Goal: Information Seeking & Learning: Learn about a topic

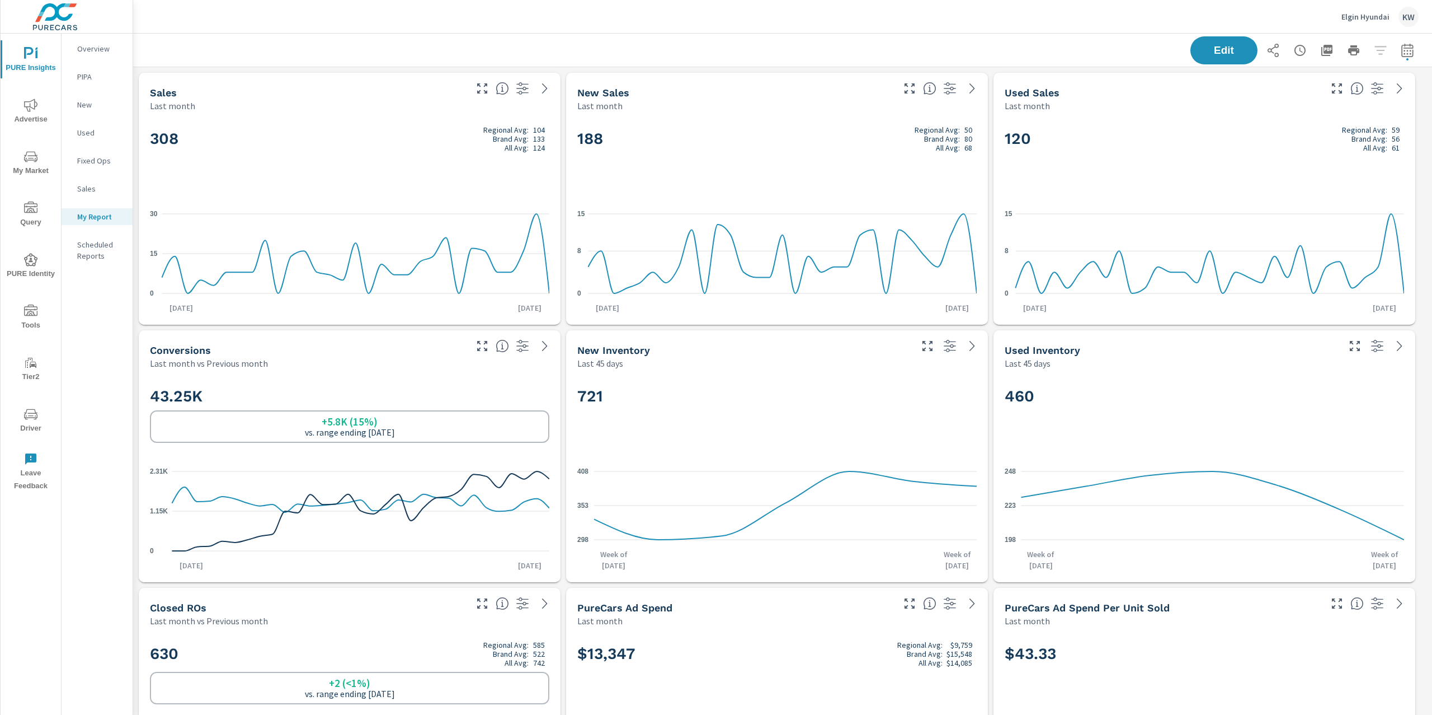
scroll to position [5177, 1312]
click at [1350, 17] on p "Elgin Hyundai" at bounding box center [1366, 17] width 48 height 10
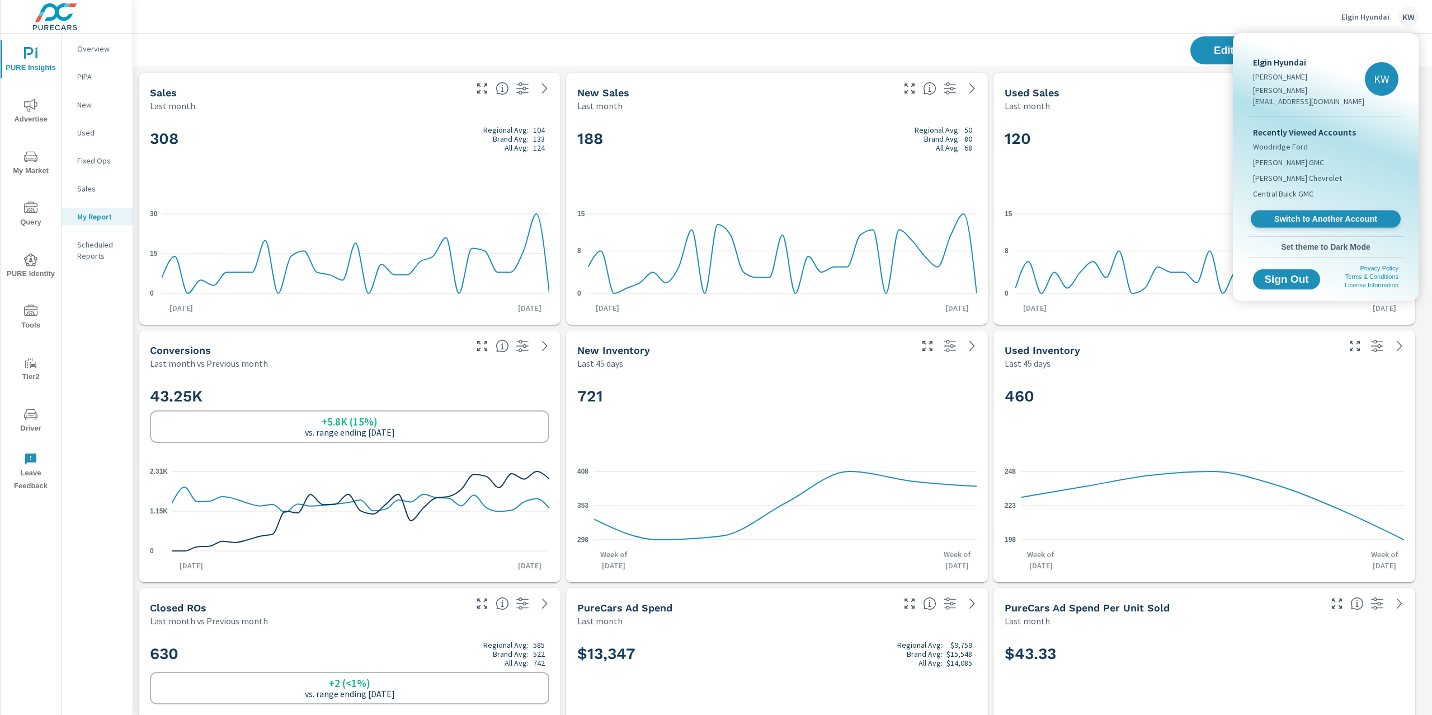
click at [1297, 214] on span "Switch to Another Account" at bounding box center [1325, 219] width 137 height 11
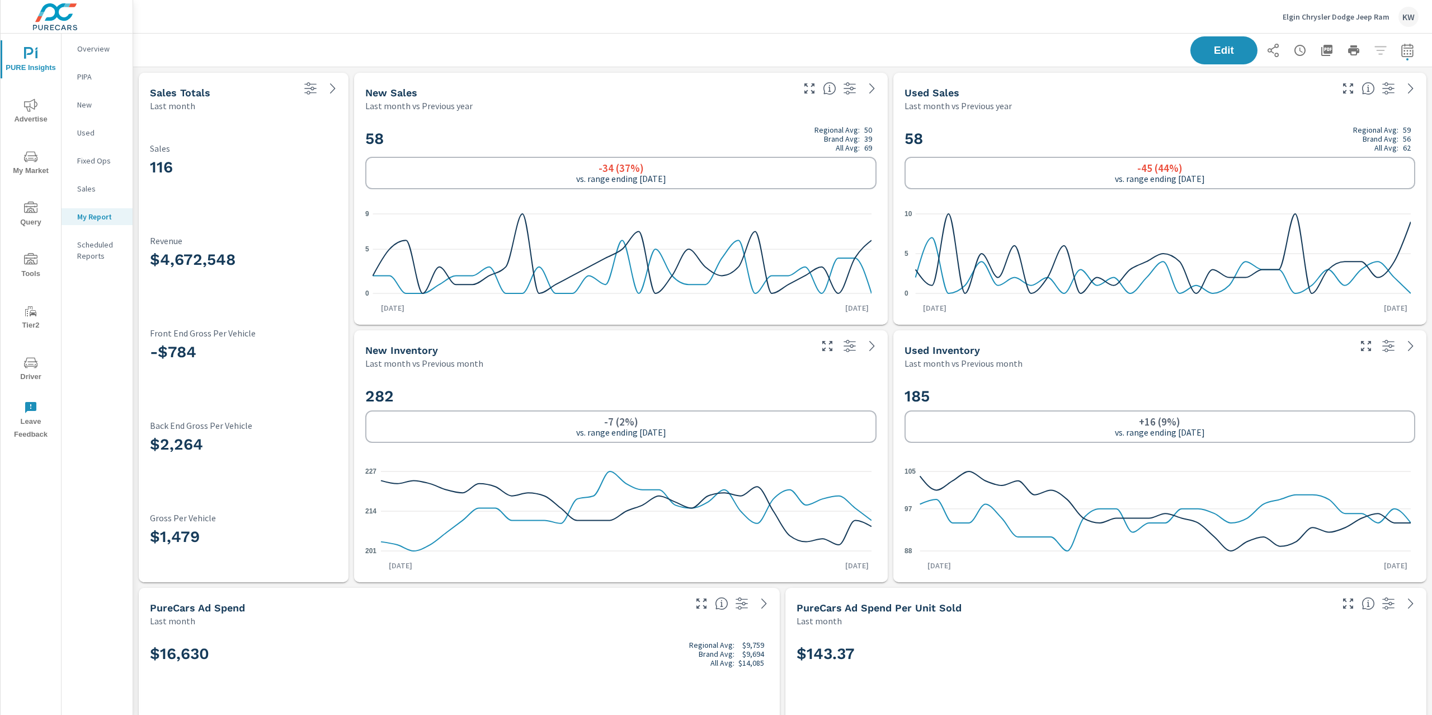
scroll to position [1, 0]
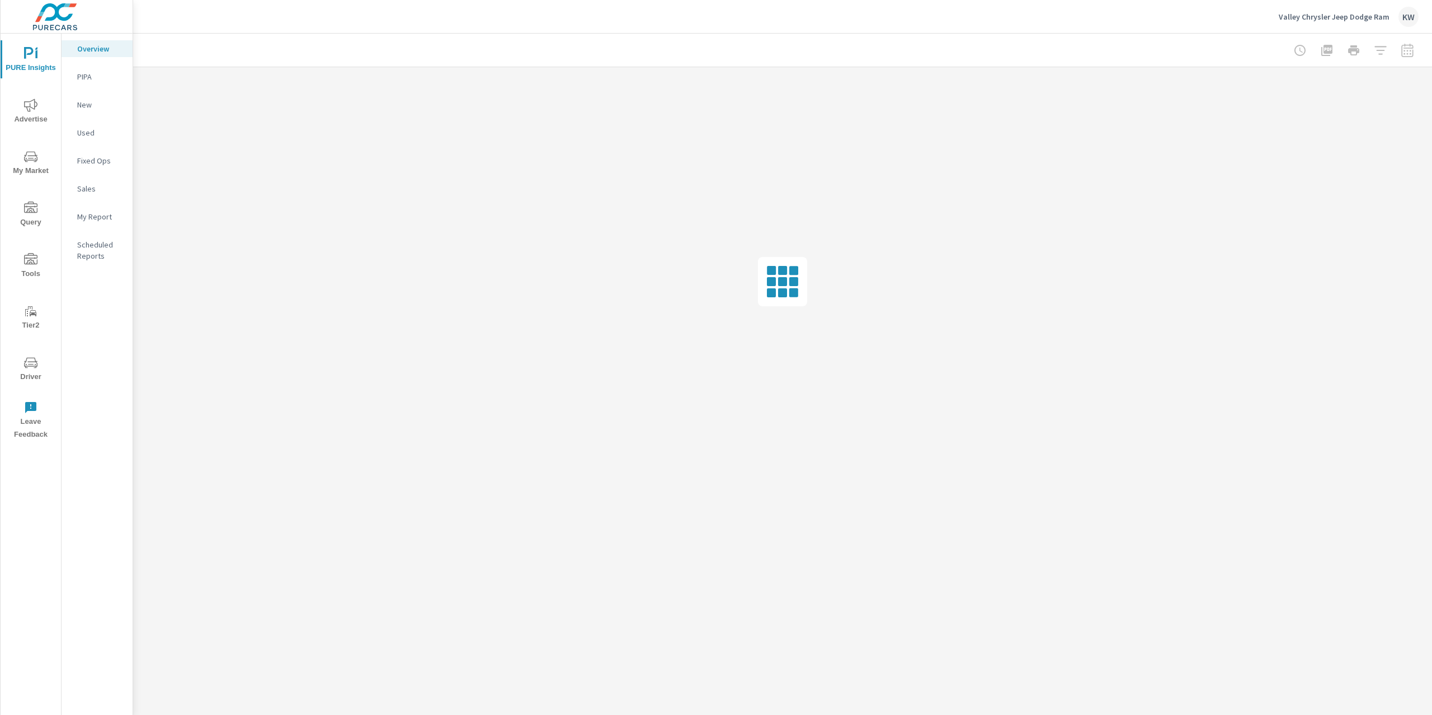
click at [1305, 19] on p "Valley Chrysler Jeep Dodge Ram" at bounding box center [1334, 17] width 111 height 10
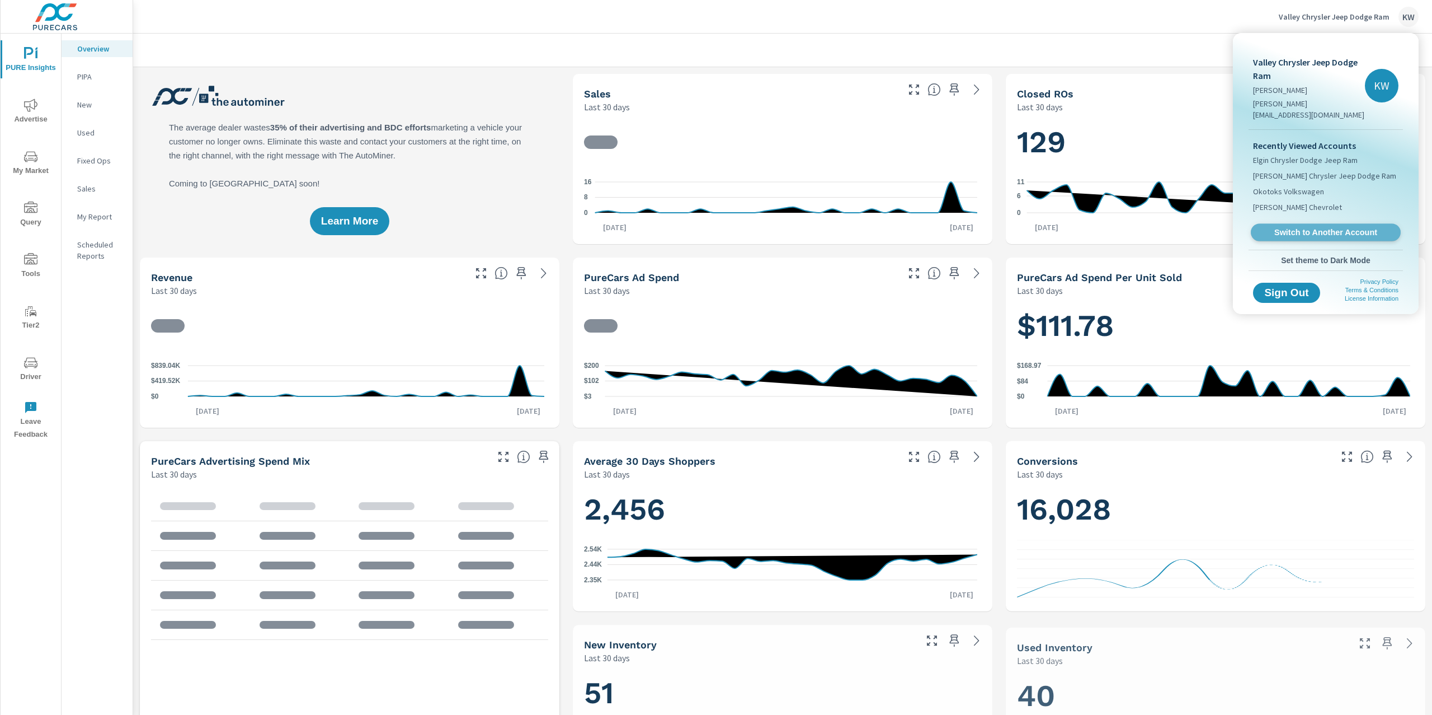
click at [1305, 227] on span "Switch to Another Account" at bounding box center [1325, 232] width 137 height 11
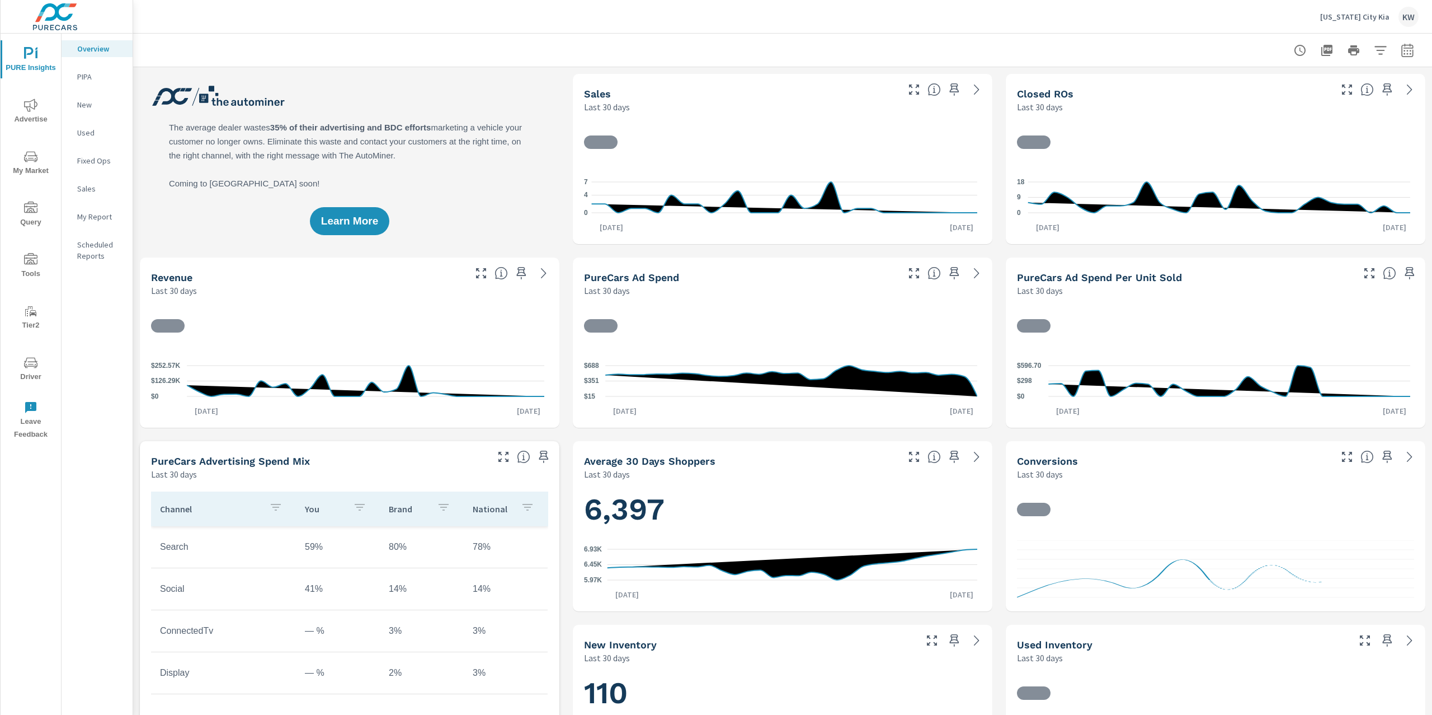
click at [1404, 54] on icon "button" at bounding box center [1407, 52] width 7 height 4
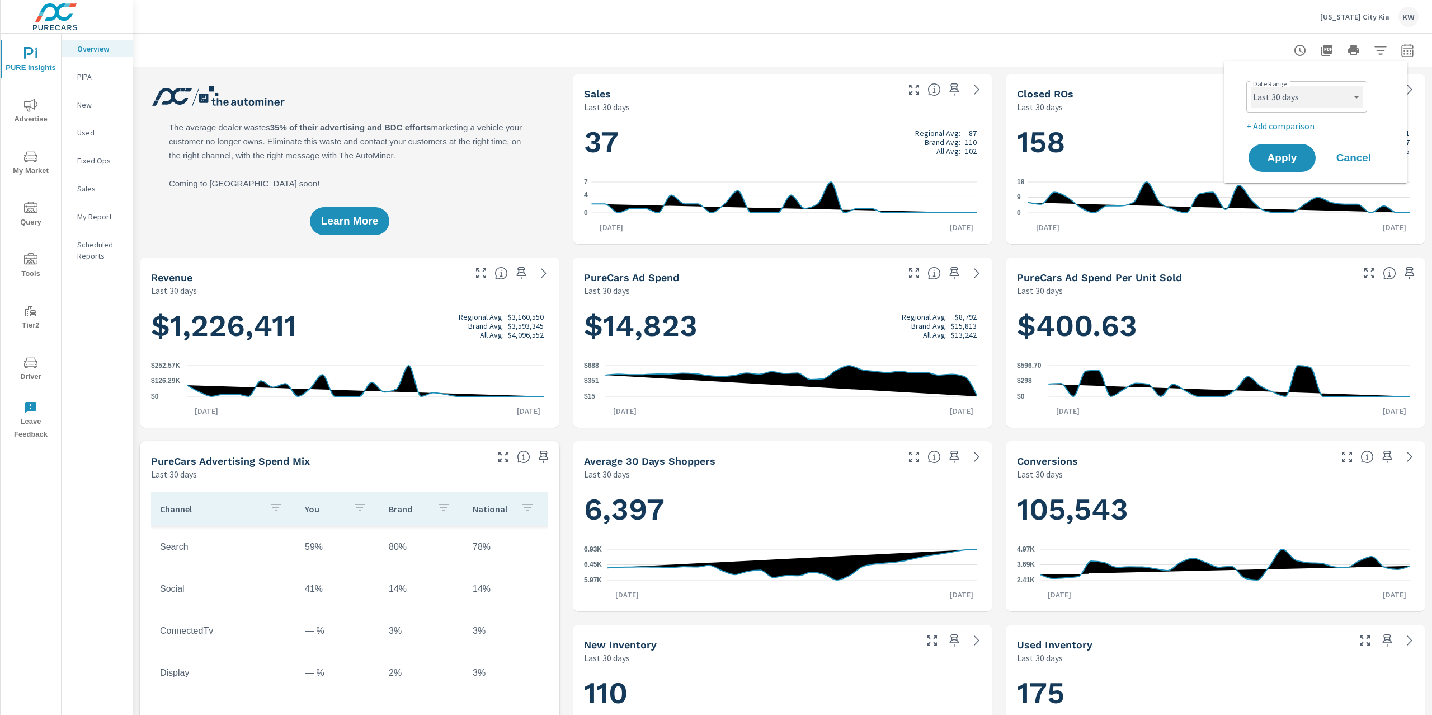
click at [1328, 101] on select "Custom Yesterday Last week Last 7 days Last 14 days Last 30 days Last 45 days L…" at bounding box center [1307, 97] width 112 height 22
click at [1251, 86] on select "Custom Yesterday Last week Last 7 days Last 14 days Last 30 days Last 45 days L…" at bounding box center [1307, 97] width 112 height 22
select select "Last month"
click at [1291, 154] on span "Apply" at bounding box center [1283, 158] width 46 height 11
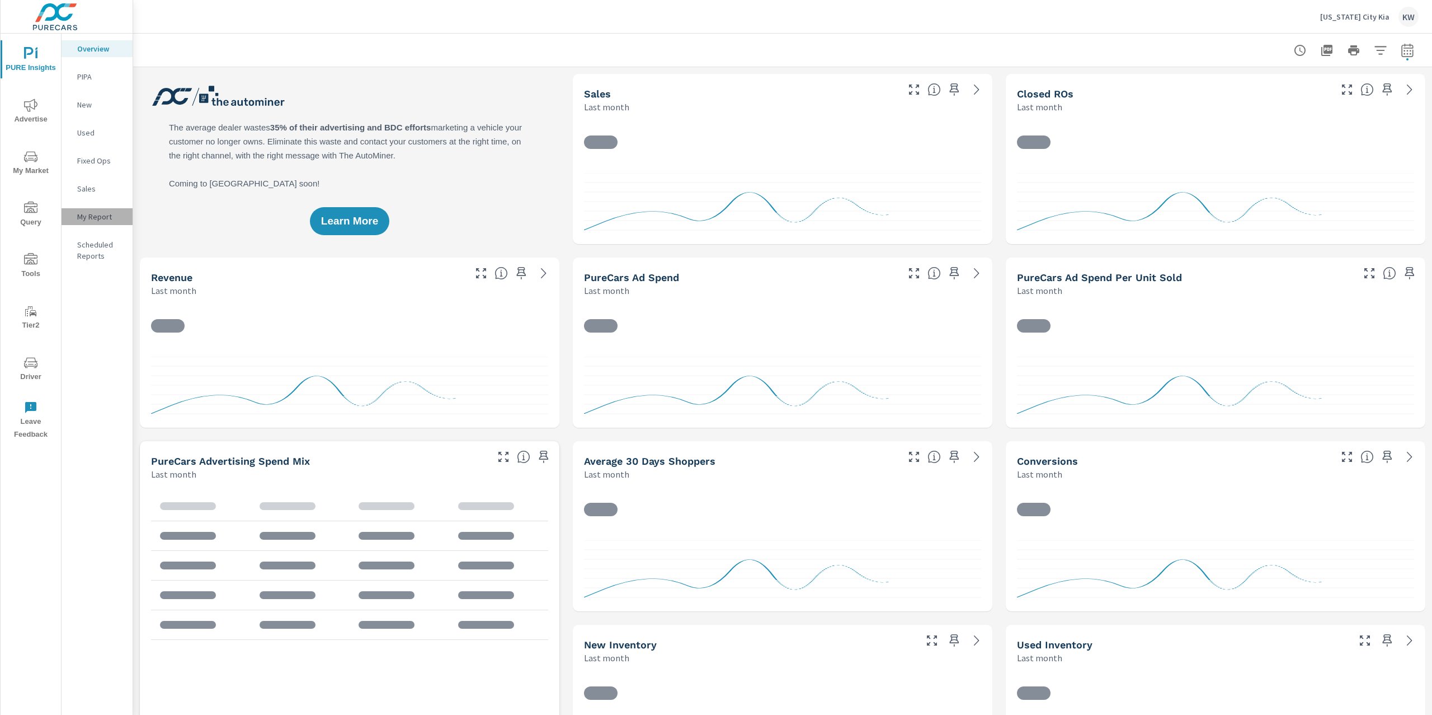
drag, startPoint x: 90, startPoint y: 217, endPoint x: 367, endPoint y: 151, distance: 284.3
click at [91, 218] on p "My Report" at bounding box center [100, 216] width 46 height 11
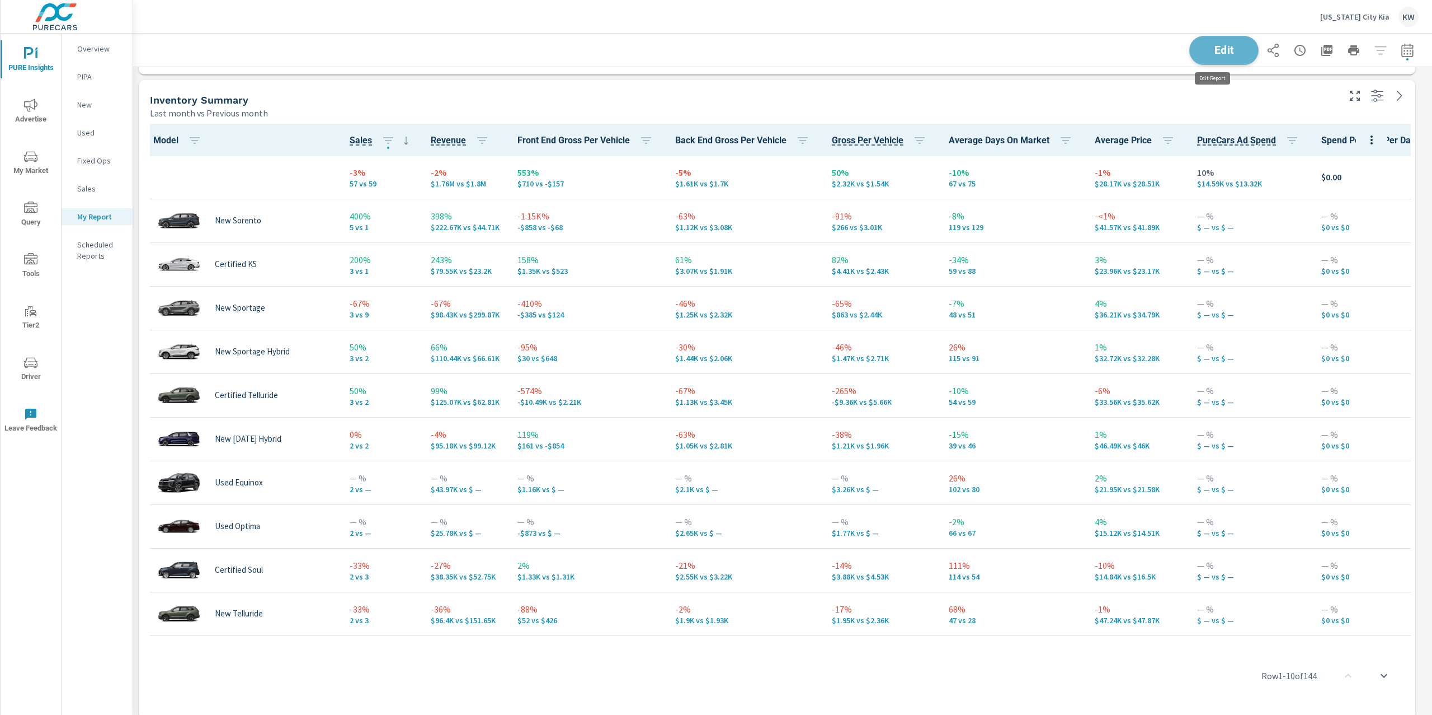
scroll to position [7494, 1312]
click at [1204, 53] on span "Edit" at bounding box center [1224, 50] width 46 height 11
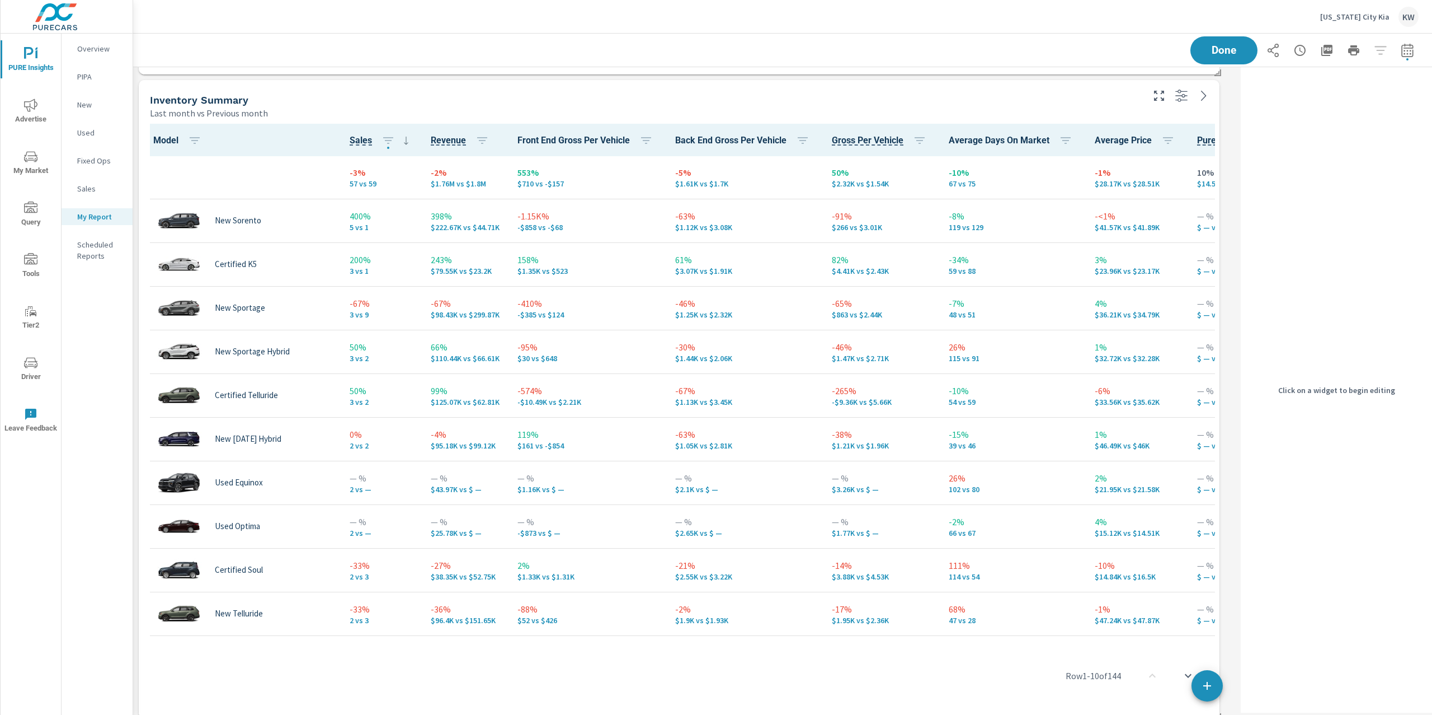
scroll to position [6, 5]
drag, startPoint x: 1084, startPoint y: 105, endPoint x: 1230, endPoint y: 141, distance: 149.8
click at [1085, 106] on div "Last month vs Previous month" at bounding box center [646, 112] width 992 height 13
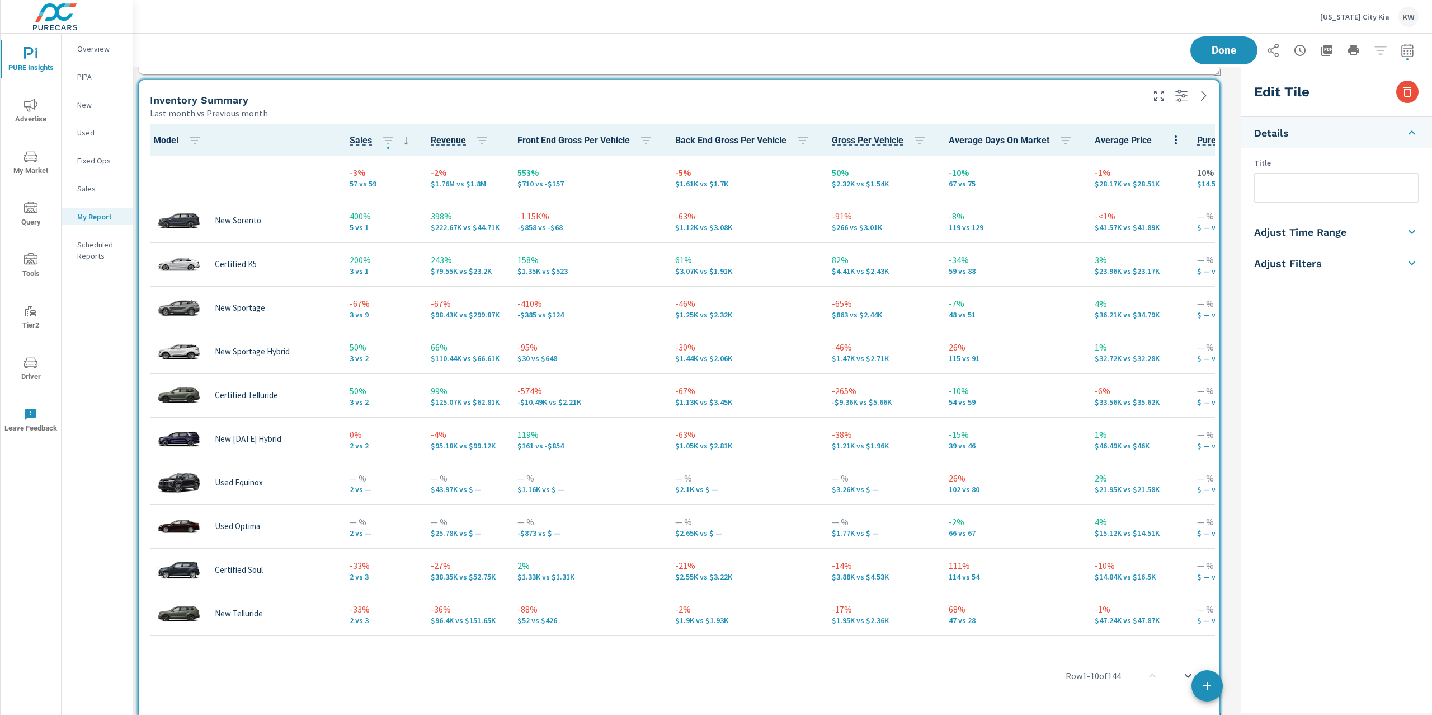
click at [1411, 264] on icon at bounding box center [1412, 263] width 7 height 4
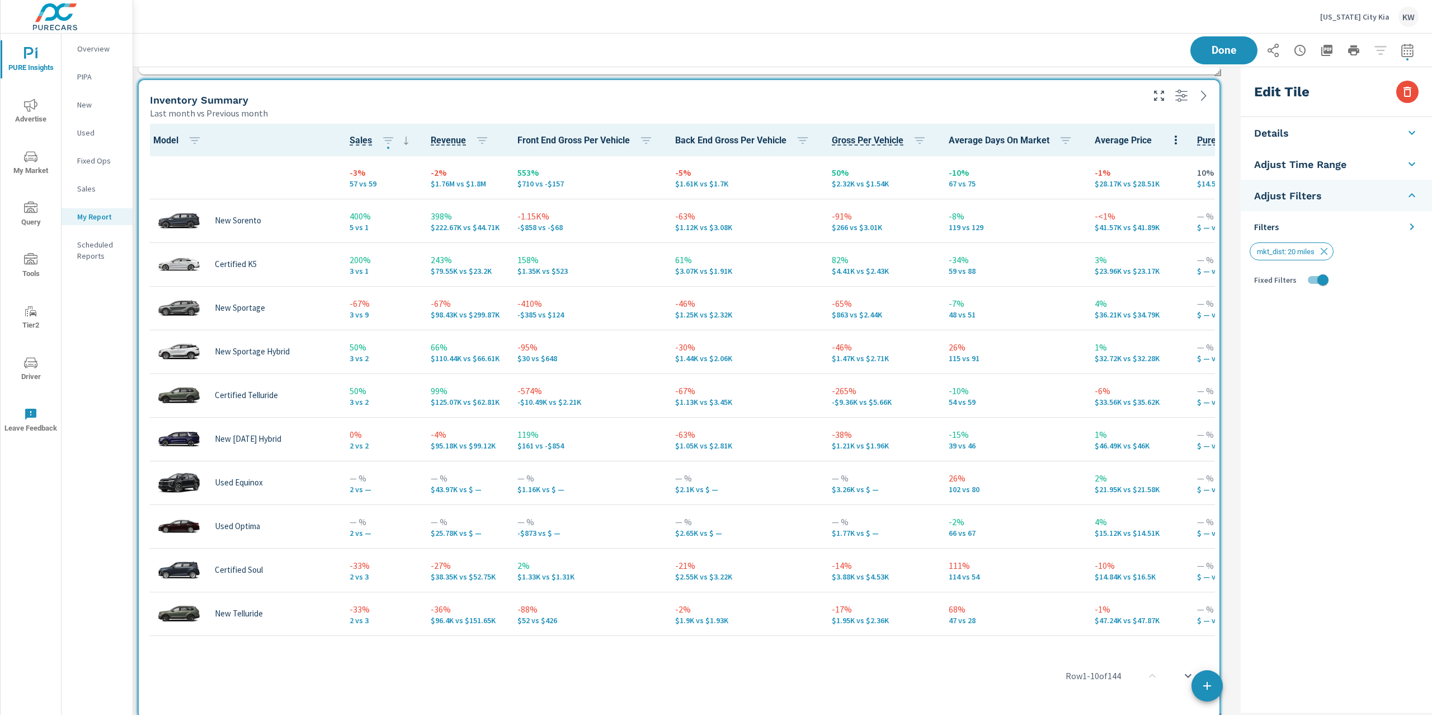
click at [1412, 227] on icon at bounding box center [1413, 226] width 4 height 7
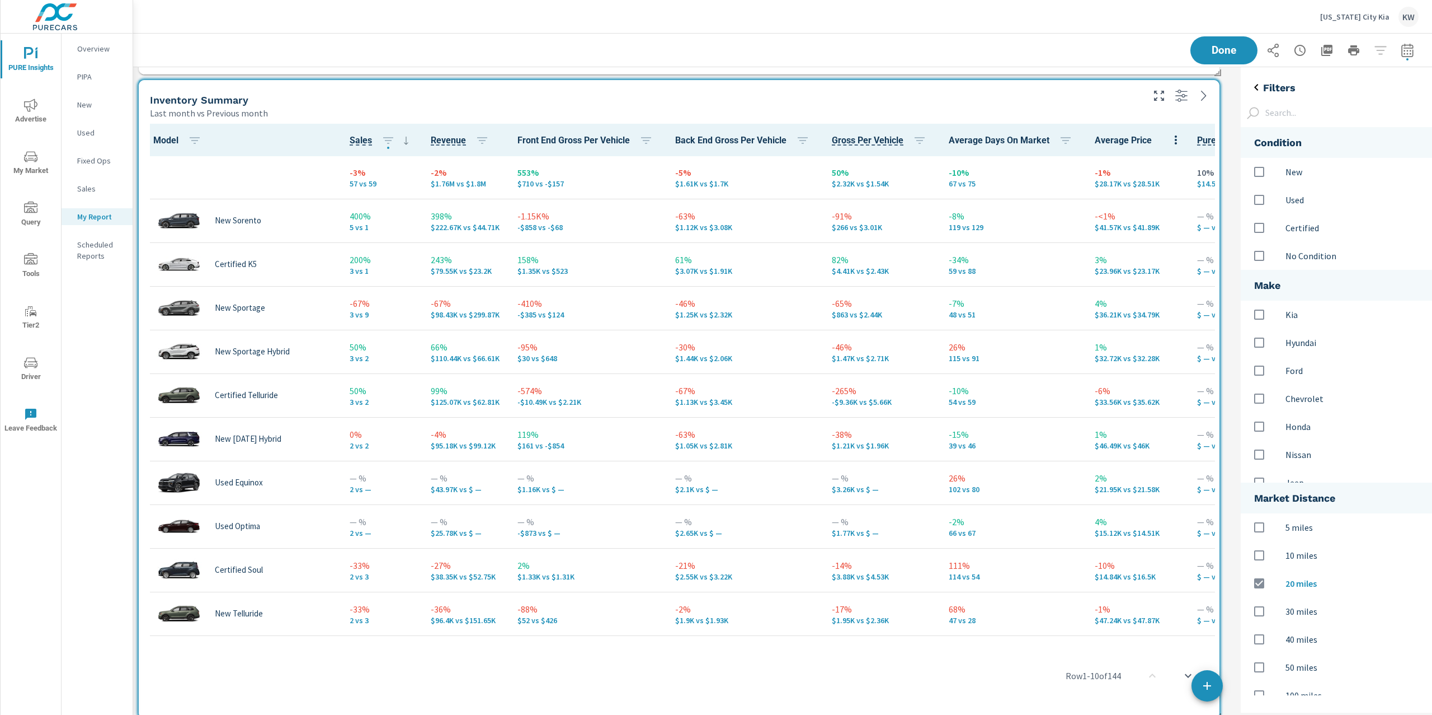
scroll to position [591, 215]
click at [1257, 168] on input "options" at bounding box center [1260, 172] width 24 height 24
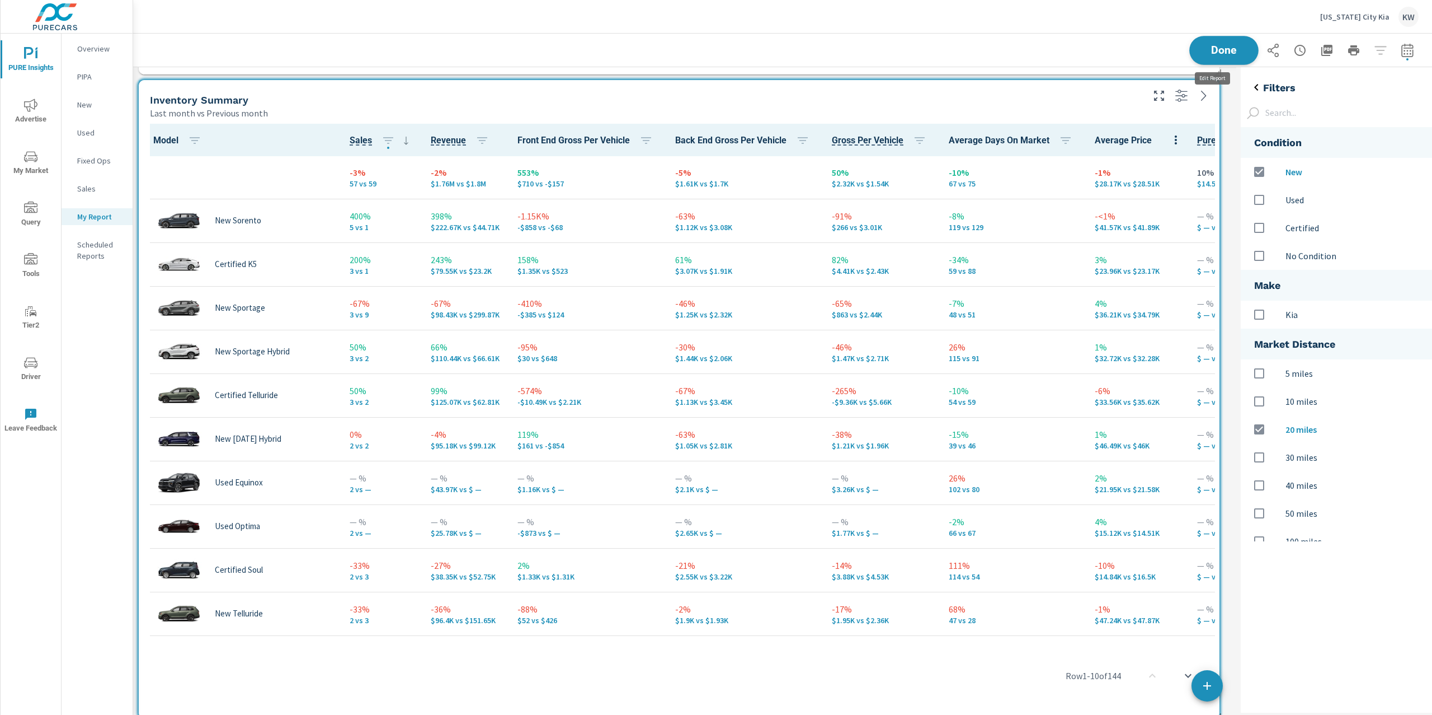
scroll to position [7494, 1115]
click at [1214, 45] on span "Done" at bounding box center [1224, 50] width 46 height 11
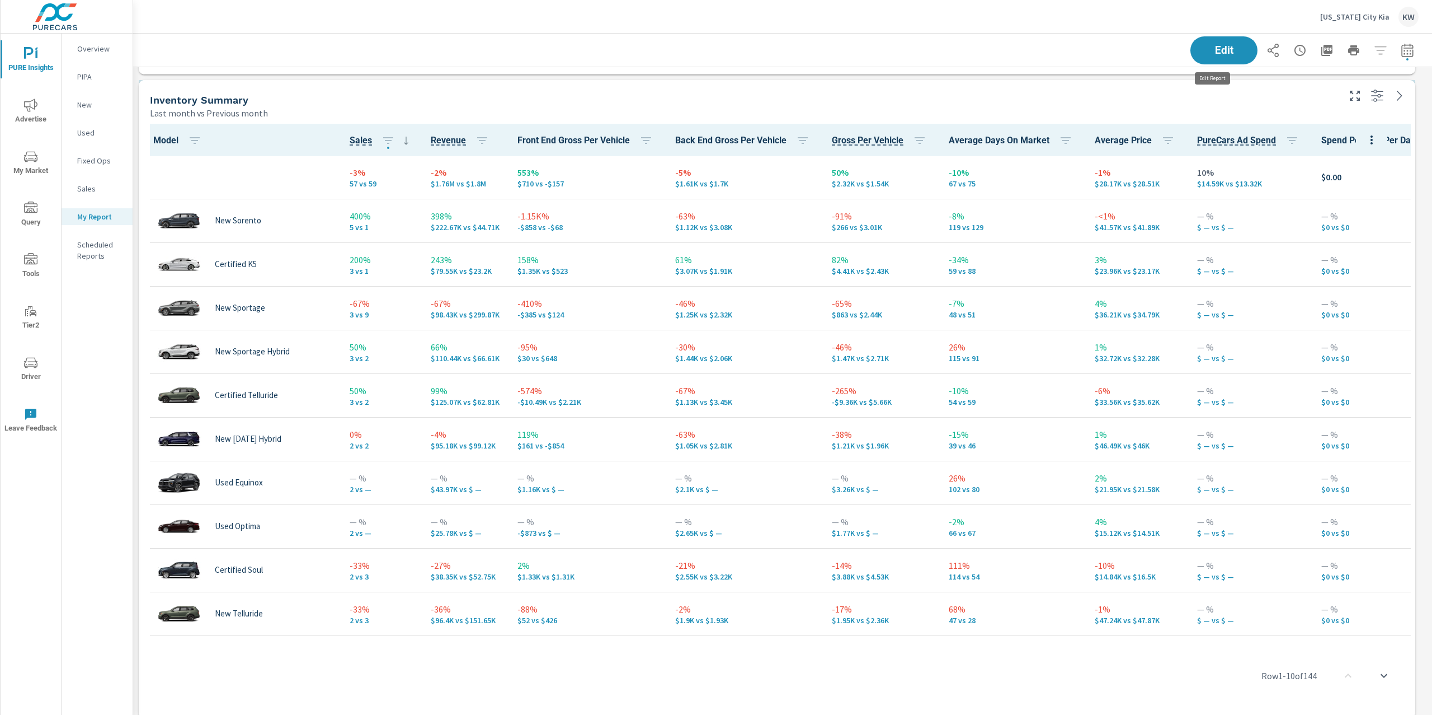
scroll to position [7494, 1312]
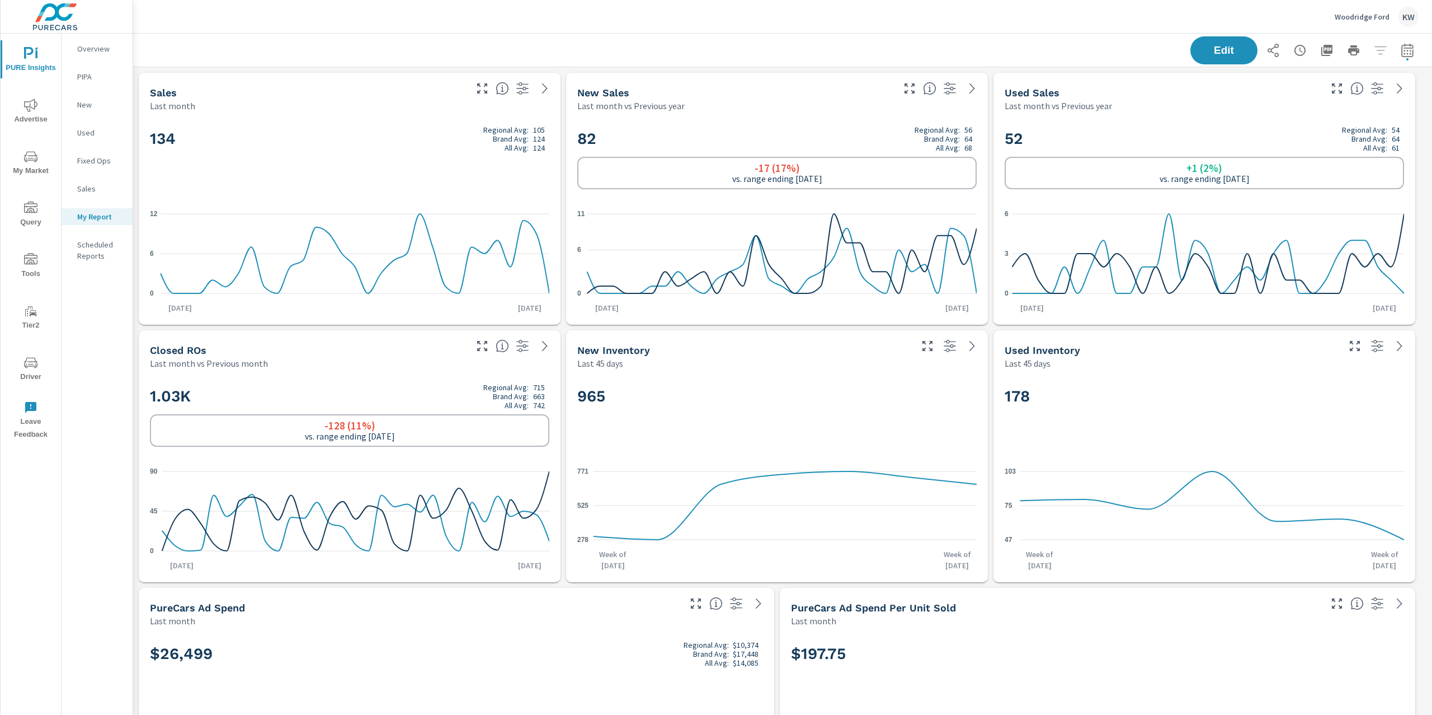
scroll to position [4790, 1312]
click at [1348, 18] on p "Woodridge Ford" at bounding box center [1362, 17] width 55 height 10
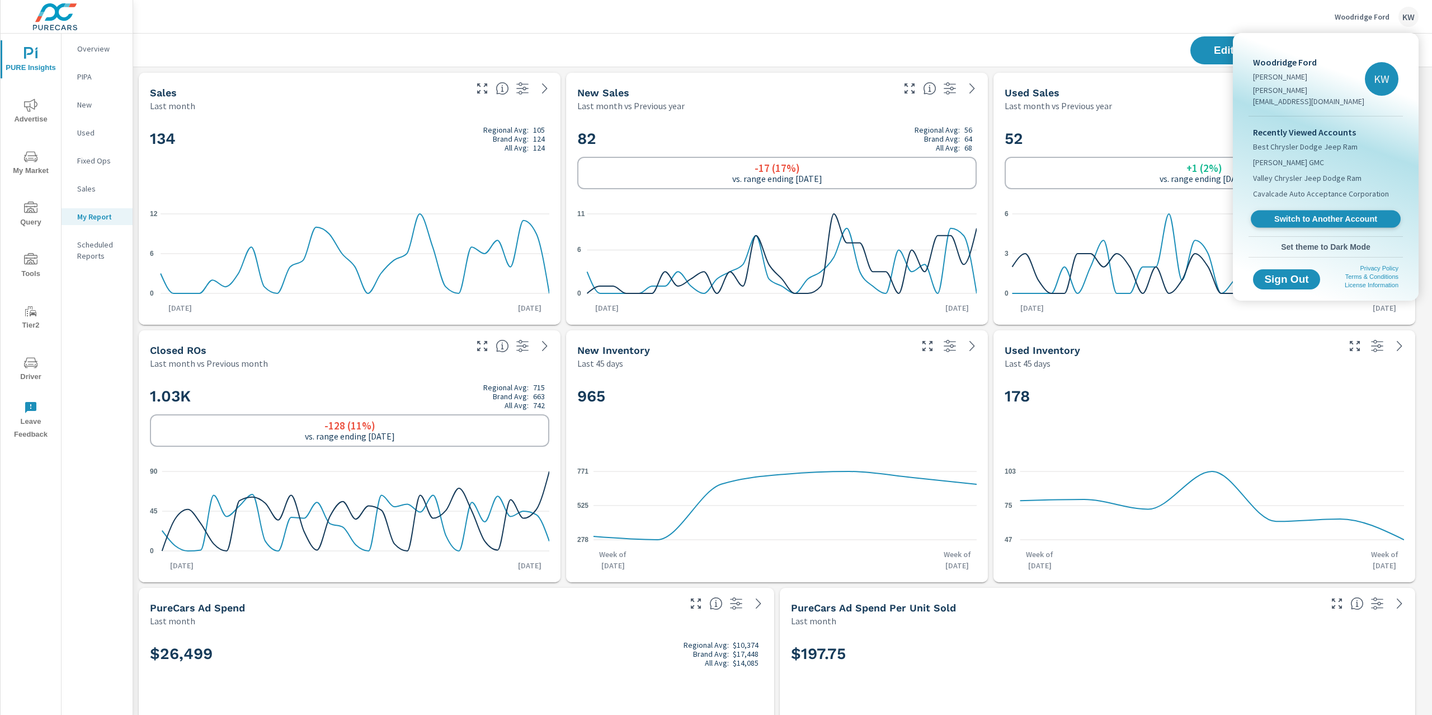
click at [1316, 210] on link "Switch to Another Account" at bounding box center [1326, 218] width 150 height 17
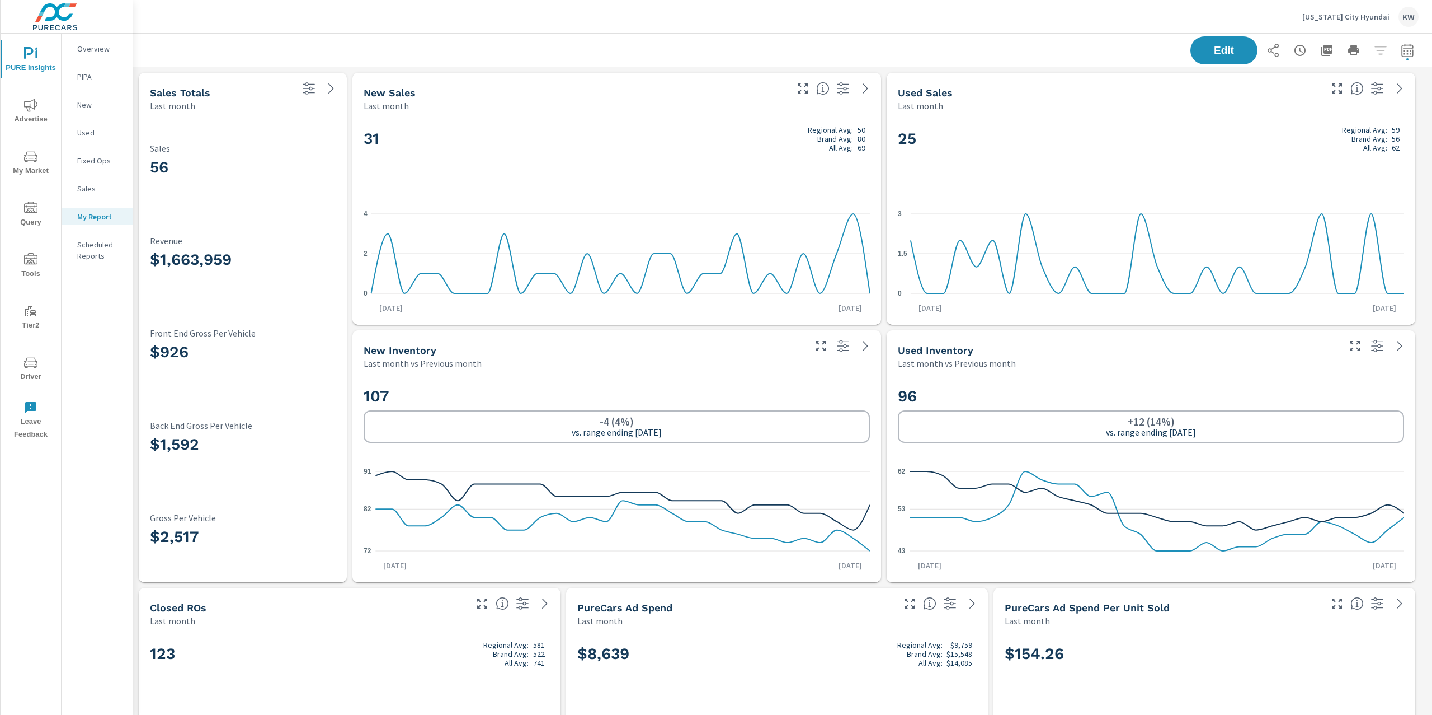
scroll to position [1, 0]
click at [1355, 19] on p "[US_STATE] City Hyundai" at bounding box center [1346, 17] width 87 height 10
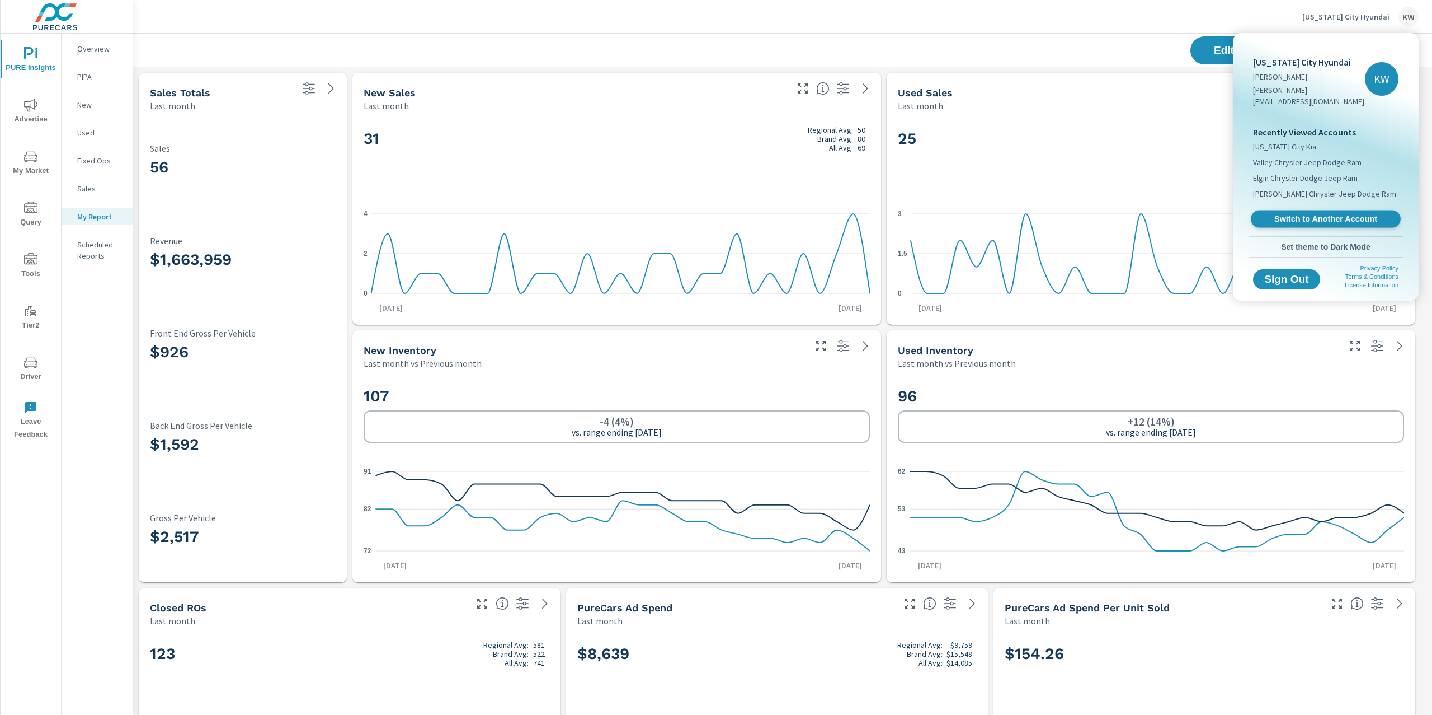
click at [1326, 214] on span "Switch to Another Account" at bounding box center [1325, 219] width 137 height 11
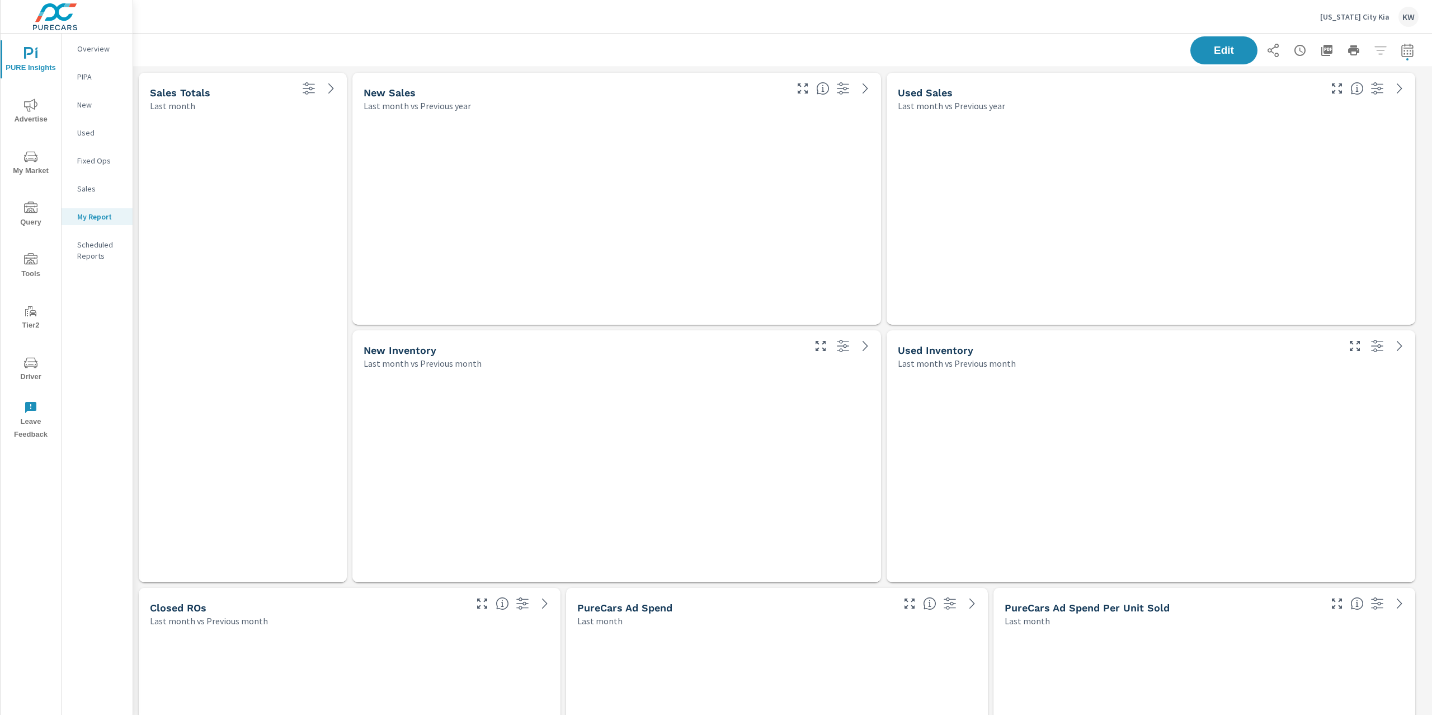
scroll to position [7494, 1312]
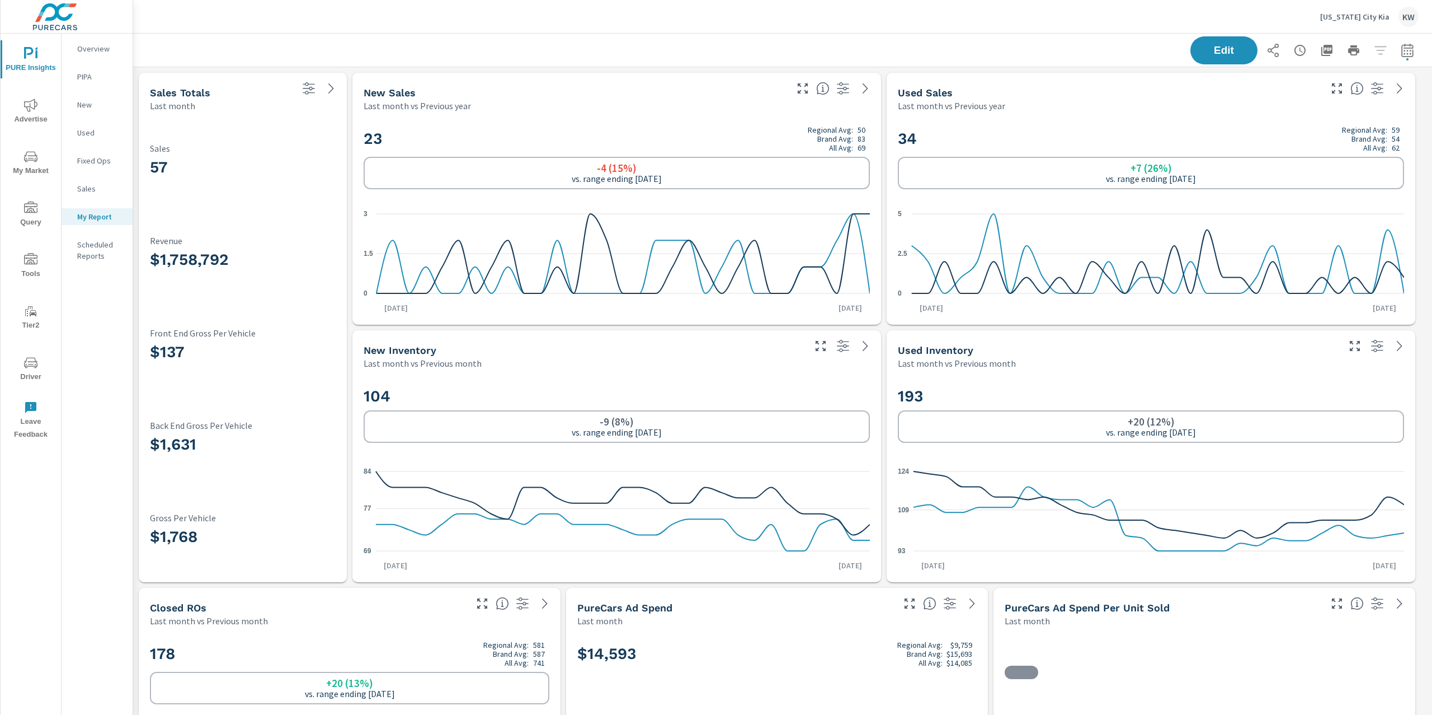
scroll to position [1, 0]
click at [30, 166] on span "My Market" at bounding box center [31, 163] width 54 height 27
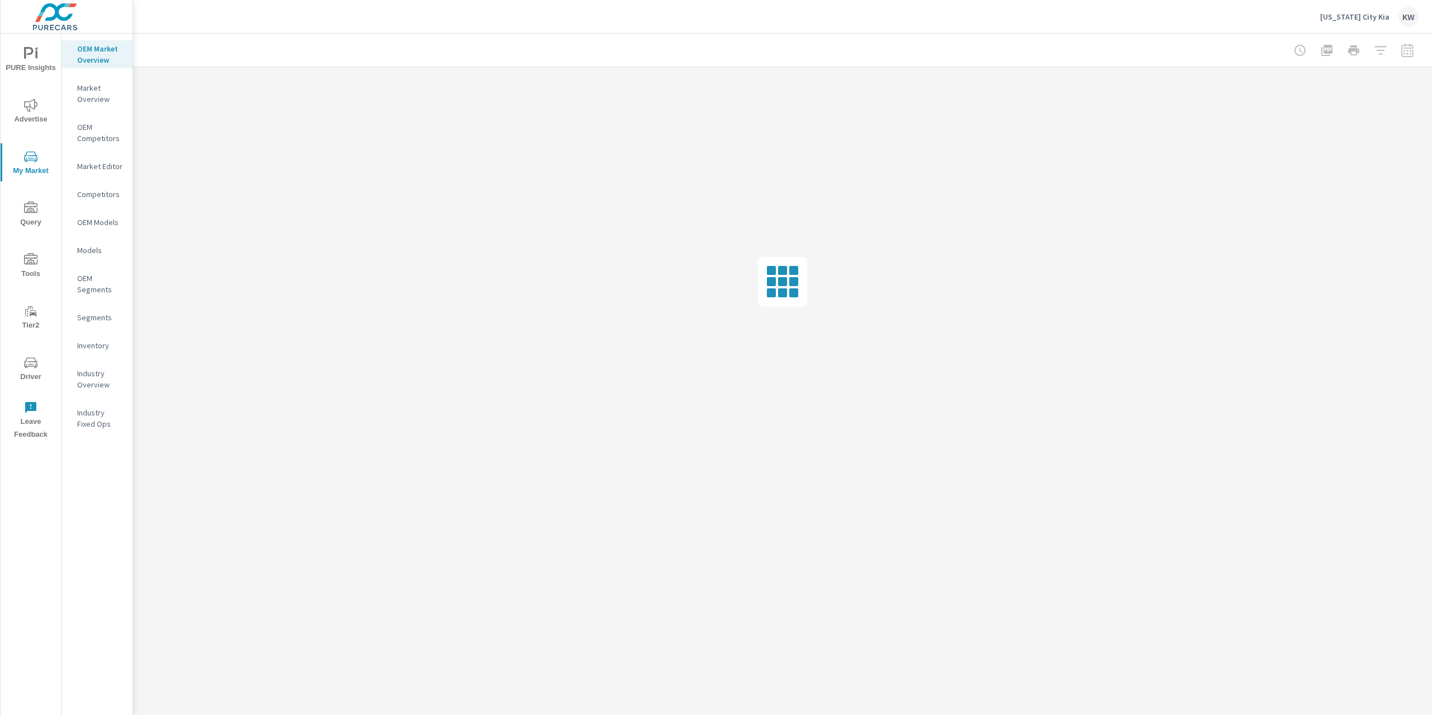
click at [106, 345] on p "Inventory" at bounding box center [100, 345] width 46 height 11
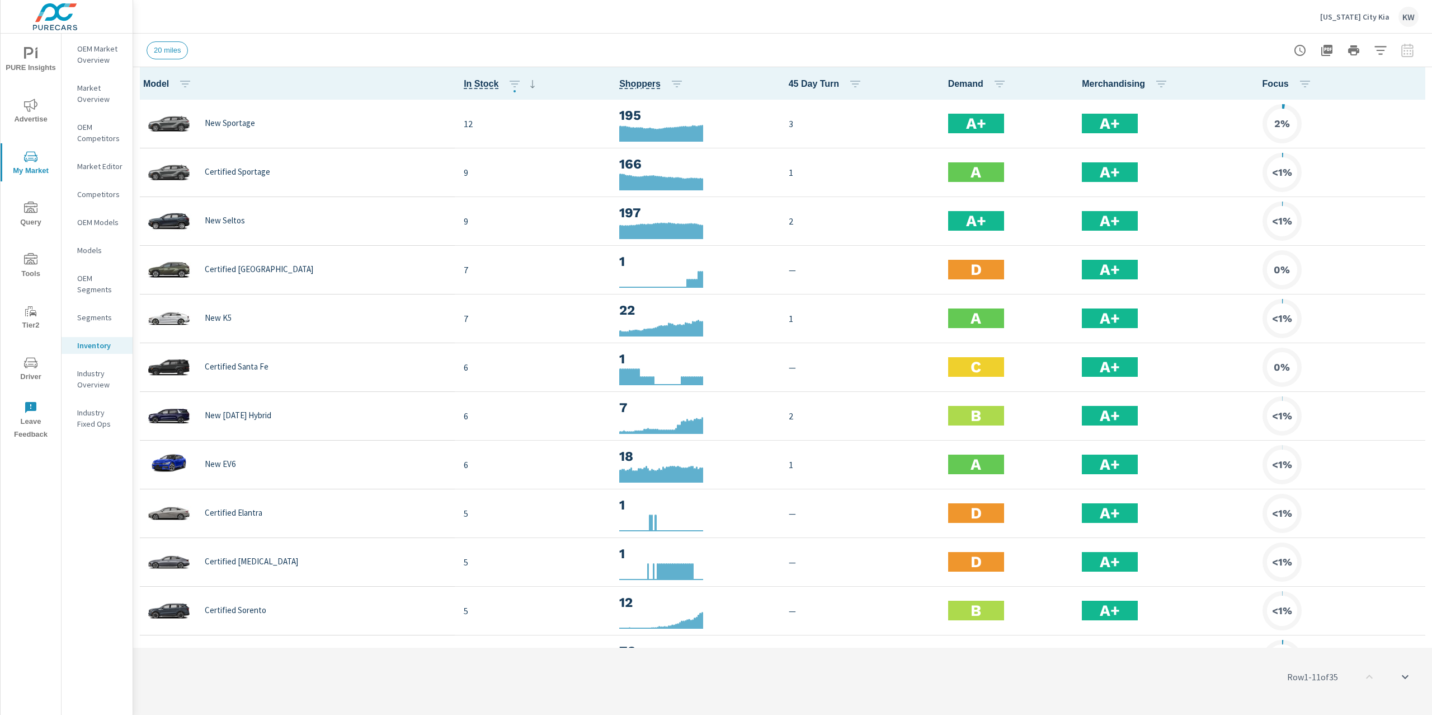
scroll to position [1, 0]
click at [1382, 56] on icon "button" at bounding box center [1380, 50] width 13 height 13
click at [1368, 140] on icon "filter options" at bounding box center [1367, 141] width 13 height 13
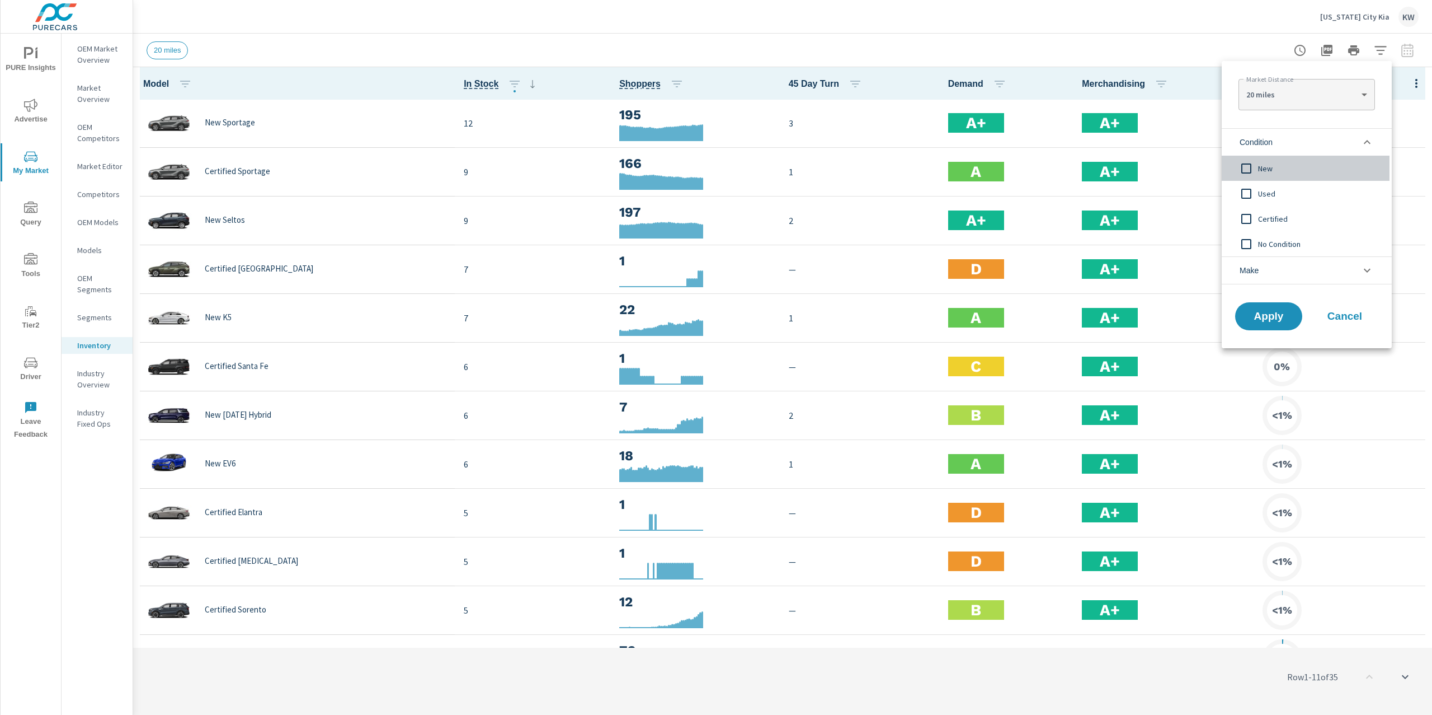
click at [1250, 167] on input "filter options" at bounding box center [1247, 169] width 24 height 24
click at [1262, 321] on span "Apply" at bounding box center [1269, 316] width 46 height 11
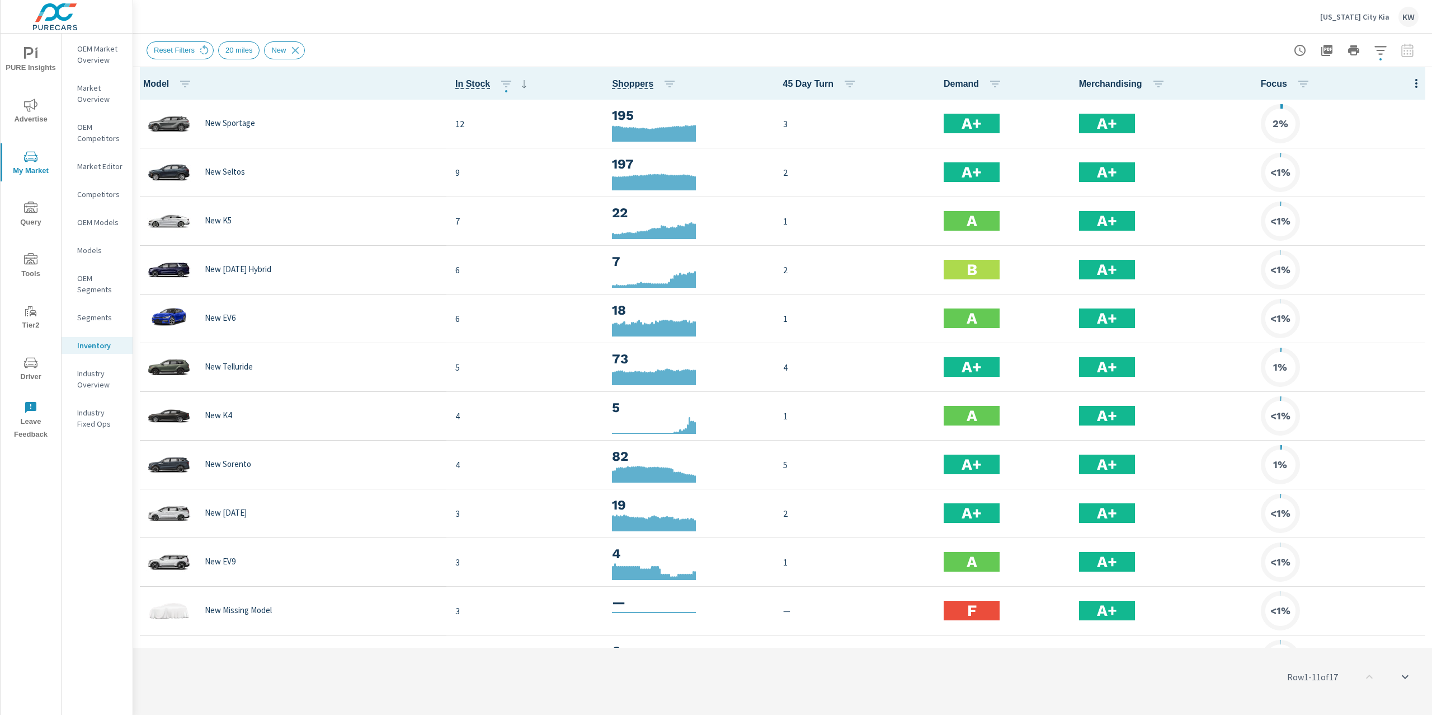
click at [1410, 87] on icon "button" at bounding box center [1416, 83] width 13 height 13
click at [1371, 260] on span "Customize columns..." at bounding box center [1380, 259] width 71 height 11
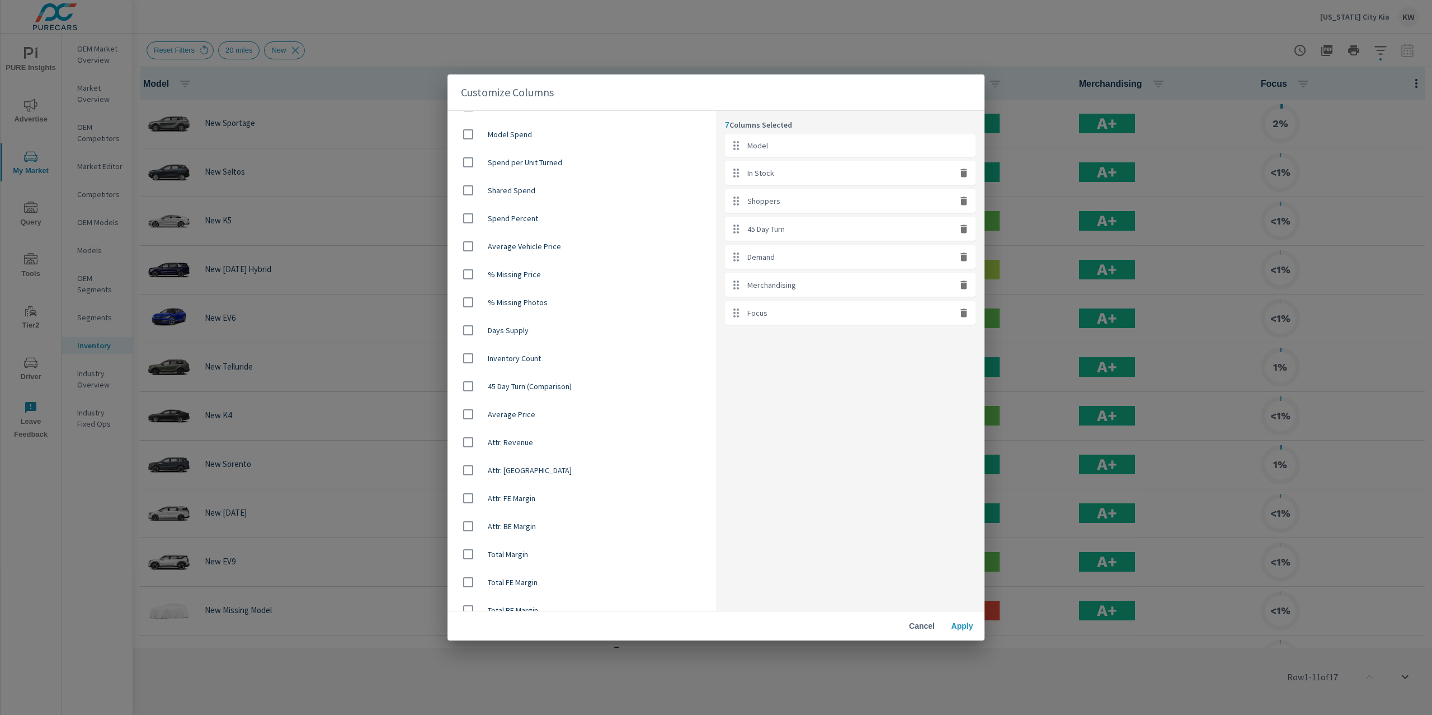
scroll to position [647, 0]
click at [467, 402] on input "checkbox" at bounding box center [469, 401] width 24 height 24
checkbox input "true"
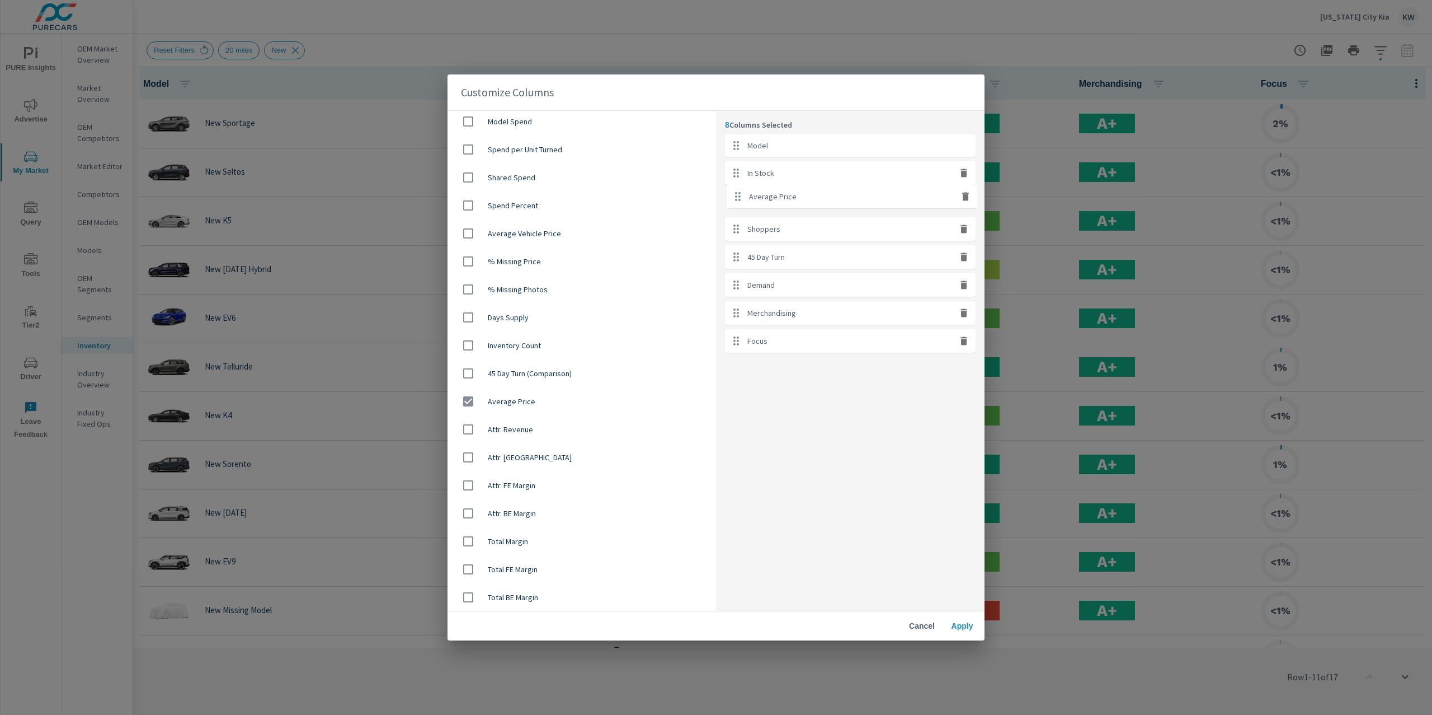
drag, startPoint x: 740, startPoint y: 342, endPoint x: 743, endPoint y: 193, distance: 149.4
click at [743, 193] on ul "Model In Stock Shoppers 45 Day Turn Demand Merchandising Focus Average Price" at bounding box center [850, 243] width 251 height 218
click at [967, 622] on span "Apply" at bounding box center [962, 626] width 27 height 10
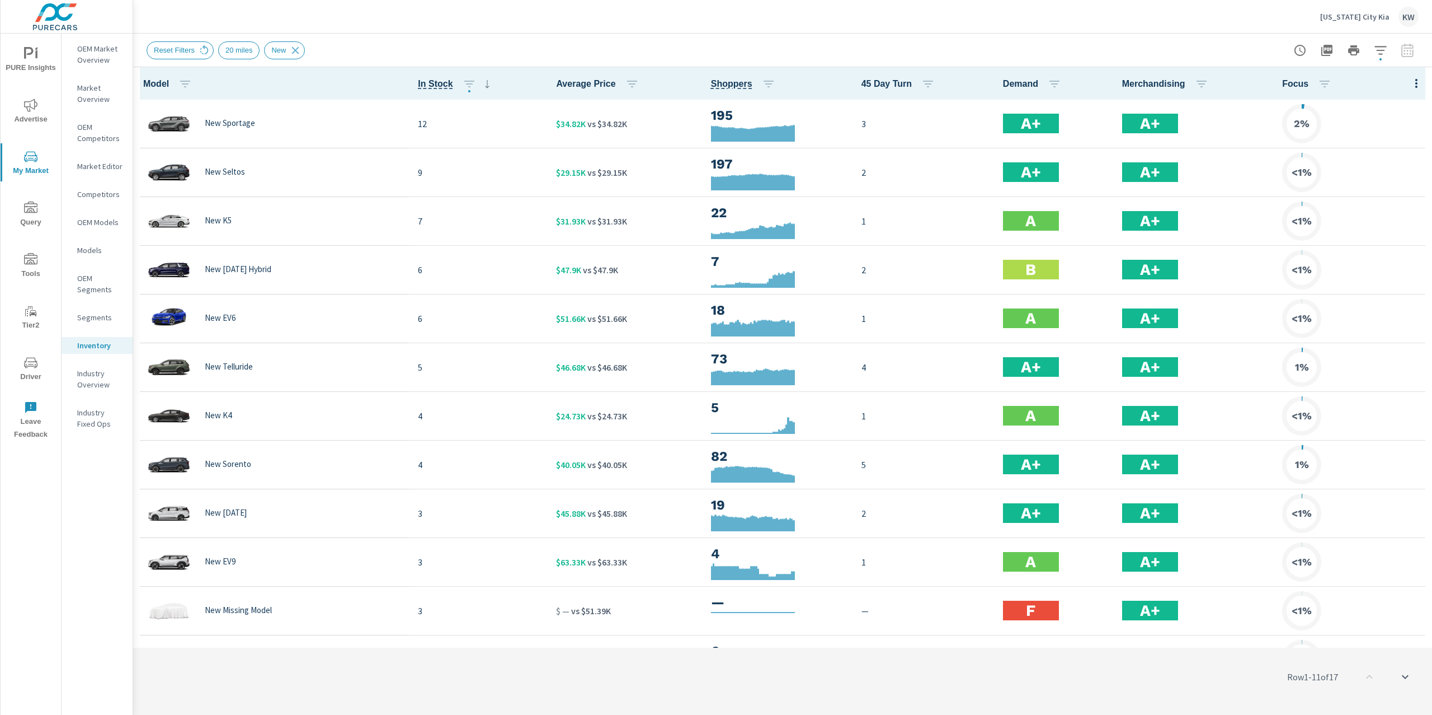
click at [33, 158] on icon "nav menu" at bounding box center [30, 156] width 13 height 13
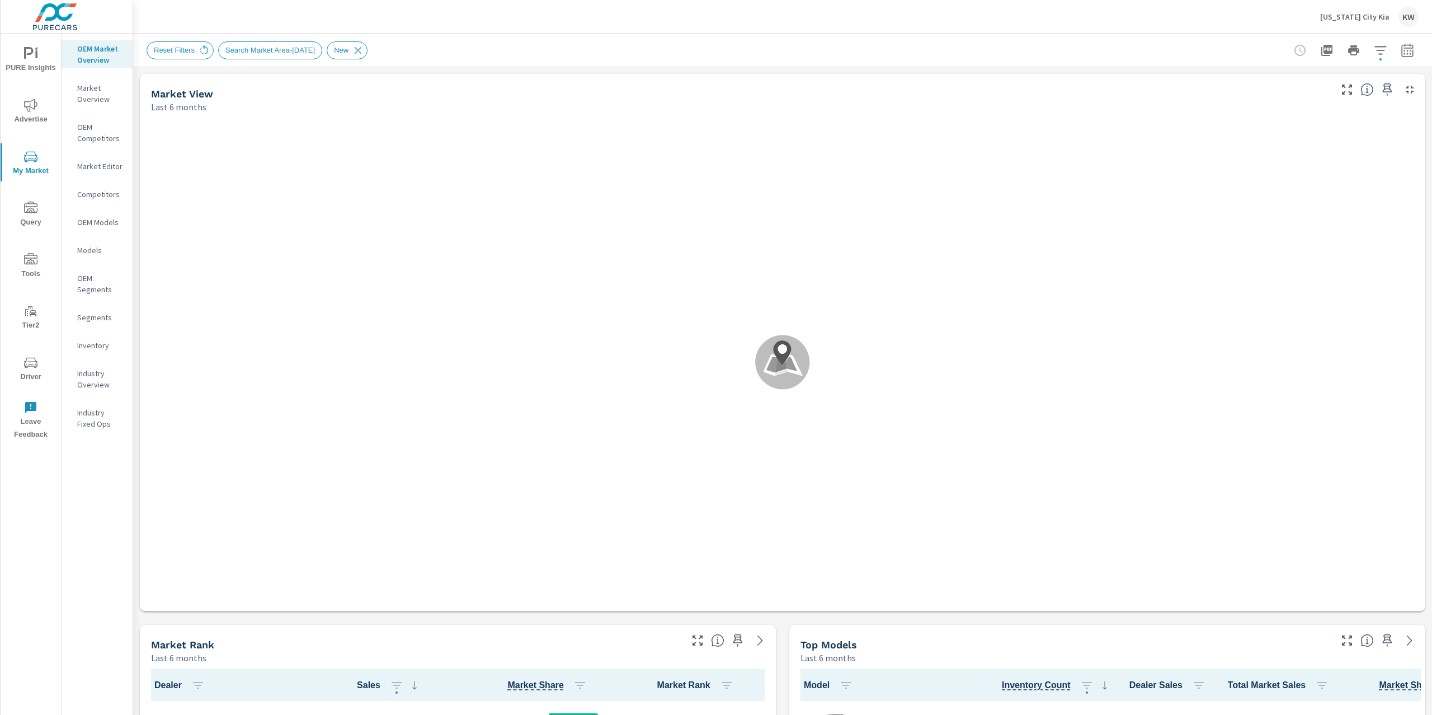
scroll to position [1, 0]
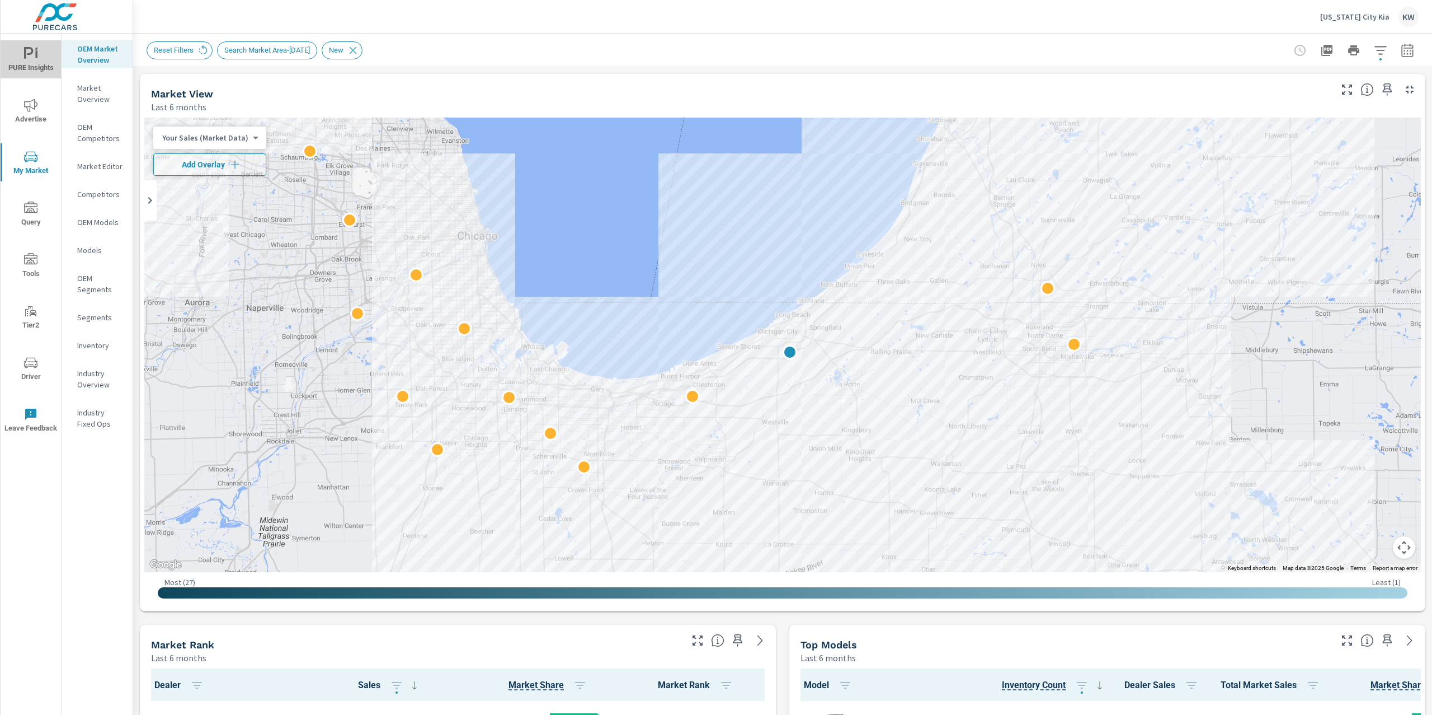
click at [50, 63] on span "PURE Insights" at bounding box center [31, 60] width 54 height 27
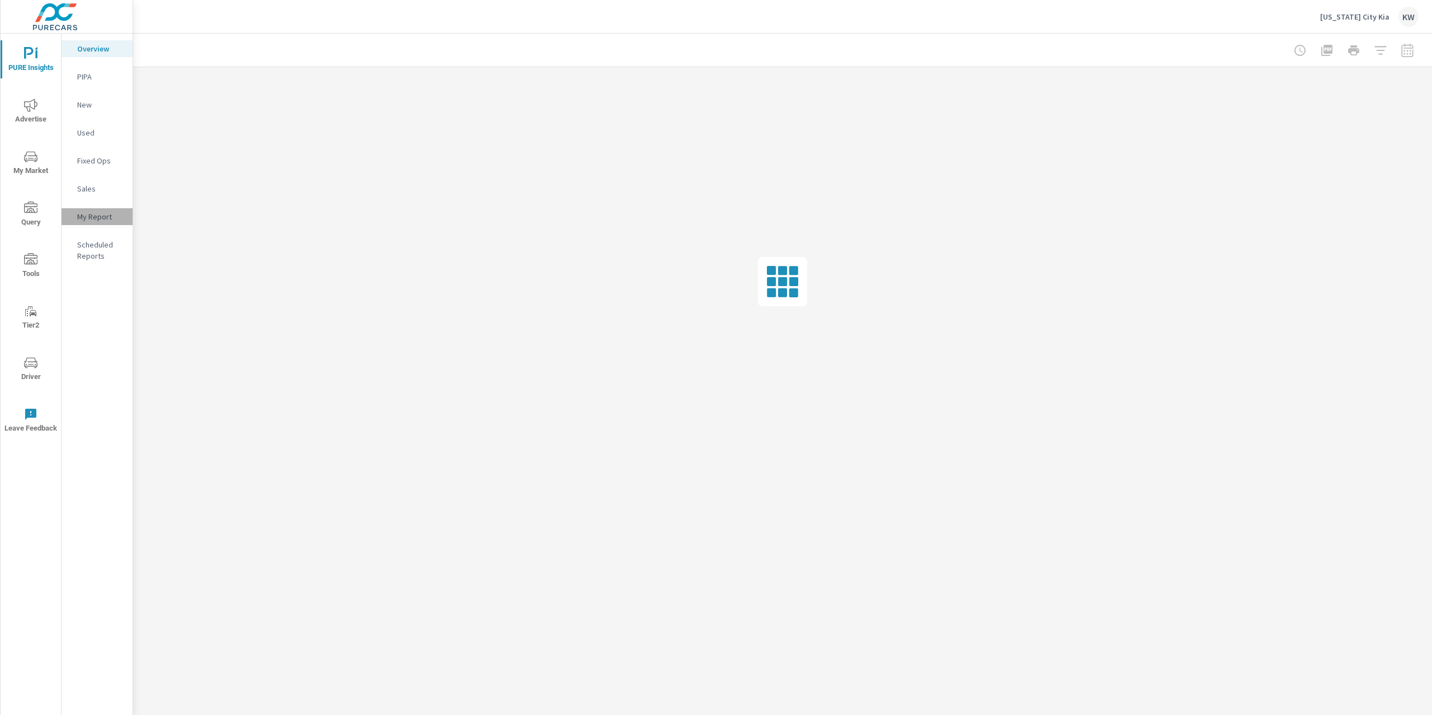
click at [107, 217] on p "My Report" at bounding box center [100, 216] width 46 height 11
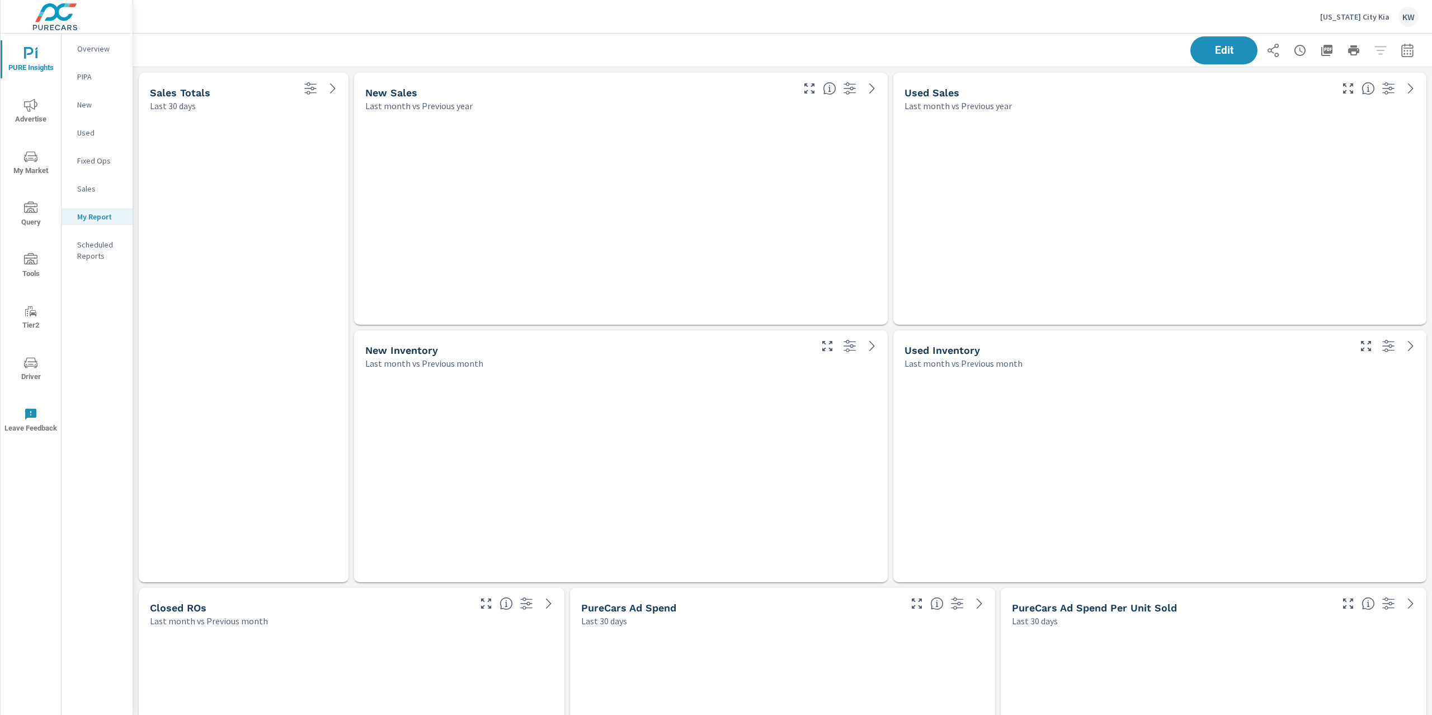
scroll to position [7494, 1312]
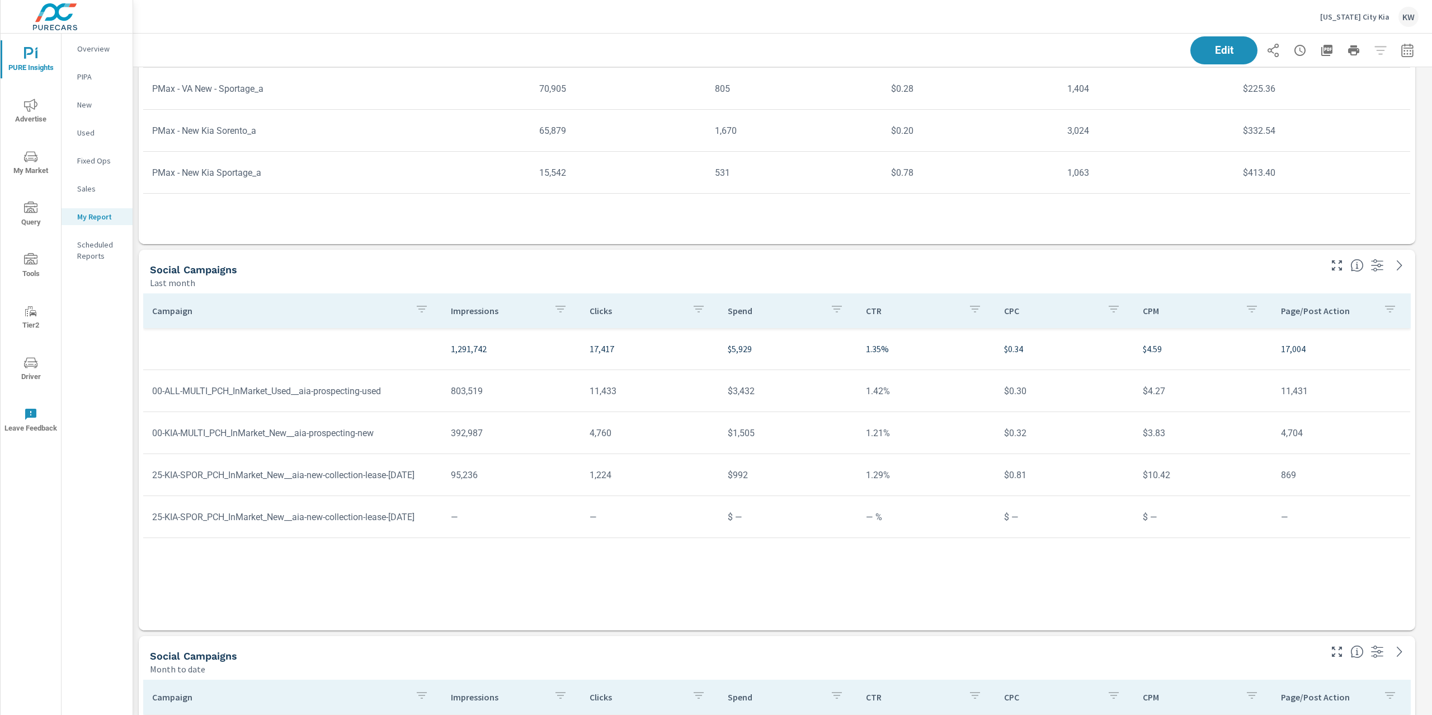
scroll to position [6528, 0]
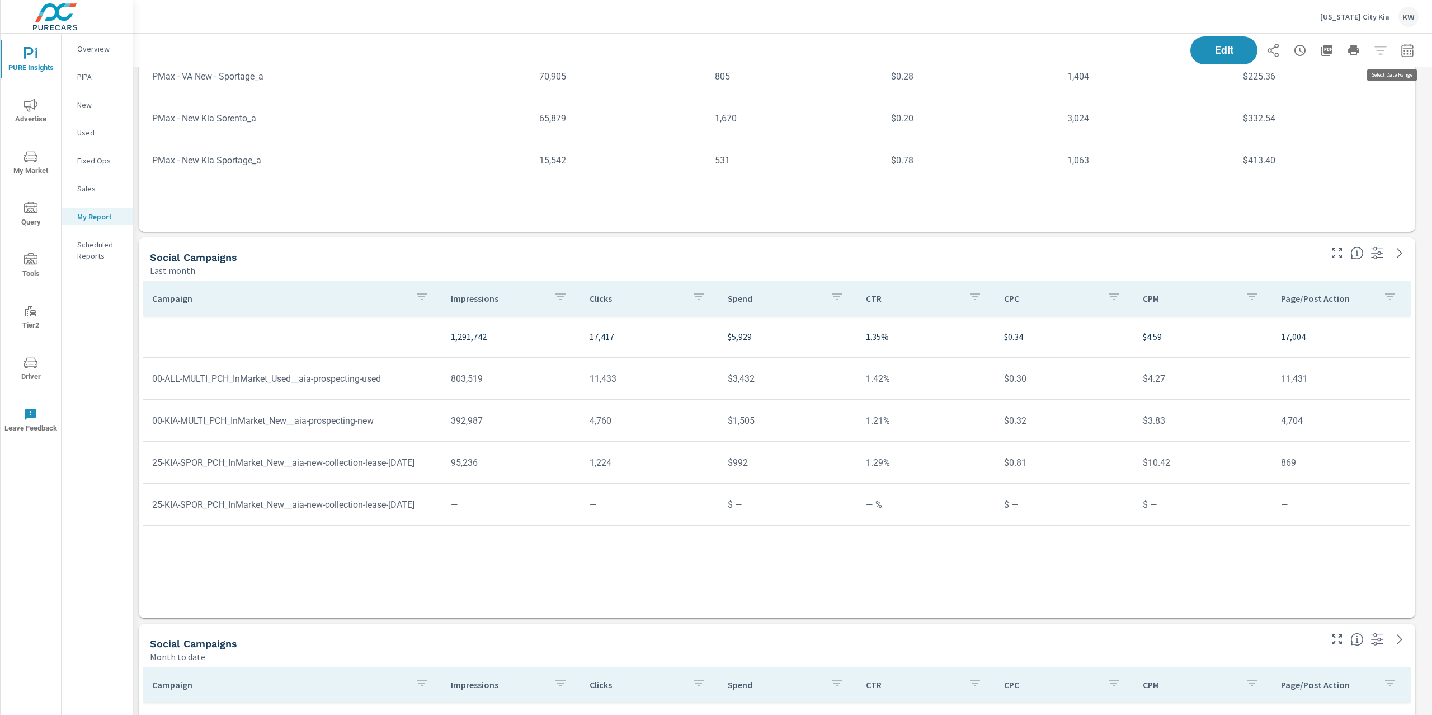
click at [1401, 46] on icon "button" at bounding box center [1407, 50] width 13 height 13
select select "Last 30 days"
click at [28, 107] on icon "nav menu" at bounding box center [30, 104] width 13 height 13
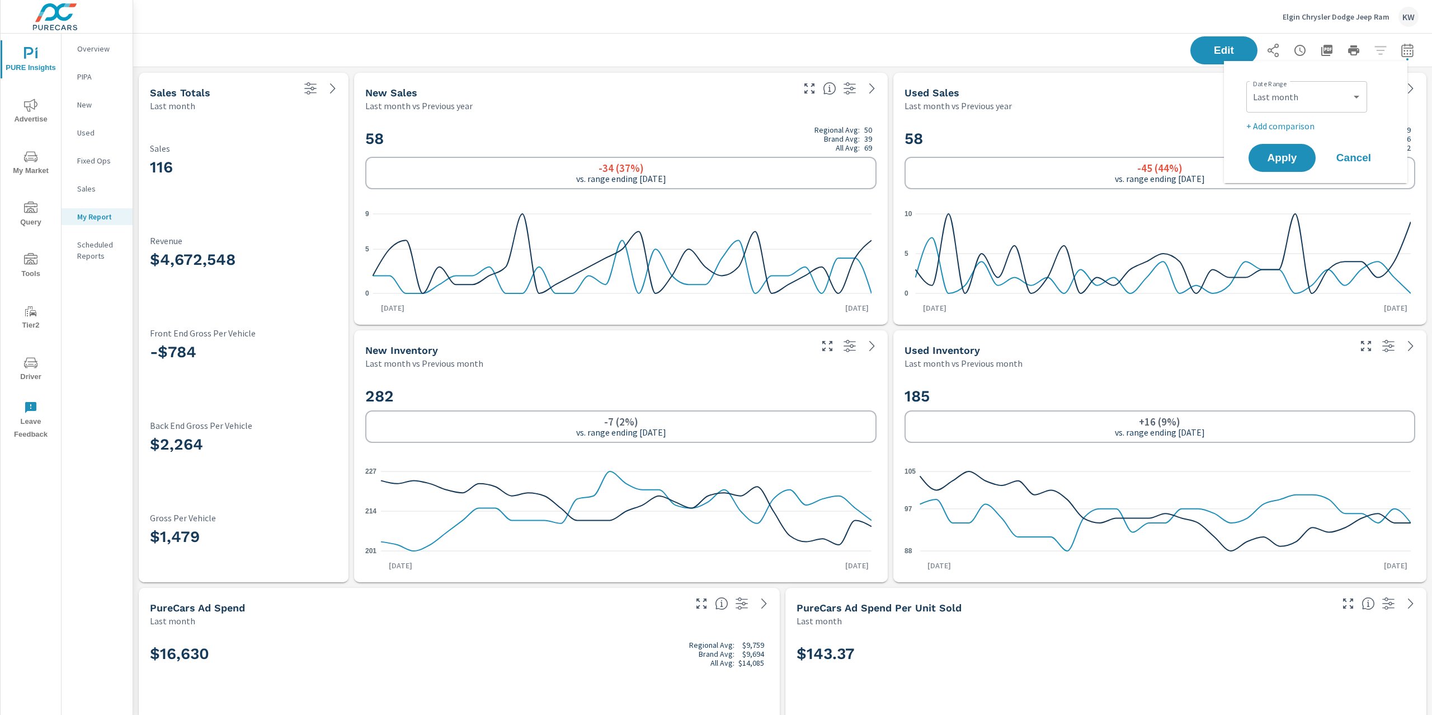
select select "Last month"
click at [60, 115] on button "Advertise" at bounding box center [31, 111] width 60 height 38
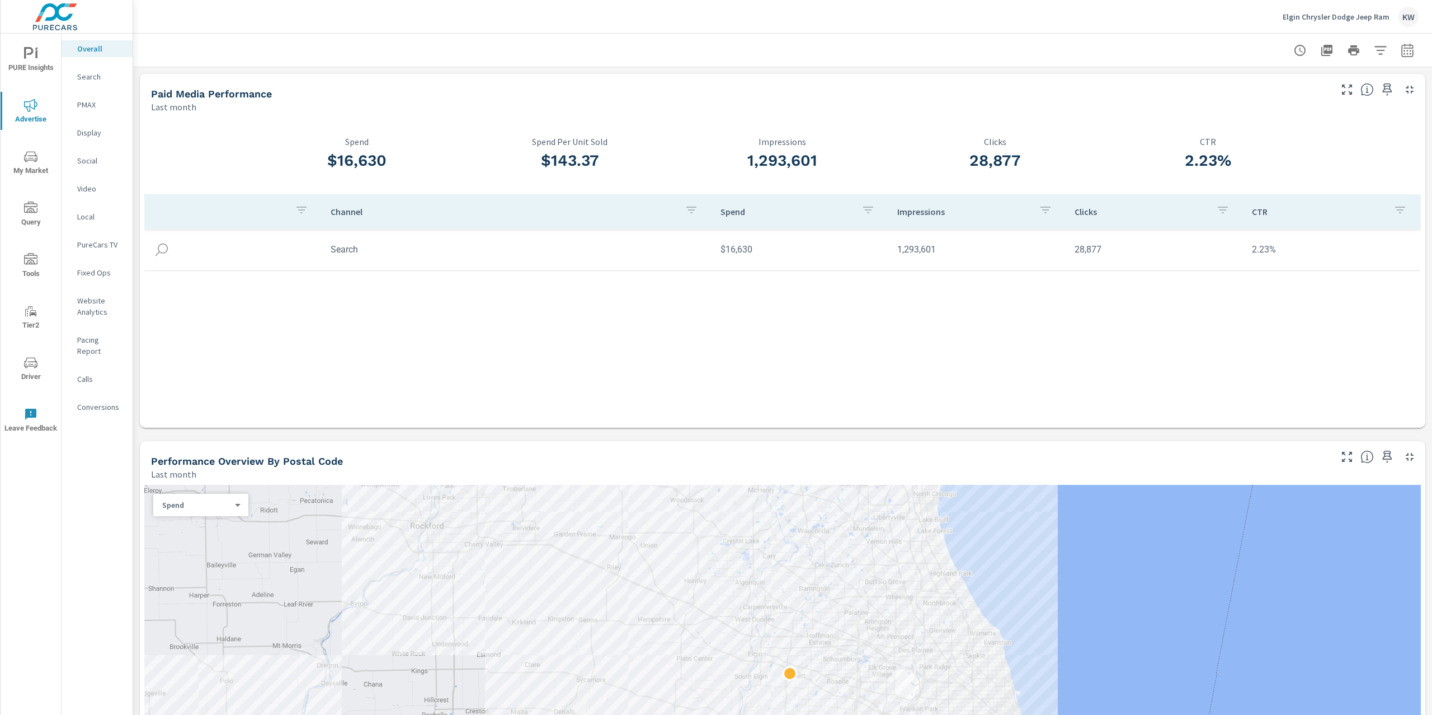
click at [95, 155] on p "Social" at bounding box center [100, 160] width 46 height 11
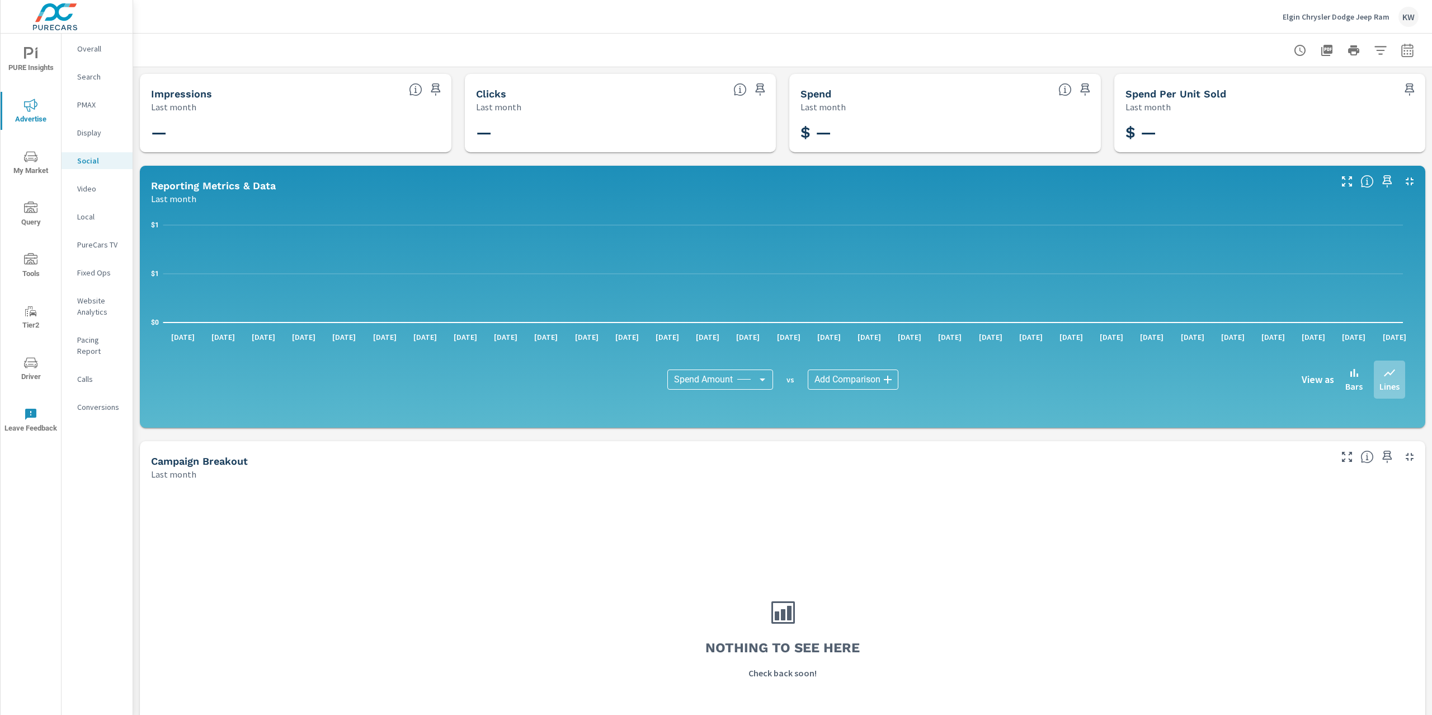
click at [1403, 54] on button "button" at bounding box center [1408, 50] width 22 height 22
select select "Last month"
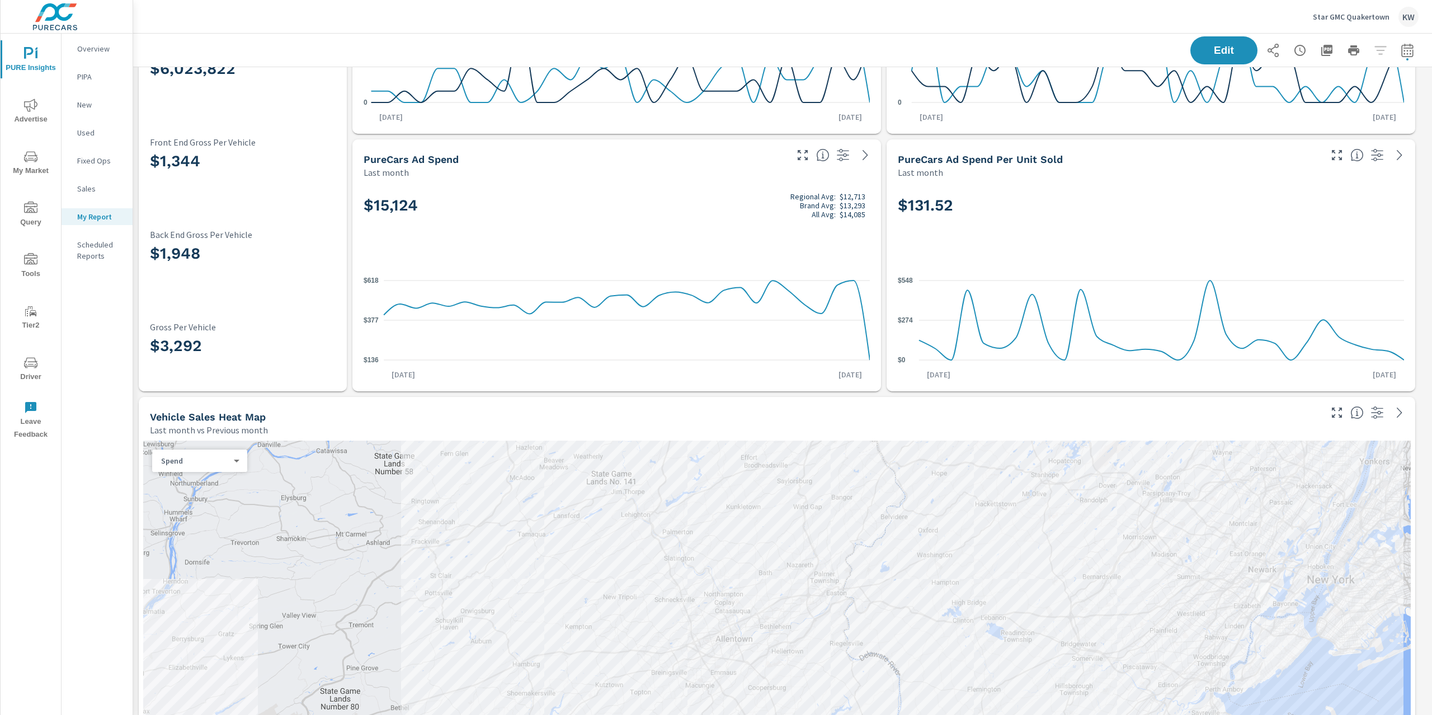
scroll to position [327, 0]
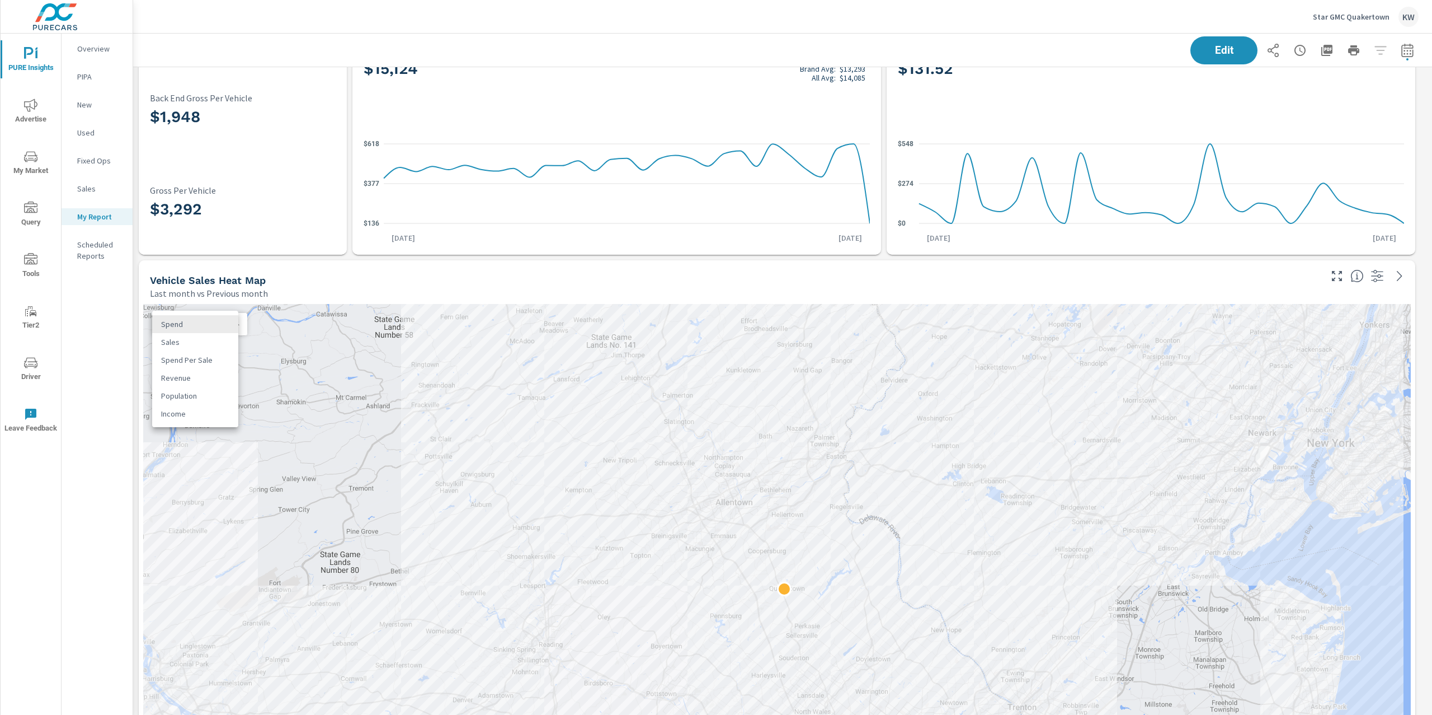
click at [215, 319] on body "PURE Insights Advertise My Market Query Tools Tier2 Driver Leave Feedback Overv…" at bounding box center [716, 357] width 1432 height 715
click at [215, 340] on li "Sales" at bounding box center [195, 342] width 86 height 18
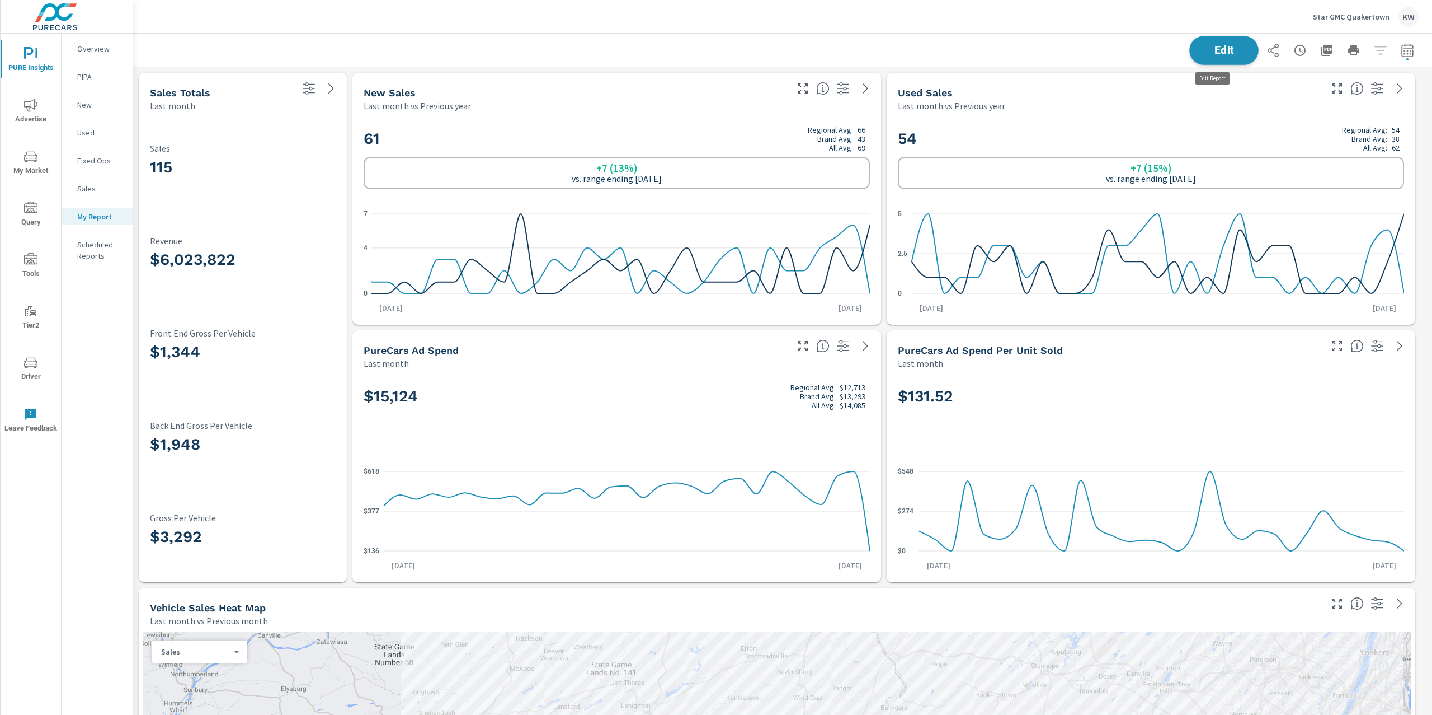
scroll to position [5949, 1312]
click at [1201, 51] on span "Edit" at bounding box center [1224, 50] width 46 height 11
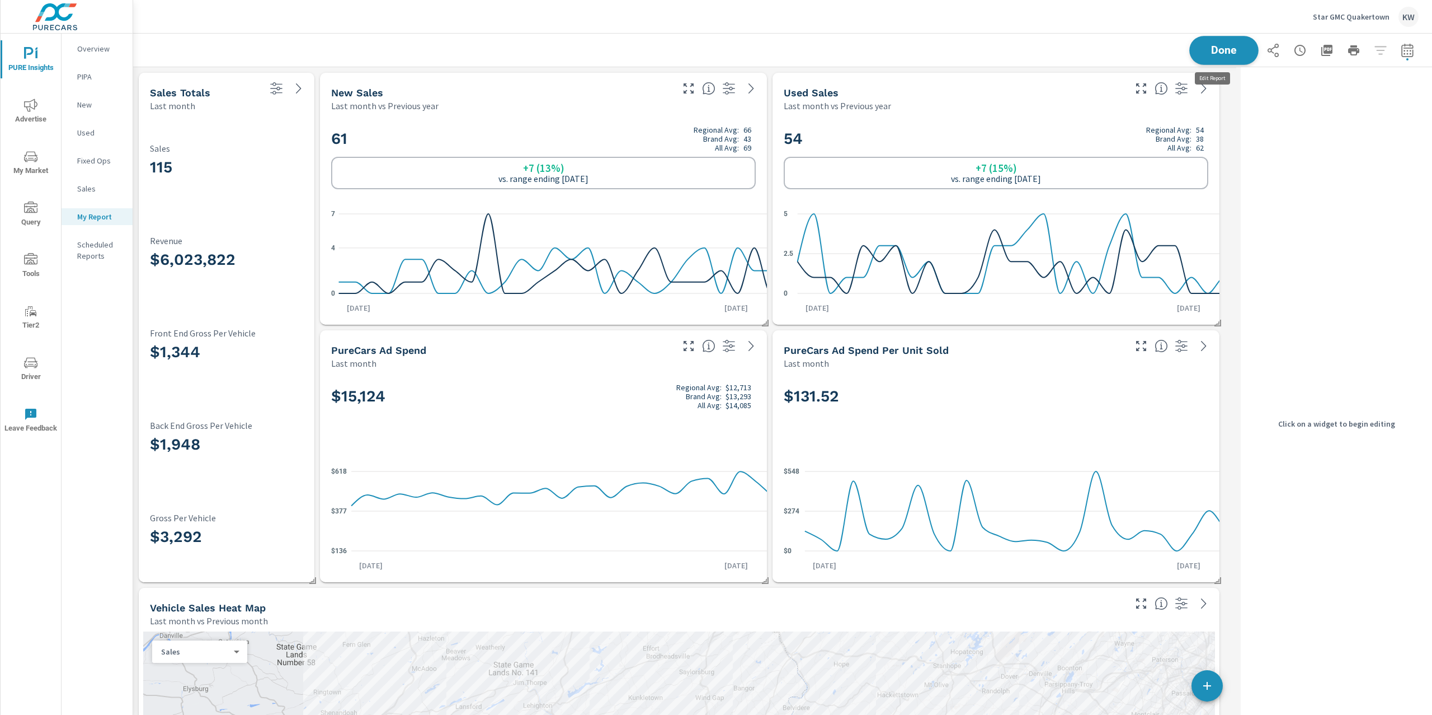
scroll to position [6, 5]
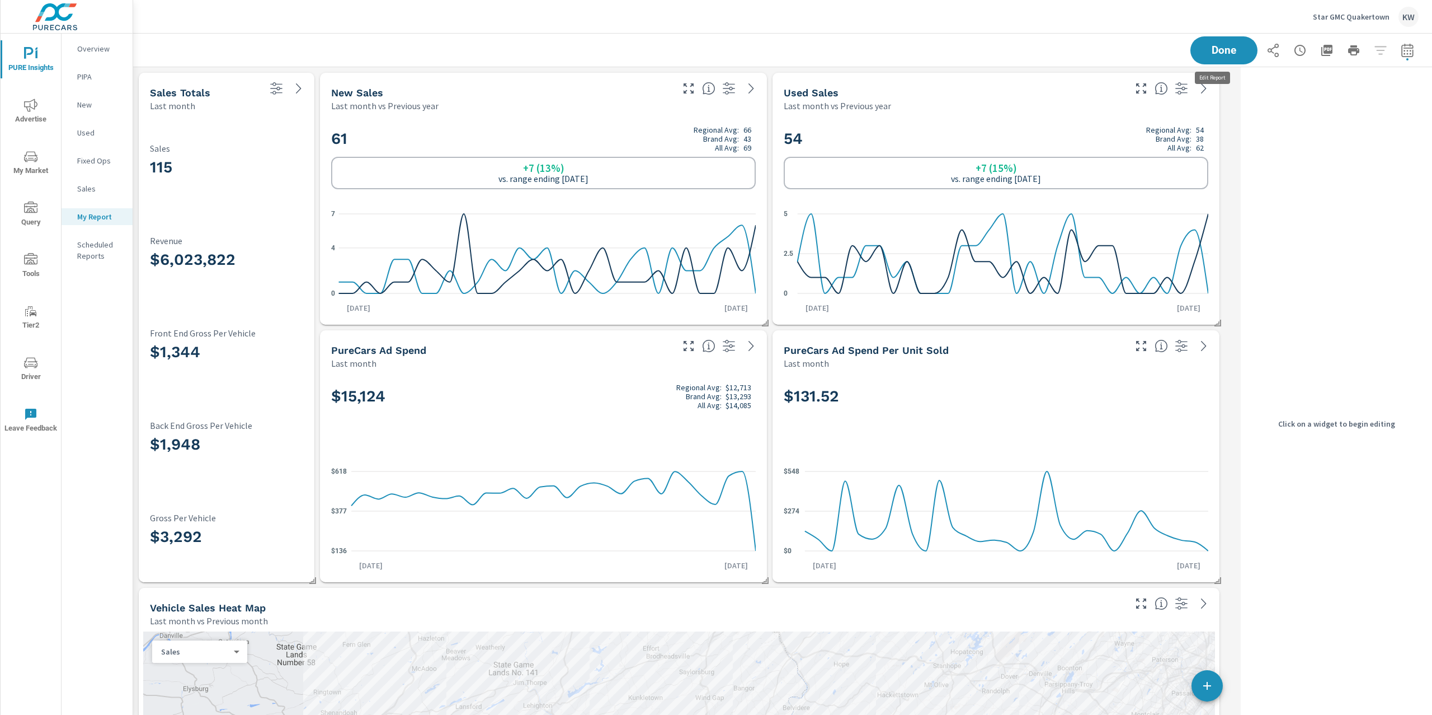
scroll to position [5949, 1115]
click at [281, 119] on div "115 Sales $6,023,822 Revenue $1,344 Front End Gross Per Vehicle $1,948 Back End…" at bounding box center [226, 346] width 167 height 461
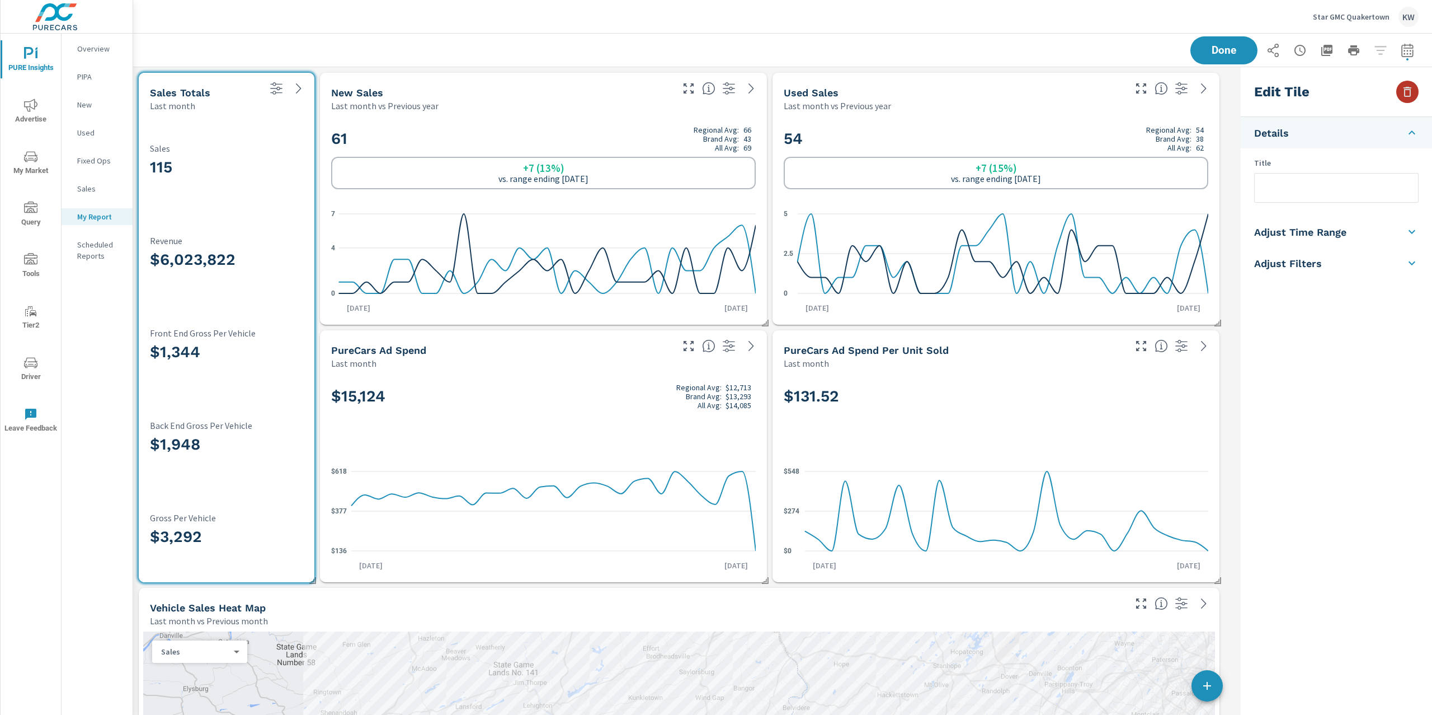
click at [1415, 95] on button "button" at bounding box center [1408, 92] width 22 height 22
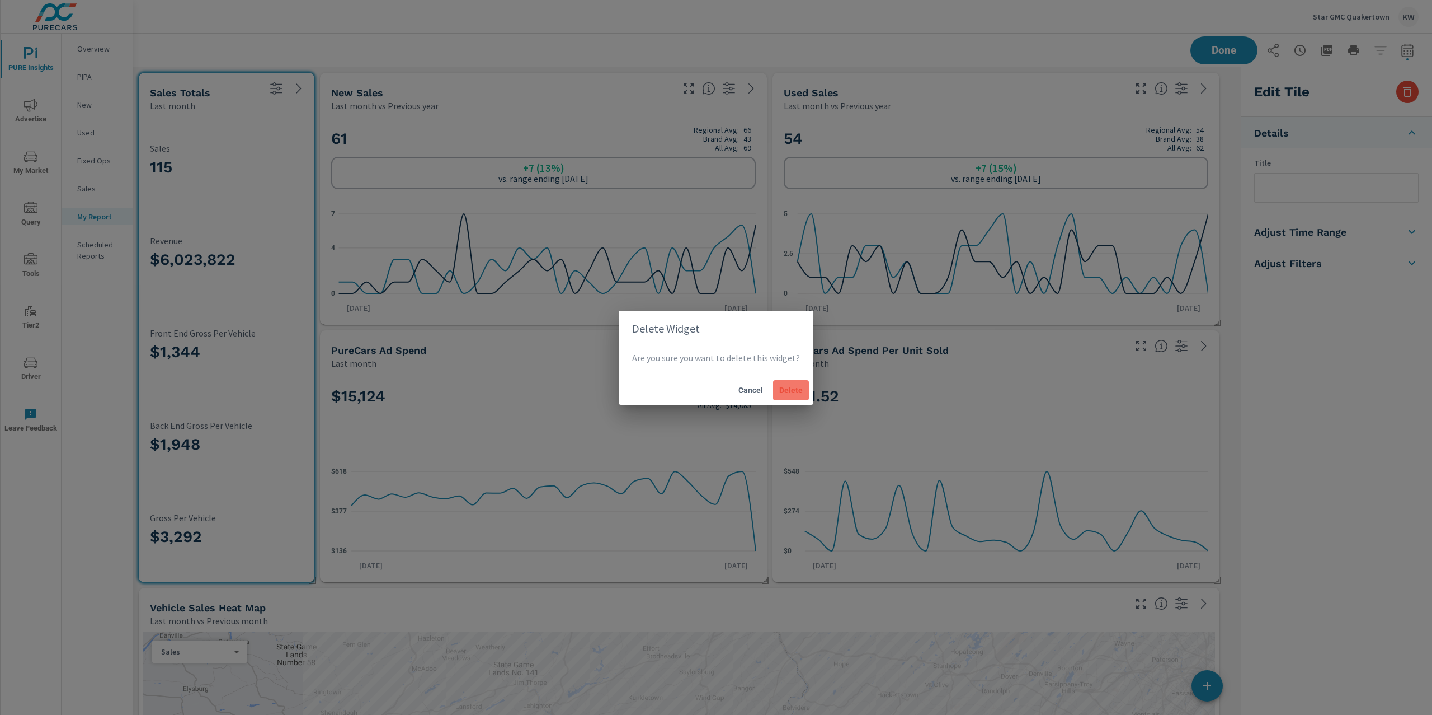
click at [786, 392] on span "Delete" at bounding box center [791, 390] width 27 height 10
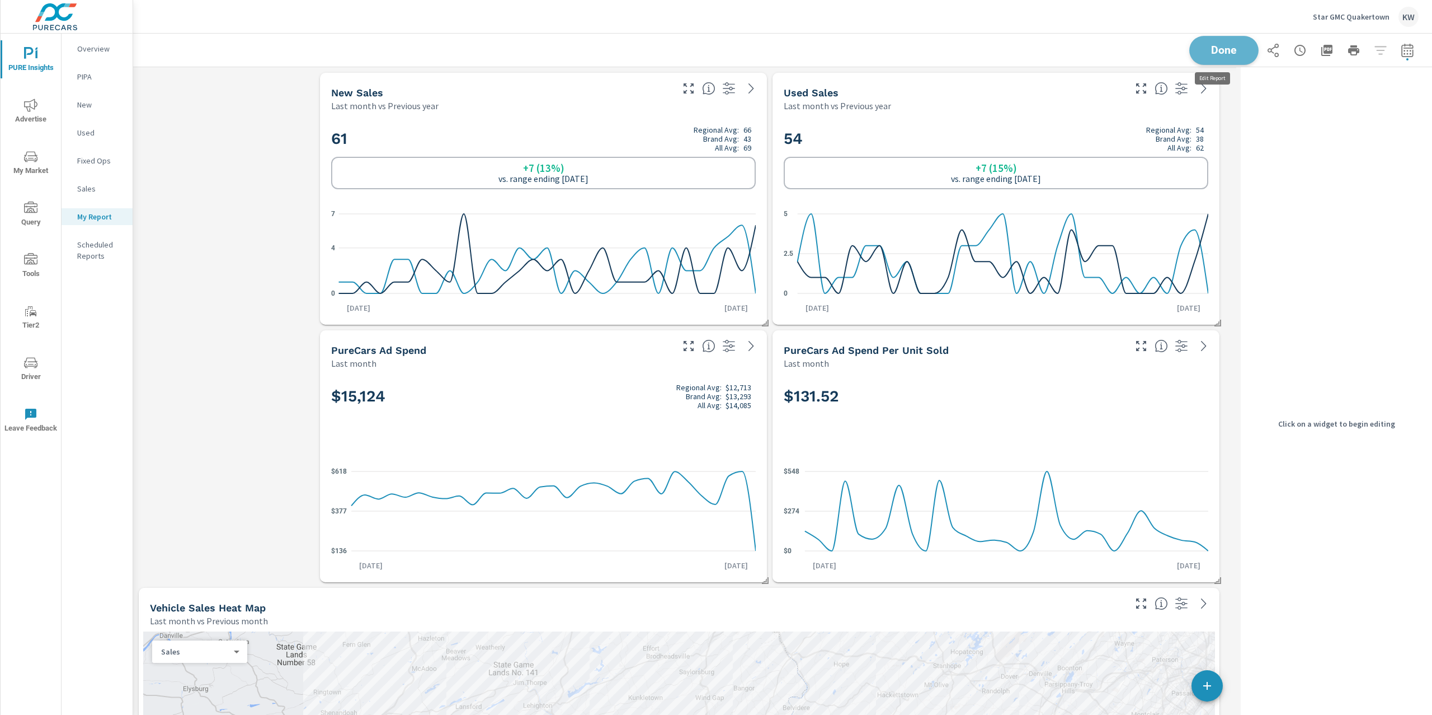
click at [1236, 45] on button "Done" at bounding box center [1224, 50] width 69 height 29
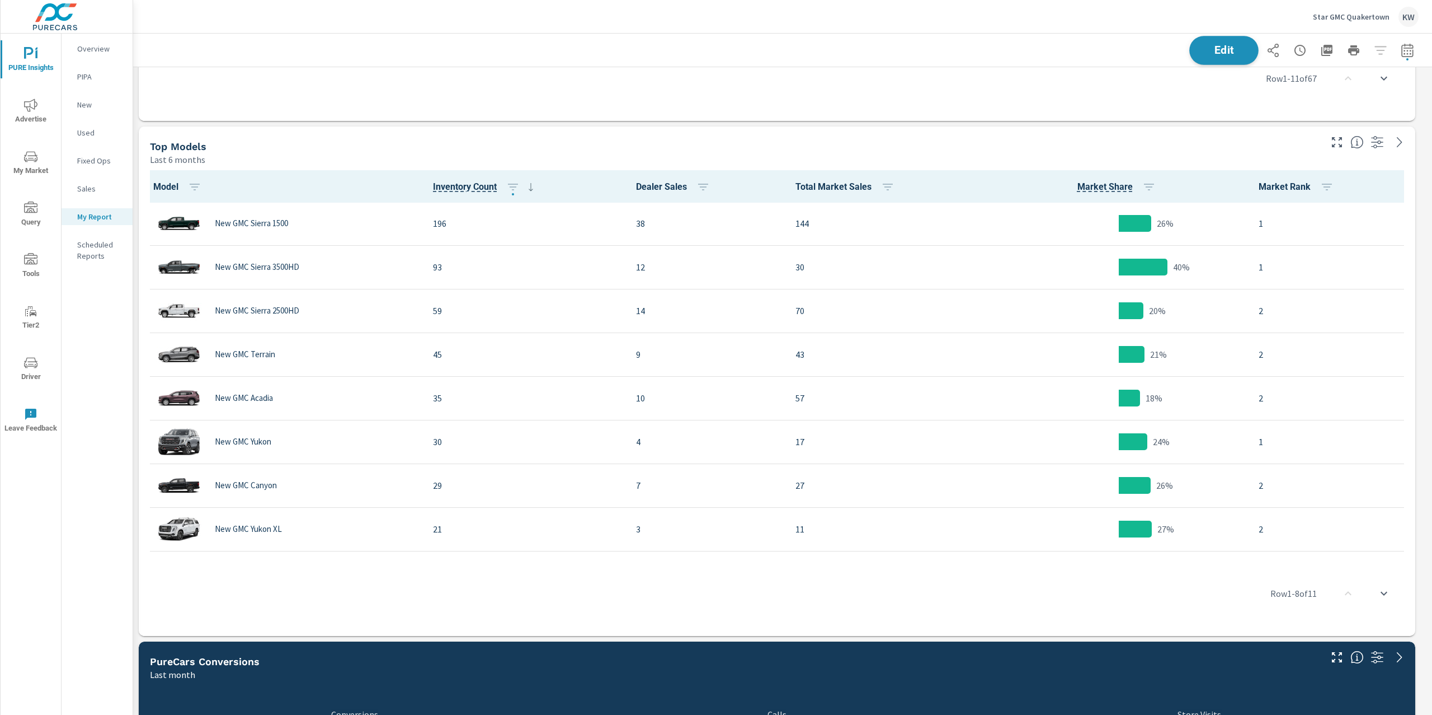
scroll to position [5949, 1312]
click at [1201, 49] on span "Edit" at bounding box center [1224, 50] width 46 height 11
click at [1093, 147] on div "Top Models" at bounding box center [735, 146] width 1170 height 13
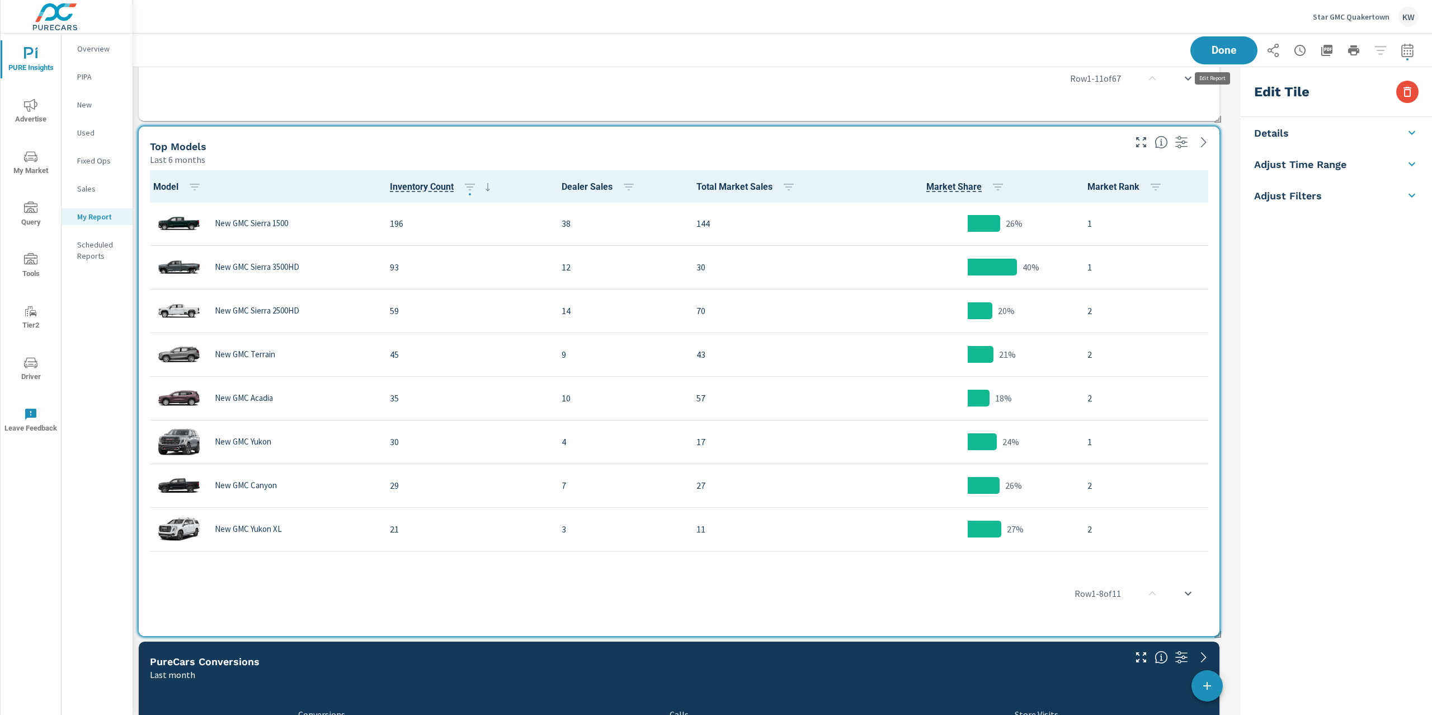
scroll to position [6, 5]
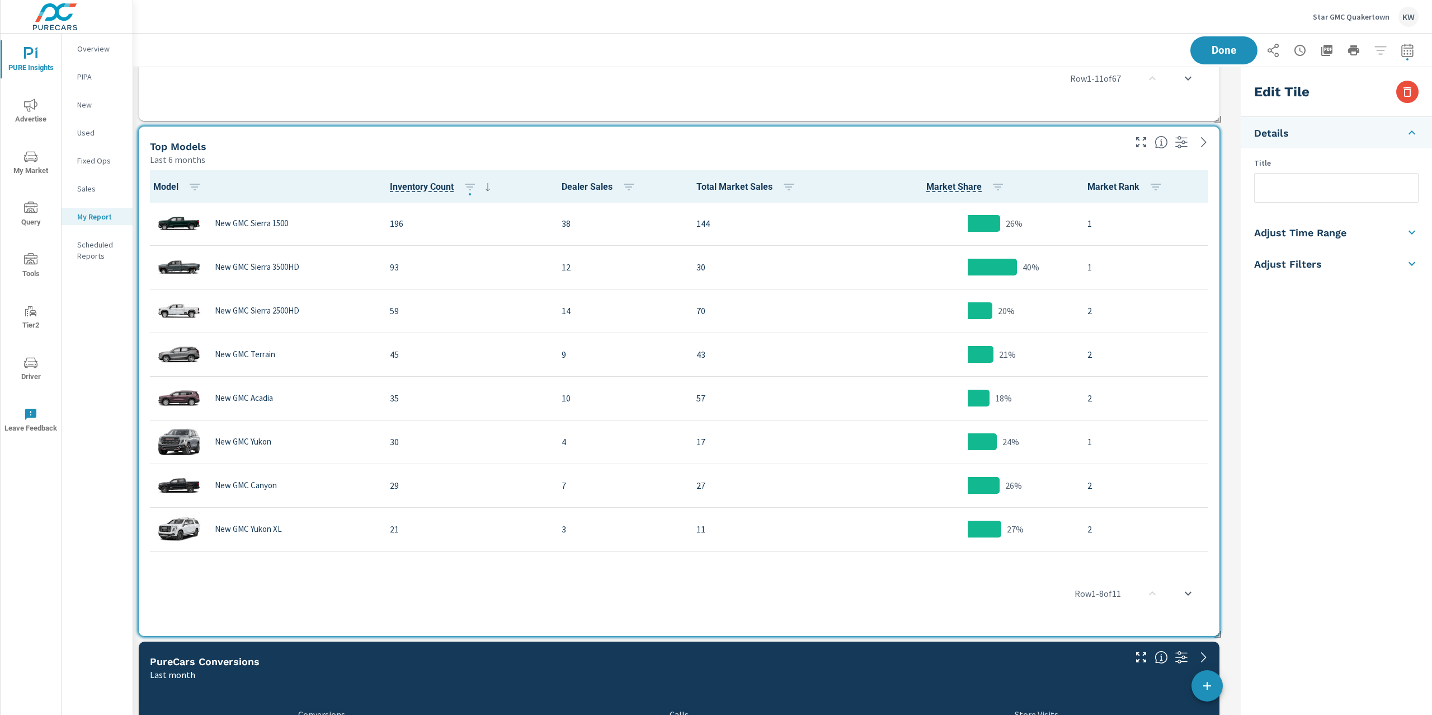
scroll to position [5949, 1115]
click at [1408, 94] on icon "button" at bounding box center [1407, 91] width 13 height 13
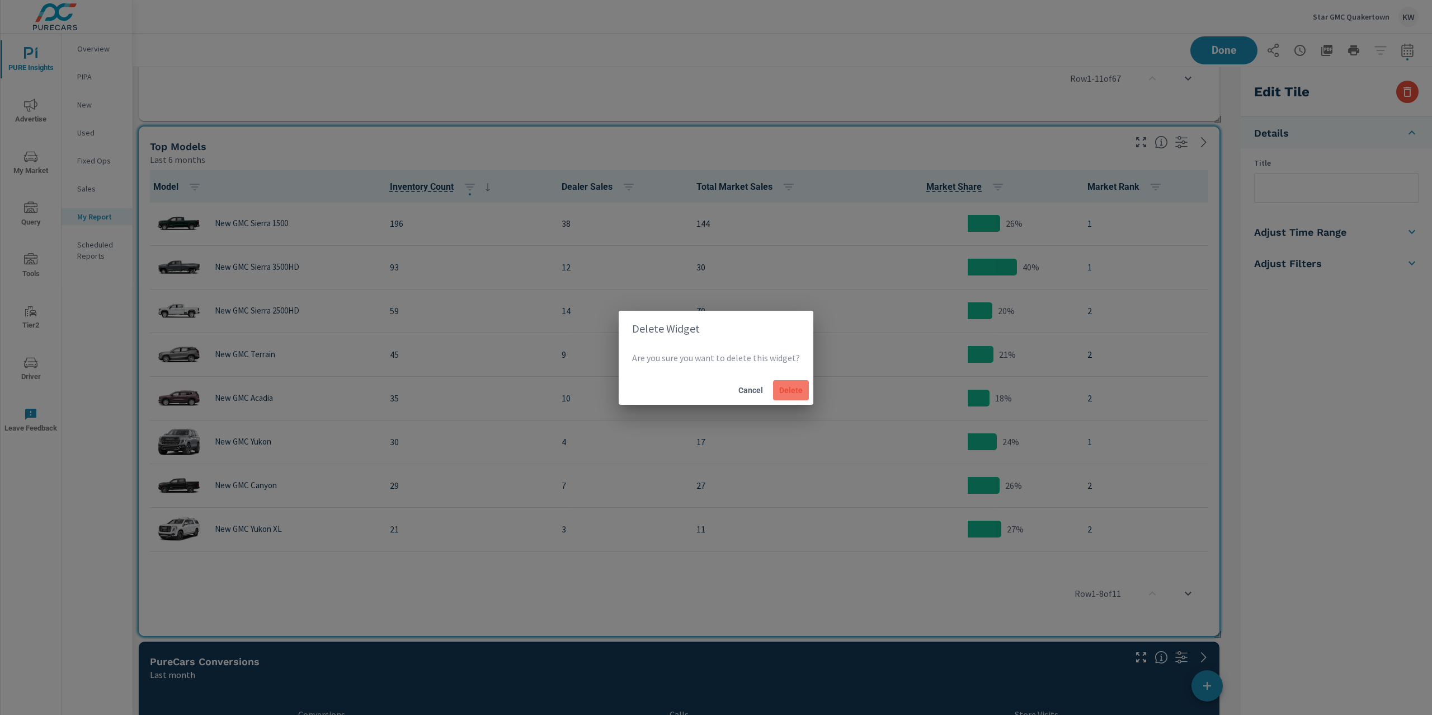
click at [801, 389] on span "Delete" at bounding box center [791, 390] width 27 height 10
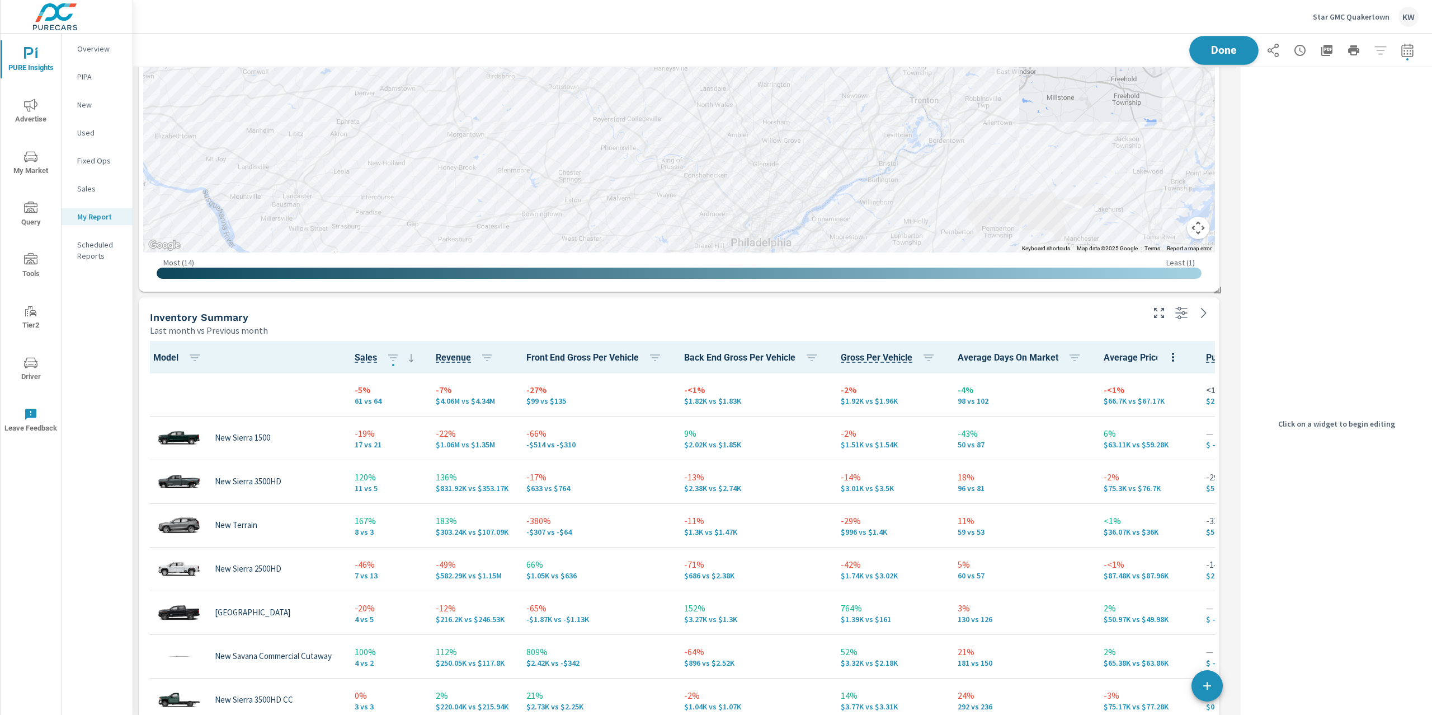
scroll to position [5435, 1115]
click at [1228, 56] on button "Done" at bounding box center [1224, 50] width 69 height 29
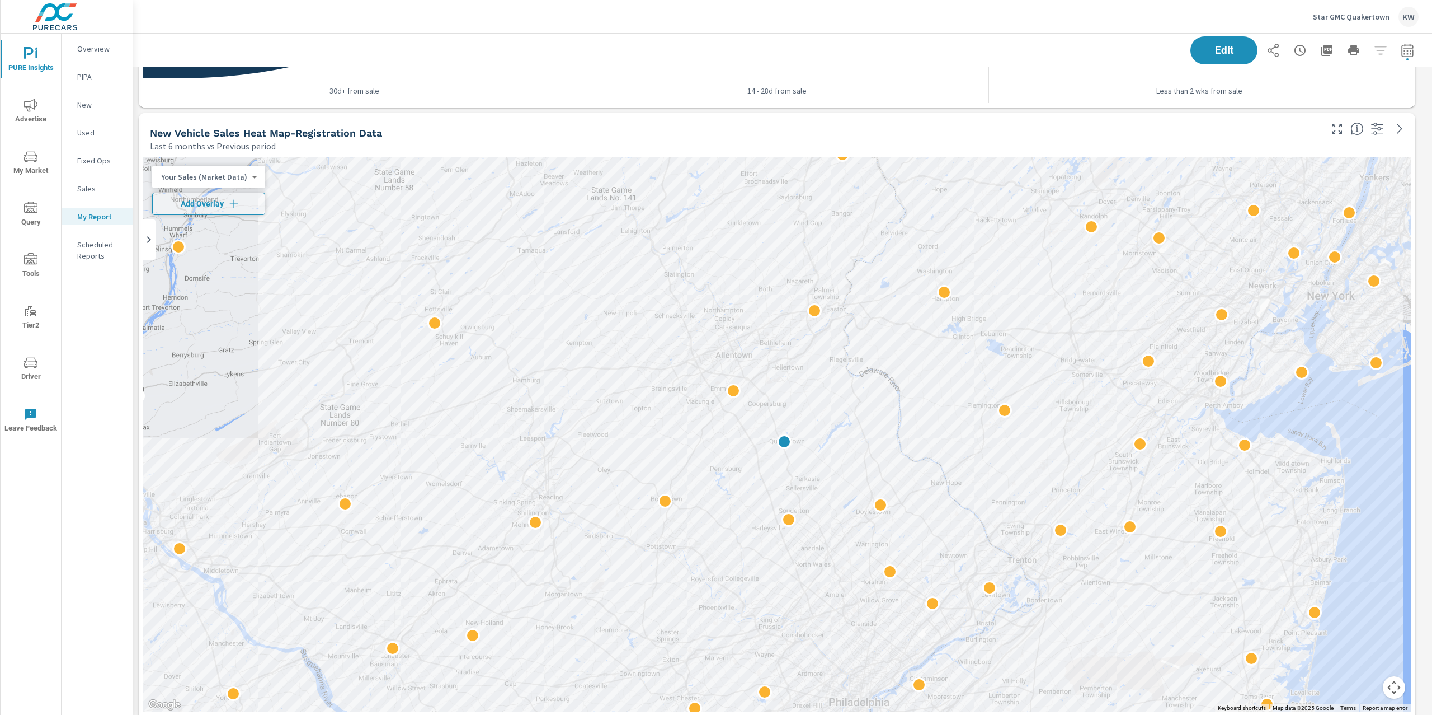
scroll to position [2420, 0]
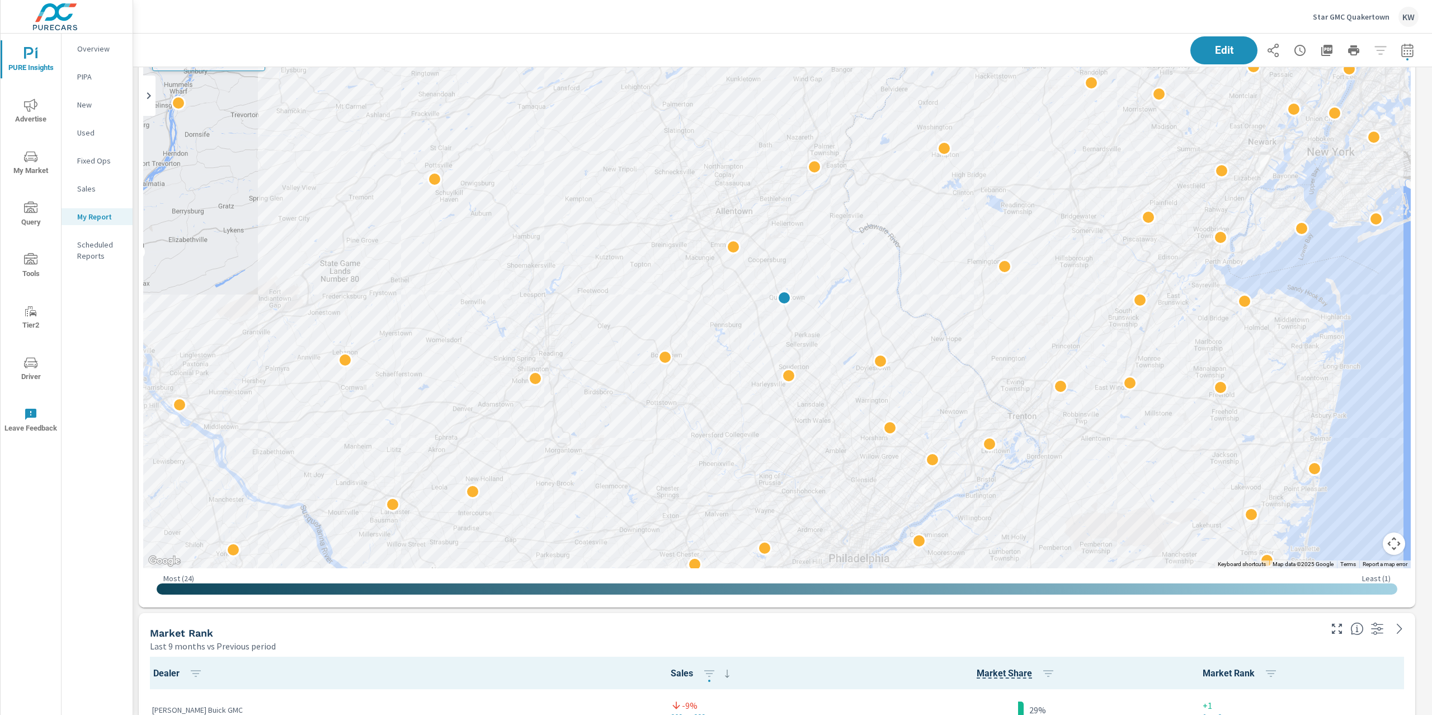
click at [1402, 544] on button "Map camera controls" at bounding box center [1394, 543] width 22 height 22
click at [1364, 490] on button "Zoom in" at bounding box center [1366, 487] width 22 height 22
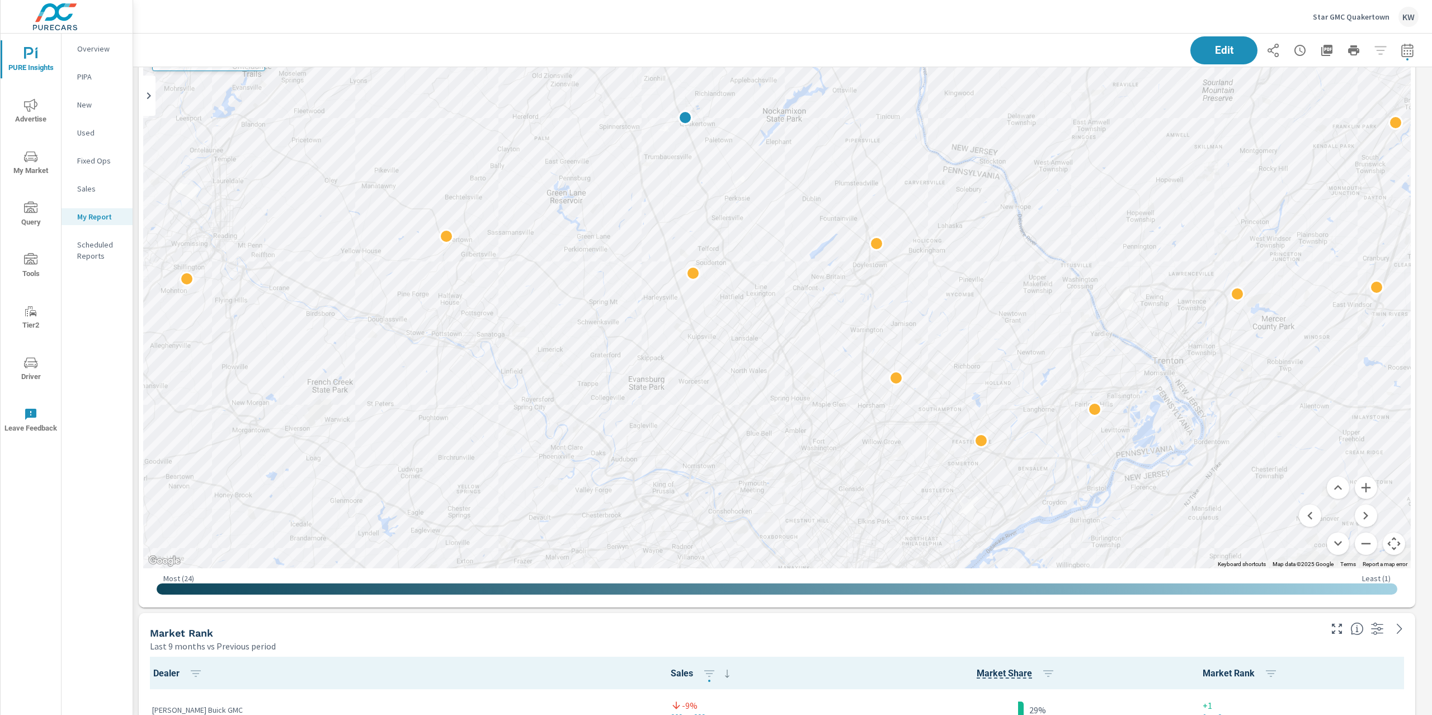
drag, startPoint x: 1200, startPoint y: 410, endPoint x: 1101, endPoint y: 230, distance: 205.6
click at [1101, 230] on div at bounding box center [1215, 412] width 1074 height 604
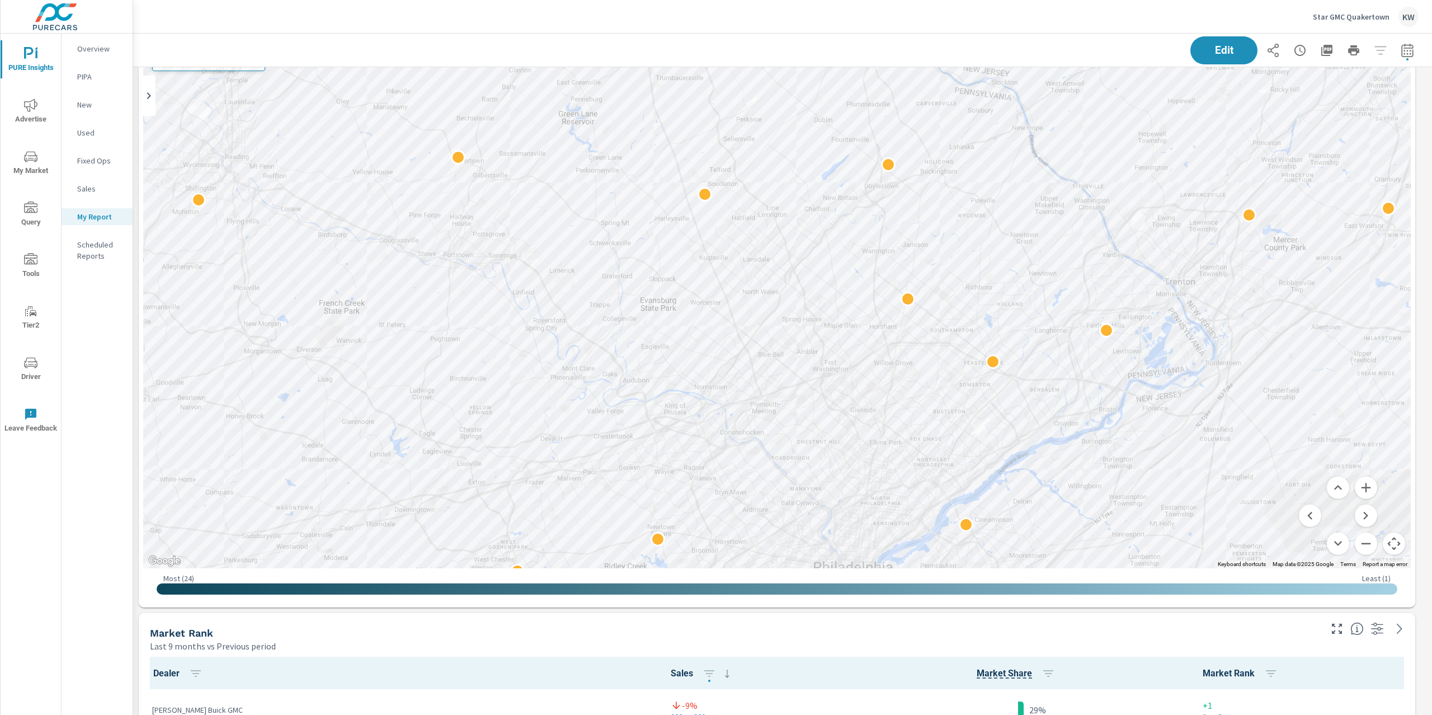
drag, startPoint x: 895, startPoint y: 436, endPoint x: 907, endPoint y: 356, distance: 81.5
click at [907, 356] on div at bounding box center [1326, 514] width 1074 height 604
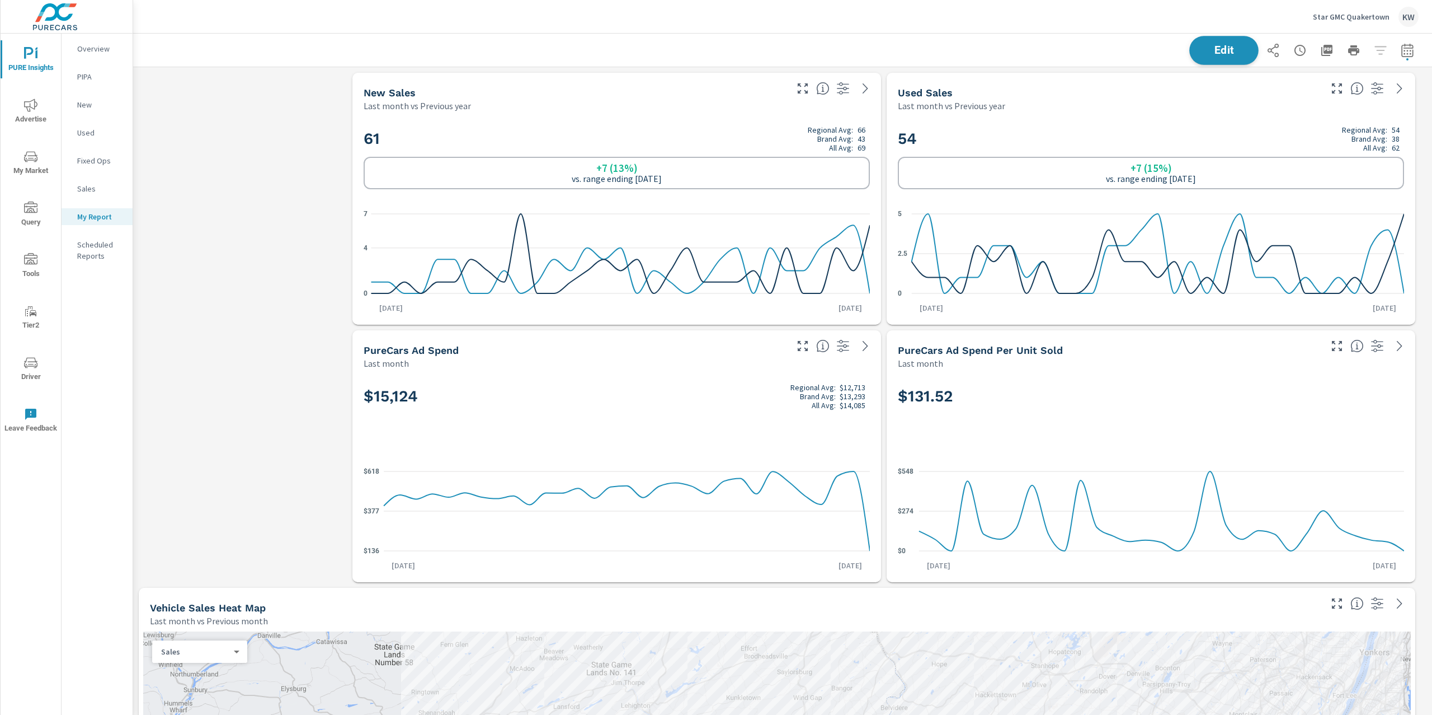
scroll to position [5435, 1312]
click at [1233, 45] on span "Edit" at bounding box center [1224, 50] width 46 height 11
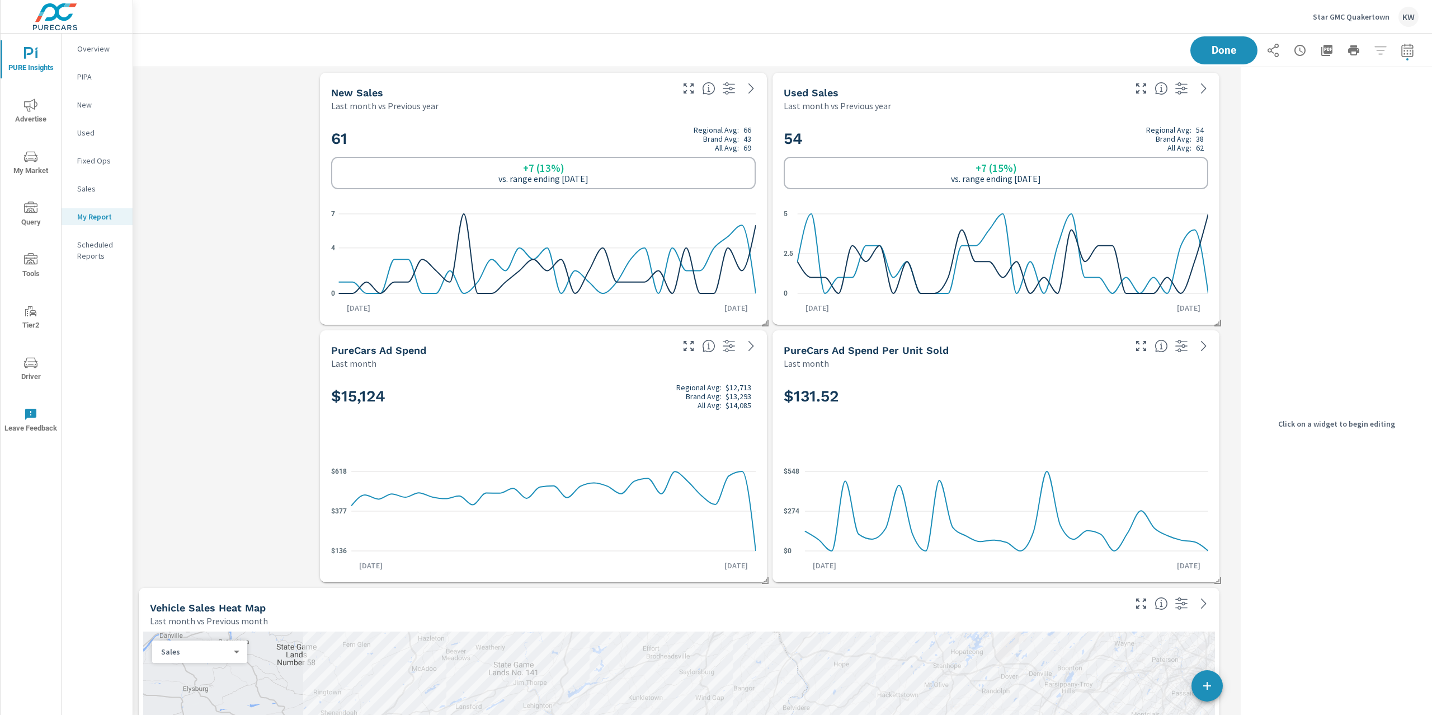
scroll to position [5435, 1115]
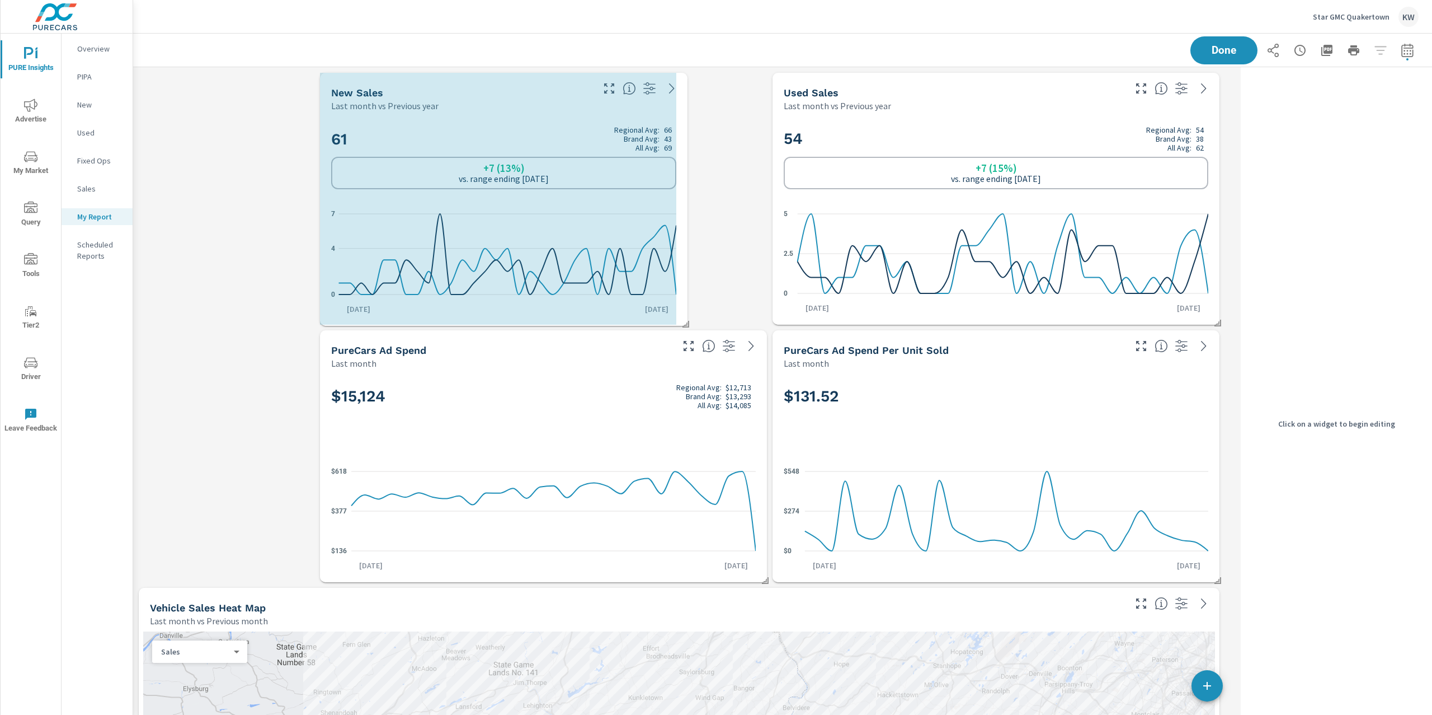
click at [684, 324] on span at bounding box center [682, 319] width 11 height 11
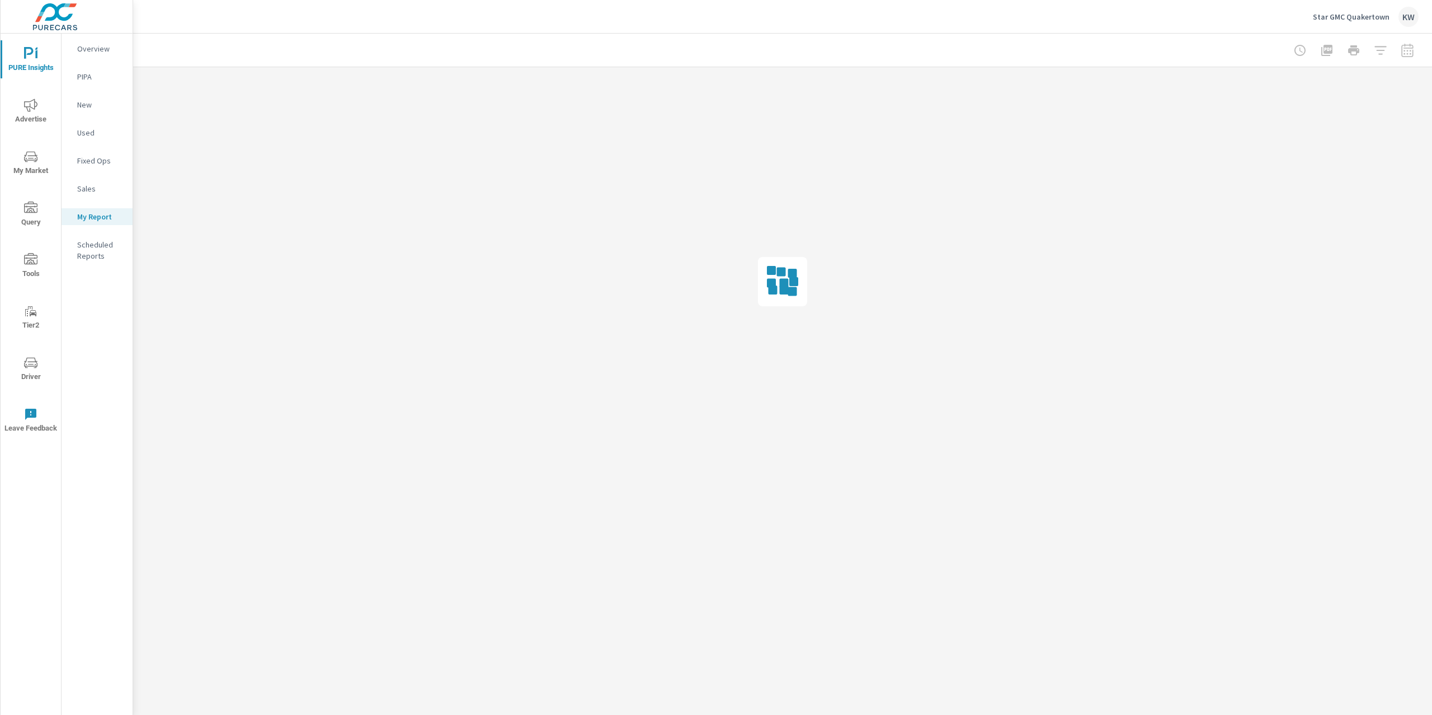
drag, startPoint x: 1218, startPoint y: 323, endPoint x: 1119, endPoint y: 321, distance: 99.1
click at [1119, 321] on div "PURE Insights Report Star GMC Quakertown Report date range: Aug 01, 2025 - Aug …" at bounding box center [782, 265] width 1299 height 462
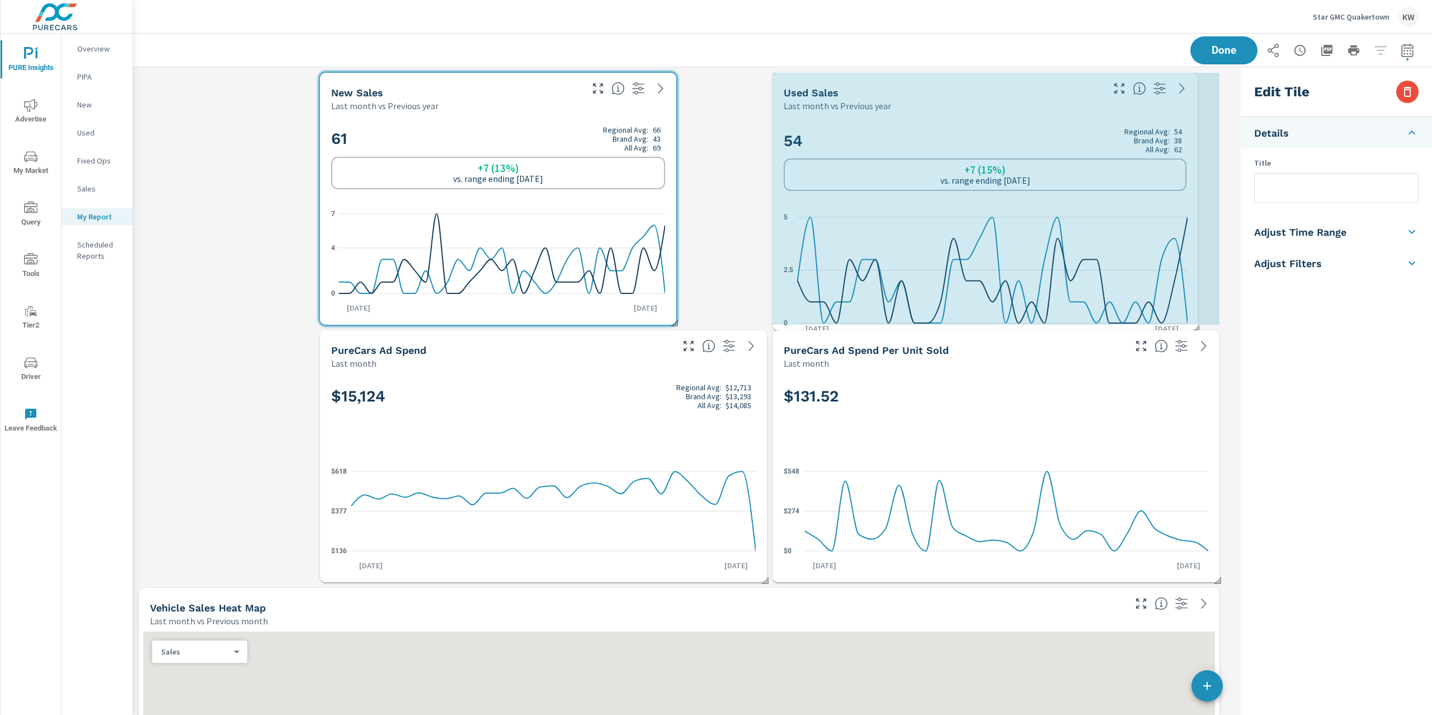
scroll to position [6, 5]
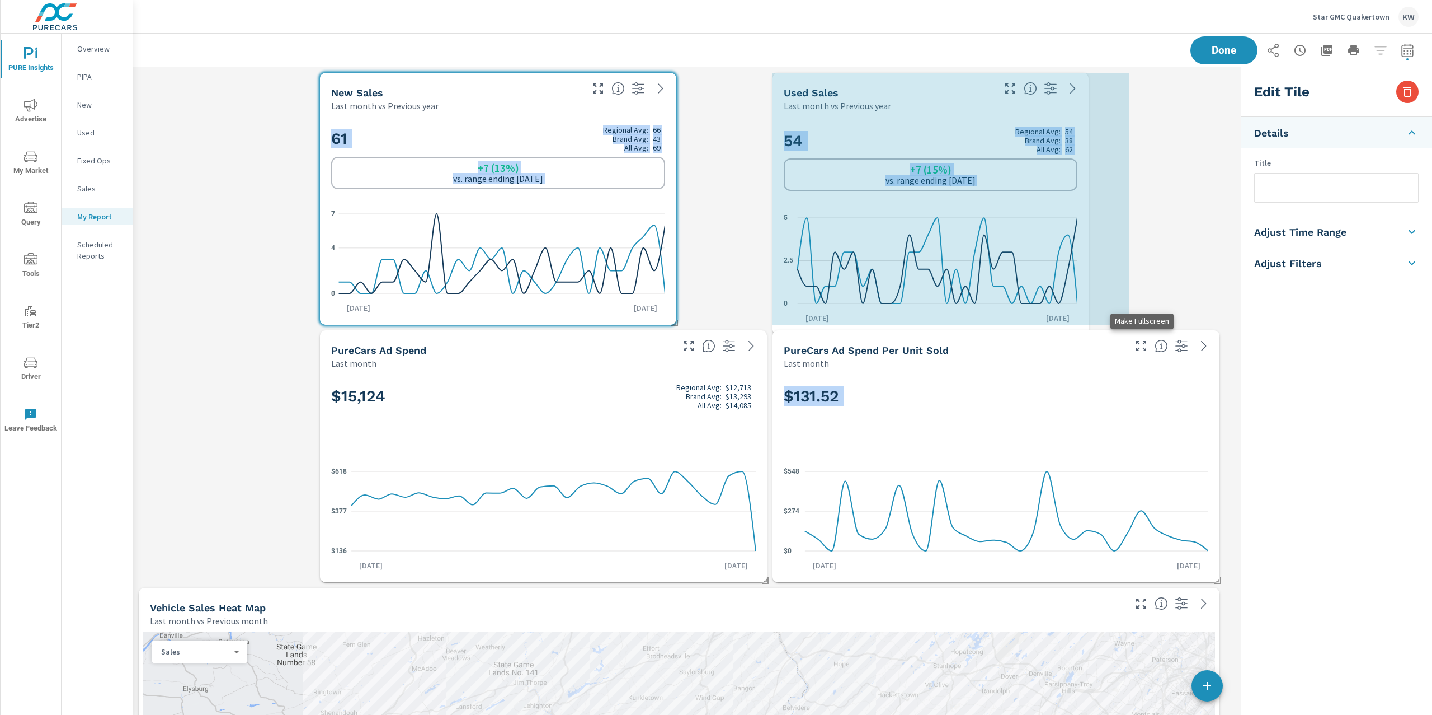
drag, startPoint x: 1215, startPoint y: 448, endPoint x: 1134, endPoint y: 345, distance: 130.6
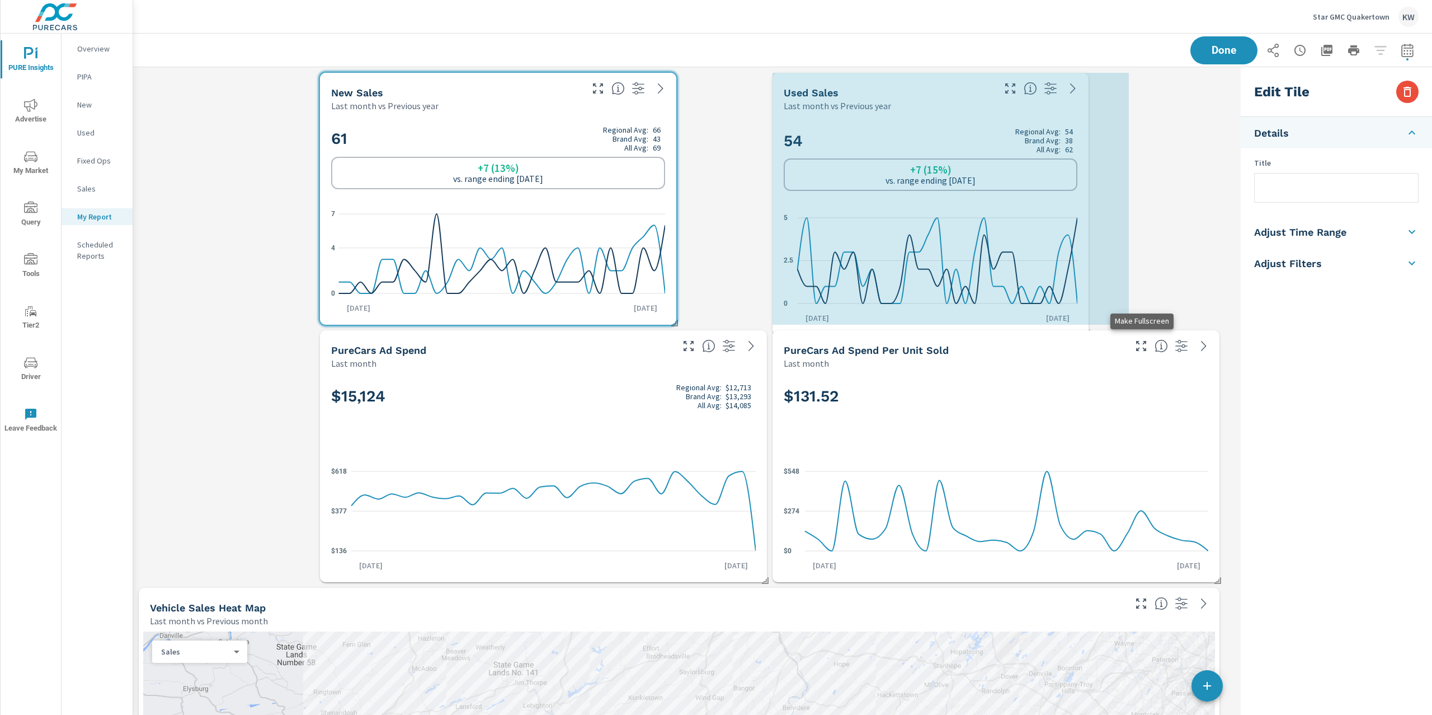
scroll to position [5435, 1115]
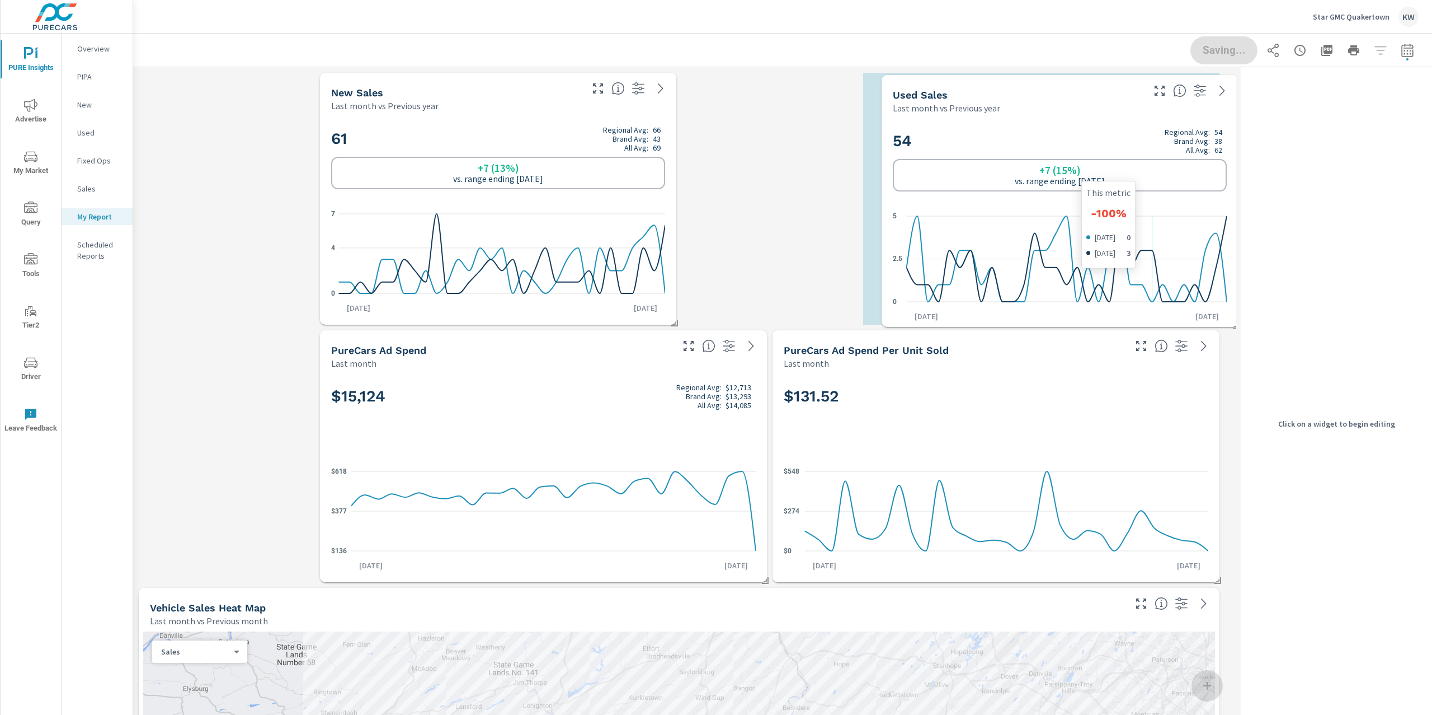
drag, startPoint x: 1047, startPoint y: 235, endPoint x: 1054, endPoint y: 232, distance: 7.5
click at [1054, 232] on icon "0 2.5 5" at bounding box center [1060, 259] width 334 height 104
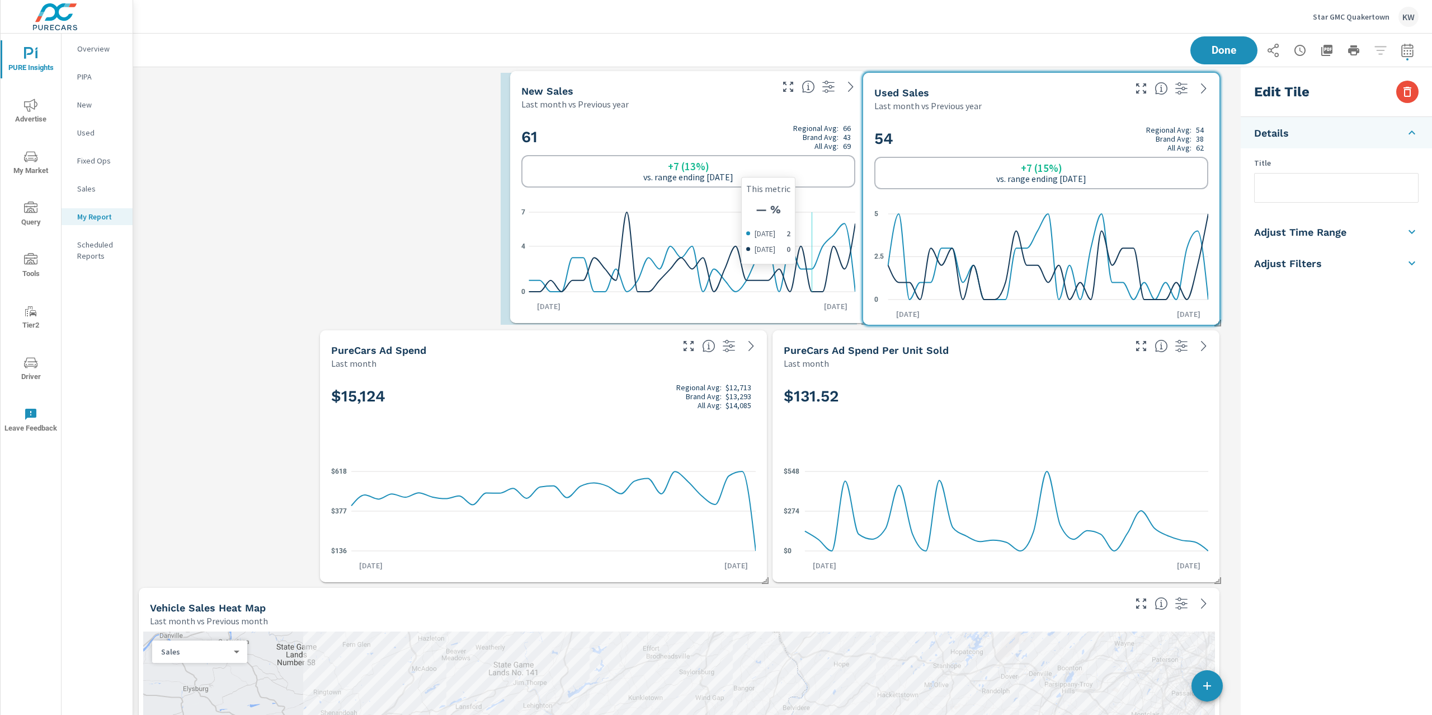
drag, startPoint x: 520, startPoint y: 219, endPoint x: 608, endPoint y: 214, distance: 88.6
click at [612, 215] on icon "0 4 7" at bounding box center [689, 251] width 334 height 97
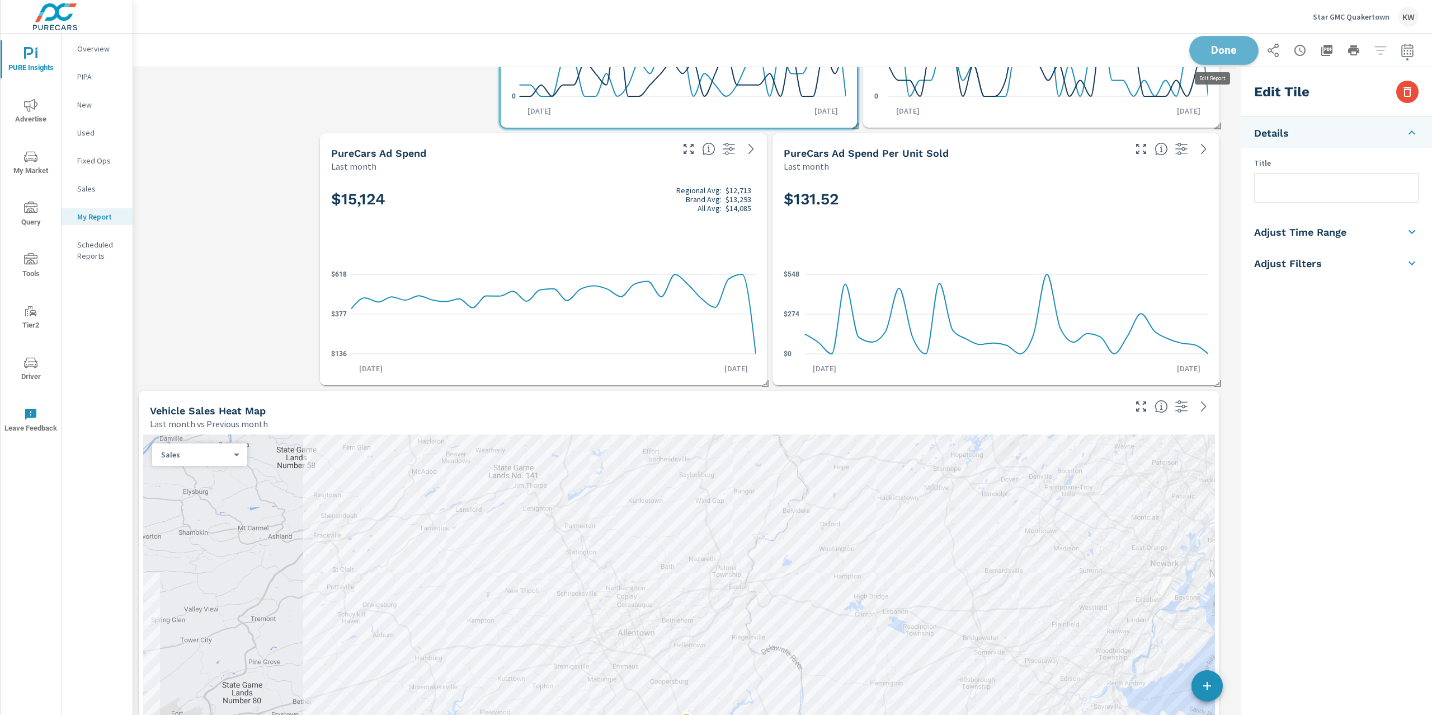
click at [1226, 57] on button "Done" at bounding box center [1224, 50] width 69 height 29
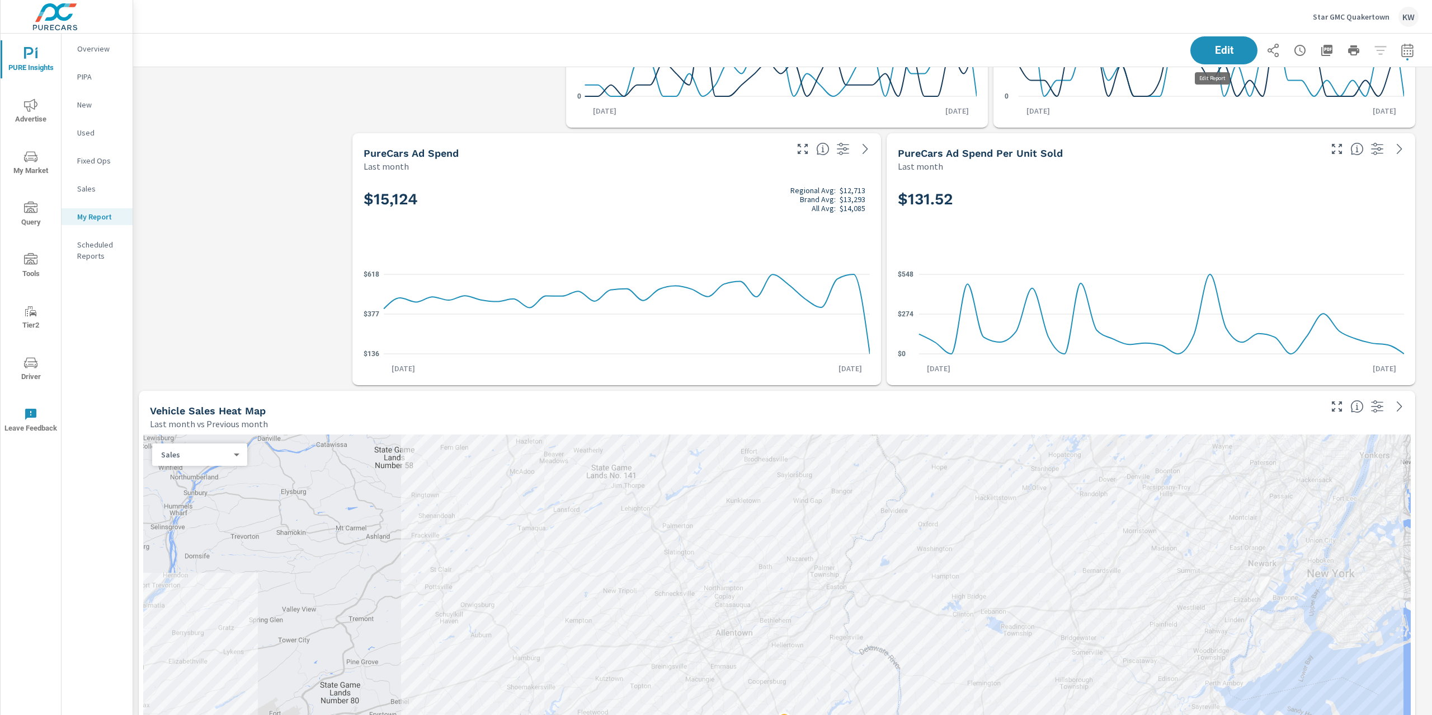
scroll to position [5435, 1312]
click at [102, 48] on p "Overview" at bounding box center [100, 48] width 46 height 11
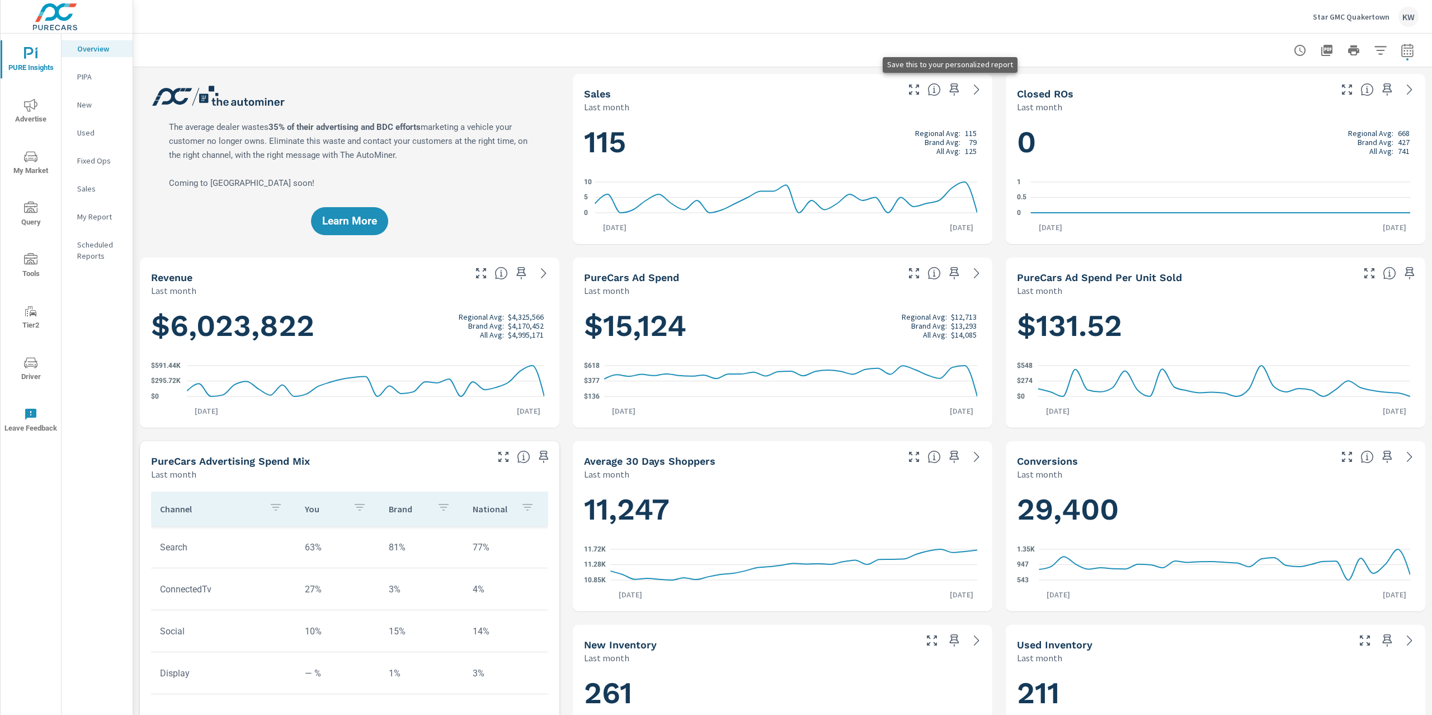
scroll to position [1, 0]
click at [948, 91] on icon "button" at bounding box center [954, 89] width 13 height 13
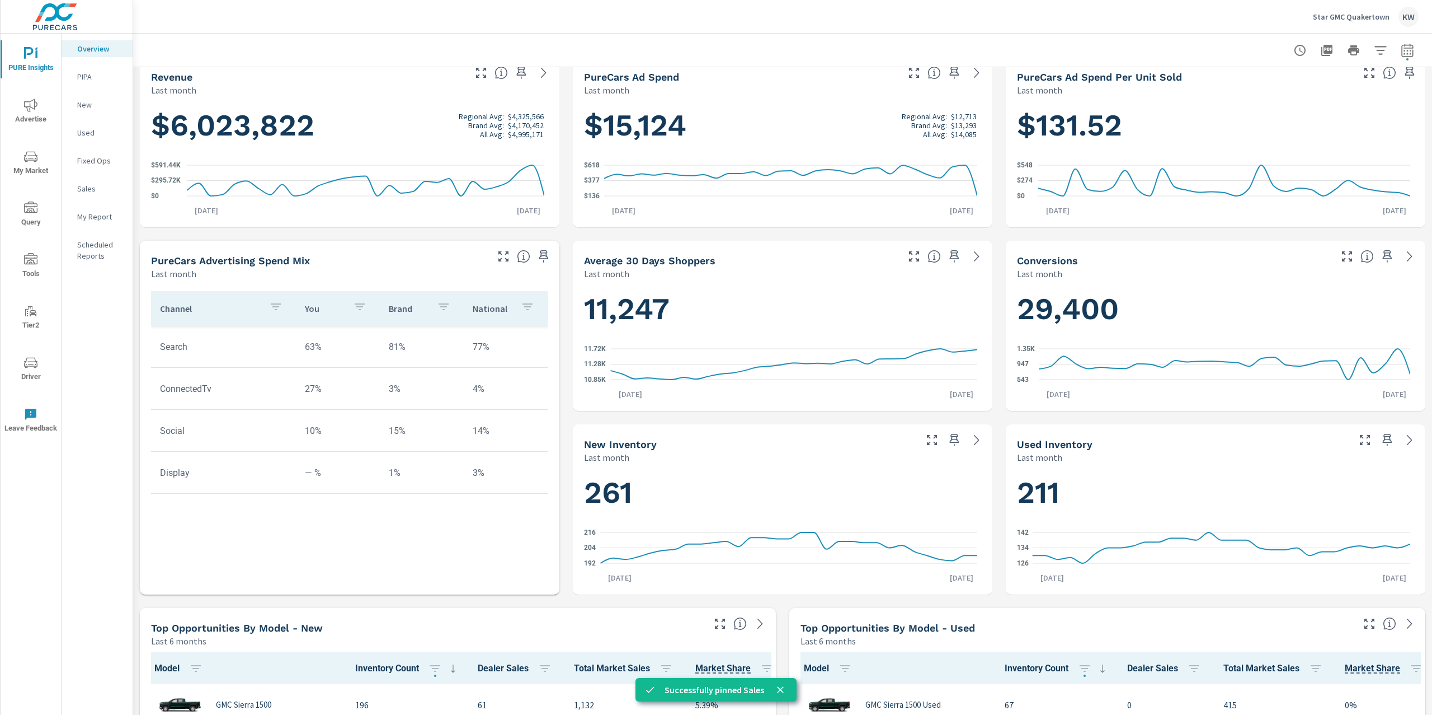
scroll to position [208, 0]
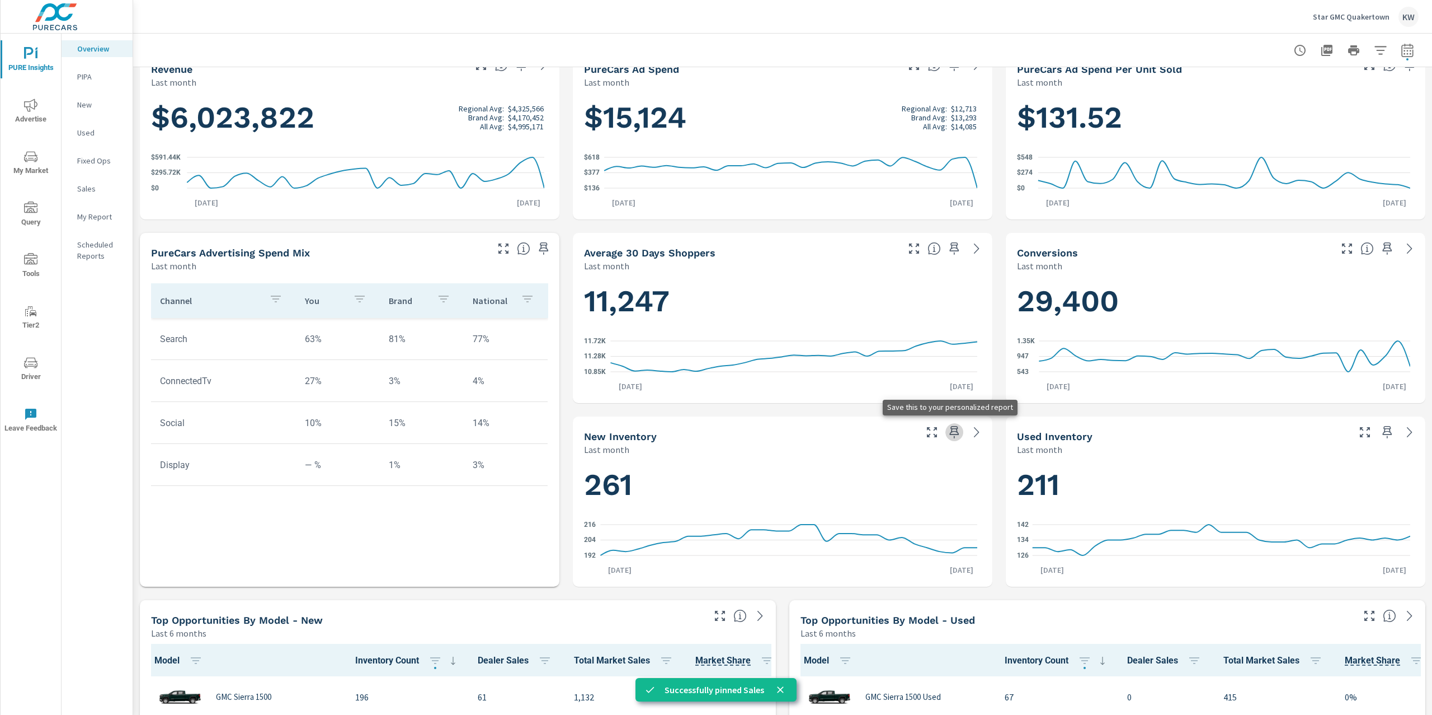
click at [950, 435] on icon "button" at bounding box center [954, 431] width 13 height 13
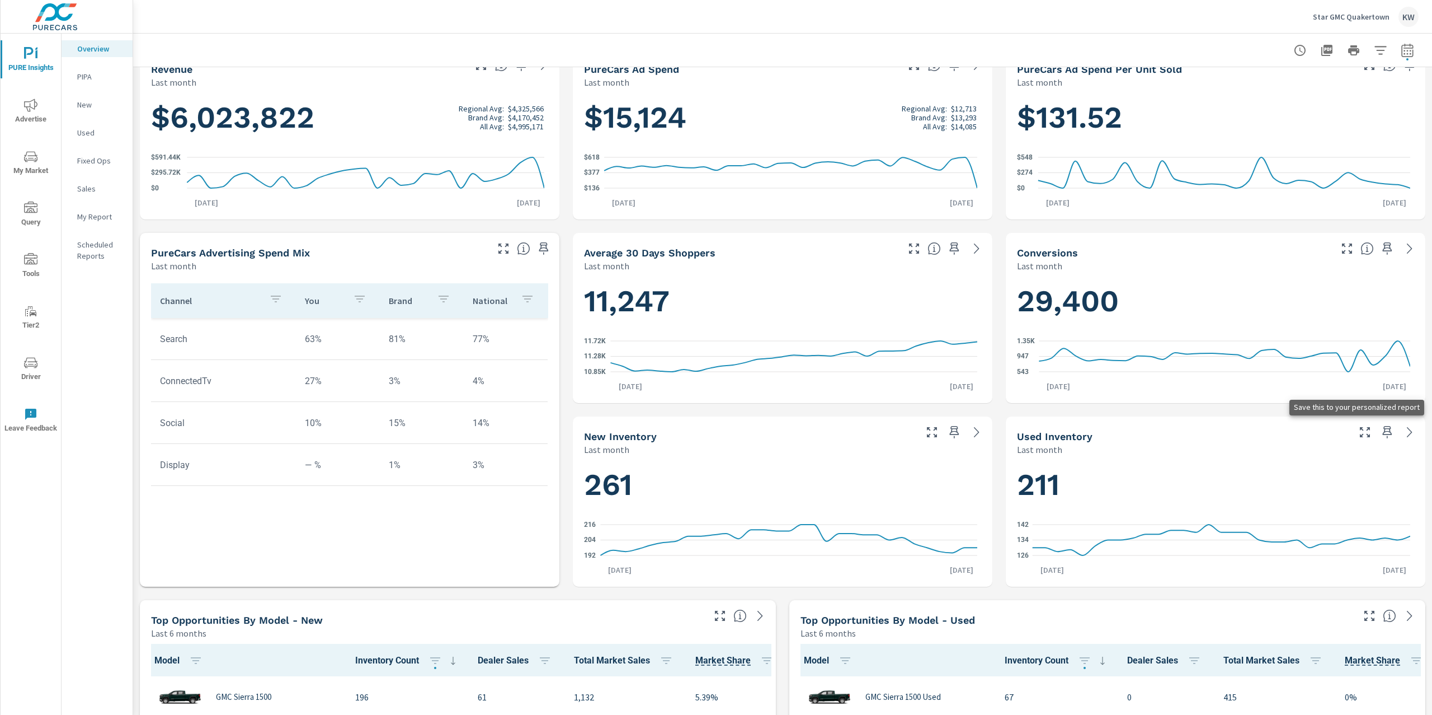
click at [1383, 436] on icon "button" at bounding box center [1388, 432] width 10 height 12
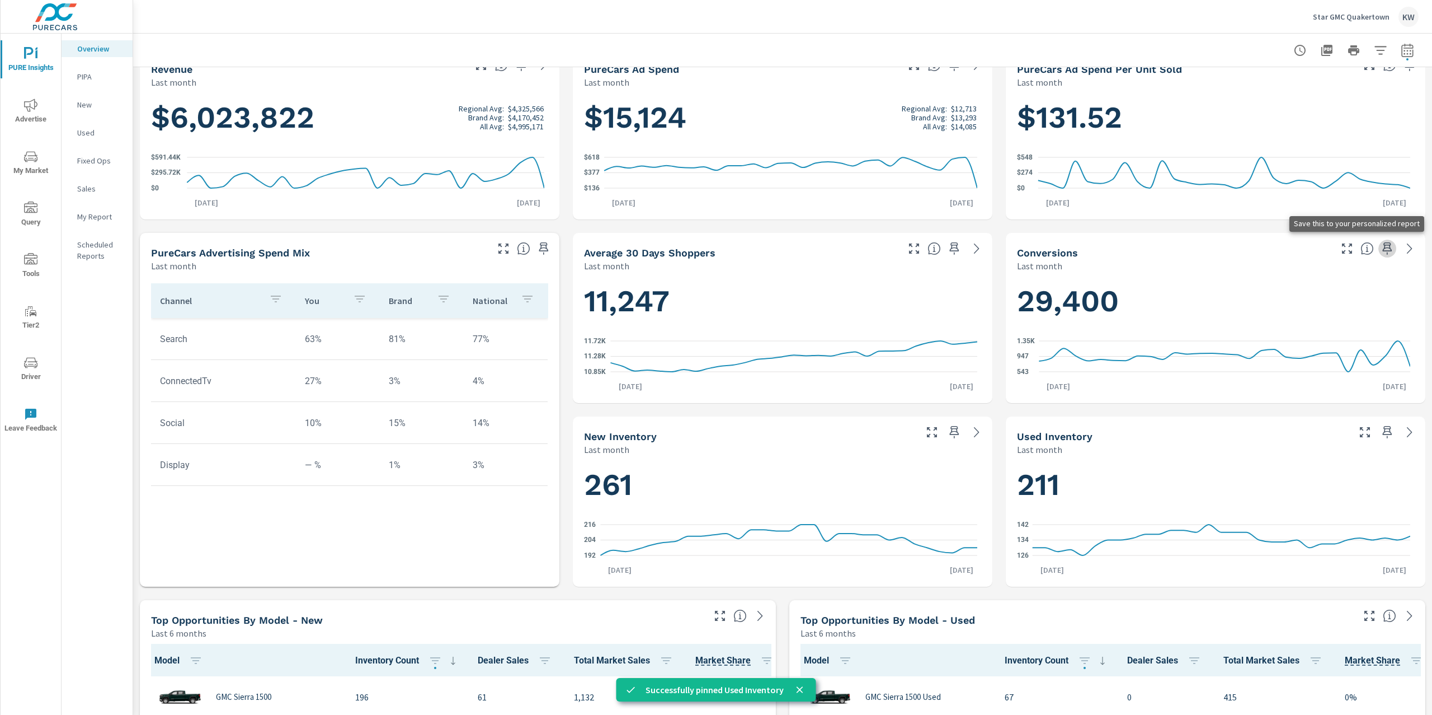
click at [1381, 252] on icon "button" at bounding box center [1387, 248] width 13 height 13
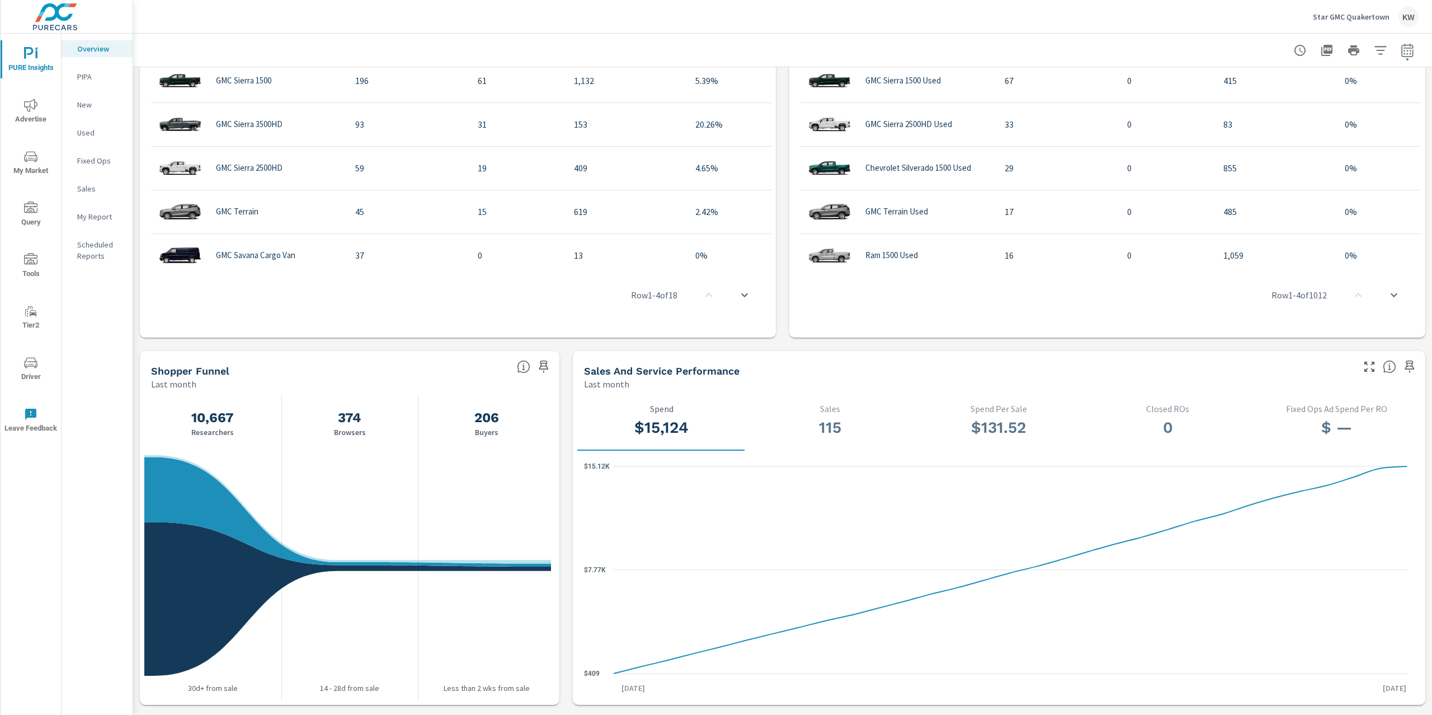
scroll to position [829, 0]
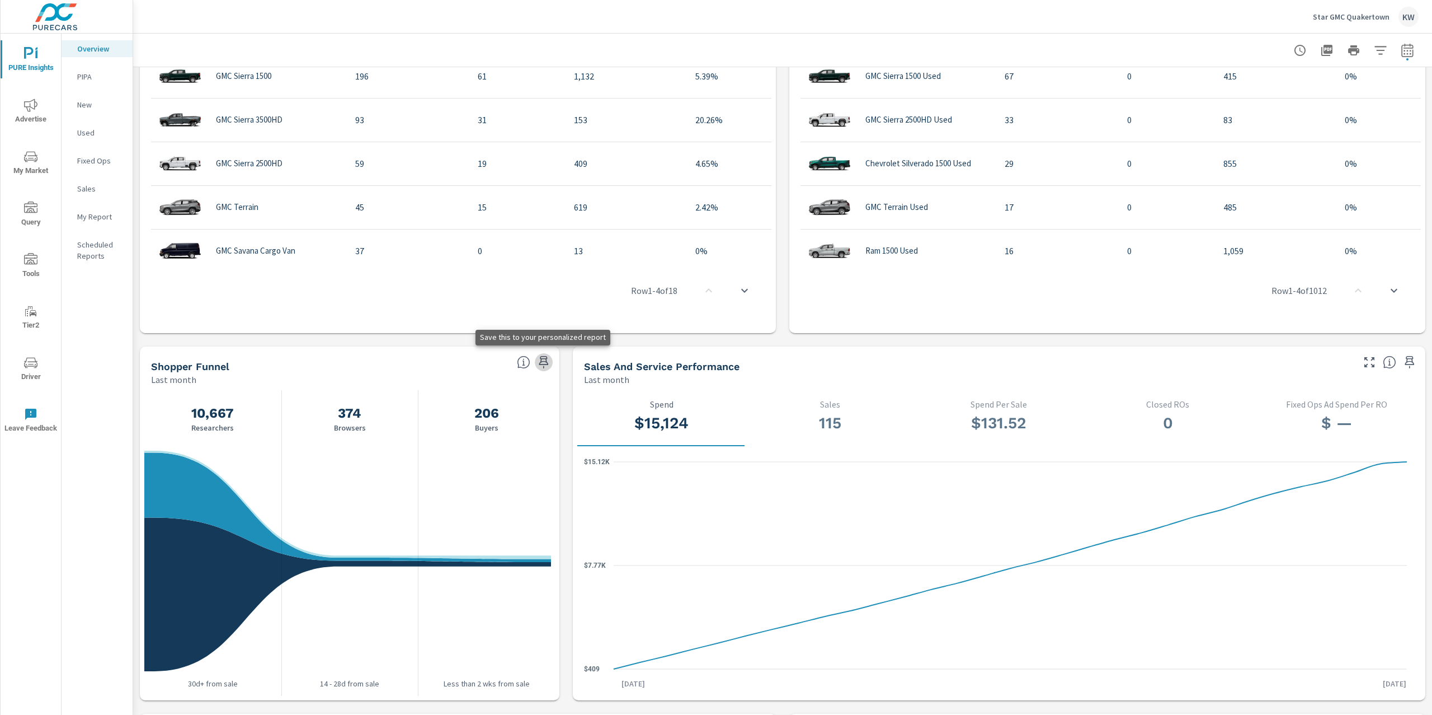
click at [546, 365] on icon "button" at bounding box center [543, 361] width 13 height 13
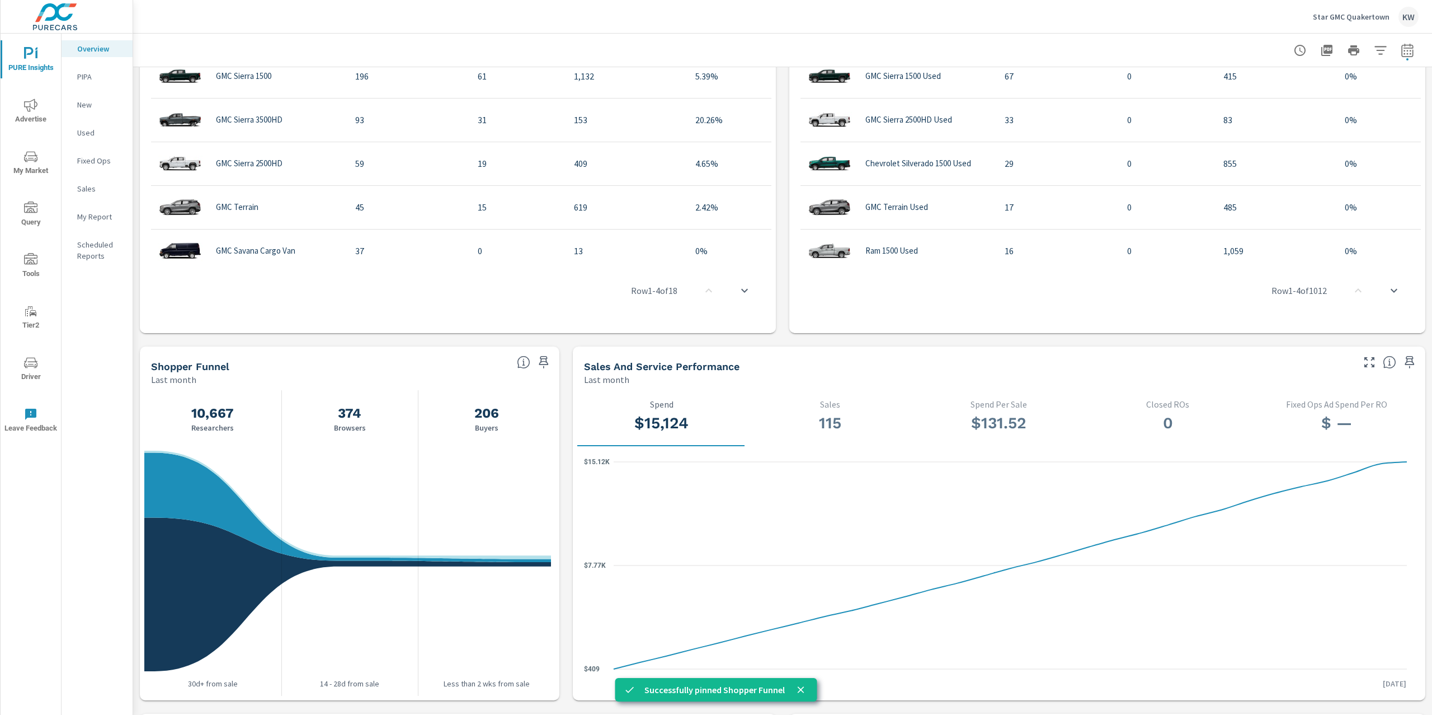
click at [113, 214] on p "My Report" at bounding box center [100, 216] width 46 height 11
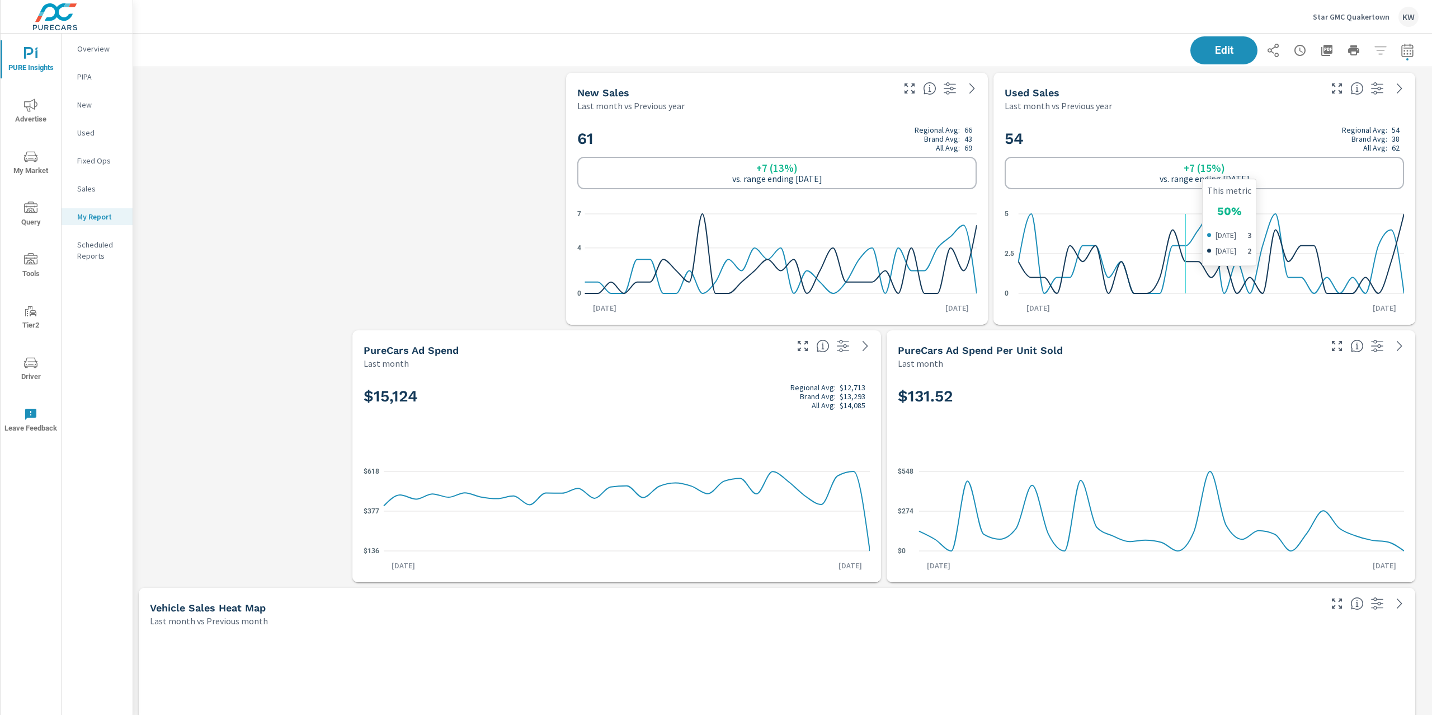
scroll to position [1, 0]
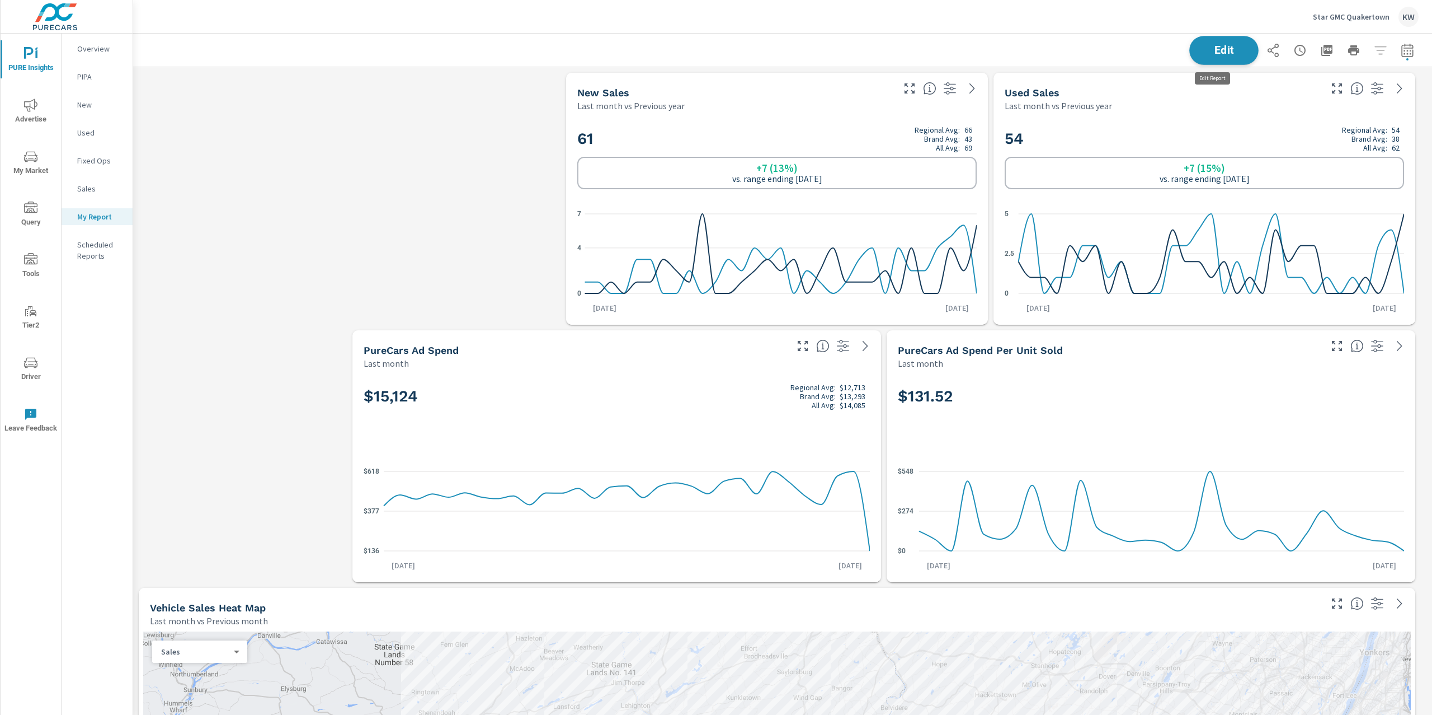
click at [1229, 56] on button "Edit" at bounding box center [1224, 50] width 69 height 29
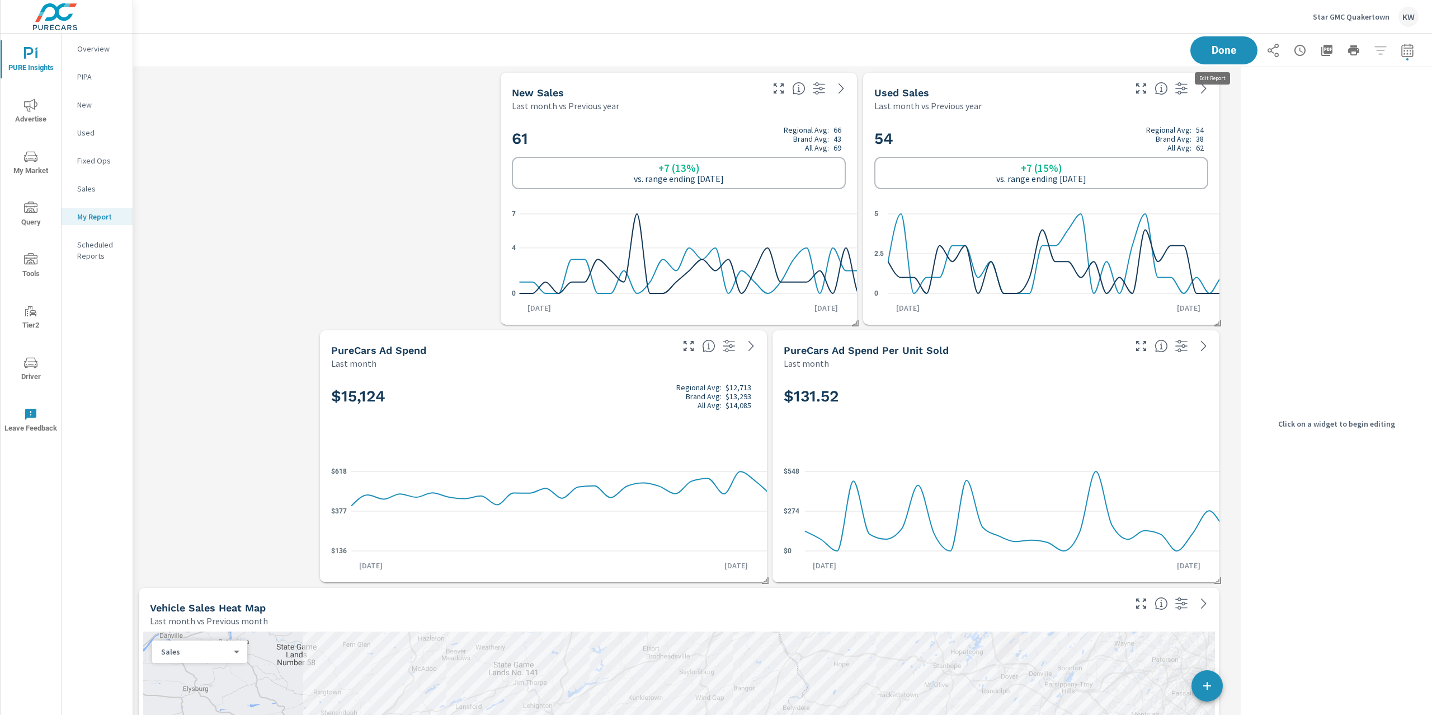
scroll to position [6, 5]
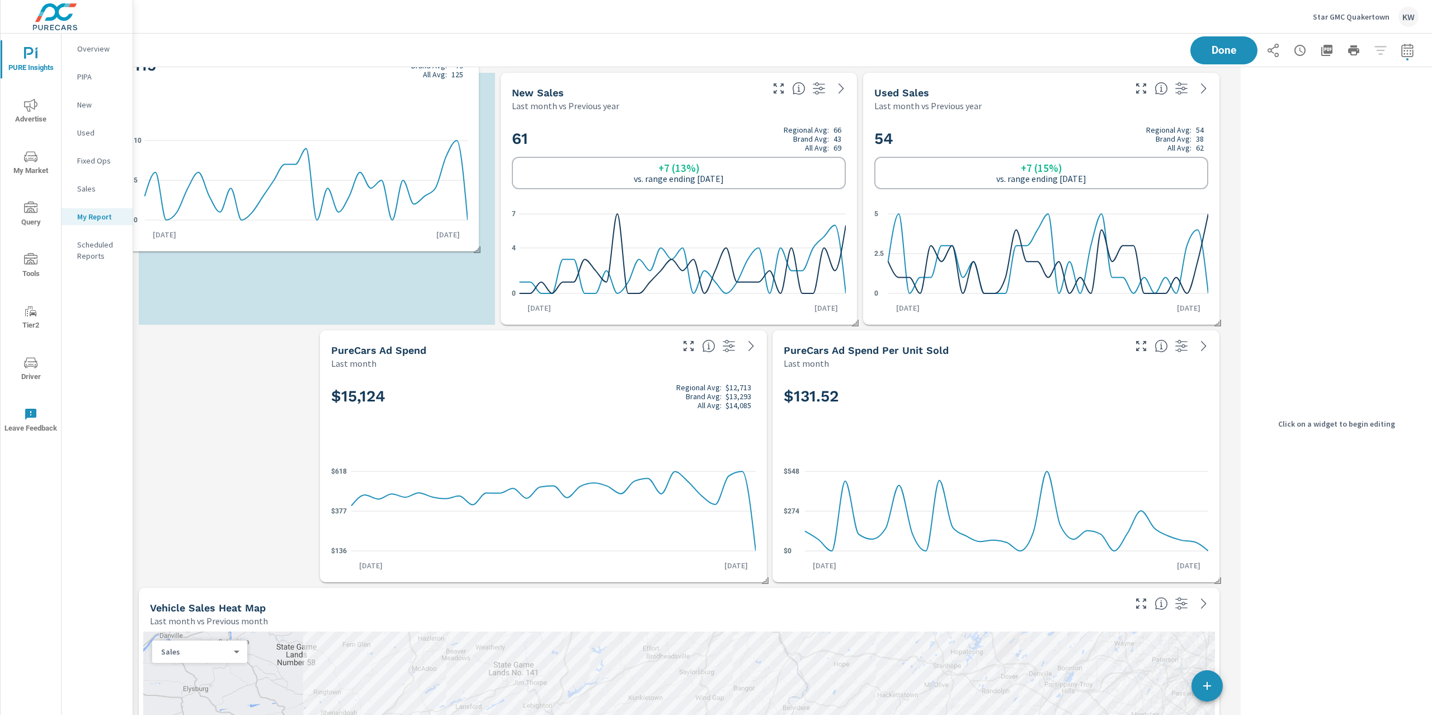
scroll to position [6, 5]
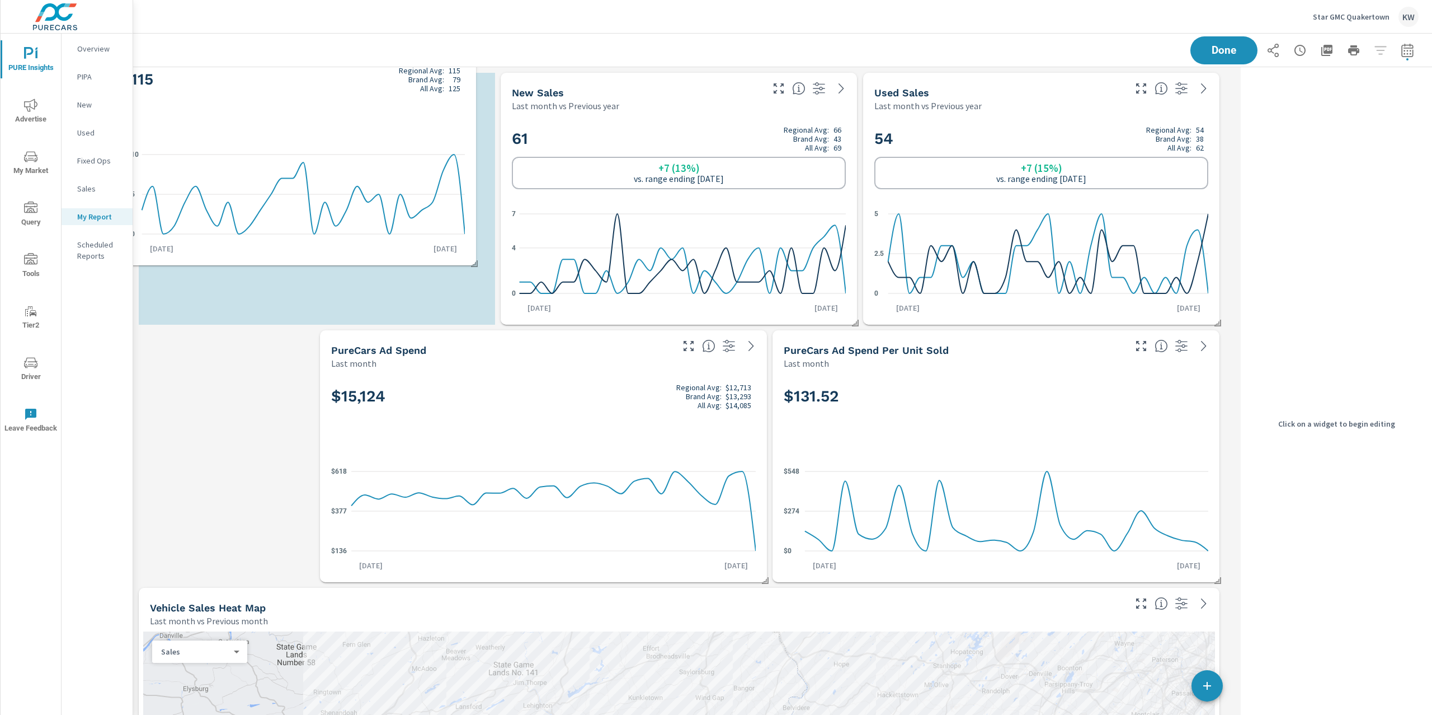
drag, startPoint x: 685, startPoint y: 577, endPoint x: 311, endPoint y: 91, distance: 613.8
click at [306, 88] on h2 "115 Regional Avg: 115 Brand Avg: 79 All Avg: 125" at bounding box center [298, 79] width 334 height 27
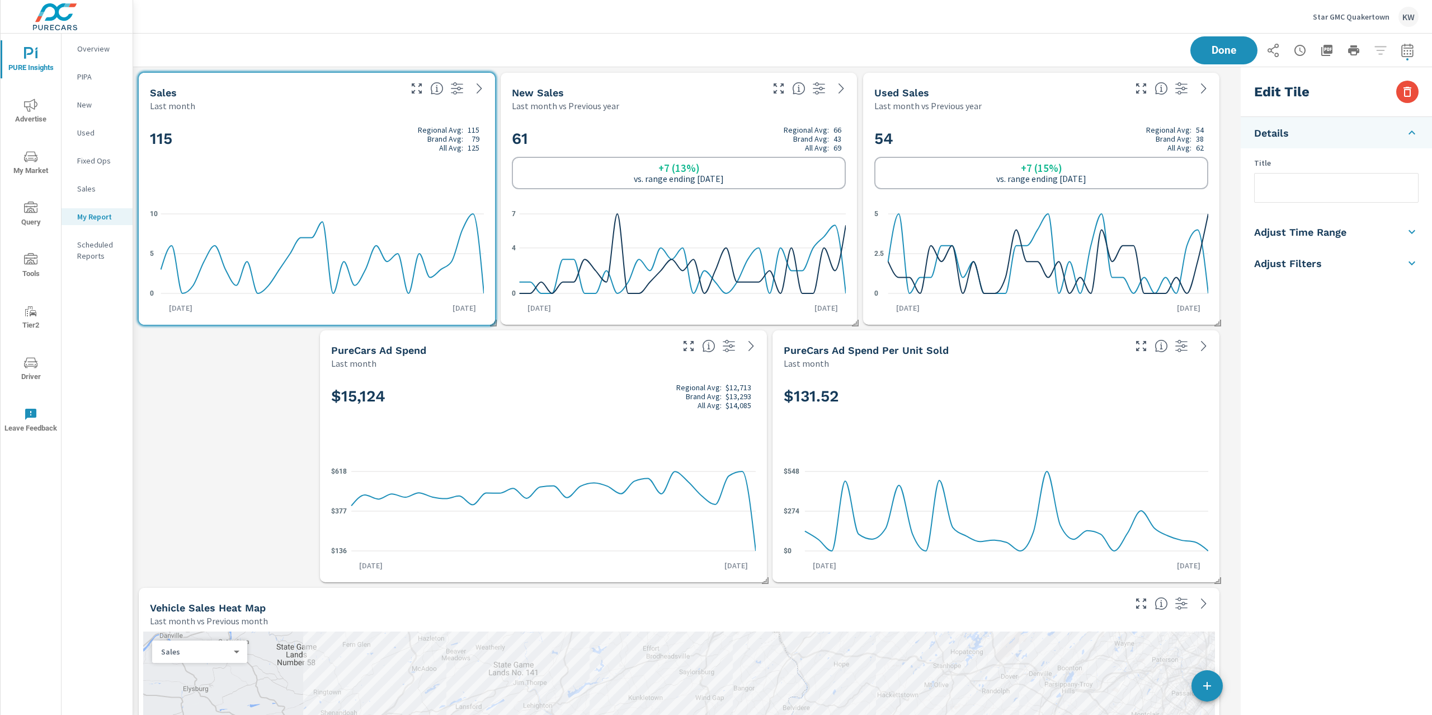
click at [765, 580] on span at bounding box center [761, 576] width 11 height 11
checkbox input "true"
type input "lastMonth"
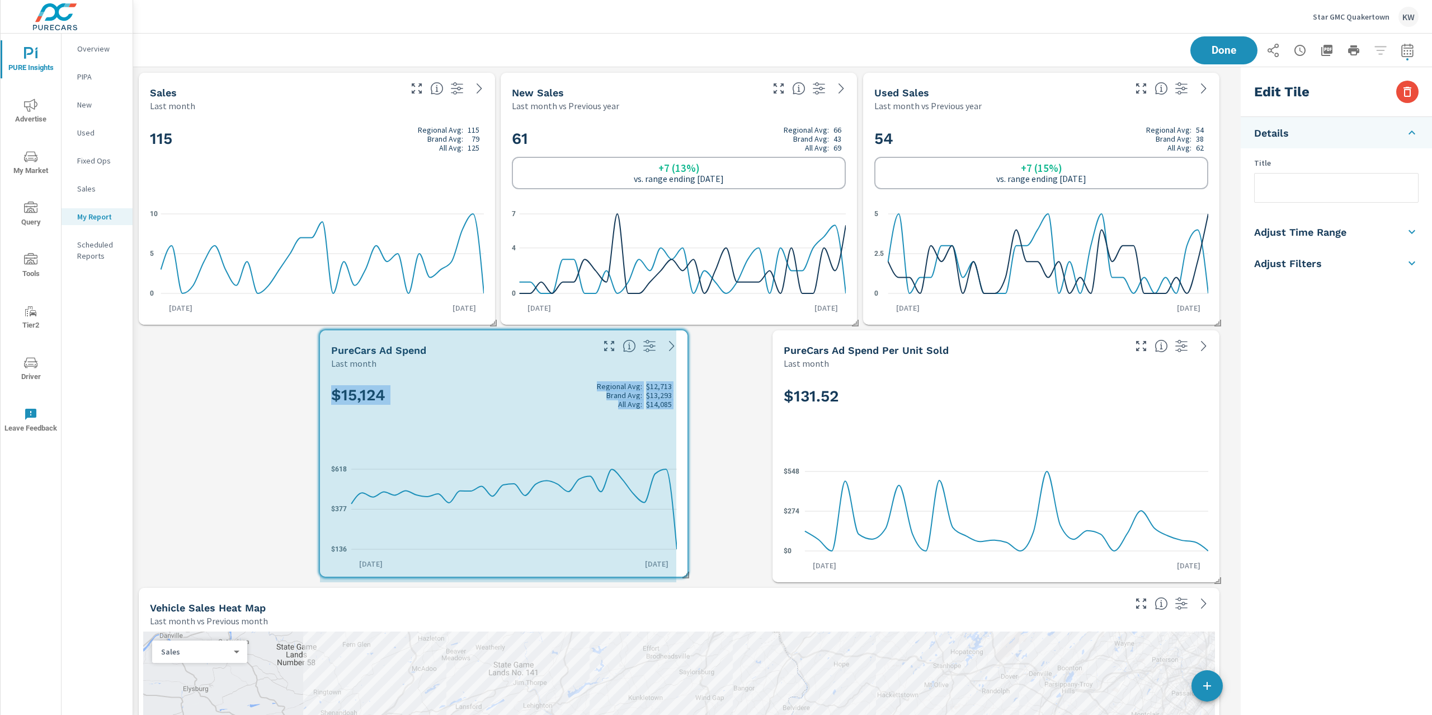
drag, startPoint x: 765, startPoint y: 580, endPoint x: 695, endPoint y: 575, distance: 70.6
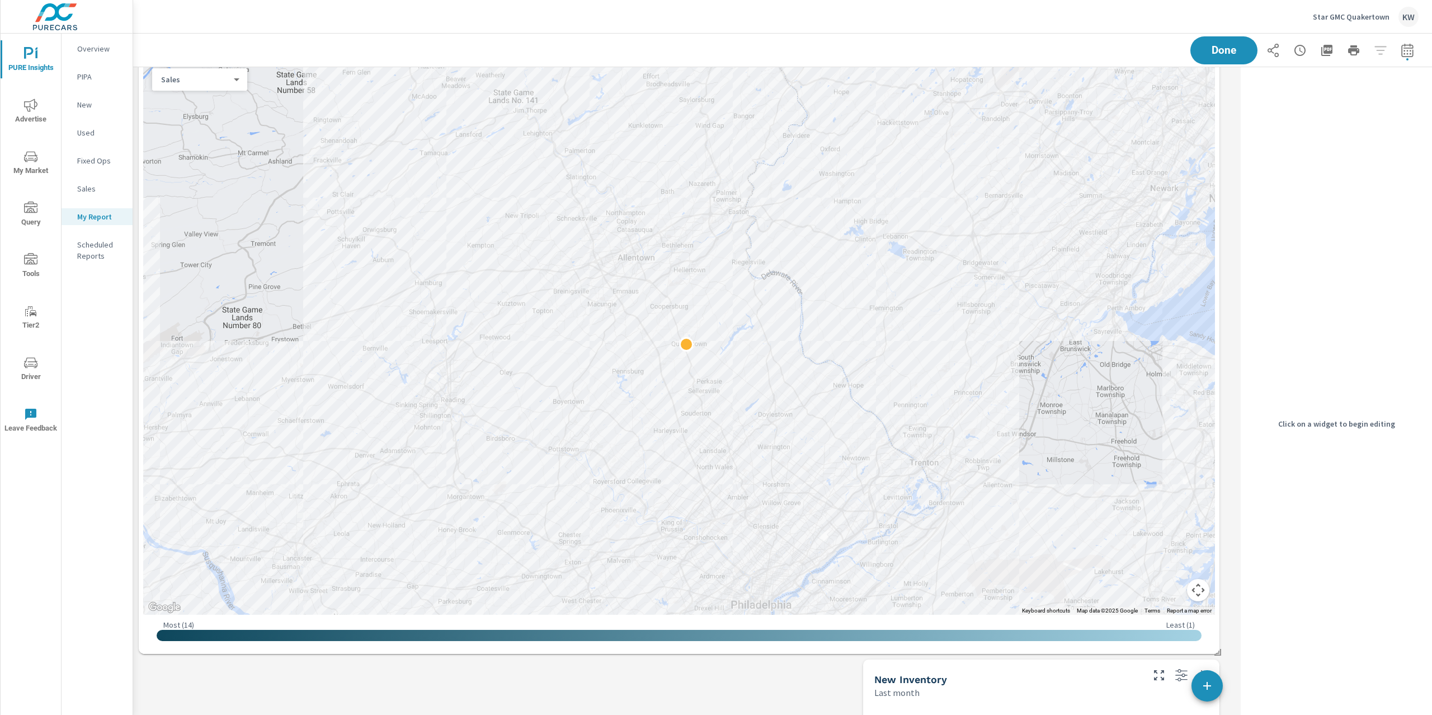
scroll to position [58, 0]
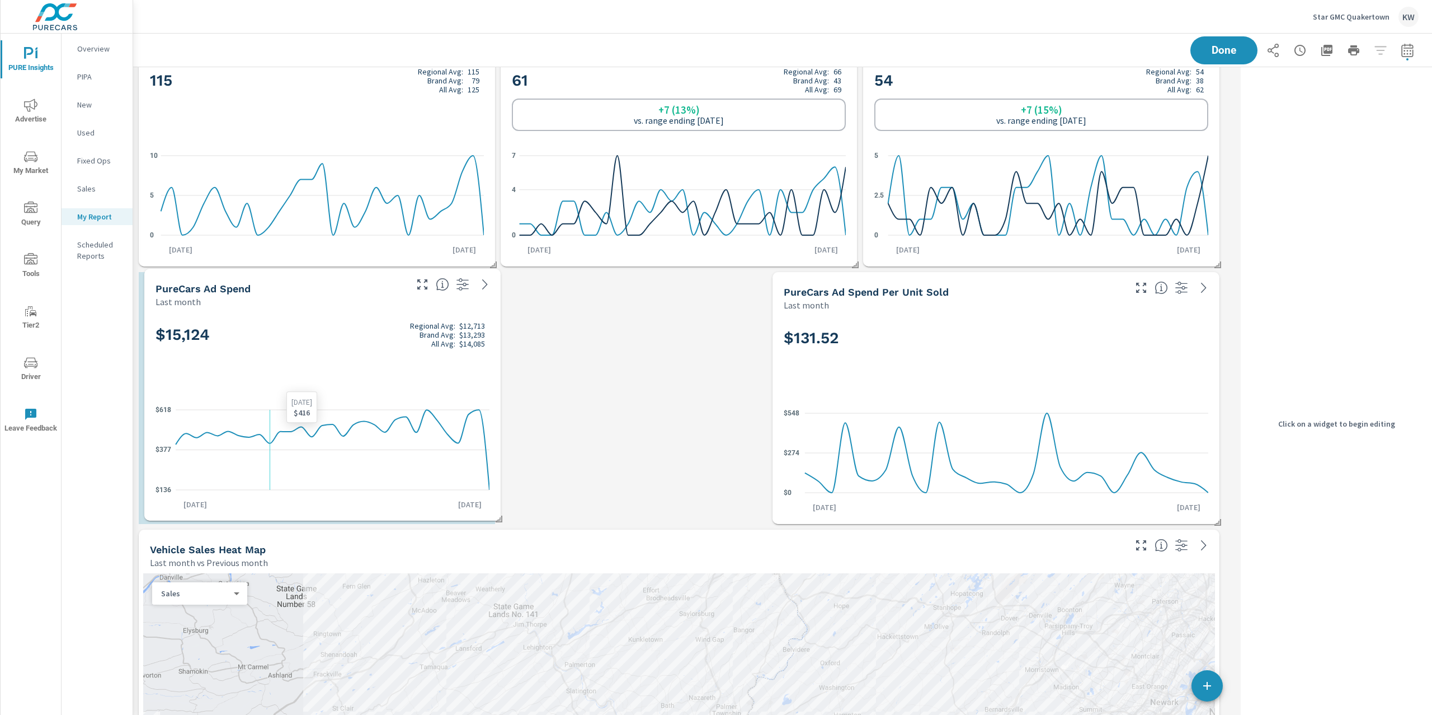
drag, startPoint x: 468, startPoint y: 491, endPoint x: 344, endPoint y: 492, distance: 123.7
click at [323, 487] on icon "$136 $377 $618" at bounding box center [323, 450] width 334 height 98
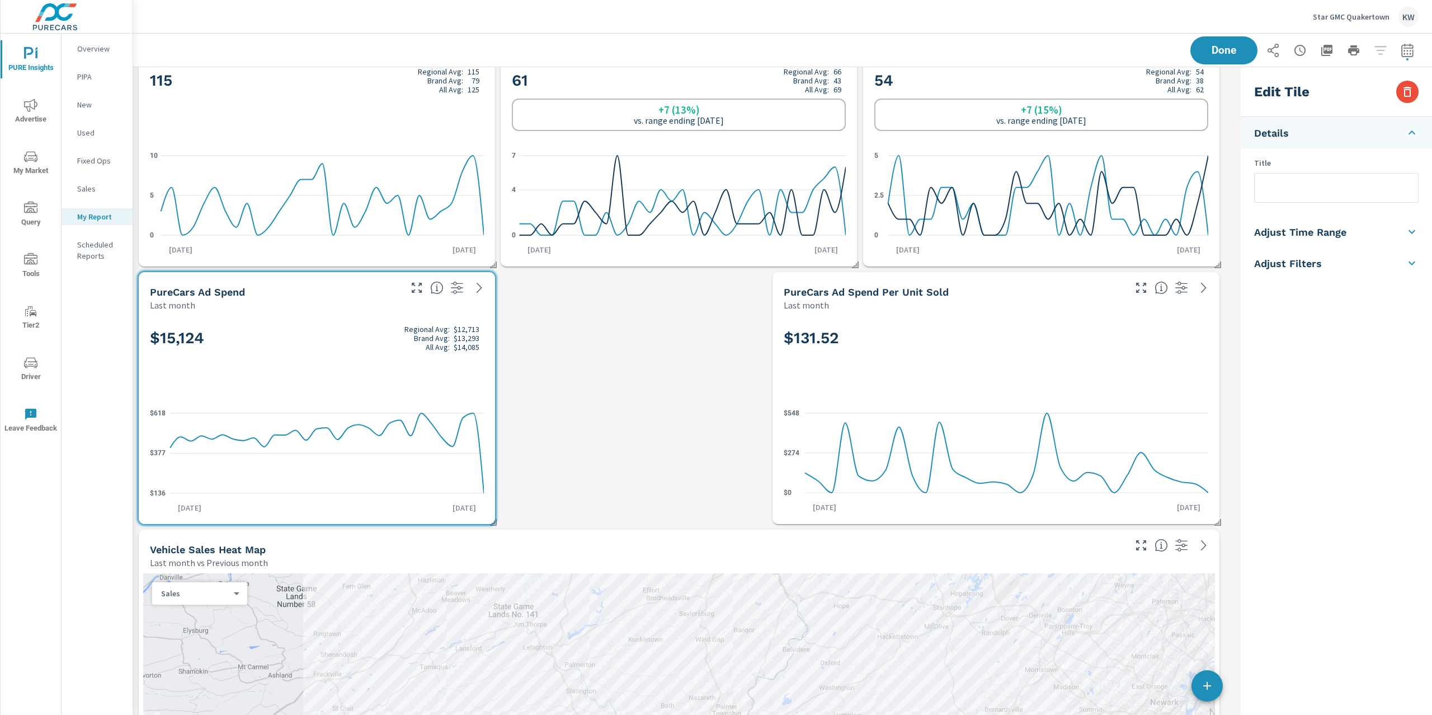
drag, startPoint x: 498, startPoint y: 523, endPoint x: 599, endPoint y: 511, distance: 102.0
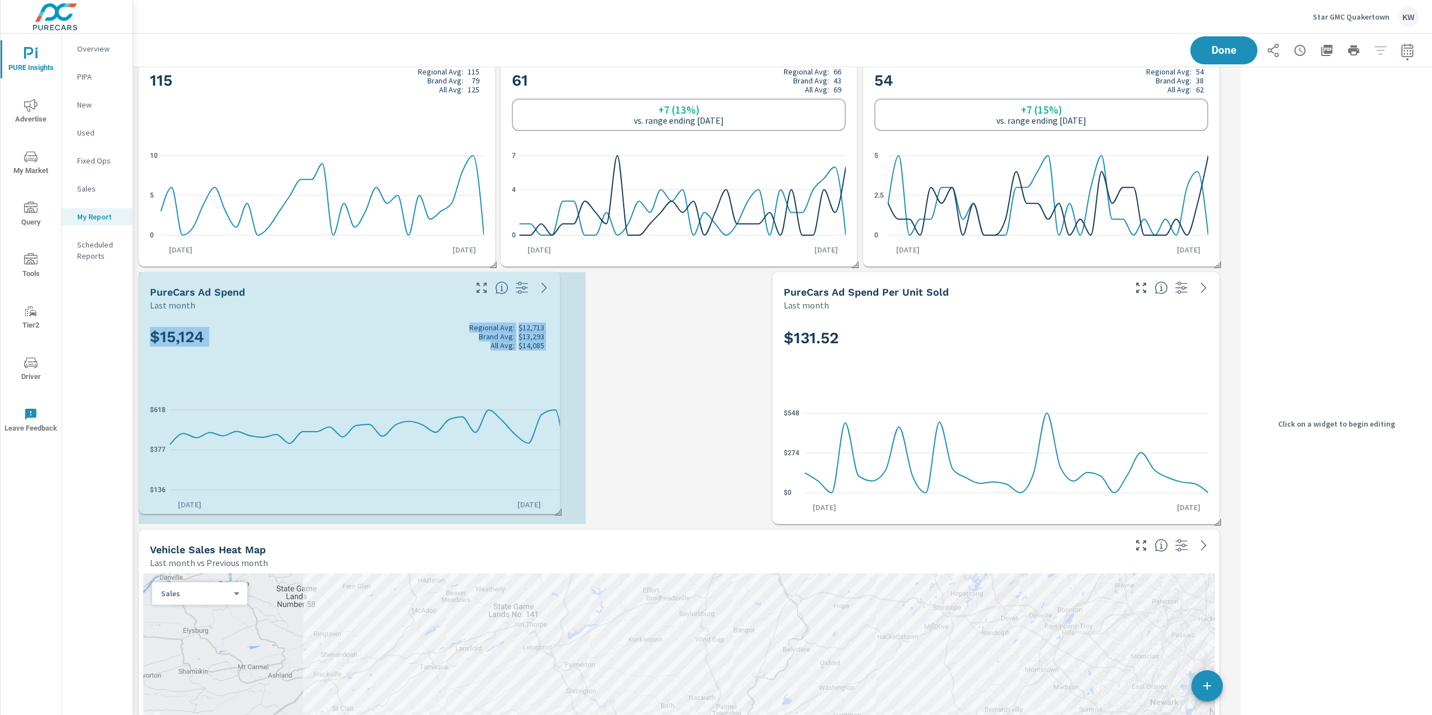
drag, startPoint x: 495, startPoint y: 518, endPoint x: 661, endPoint y: 502, distance: 166.4
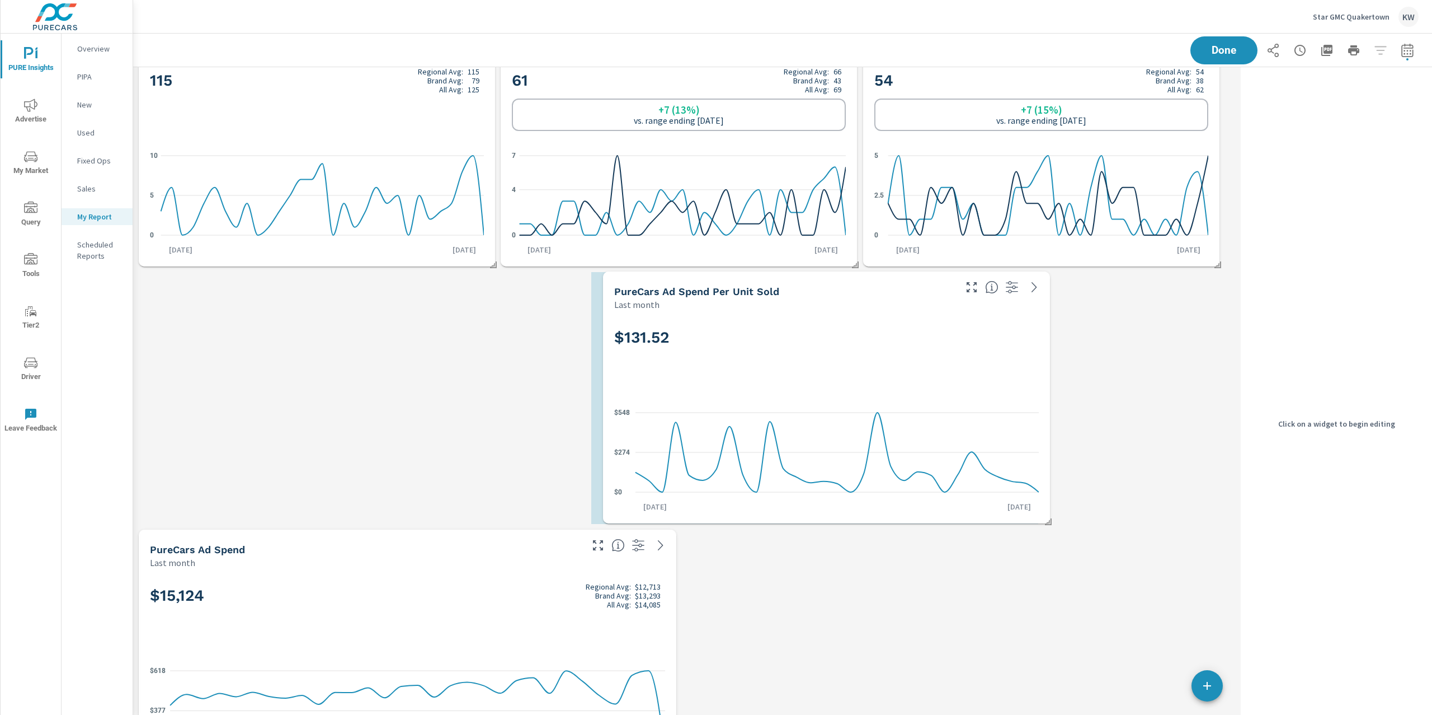
drag, startPoint x: 853, startPoint y: 395, endPoint x: 726, endPoint y: 396, distance: 127.6
click at [726, 396] on div "$131.52 $0 $274 $548 Aug 1st Aug 31st" at bounding box center [827, 417] width 438 height 204
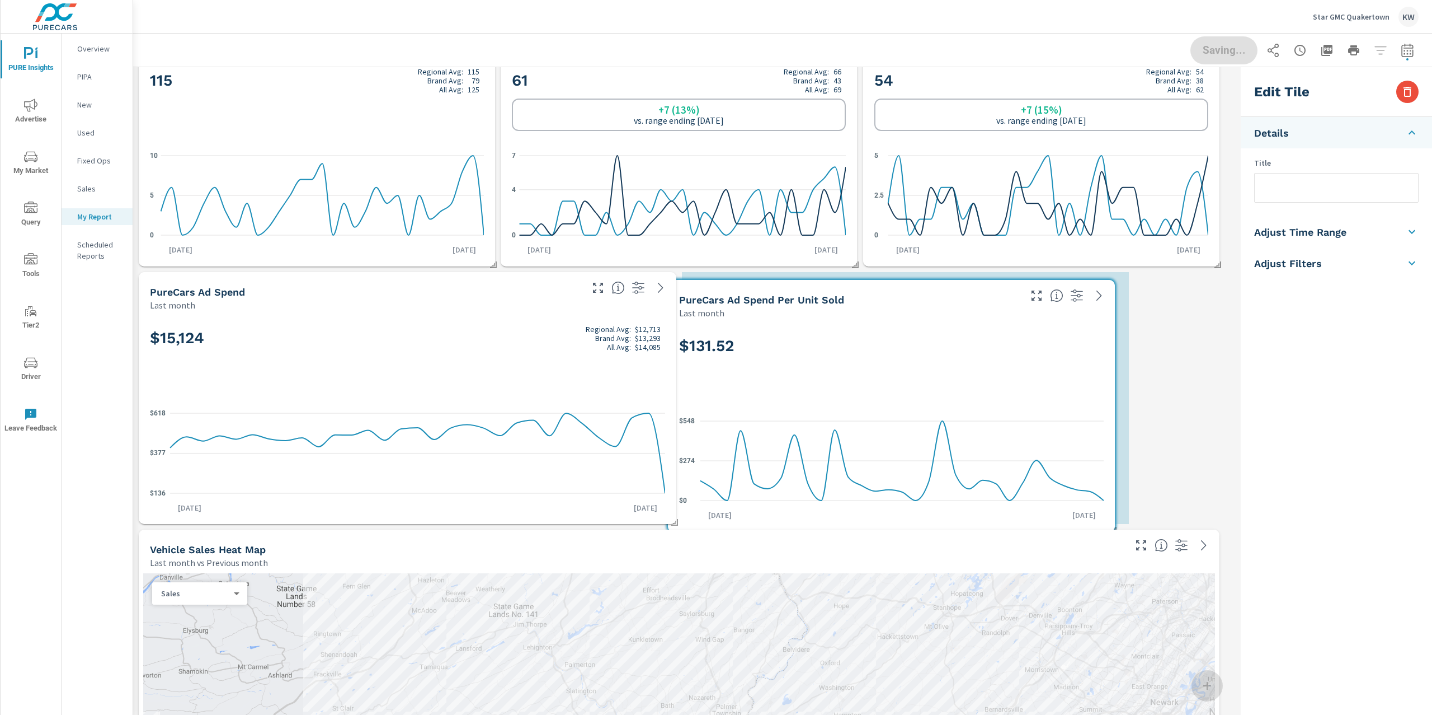
scroll to position [6207, 1115]
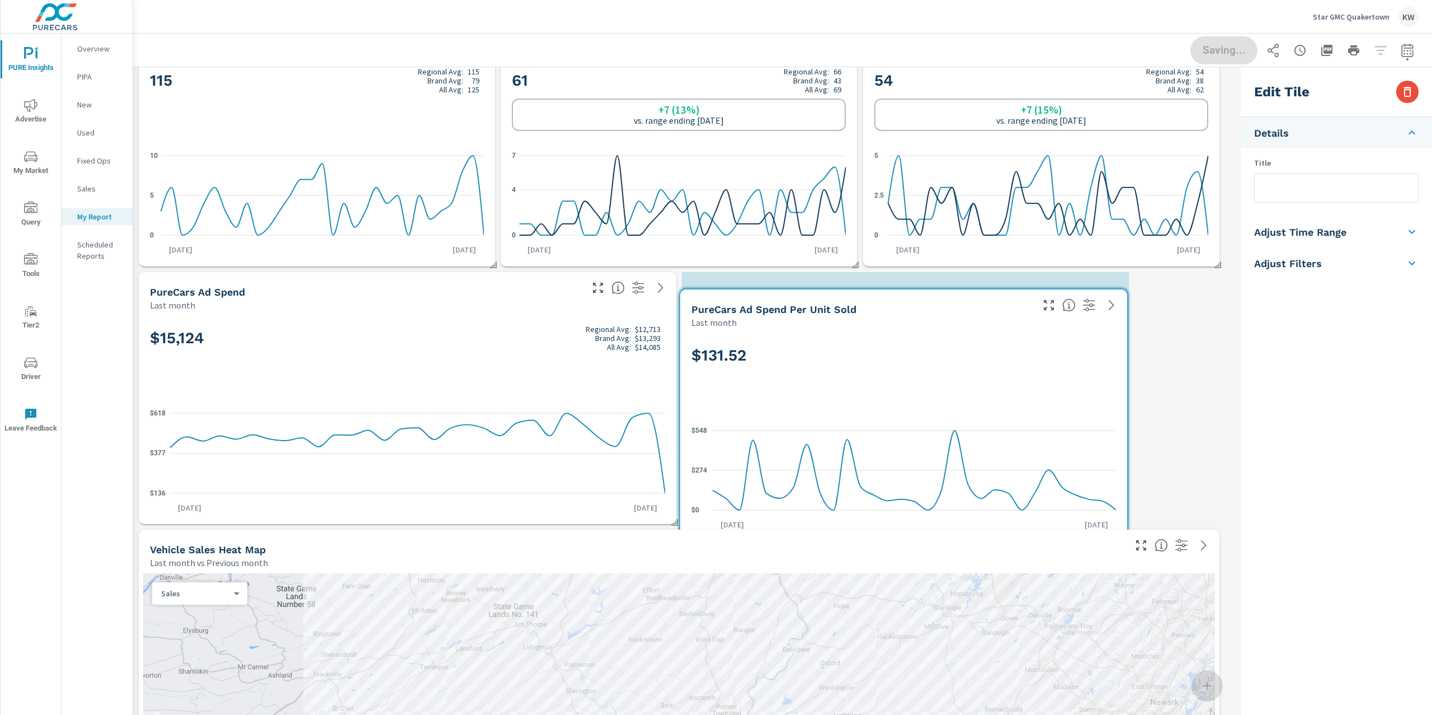
drag, startPoint x: 840, startPoint y: 394, endPoint x: 871, endPoint y: 411, distance: 34.3
click at [871, 411] on div "$131.52 $0 $274 $548 Aug 1st Aug 31st" at bounding box center [904, 435] width 438 height 204
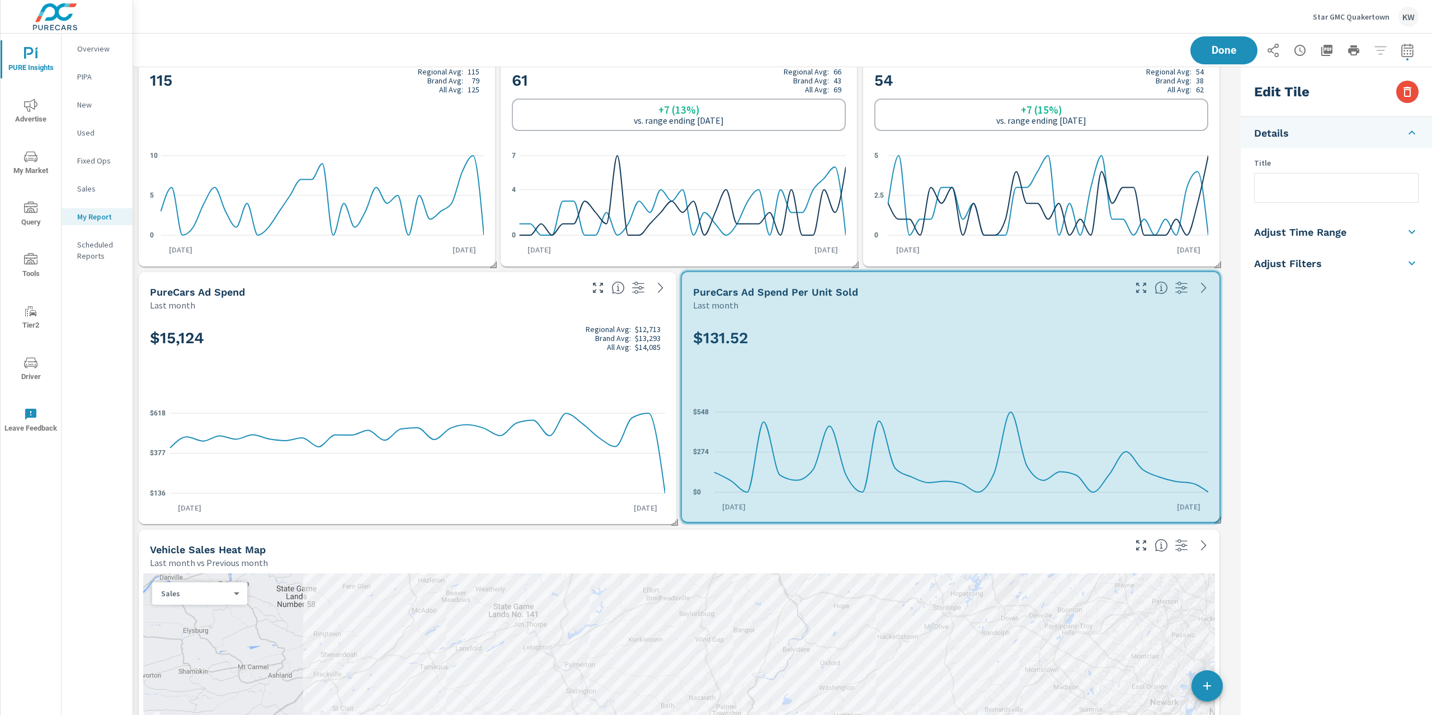
drag, startPoint x: 1129, startPoint y: 518, endPoint x: 1226, endPoint y: 516, distance: 96.8
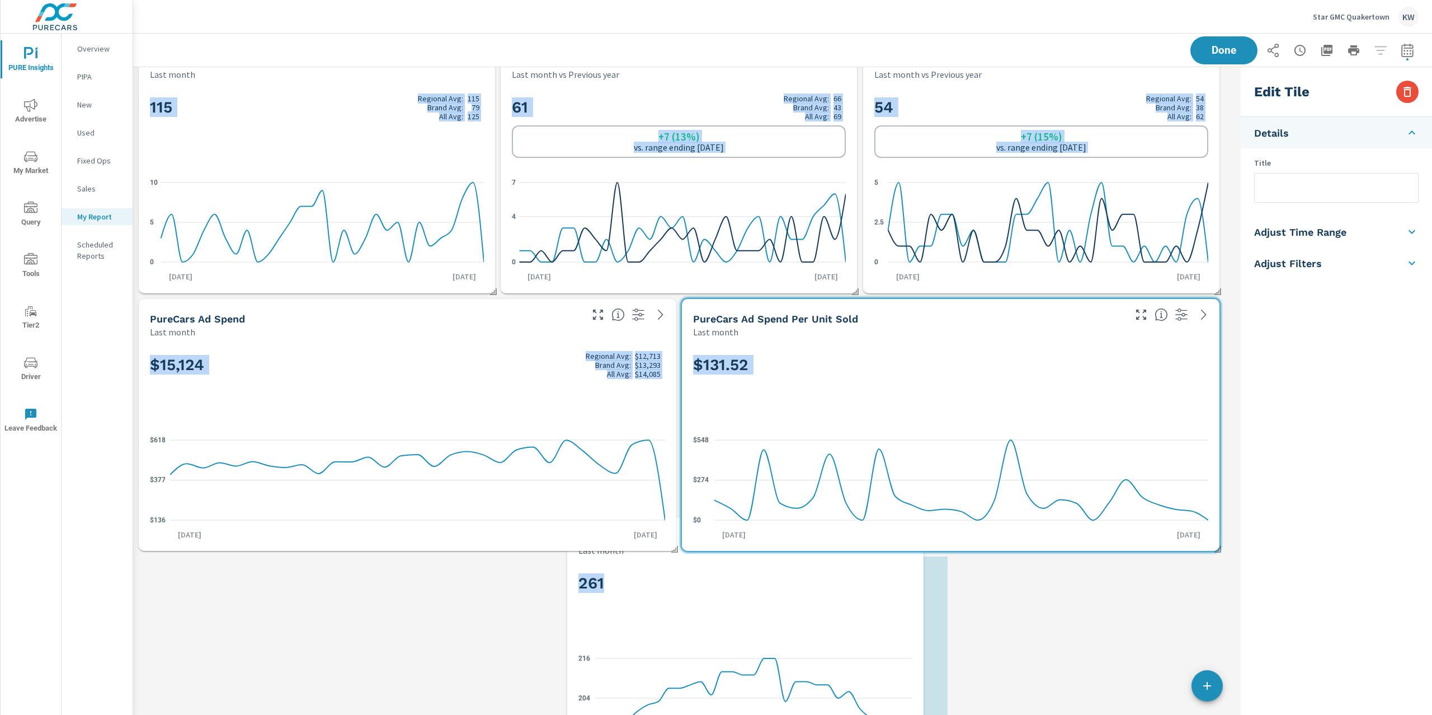
scroll to position [0, 0]
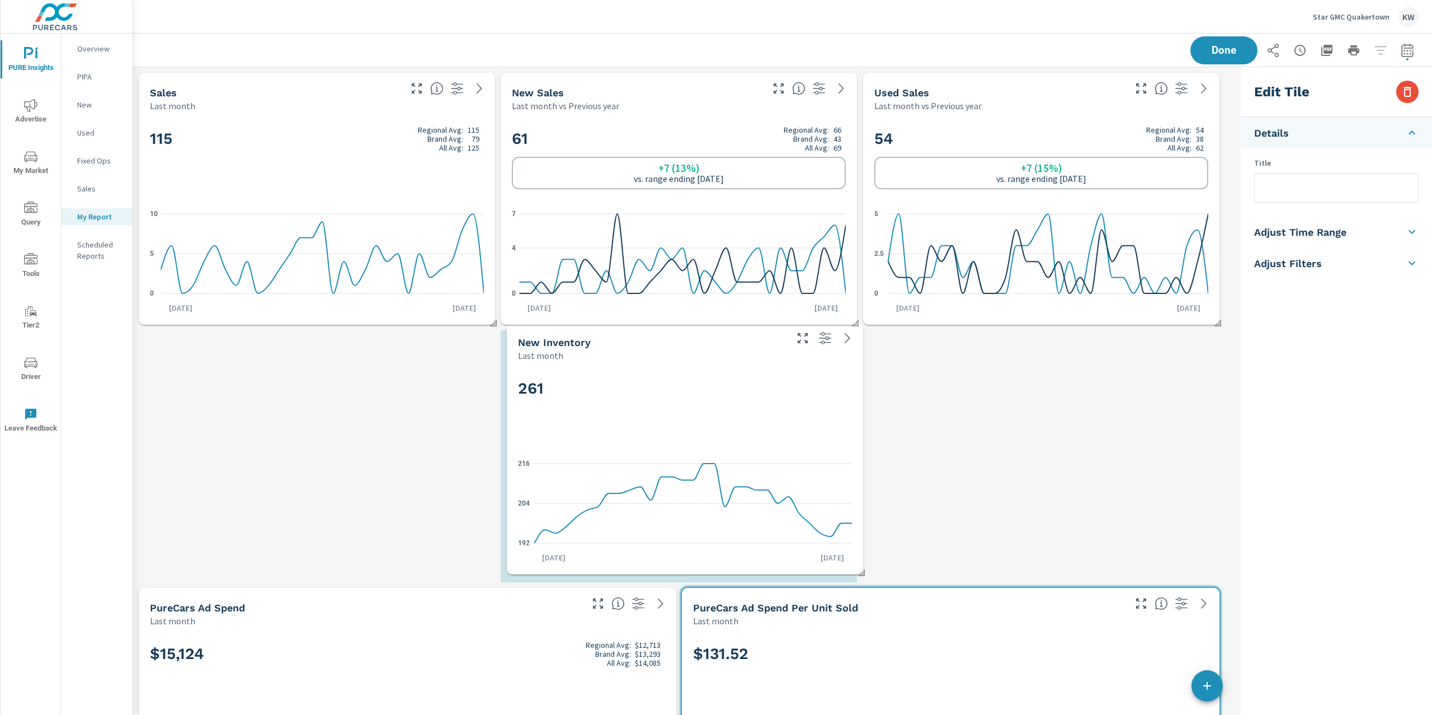
drag, startPoint x: 1007, startPoint y: 651, endPoint x: 654, endPoint y: 398, distance: 434.3
click at [651, 396] on h2 "261" at bounding box center [685, 388] width 334 height 20
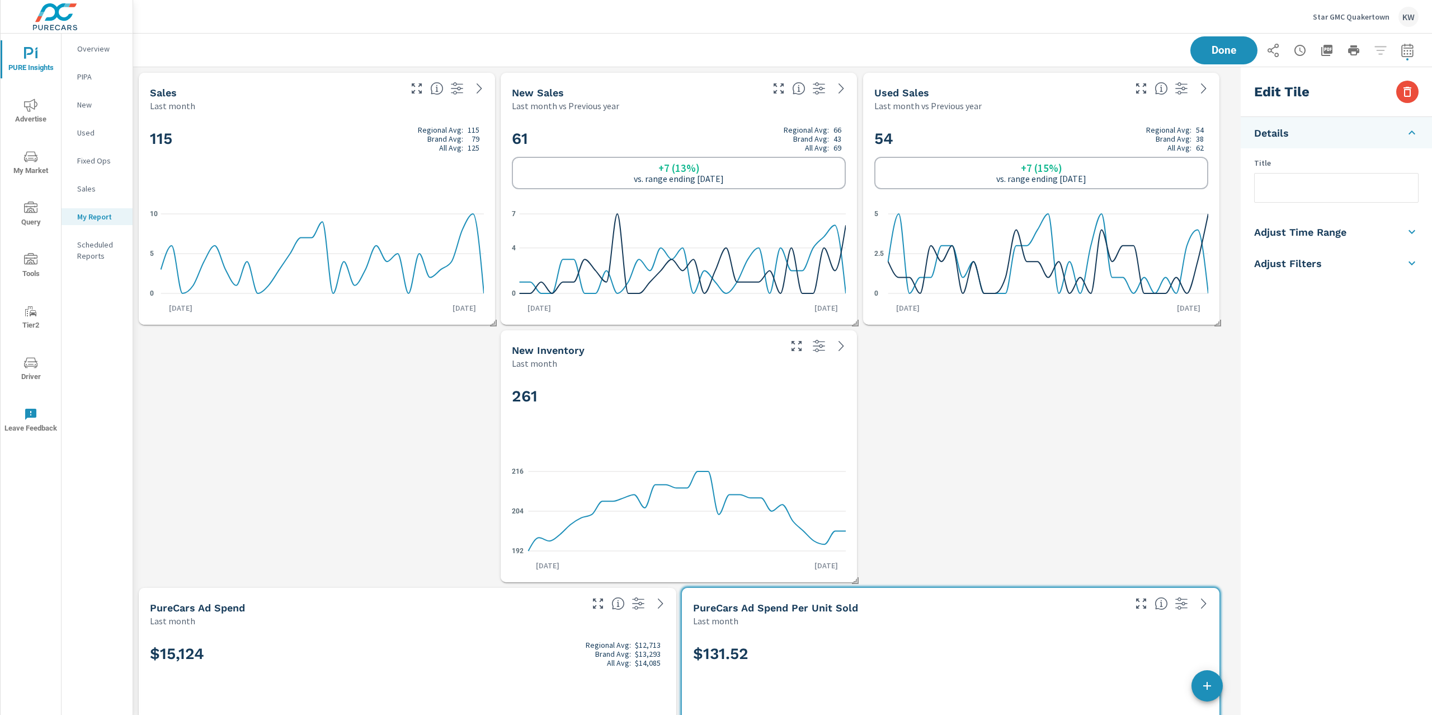
checkbox input "false"
type input "last30Days"
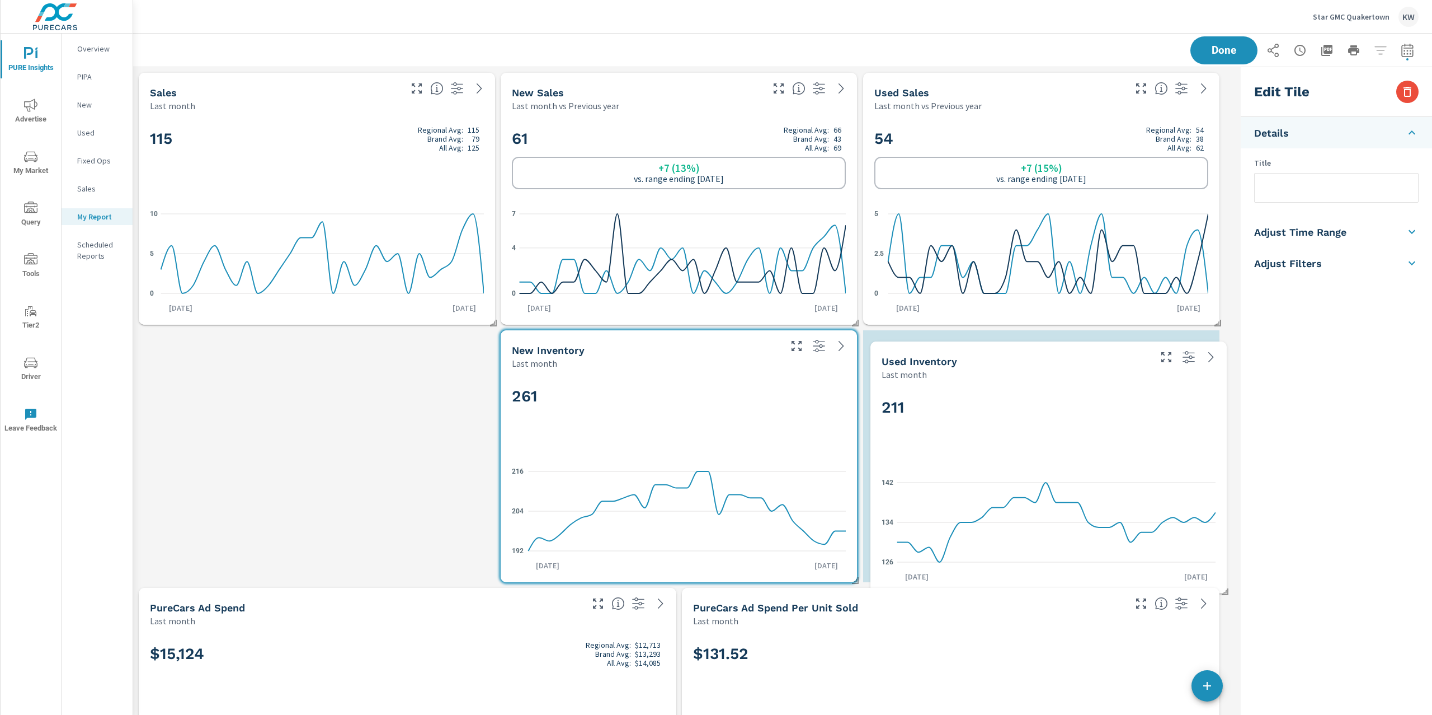
drag, startPoint x: 416, startPoint y: 433, endPoint x: 1075, endPoint y: 441, distance: 659.8
click at [1075, 441] on div "211" at bounding box center [1049, 426] width 334 height 68
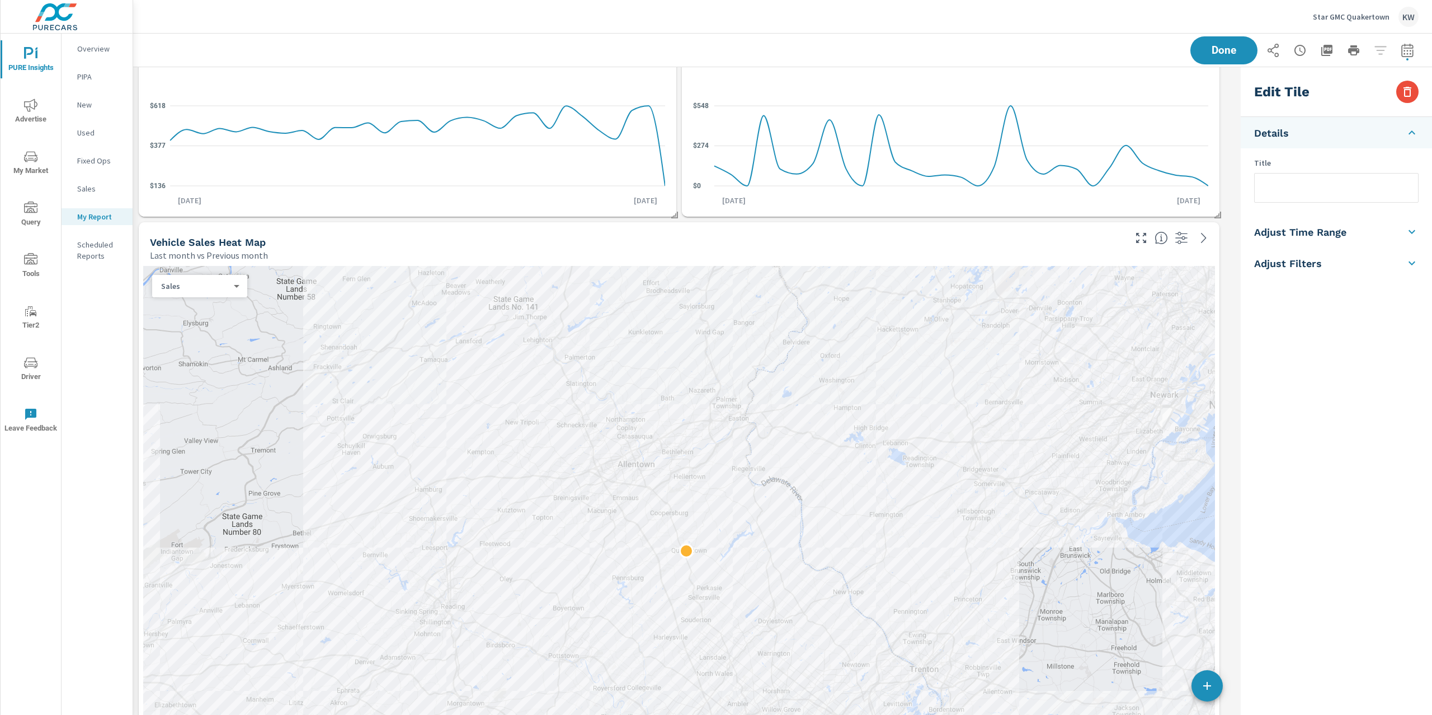
scroll to position [6207, 1115]
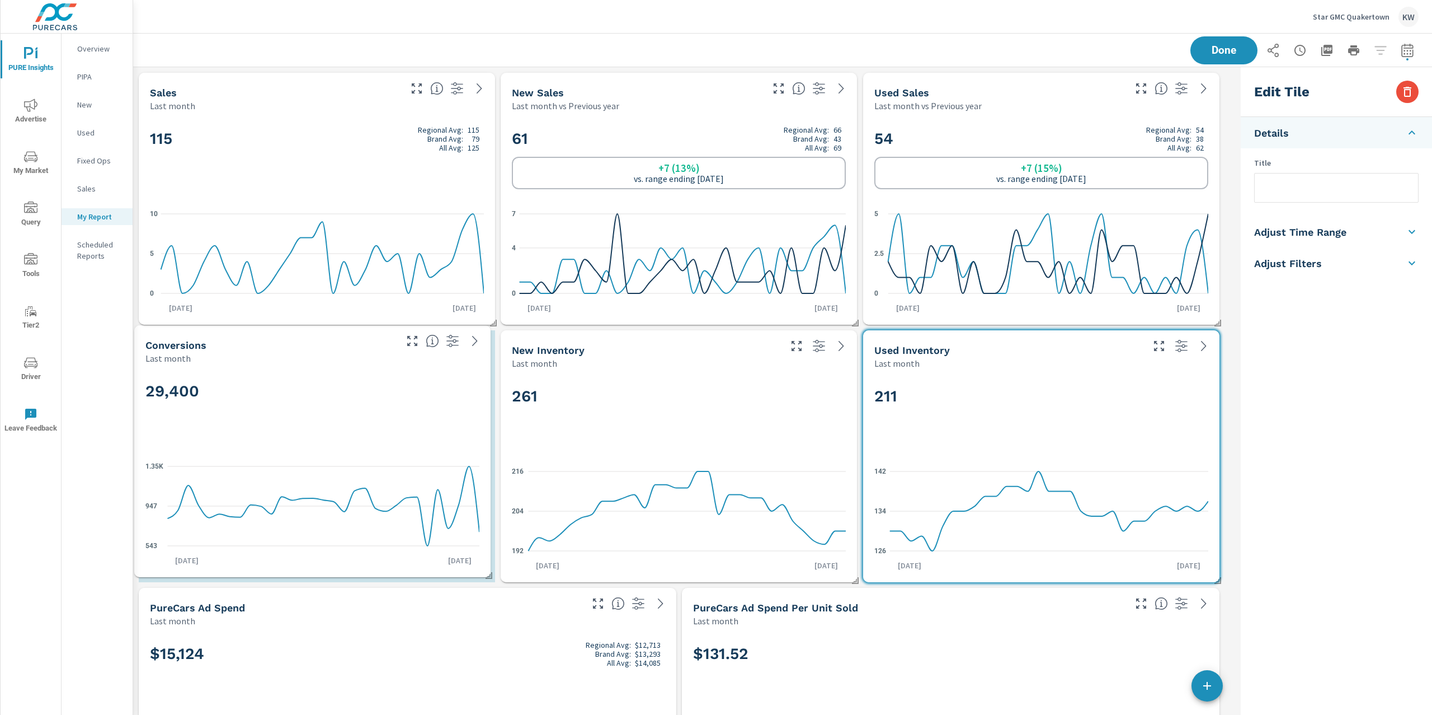
drag, startPoint x: 717, startPoint y: 511, endPoint x: 376, endPoint y: 435, distance: 349.6
click at [376, 435] on div "29,400" at bounding box center [312, 409] width 334 height 68
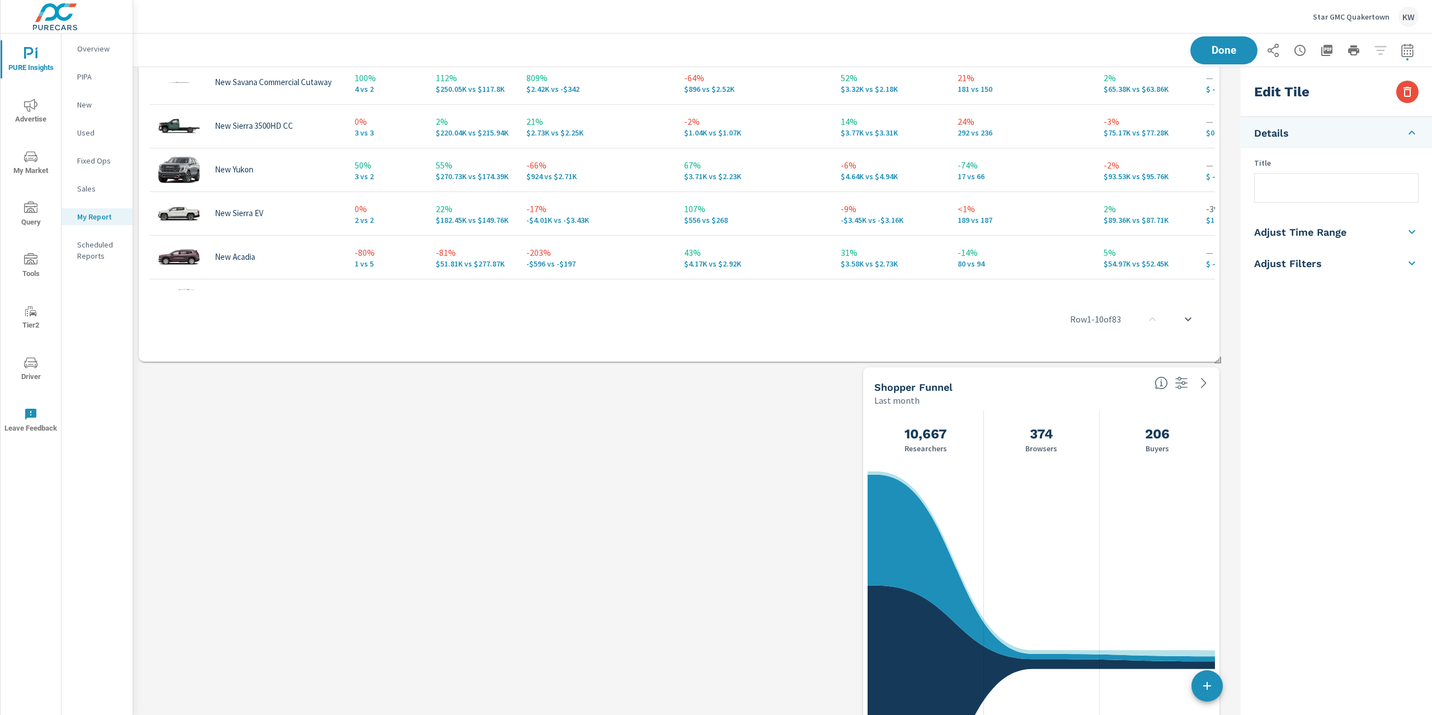
scroll to position [1982, 0]
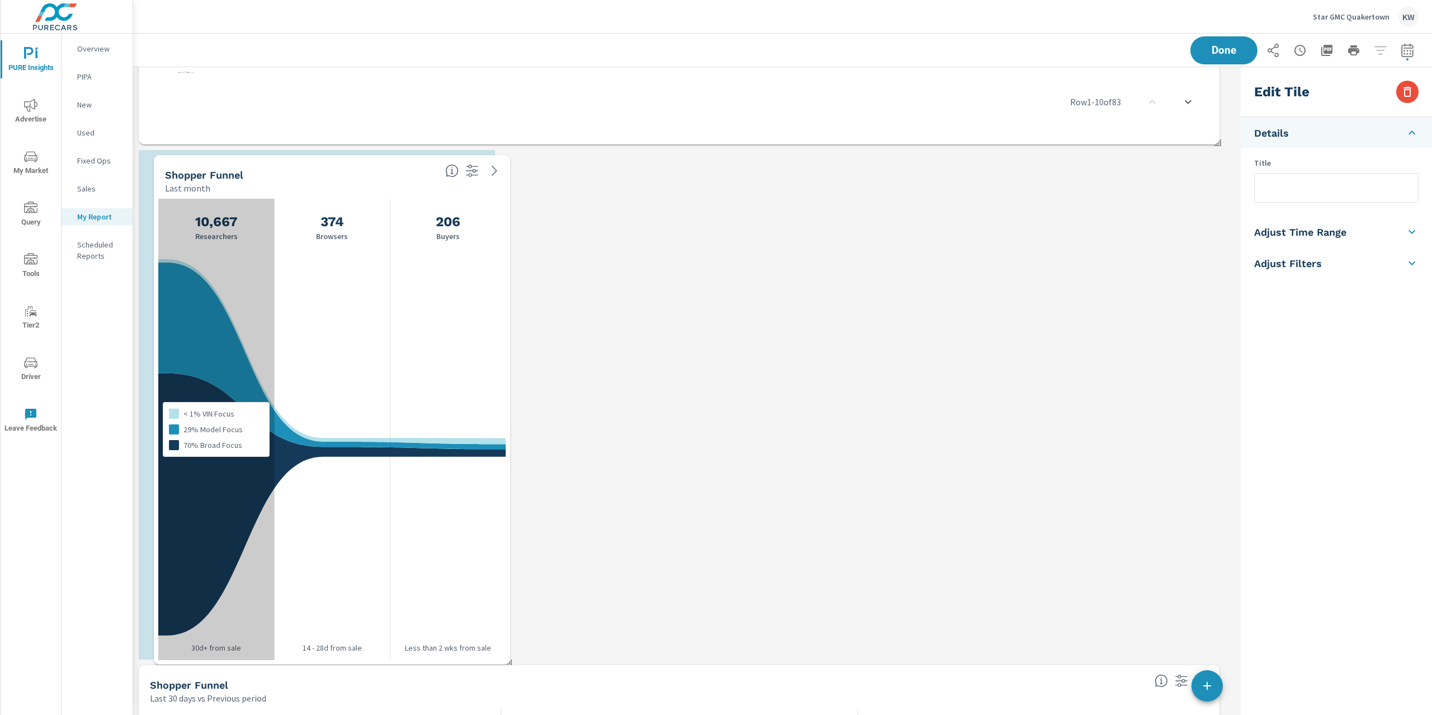
drag, startPoint x: 972, startPoint y: 369, endPoint x: 263, endPoint y: 377, distance: 709.0
click at [262, 374] on div "< 1% VIN Focus 29% Model Focus 70% Broad Focus" at bounding box center [216, 429] width 116 height 461
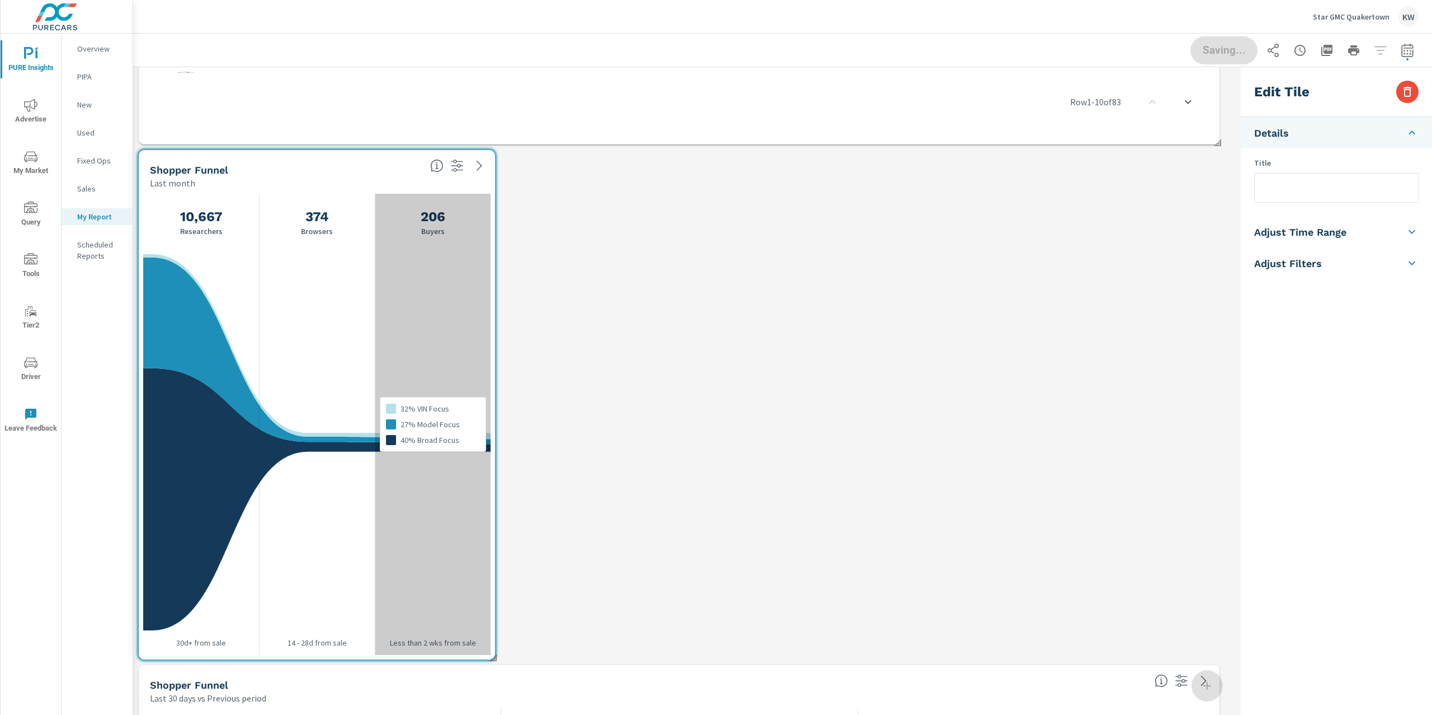
click at [418, 506] on div "32% VIN Focus 27% Model Focus 40% Broad Focus" at bounding box center [433, 424] width 116 height 461
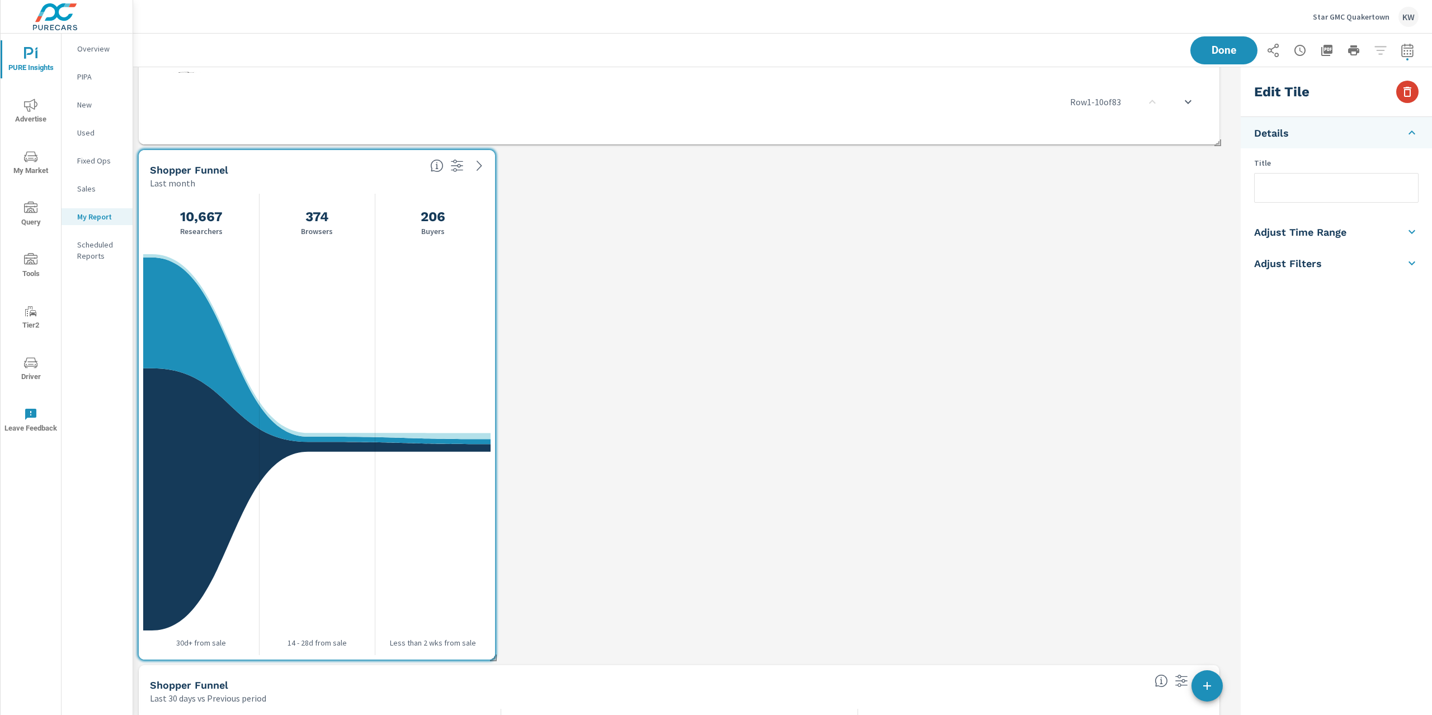
click at [1411, 100] on button "button" at bounding box center [1408, 92] width 22 height 22
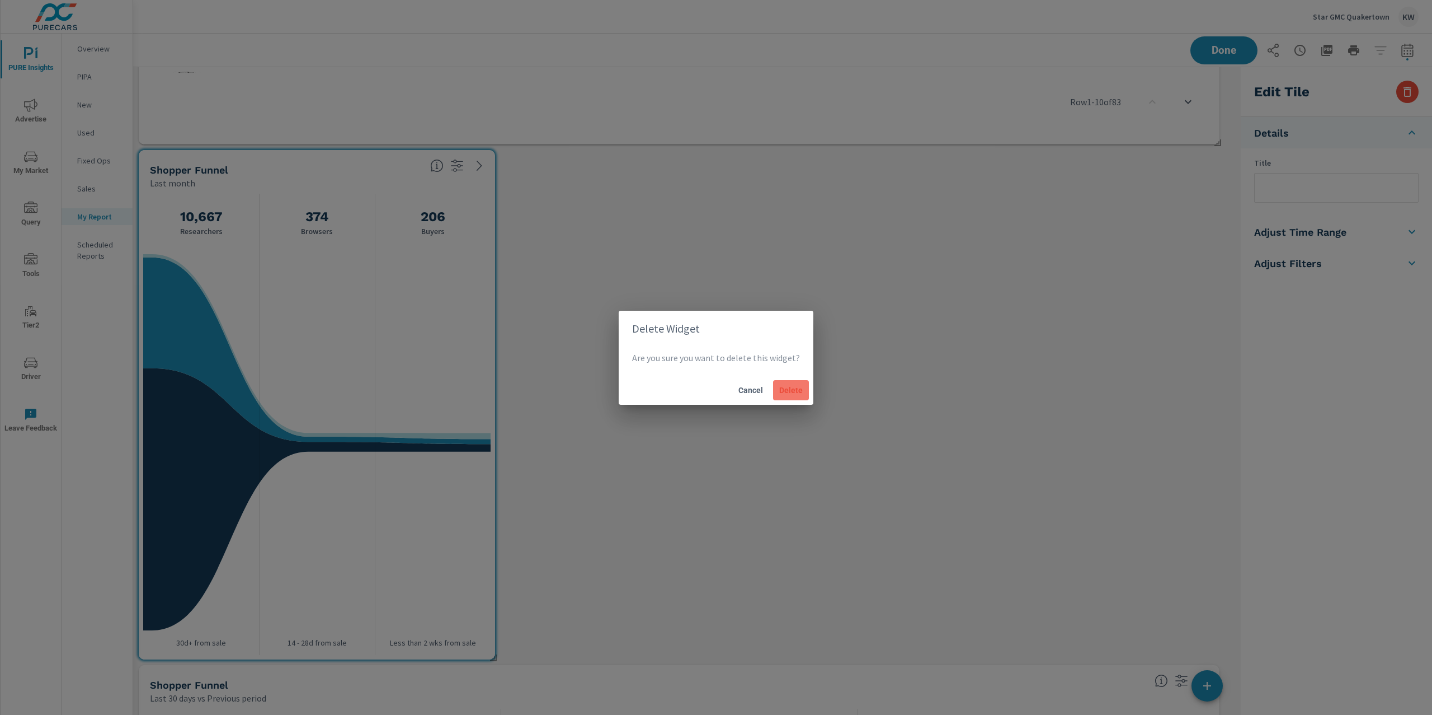
click at [786, 395] on button "Delete" at bounding box center [791, 390] width 36 height 20
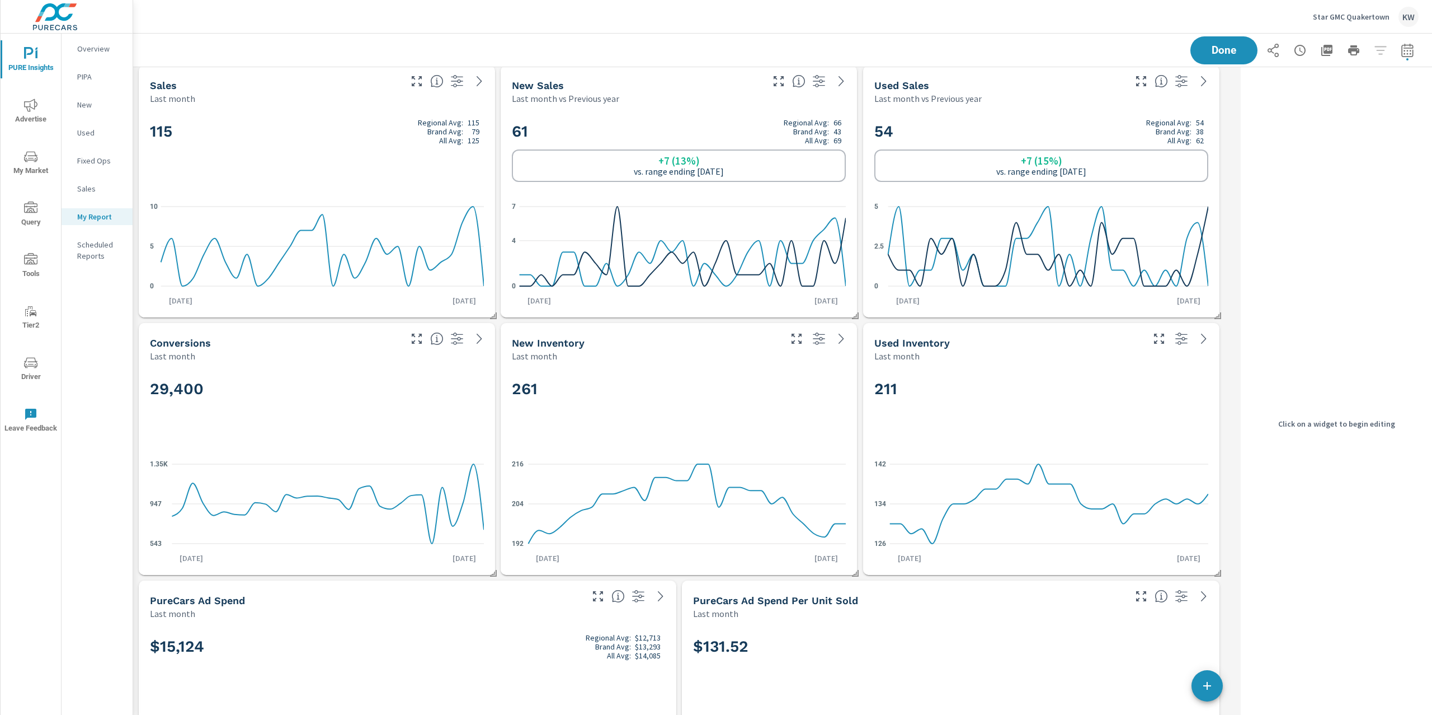
scroll to position [0, 0]
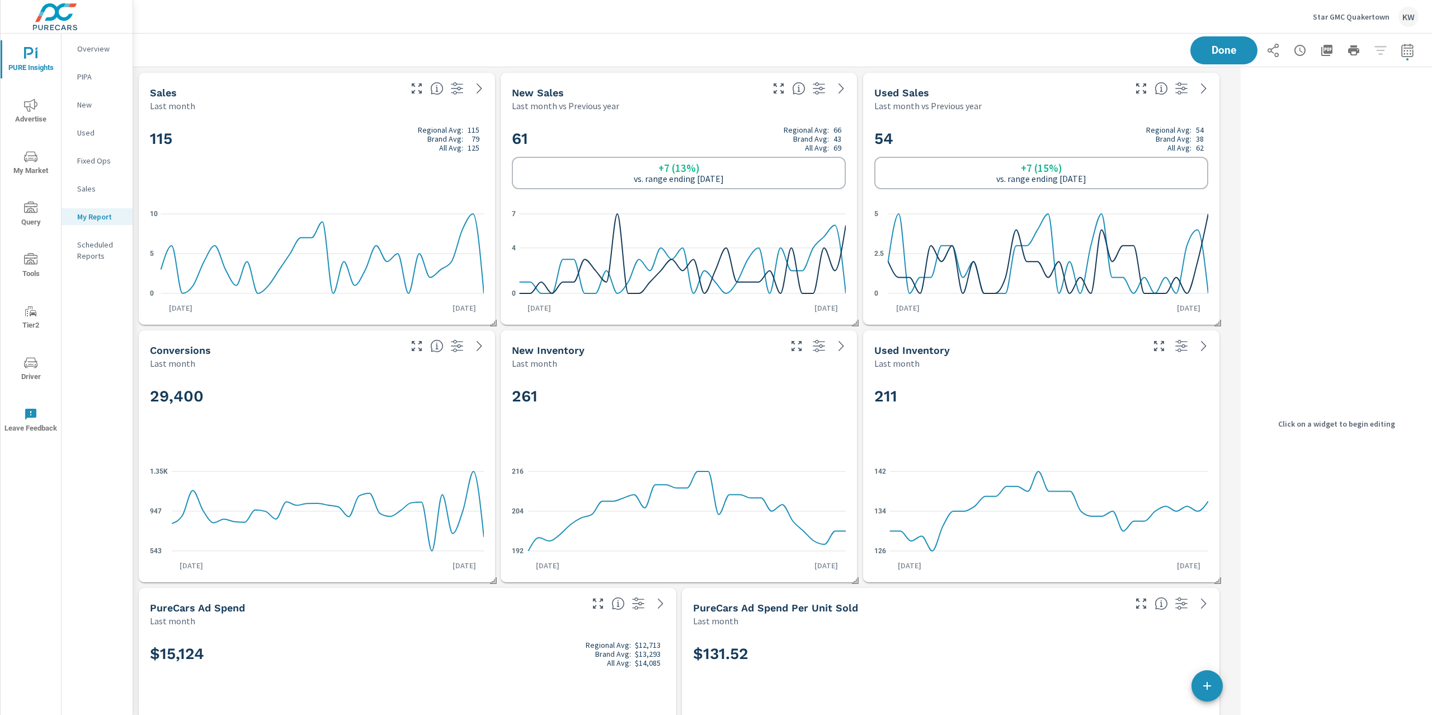
click at [463, 391] on h2 "29,400" at bounding box center [317, 396] width 334 height 20
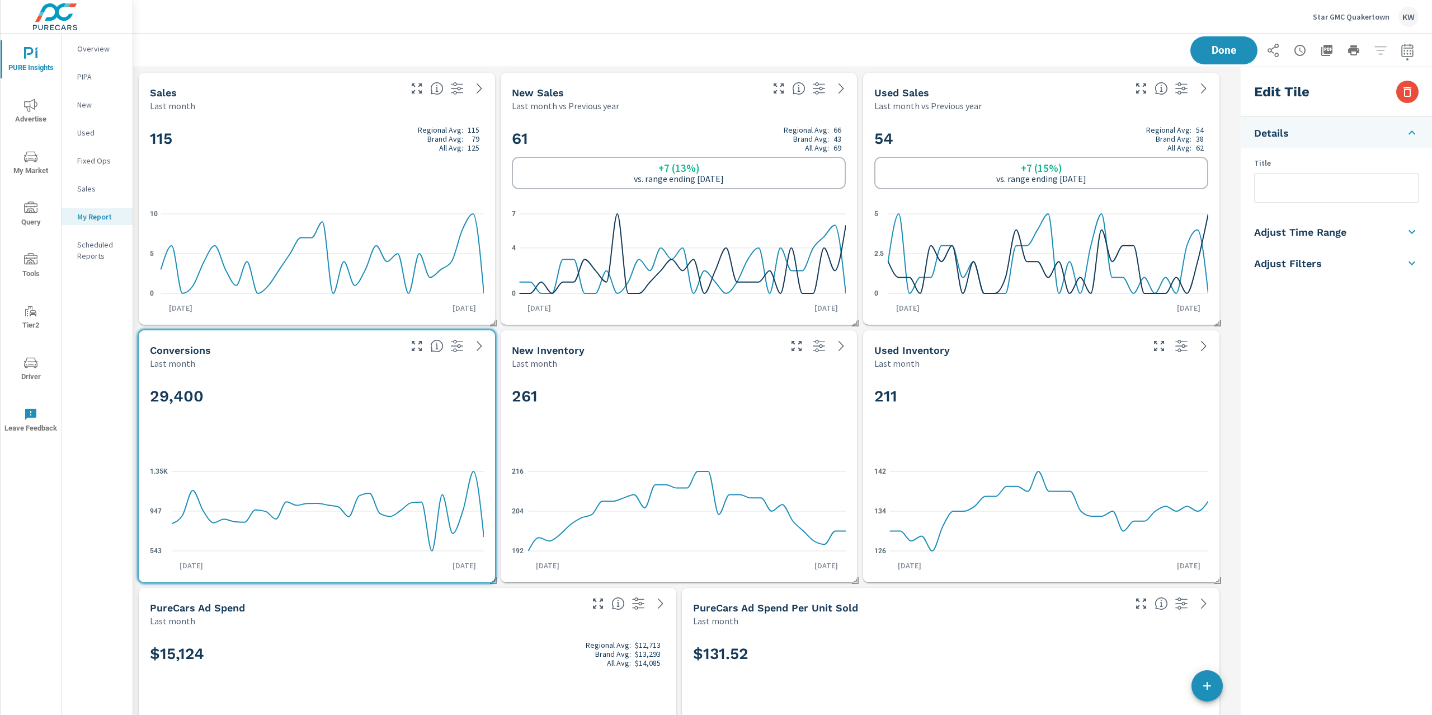
click at [1351, 239] on li "Adjust Time Range" at bounding box center [1336, 231] width 191 height 31
click at [1320, 202] on input "checkbox" at bounding box center [1311, 199] width 64 height 21
checkbox input "true"
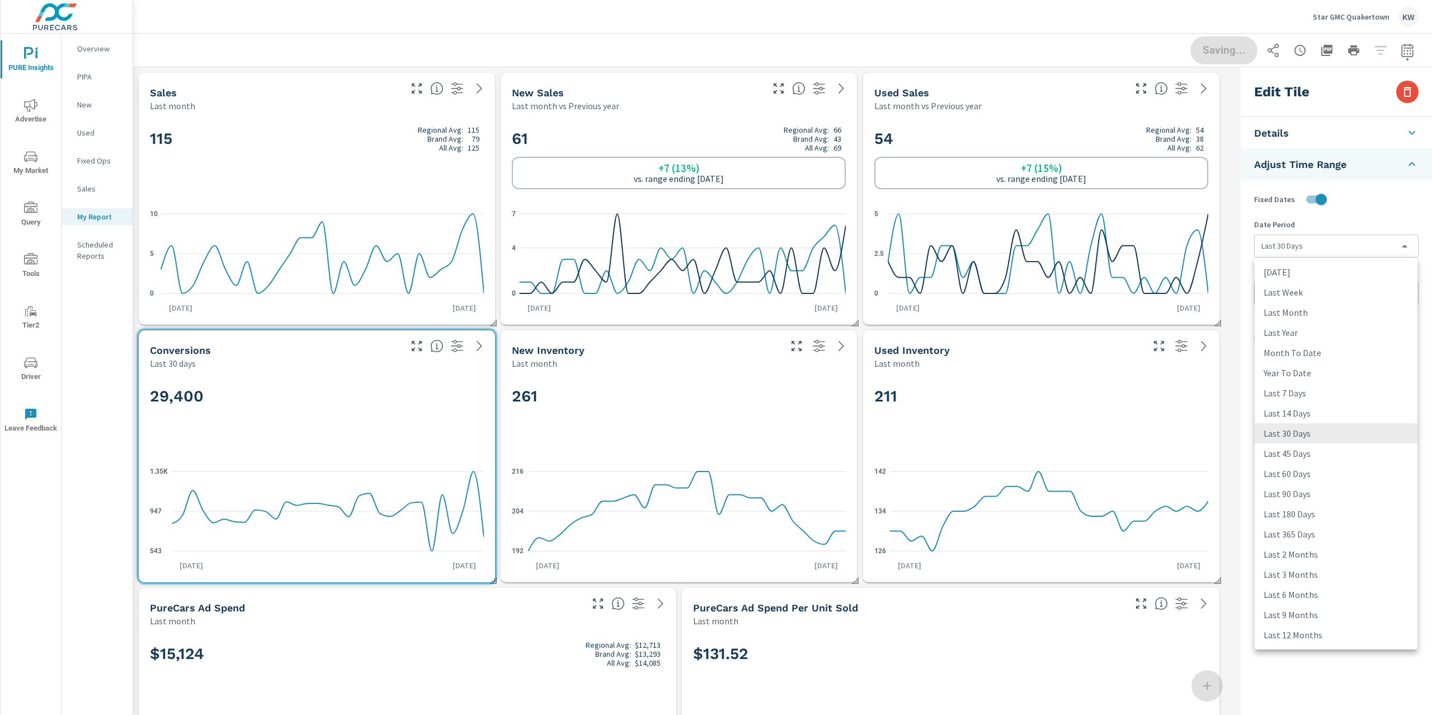
click at [1346, 243] on body "PURE Insights Advertise My Market Query Tools Tier2 Driver Leave Feedback Overv…" at bounding box center [716, 357] width 1432 height 715
click at [1362, 312] on li "Last Month" at bounding box center [1336, 312] width 163 height 20
type input "lastMonth"
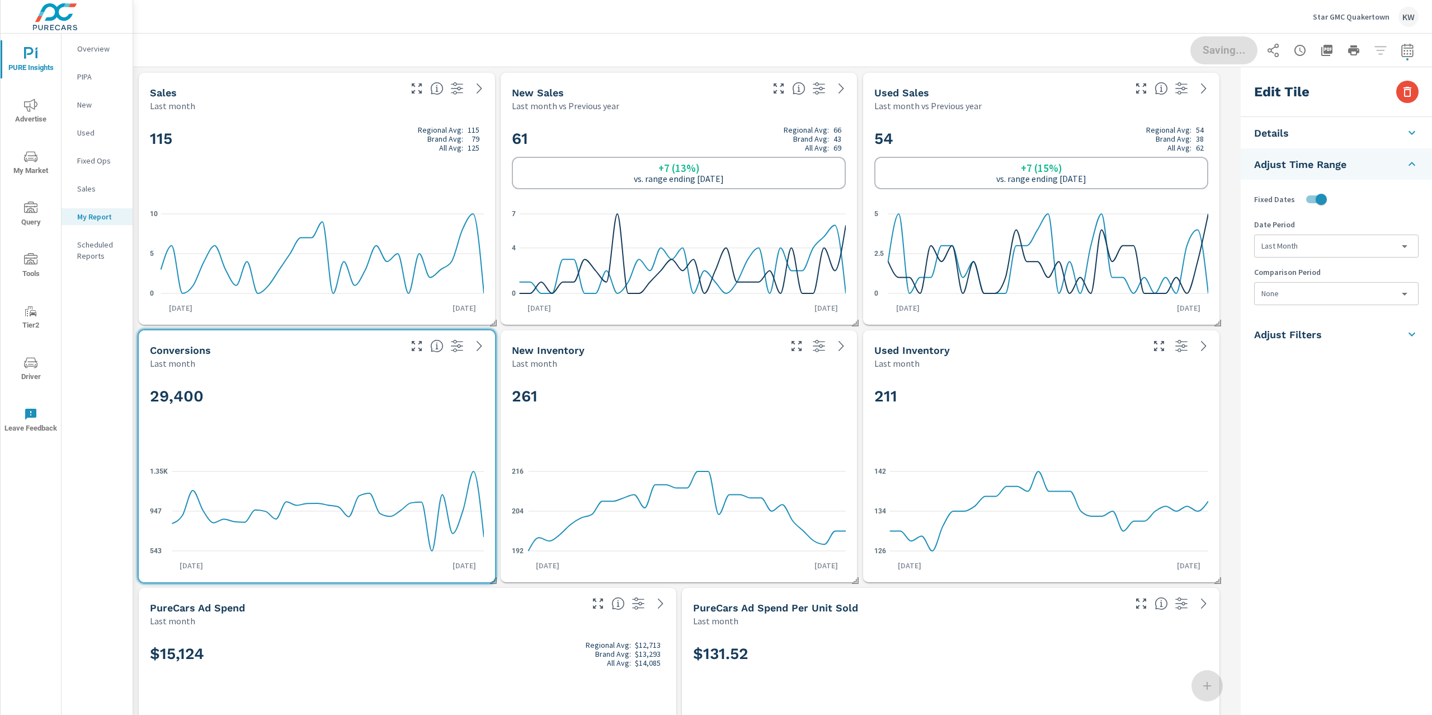
click at [1349, 302] on body "PURE Insights Advertise My Market Query Tools Tier2 Driver Leave Feedback Overv…" at bounding box center [716, 357] width 1432 height 715
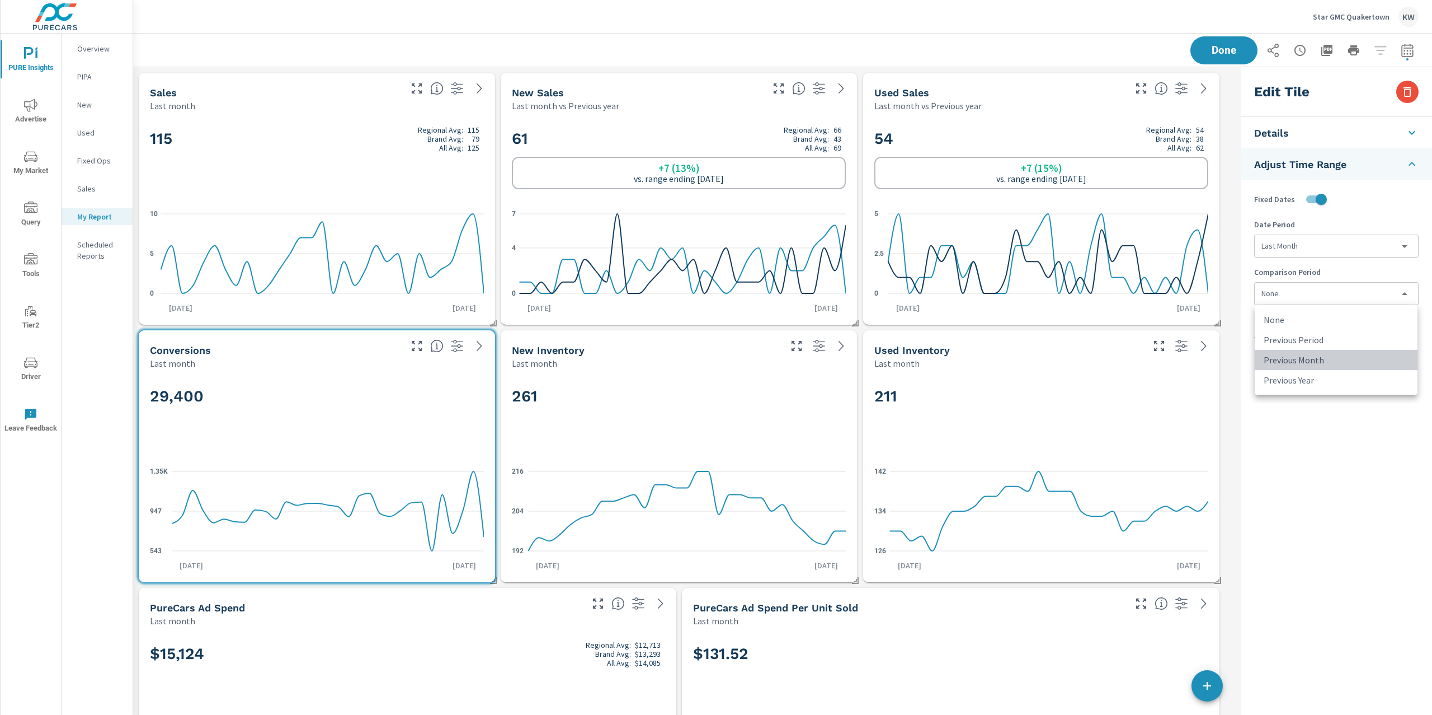
click at [1346, 355] on li "Previous Month" at bounding box center [1336, 360] width 163 height 20
type input "lastMonth"
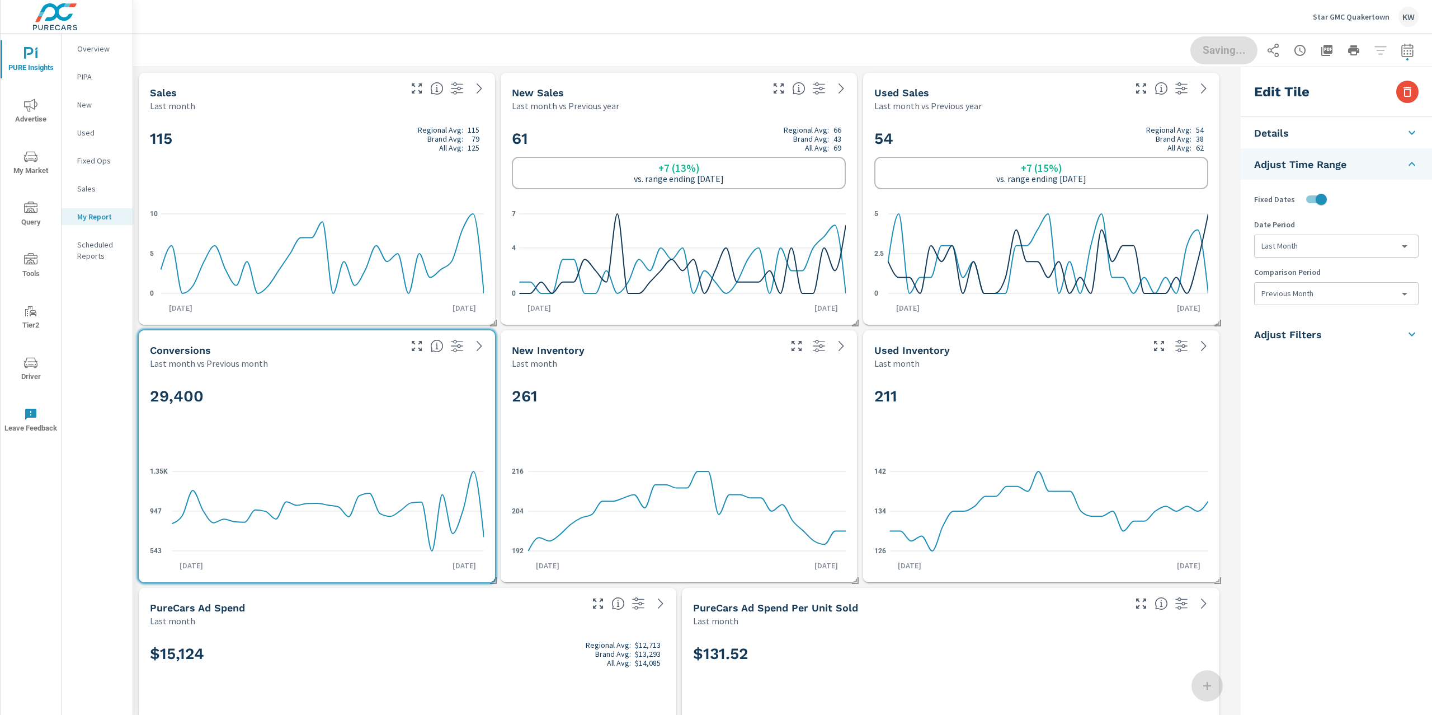
click at [800, 410] on div "261" at bounding box center [679, 415] width 334 height 68
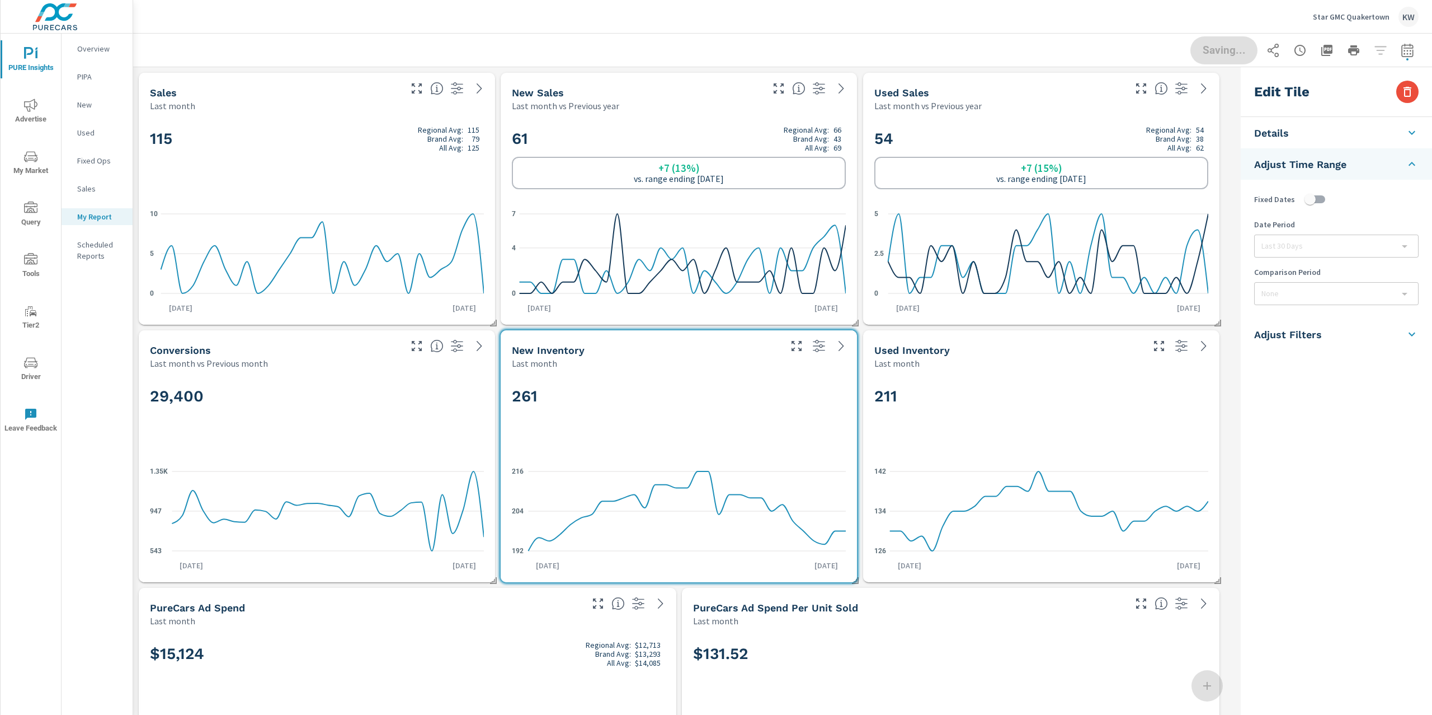
checkbox input "false"
type input "last30Days"
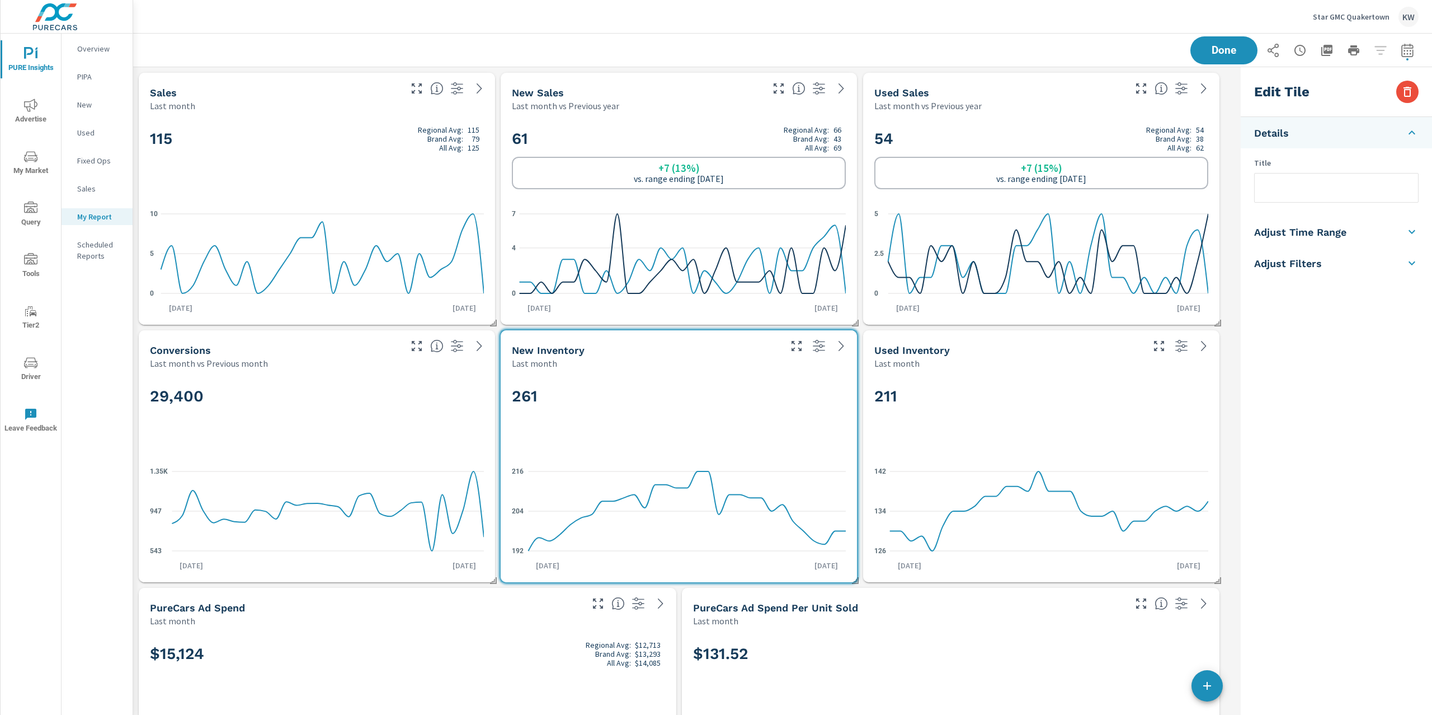
click at [1352, 238] on li "Adjust Time Range" at bounding box center [1336, 231] width 191 height 31
click at [1324, 201] on input "checkbox" at bounding box center [1311, 199] width 64 height 21
checkbox input "true"
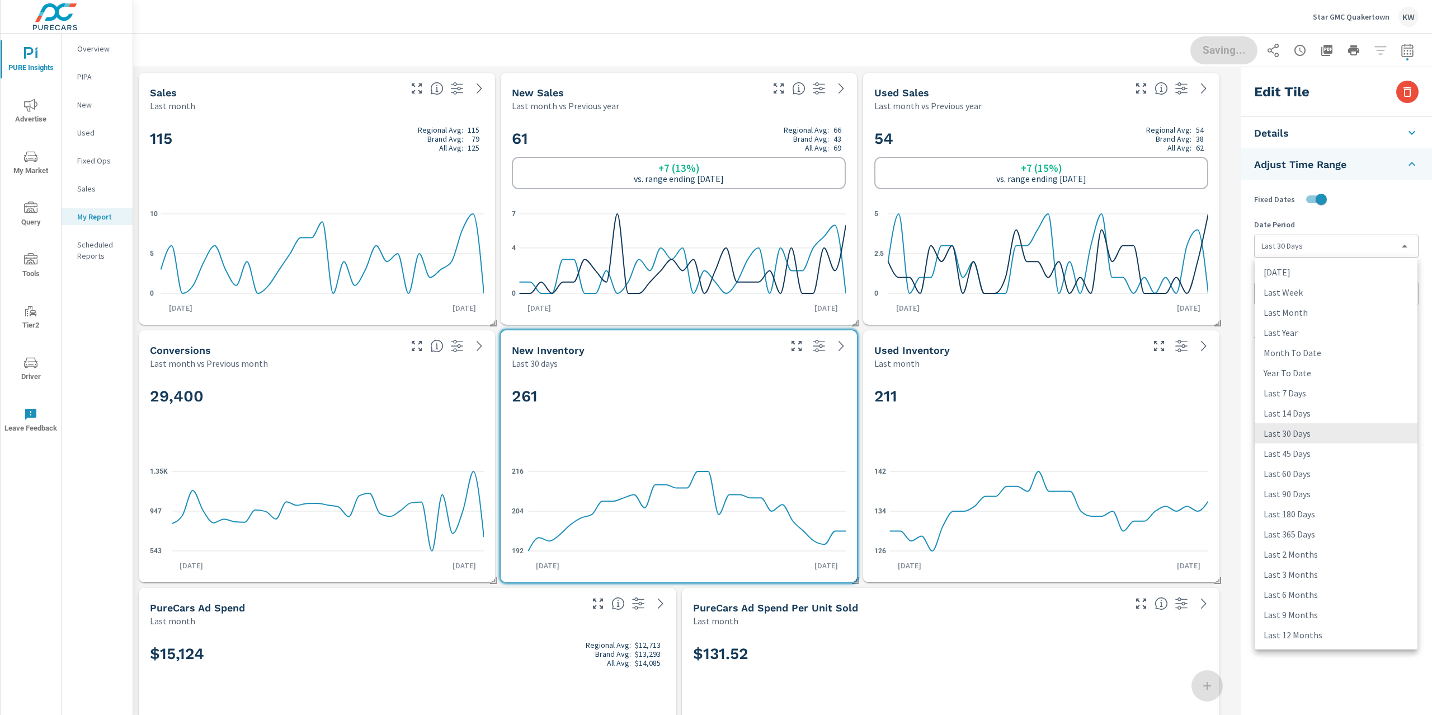
click at [1344, 242] on body "PURE Insights Advertise My Market Query Tools Tier2 Driver Leave Feedback Overv…" at bounding box center [716, 357] width 1432 height 715
click at [1329, 450] on li "Last 45 Days" at bounding box center [1336, 453] width 163 height 20
click at [1116, 431] on div "Yesterday Last Week Last Month Last Year Month To Date Year To Date Last 7 Days…" at bounding box center [716, 357] width 1432 height 715
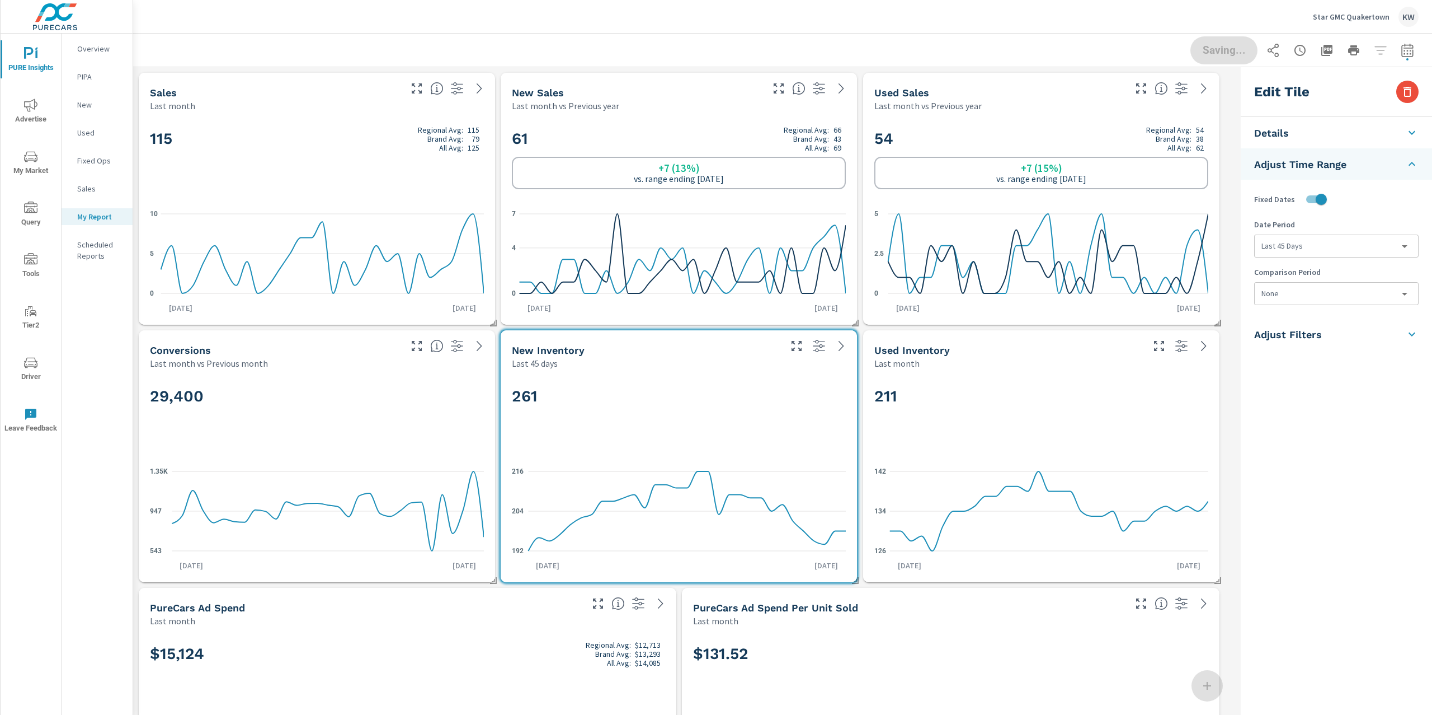
type input "last45Days"
click at [1166, 396] on h2 "211" at bounding box center [1042, 396] width 334 height 20
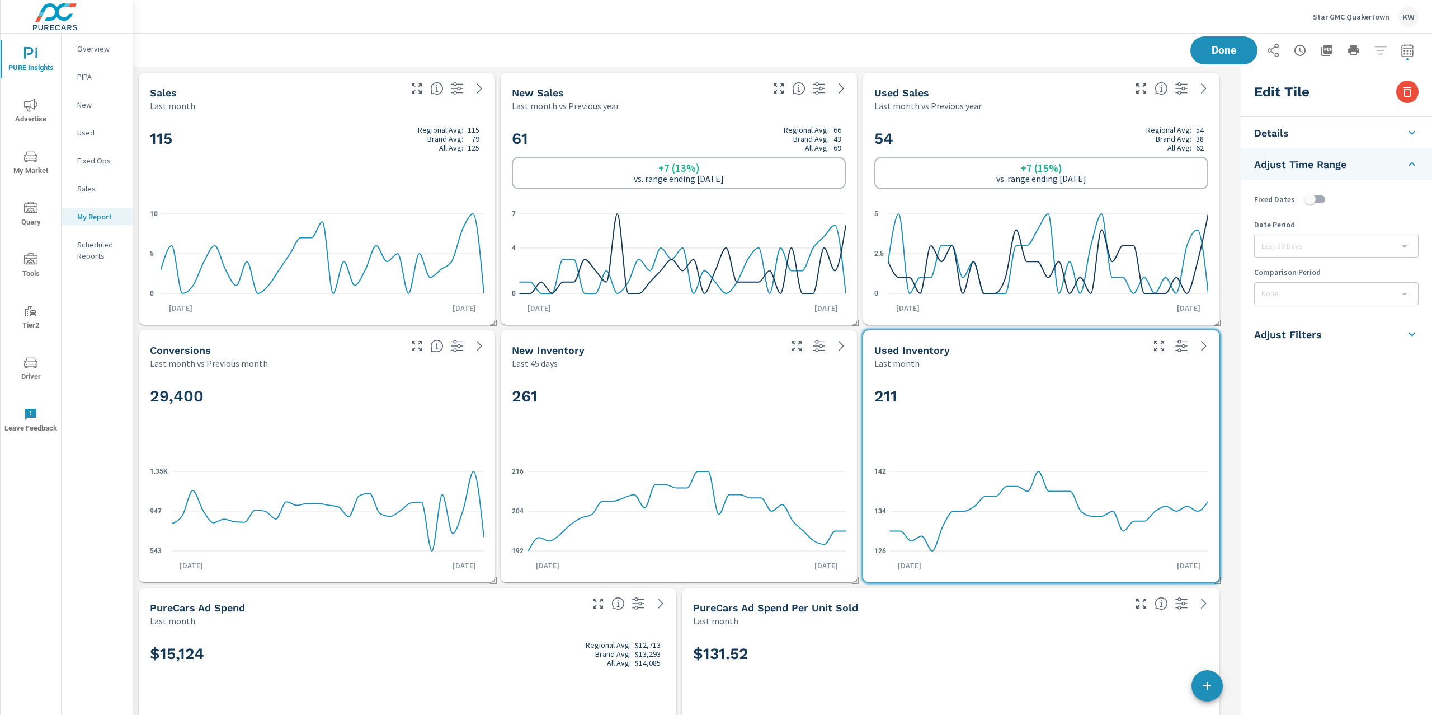
checkbox input "false"
type input "last30Days"
click at [1336, 230] on h5 "Adjust Time Range" at bounding box center [1301, 232] width 92 height 13
click at [1321, 205] on input "checkbox" at bounding box center [1311, 199] width 64 height 21
checkbox input "true"
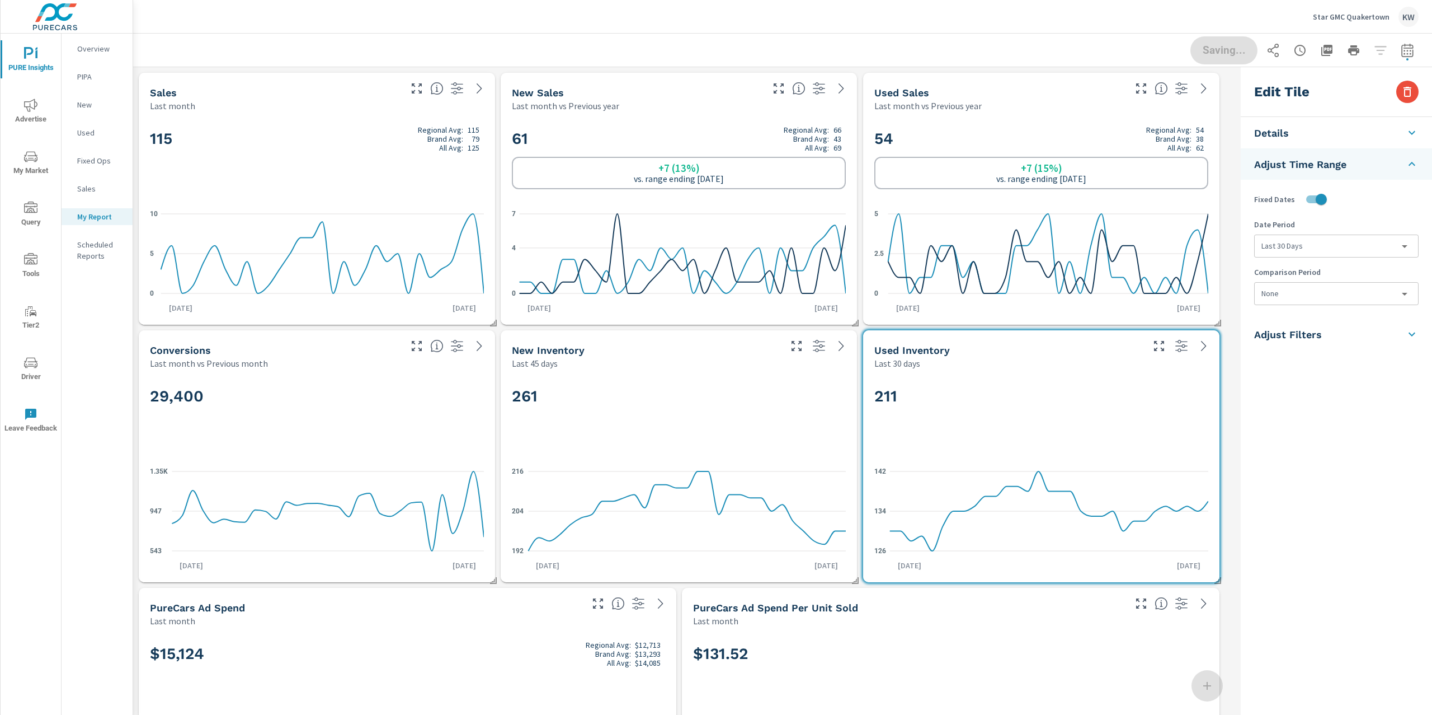
click at [1324, 250] on body "PURE Insights Advertise My Market Query Tools Tier2 Driver Leave Feedback Overv…" at bounding box center [716, 357] width 1432 height 715
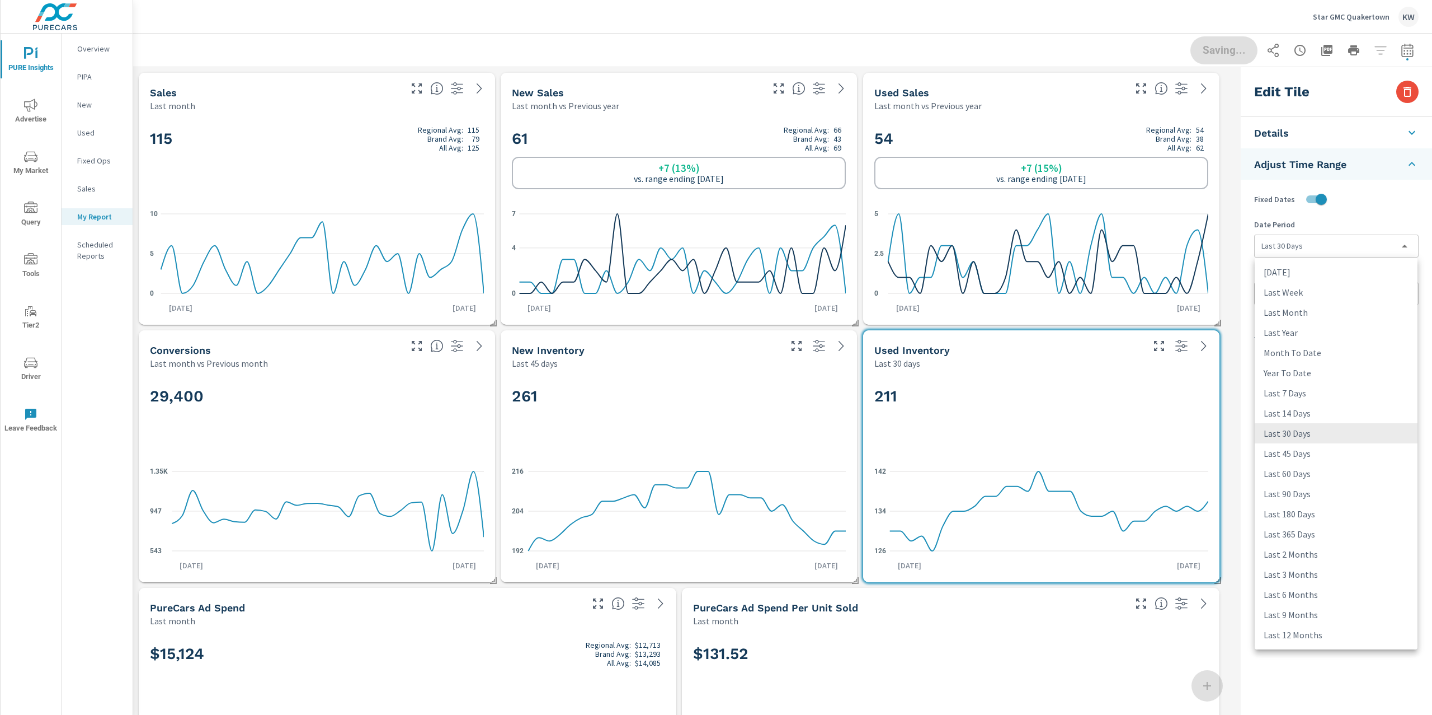
click at [1317, 452] on li "Last 45 Days" at bounding box center [1336, 453] width 163 height 20
type input "last45Days"
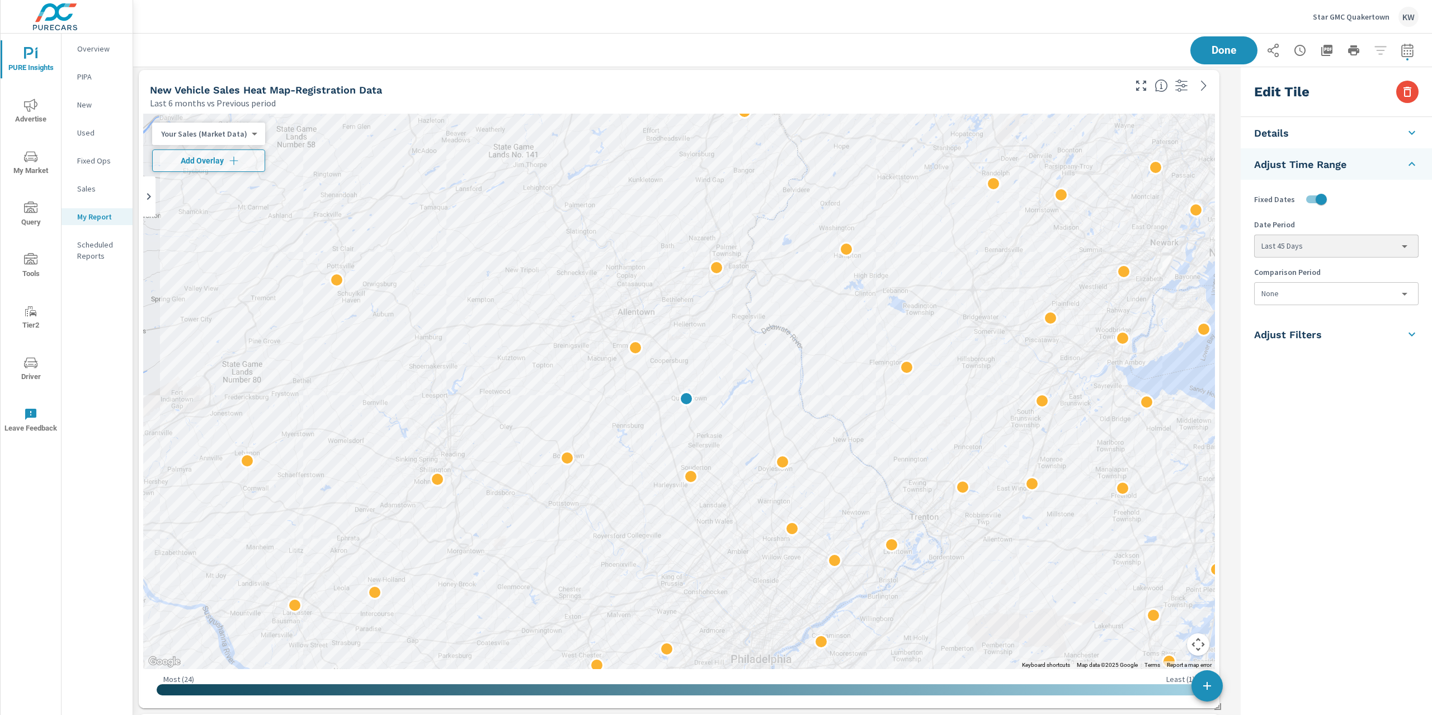
scroll to position [2578, 0]
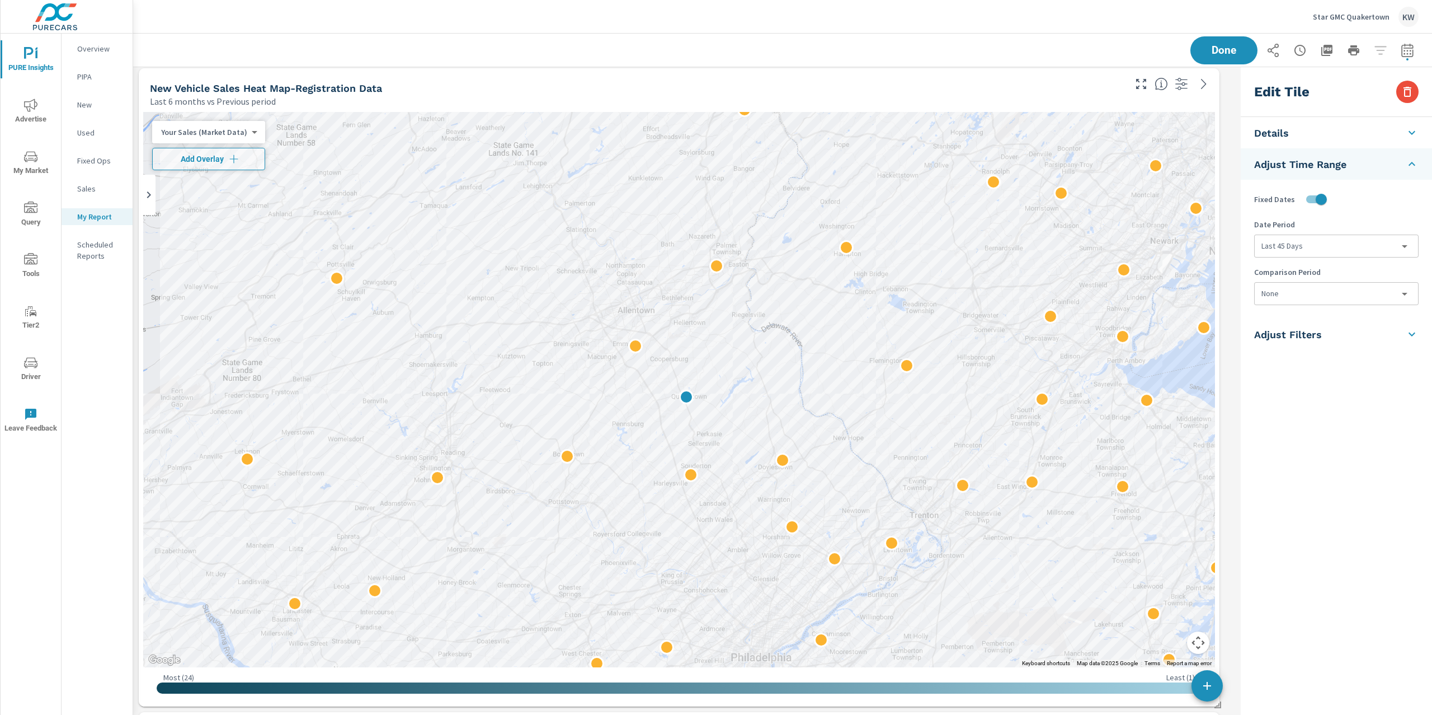
click at [213, 133] on p "Your Sales (Market Data)" at bounding box center [204, 132] width 86 height 10
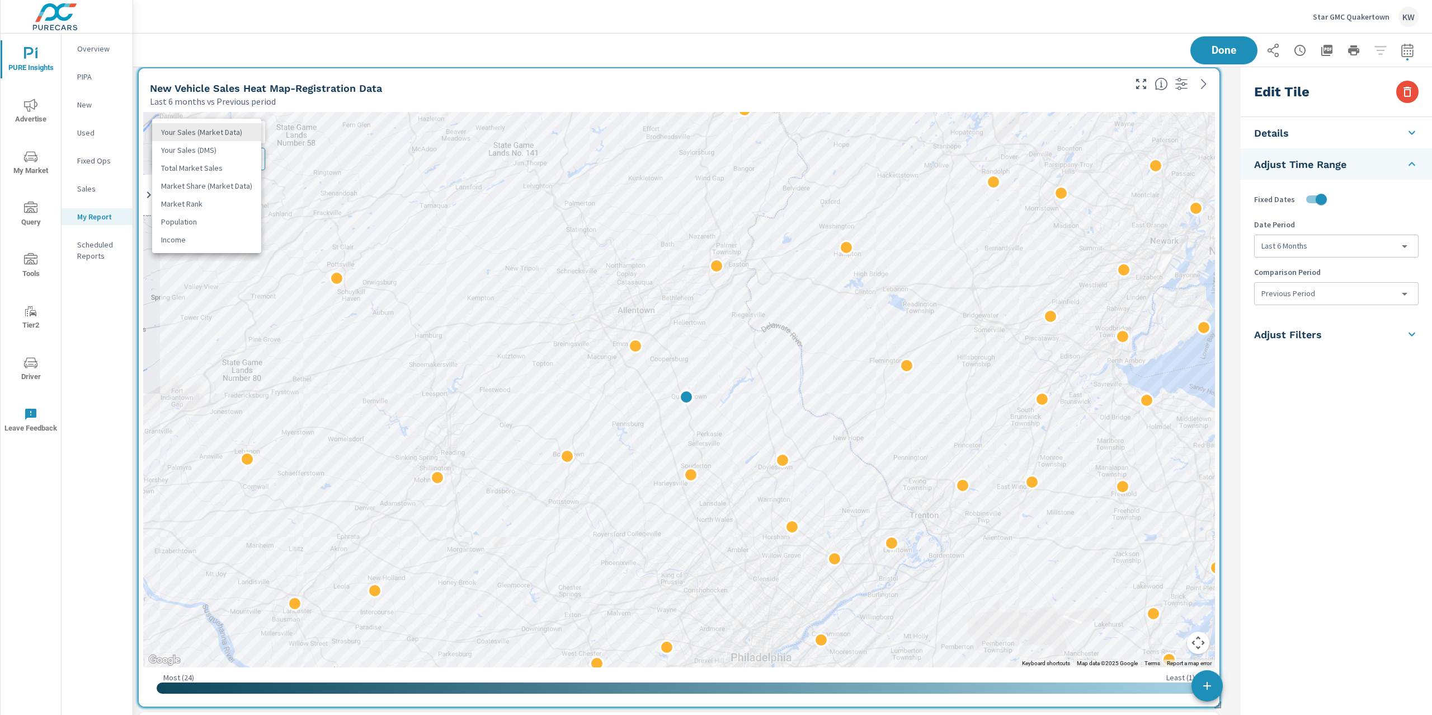
type input "New Vehicle Sales Heat Map-Registration Data"
type input "last6Months"
type input "currentPeriodStart"
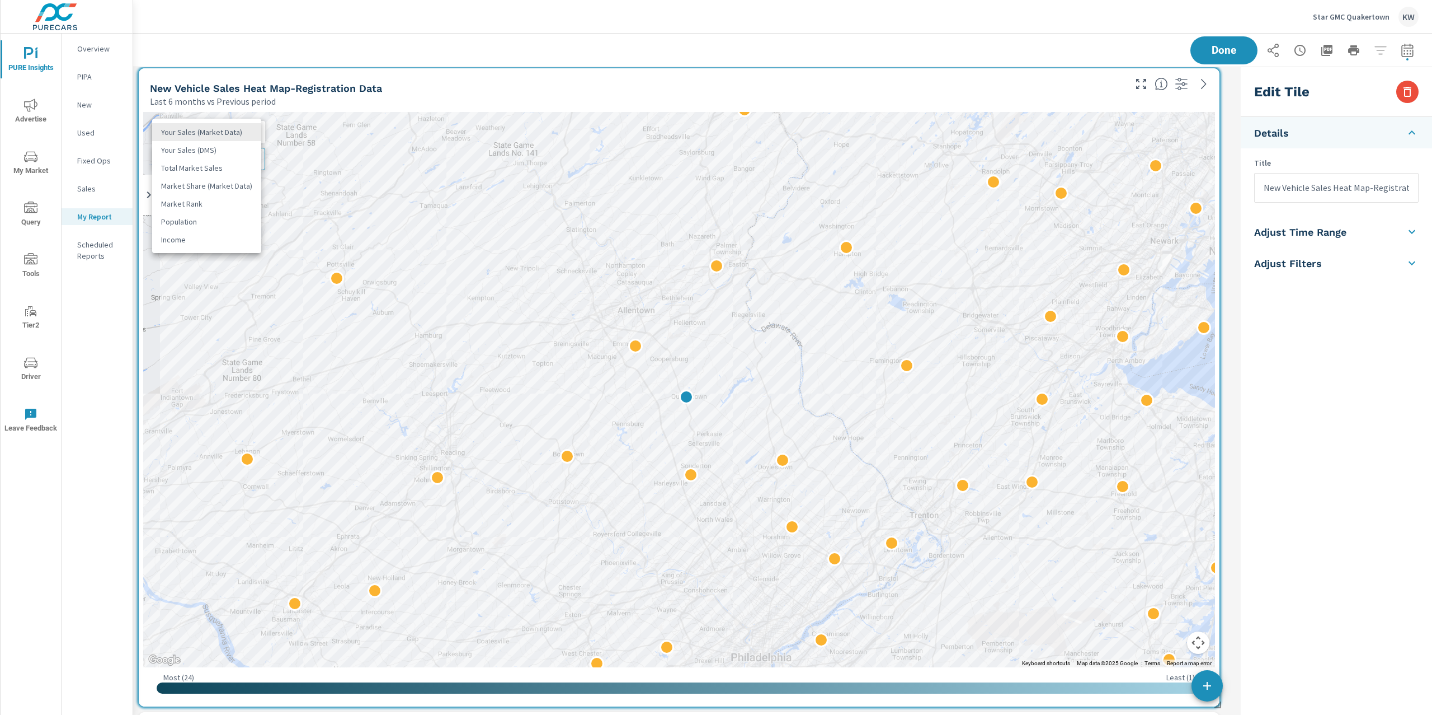
click at [196, 152] on li "Your Sales (DMS)" at bounding box center [206, 150] width 109 height 18
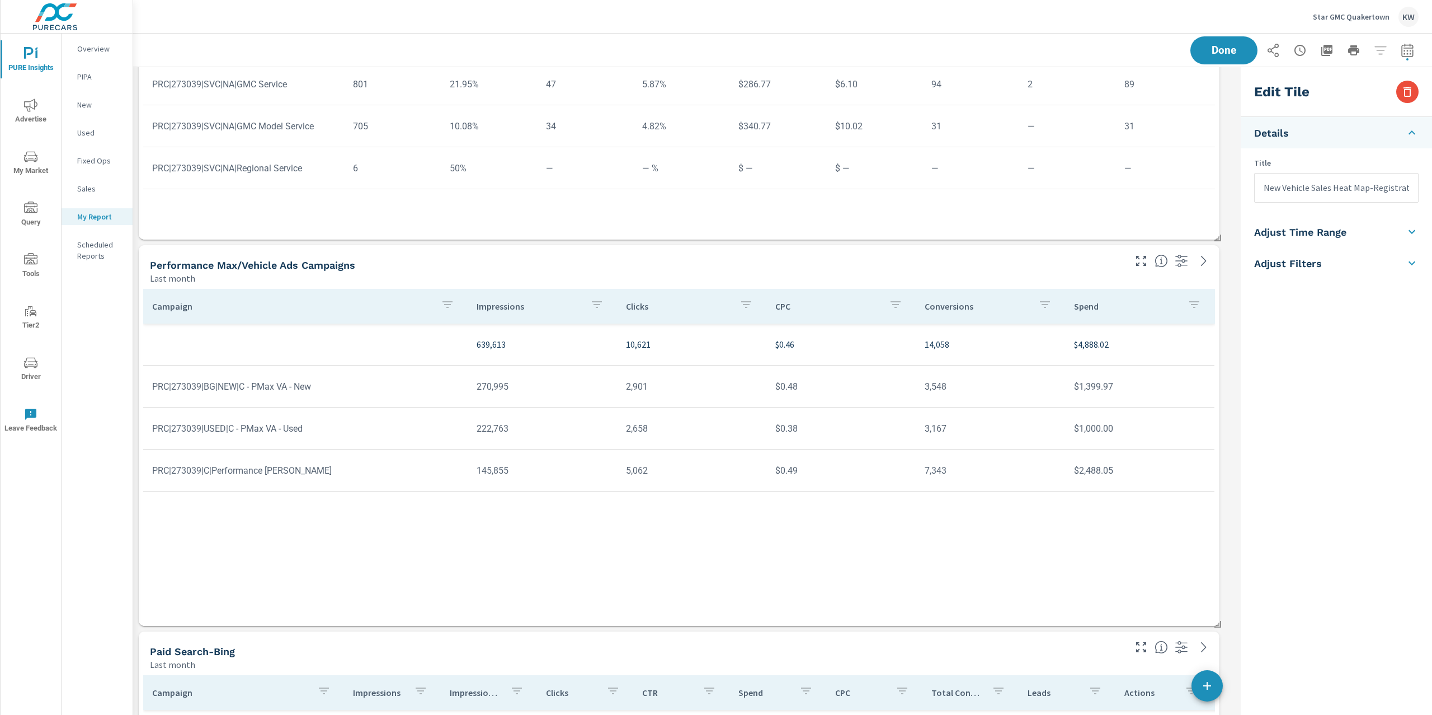
scroll to position [4560, 0]
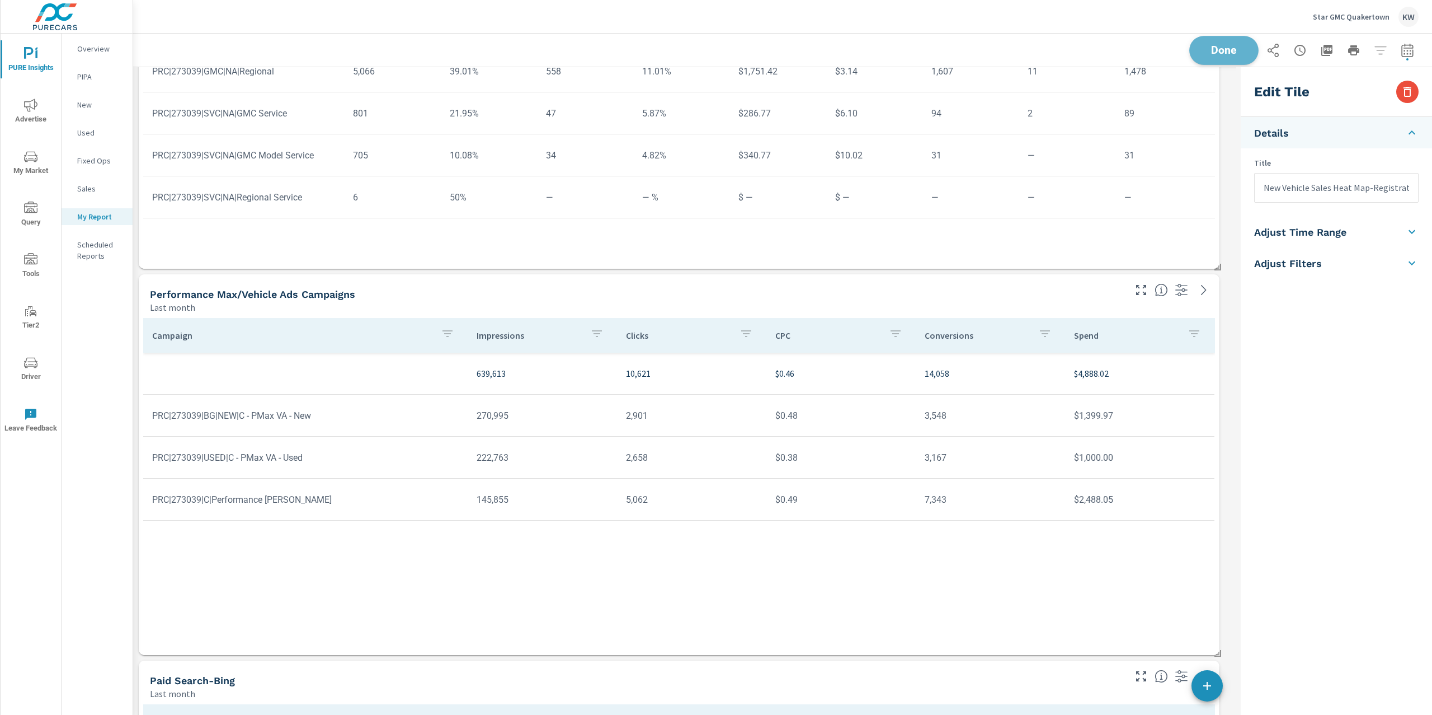
click at [1224, 59] on button "Done" at bounding box center [1224, 50] width 69 height 29
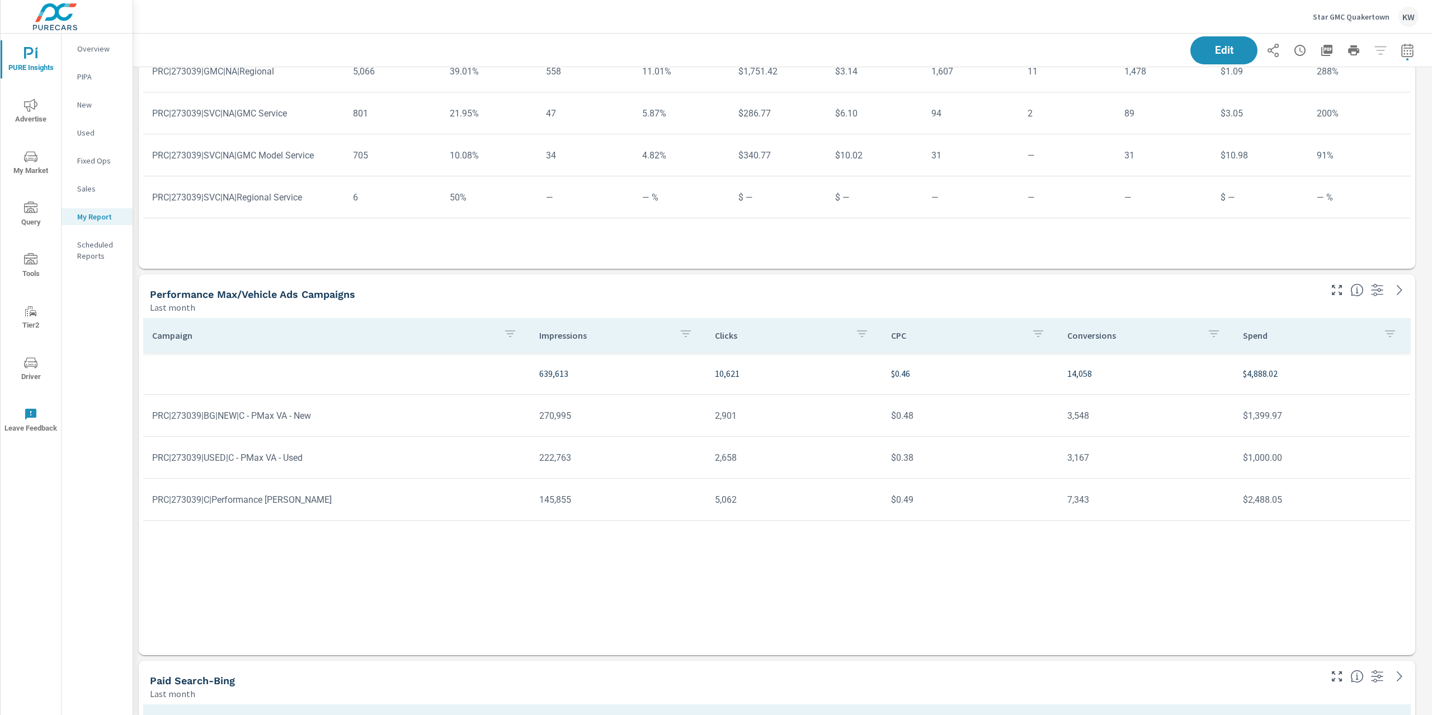
scroll to position [6, 6]
click at [1221, 47] on span "Edit" at bounding box center [1224, 50] width 46 height 11
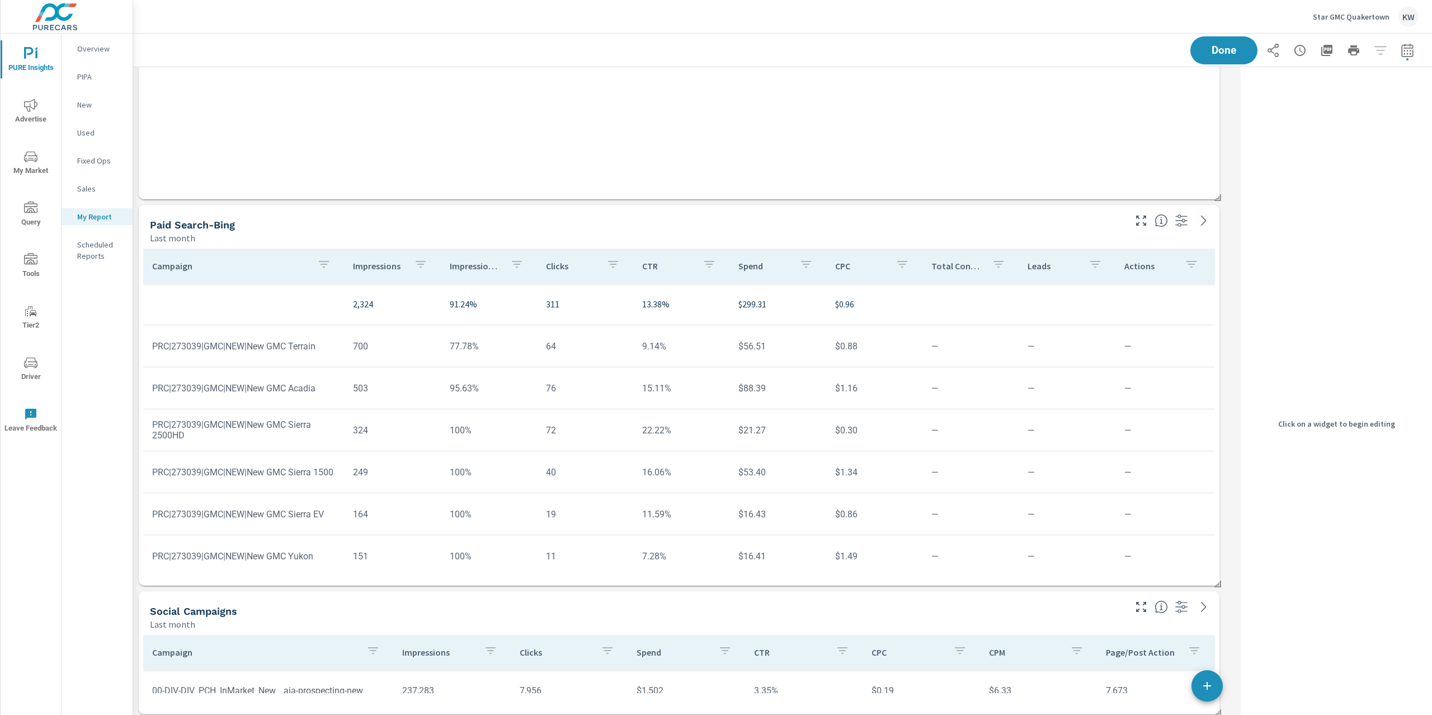
scroll to position [5021, 0]
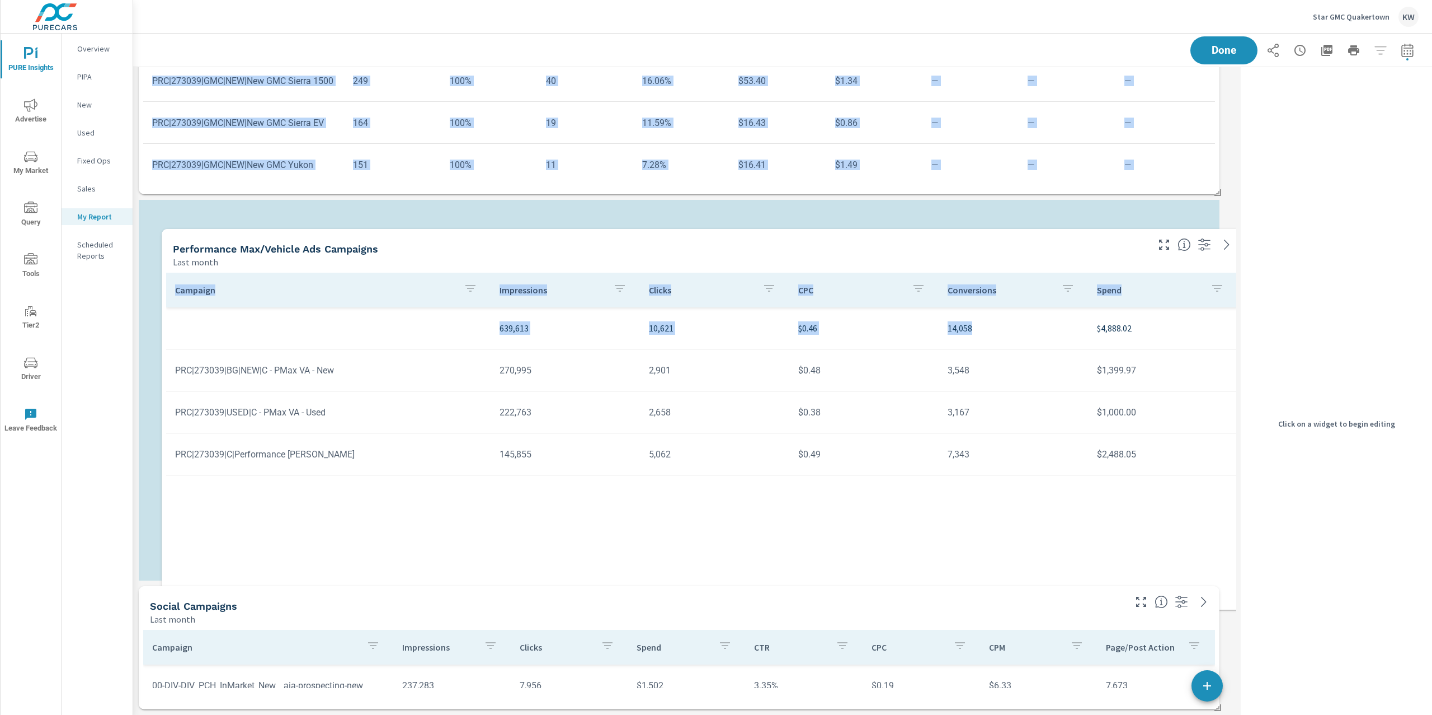
drag, startPoint x: 1034, startPoint y: 134, endPoint x: 1057, endPoint y: 552, distance: 419.2
click at [1057, 552] on div "Campaign Impressions Clicks CPC Conversions Spend 639,613 10,621 $0.46 14,058 $…" at bounding box center [702, 431] width 1072 height 316
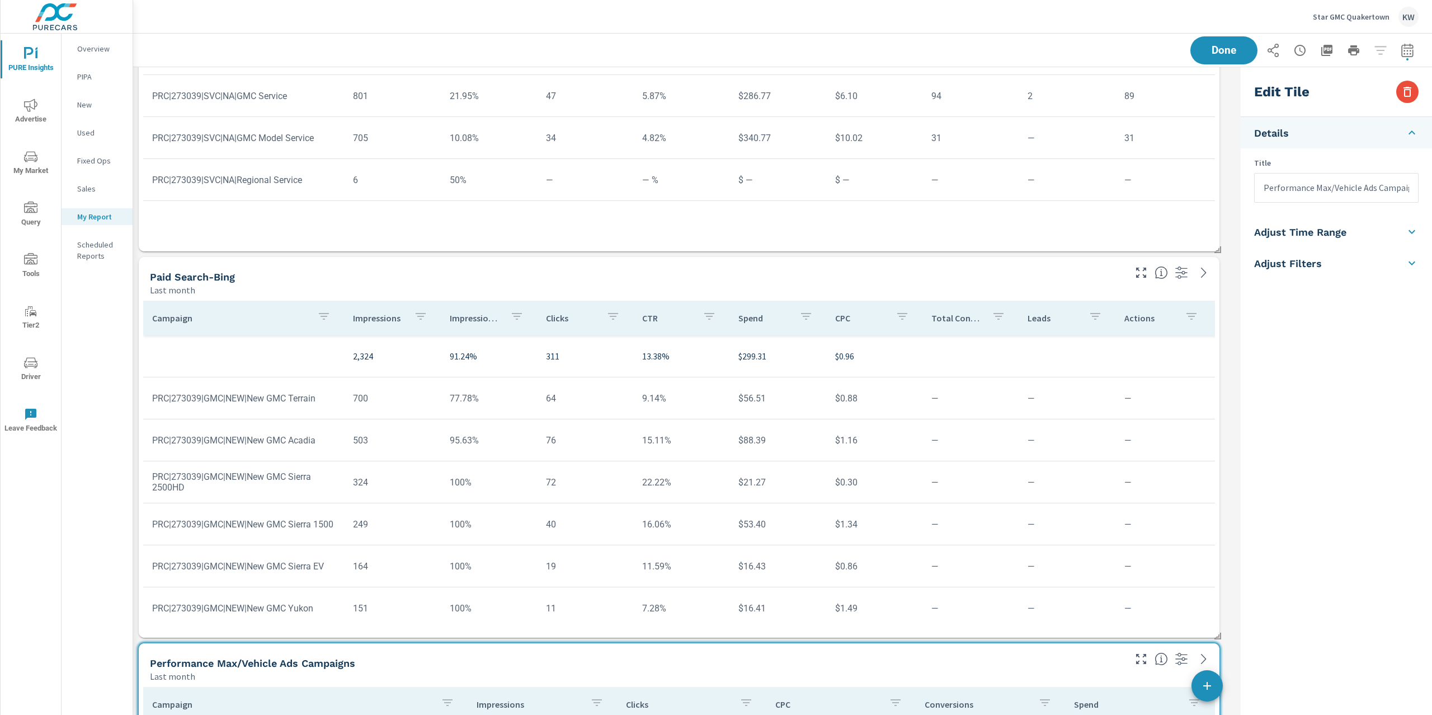
scroll to position [4576, 0]
click at [478, 321] on p "Impression Share" at bounding box center [475, 319] width 51 height 11
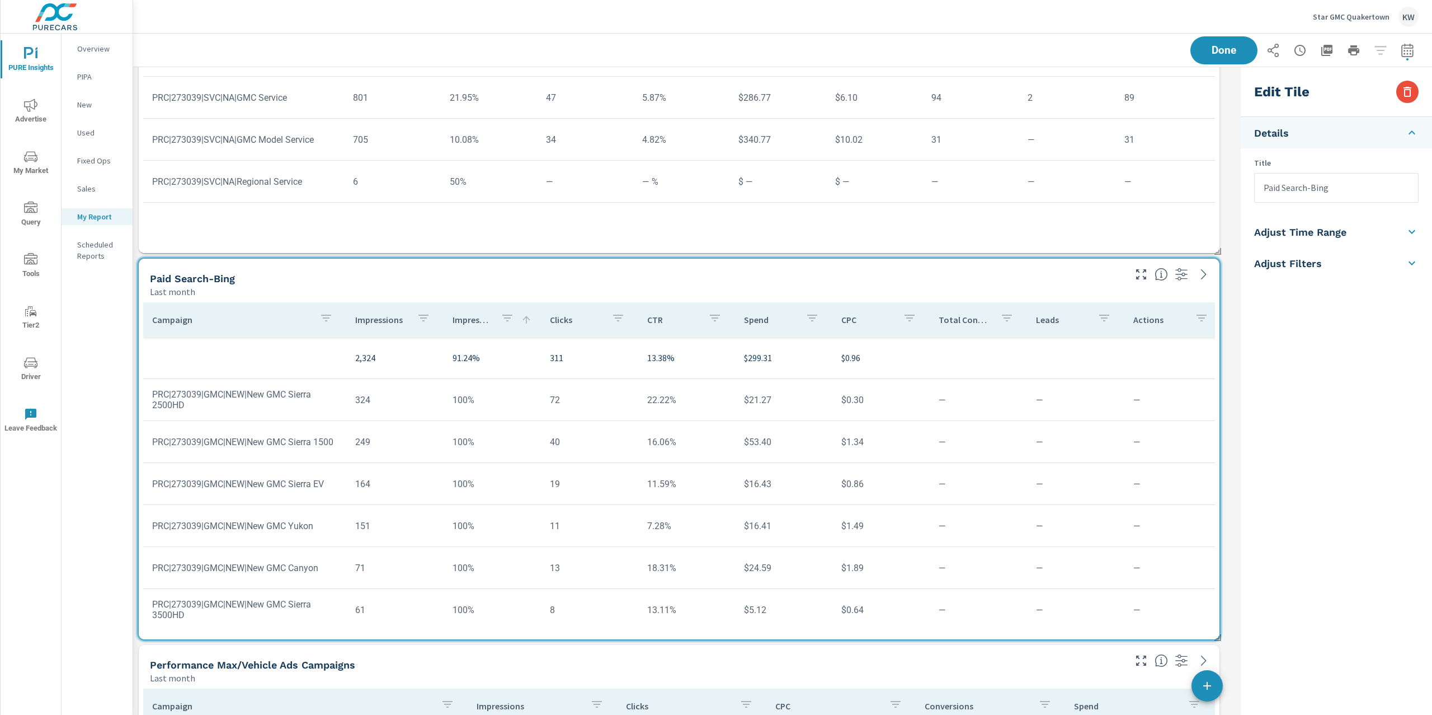
type input "Paid Search-Bing"
checkbox input "true"
type input "lastMonth"
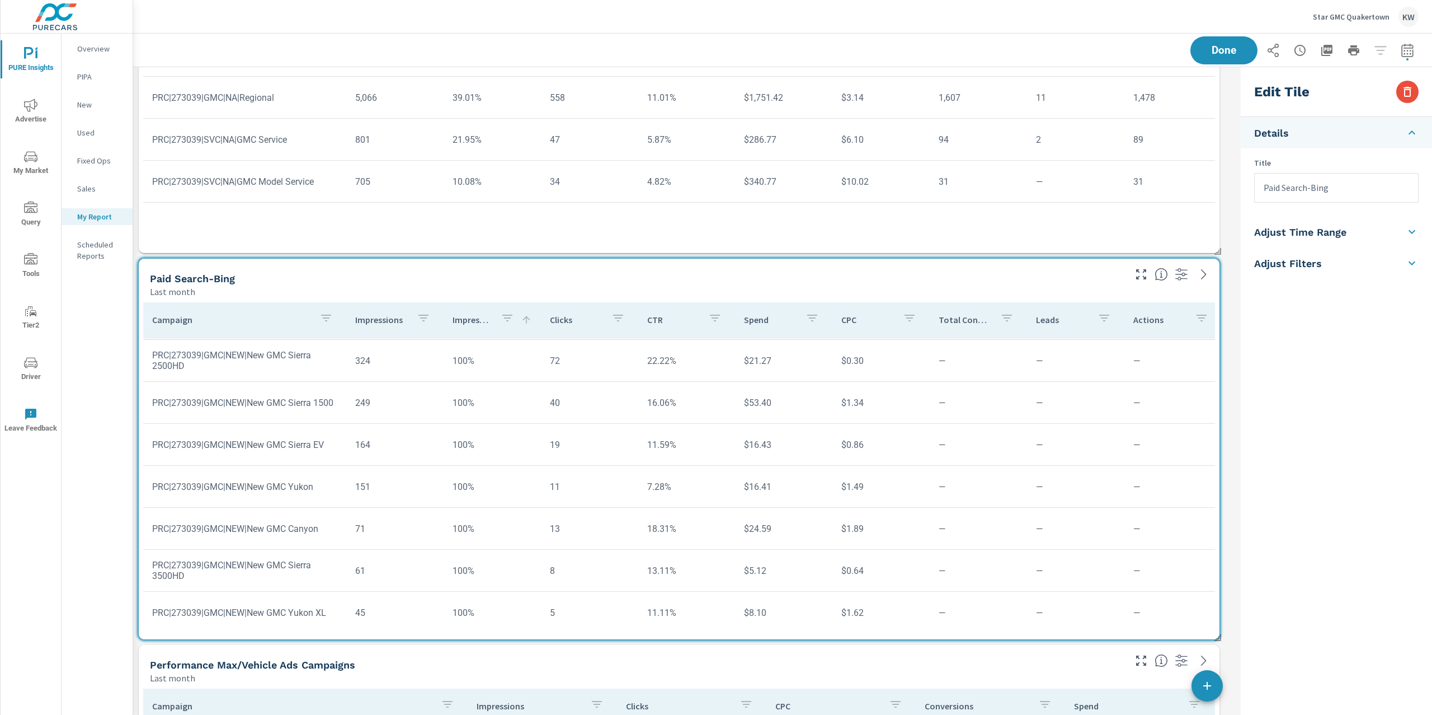
scroll to position [53, 0]
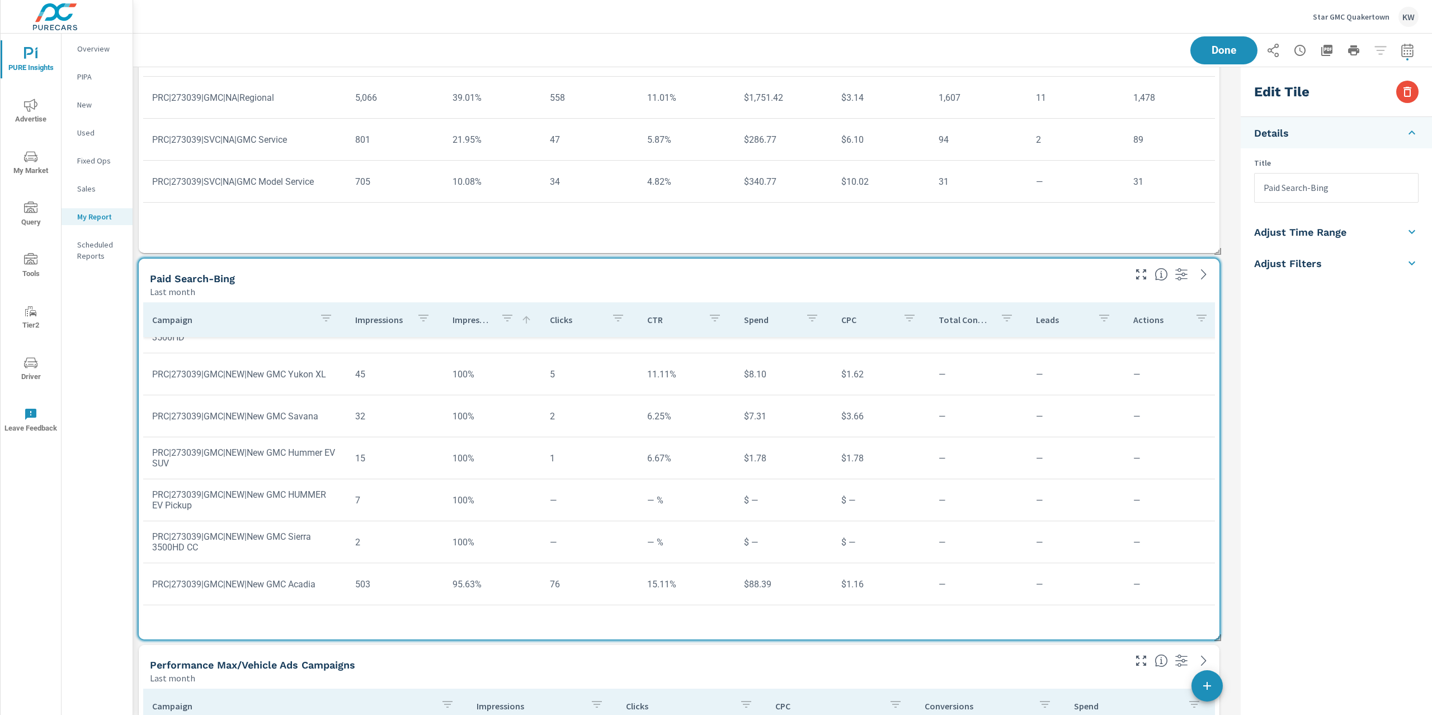
scroll to position [318, 0]
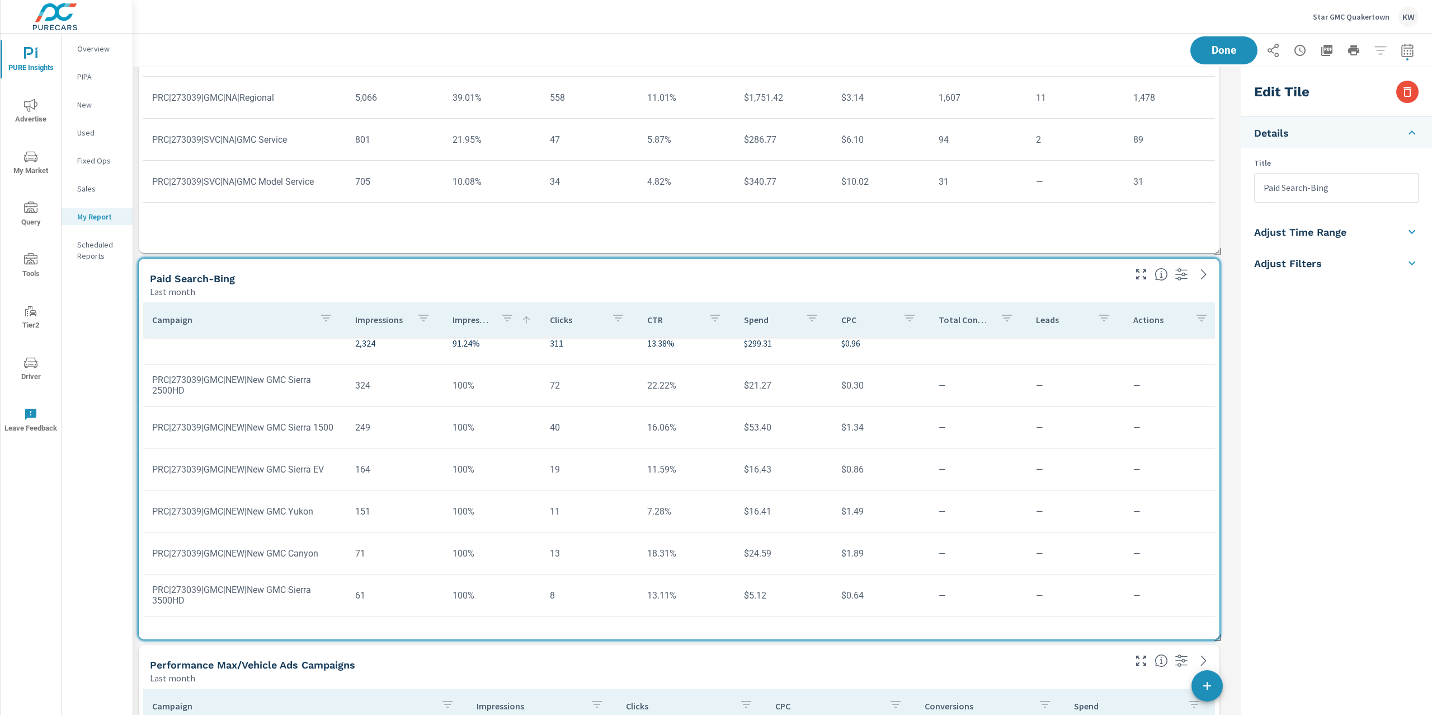
scroll to position [4, 0]
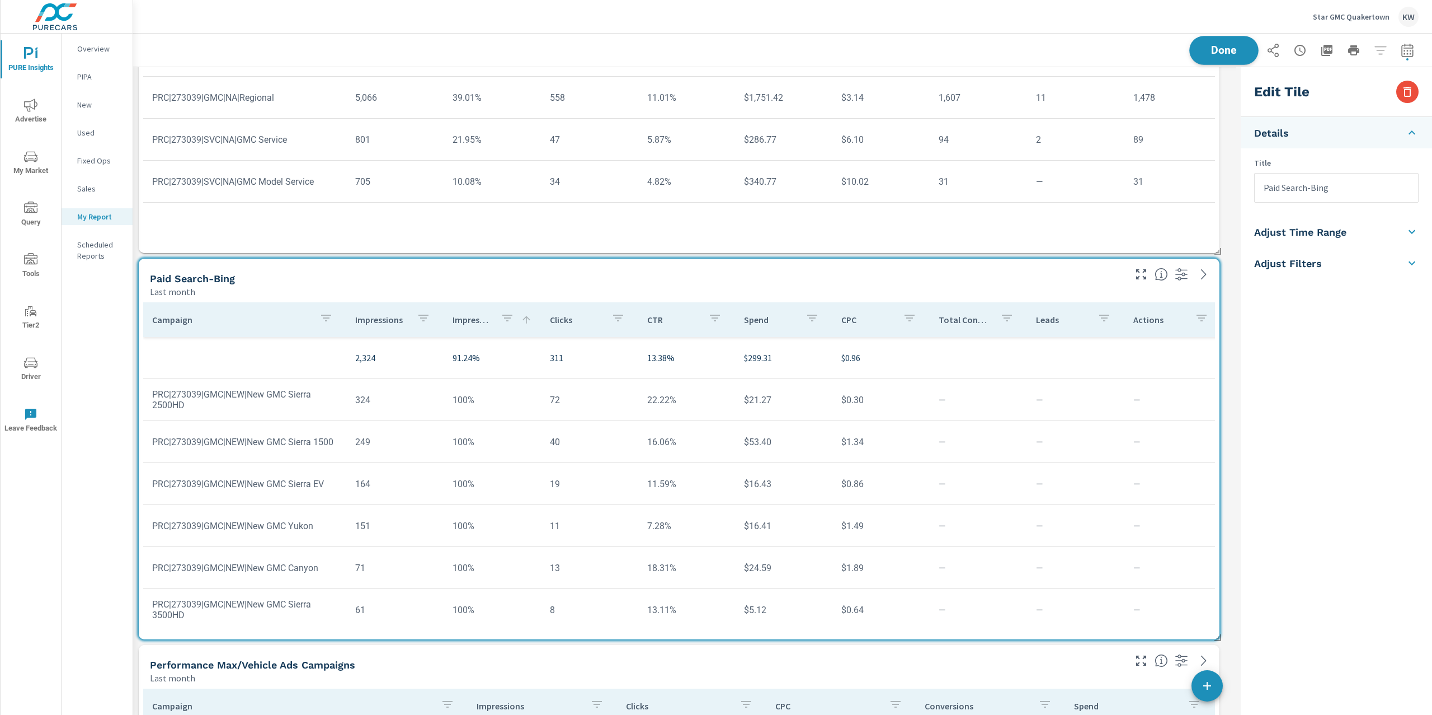
scroll to position [5692, 1115]
click at [1206, 58] on button "Done" at bounding box center [1224, 50] width 69 height 29
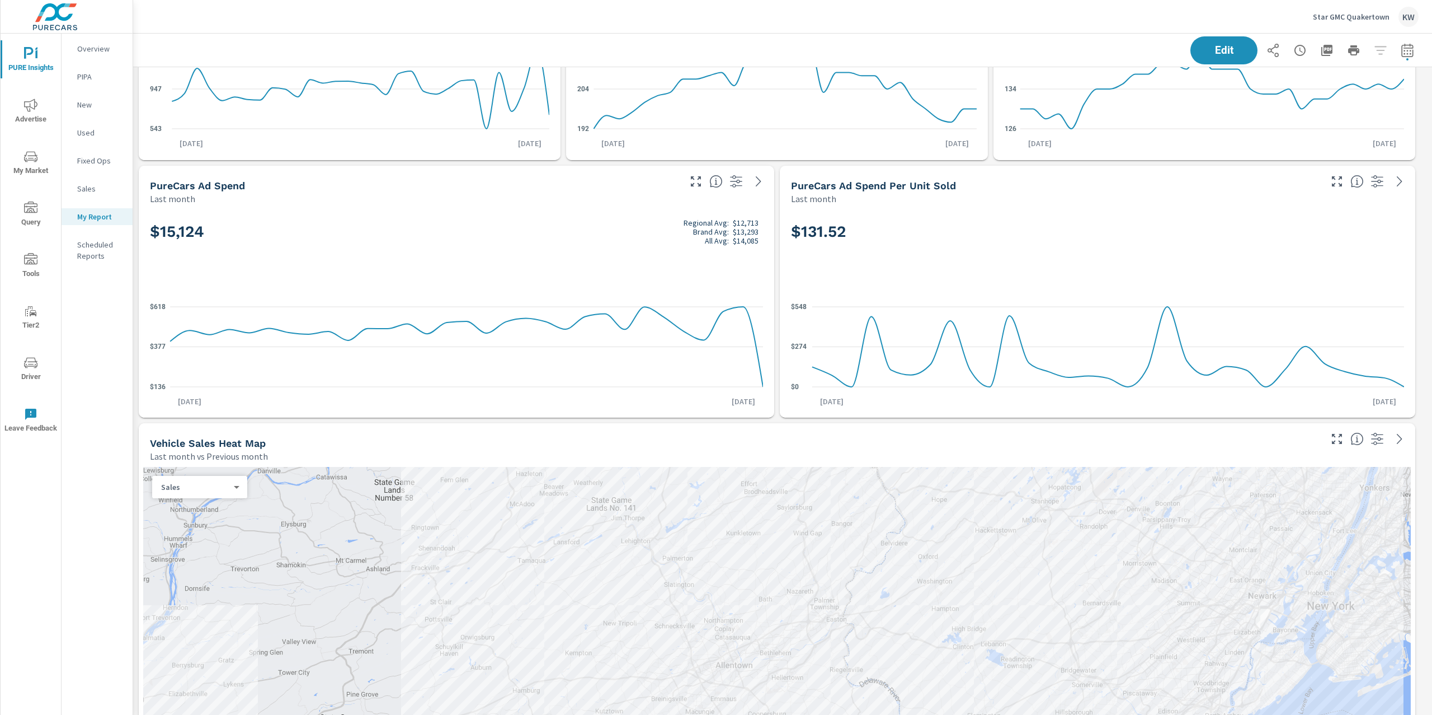
scroll to position [0, 0]
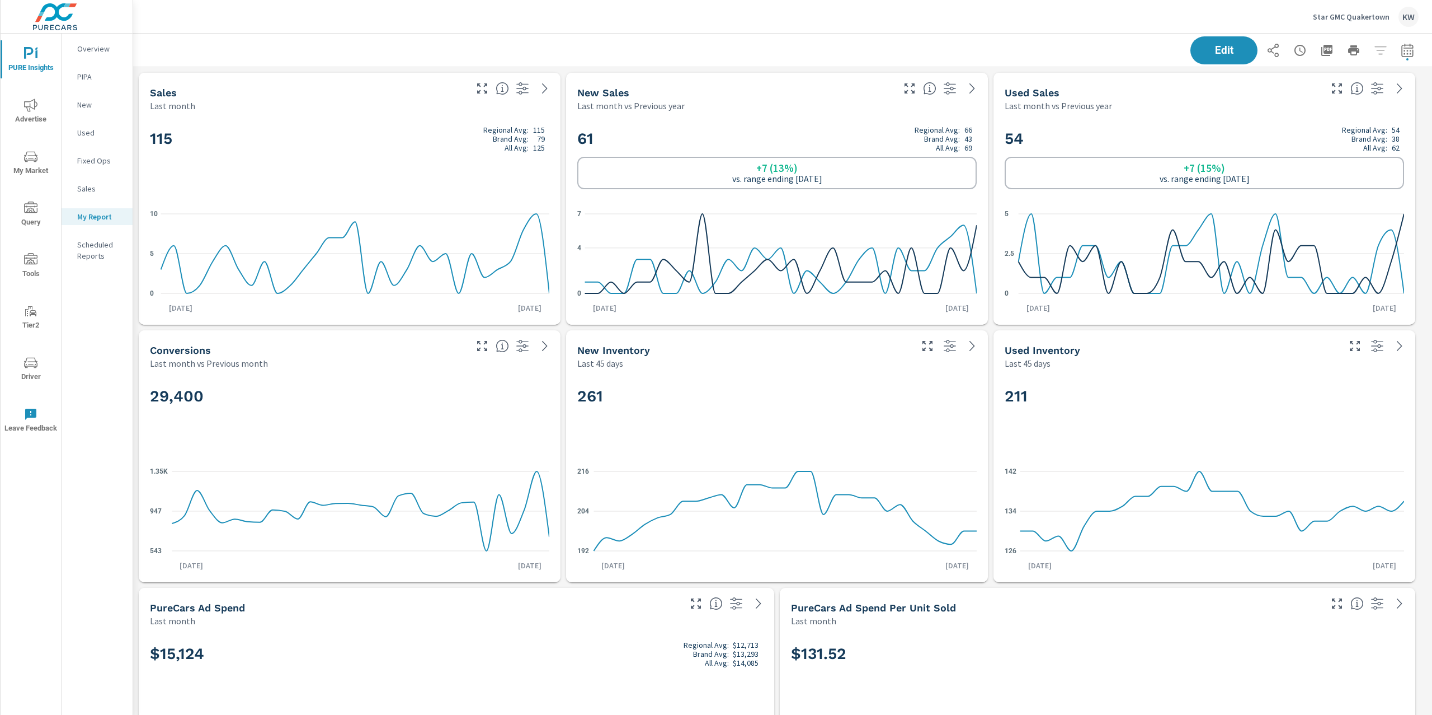
click at [379, 443] on div "29,400" at bounding box center [350, 415] width 400 height 68
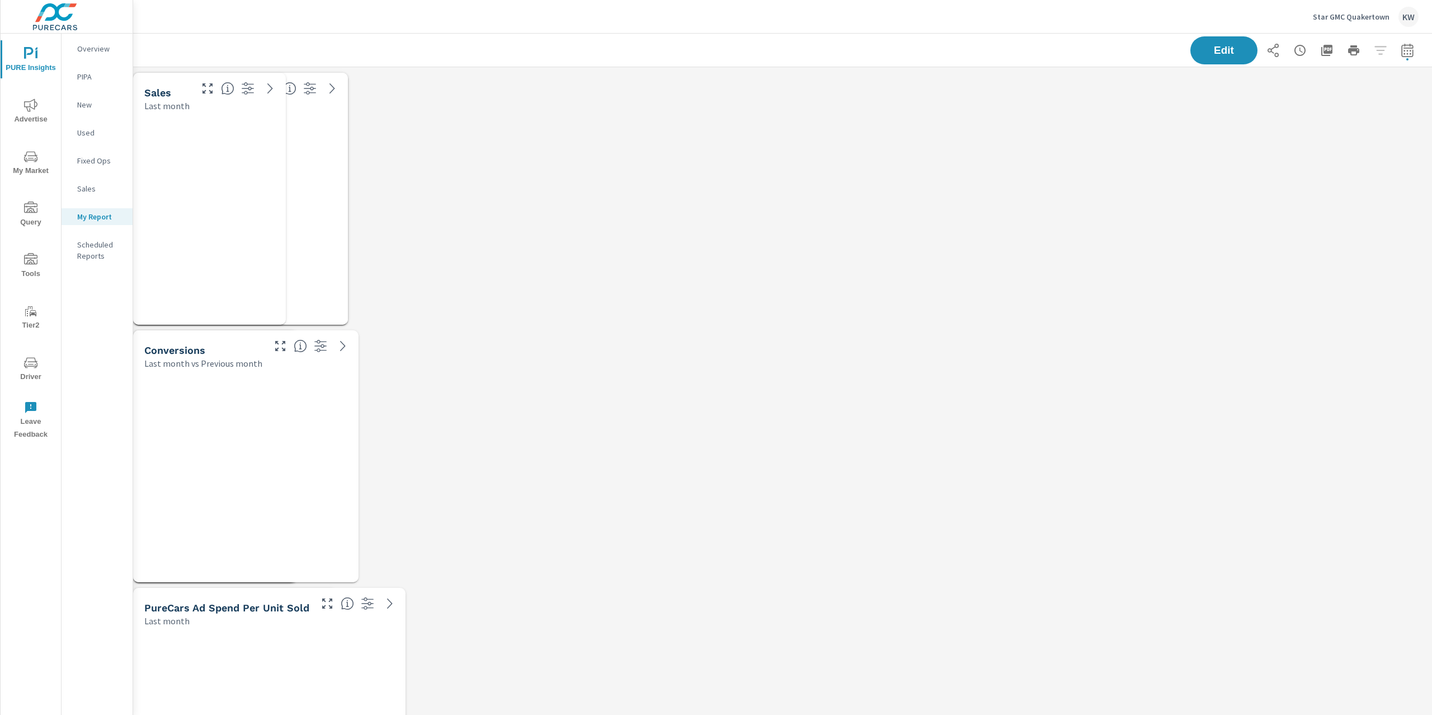
scroll to position [5692, 1312]
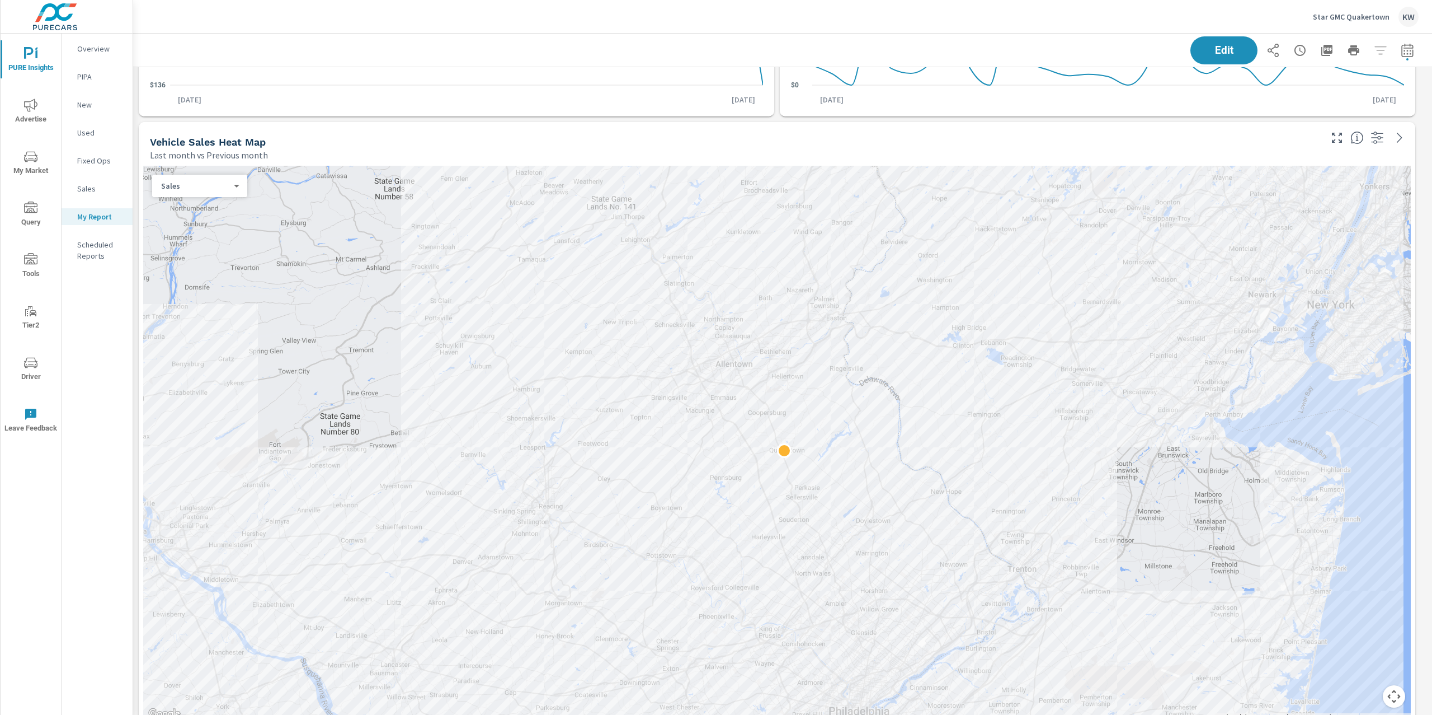
scroll to position [776, 0]
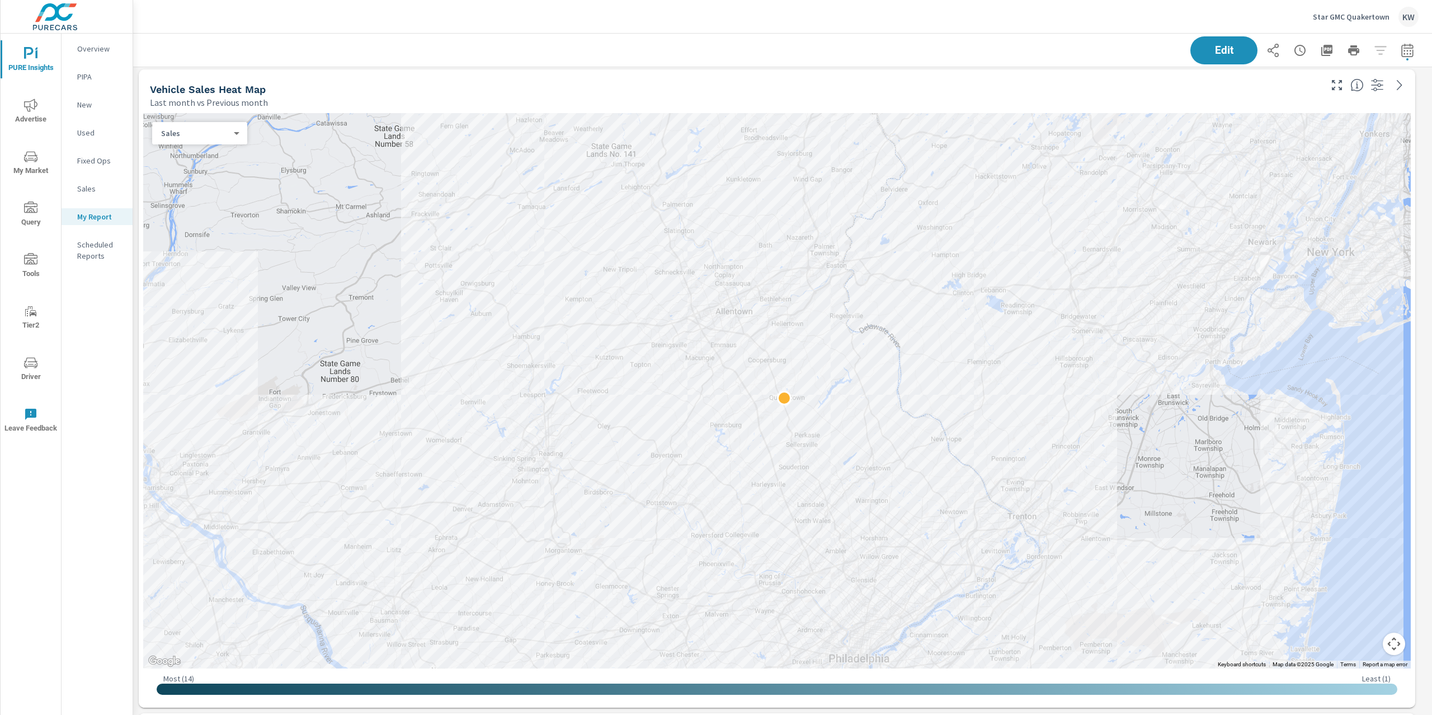
click at [1321, 47] on icon "button" at bounding box center [1327, 50] width 13 height 13
click at [26, 166] on span "My Market" at bounding box center [31, 163] width 54 height 27
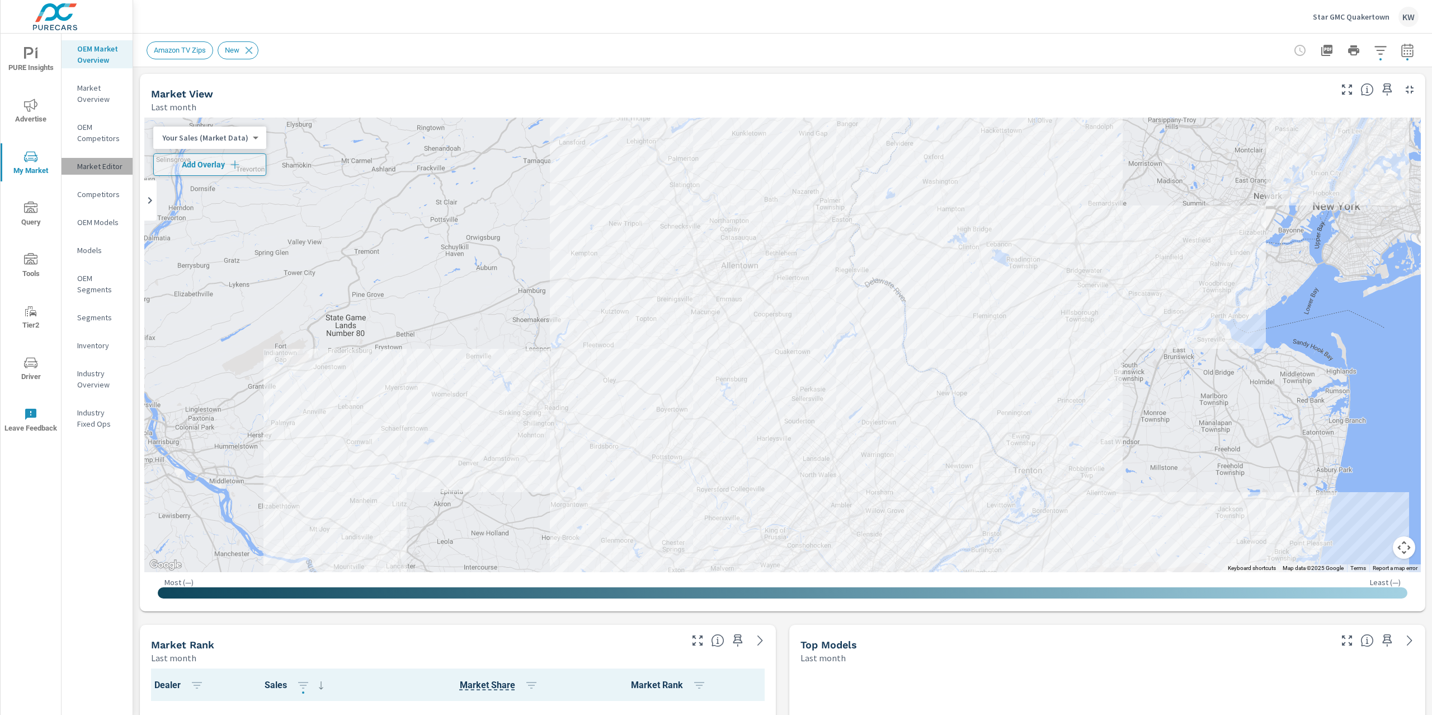
click at [100, 161] on p "Market Editor" at bounding box center [100, 166] width 46 height 11
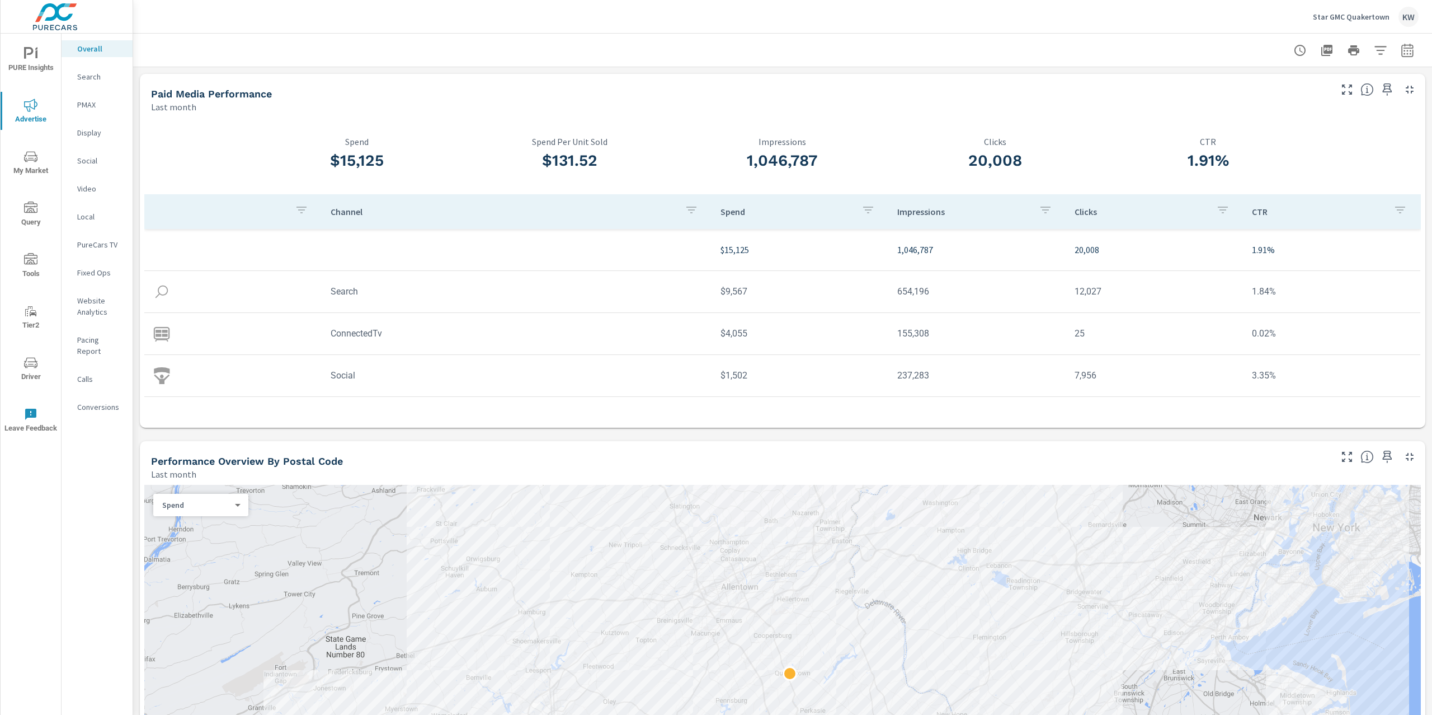
click at [92, 247] on p "PureCars TV" at bounding box center [100, 244] width 46 height 11
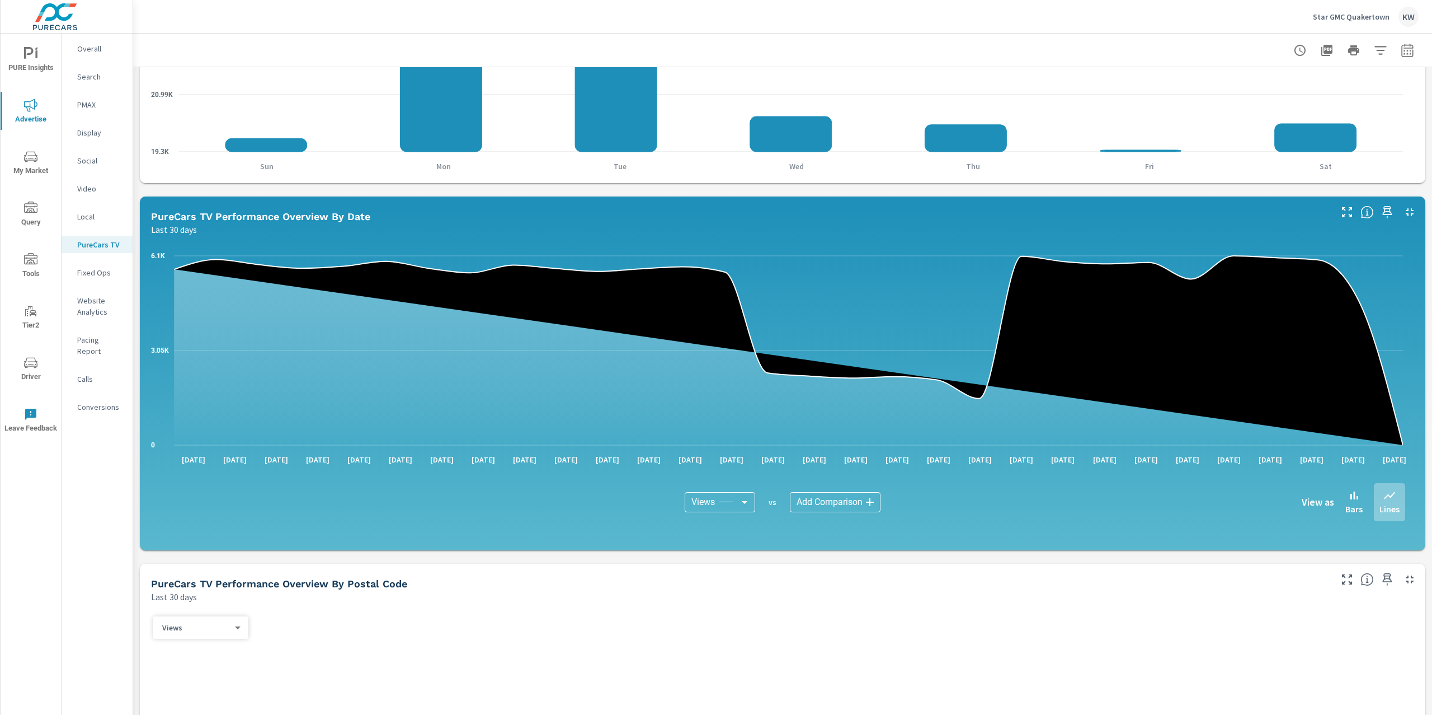
scroll to position [431, 0]
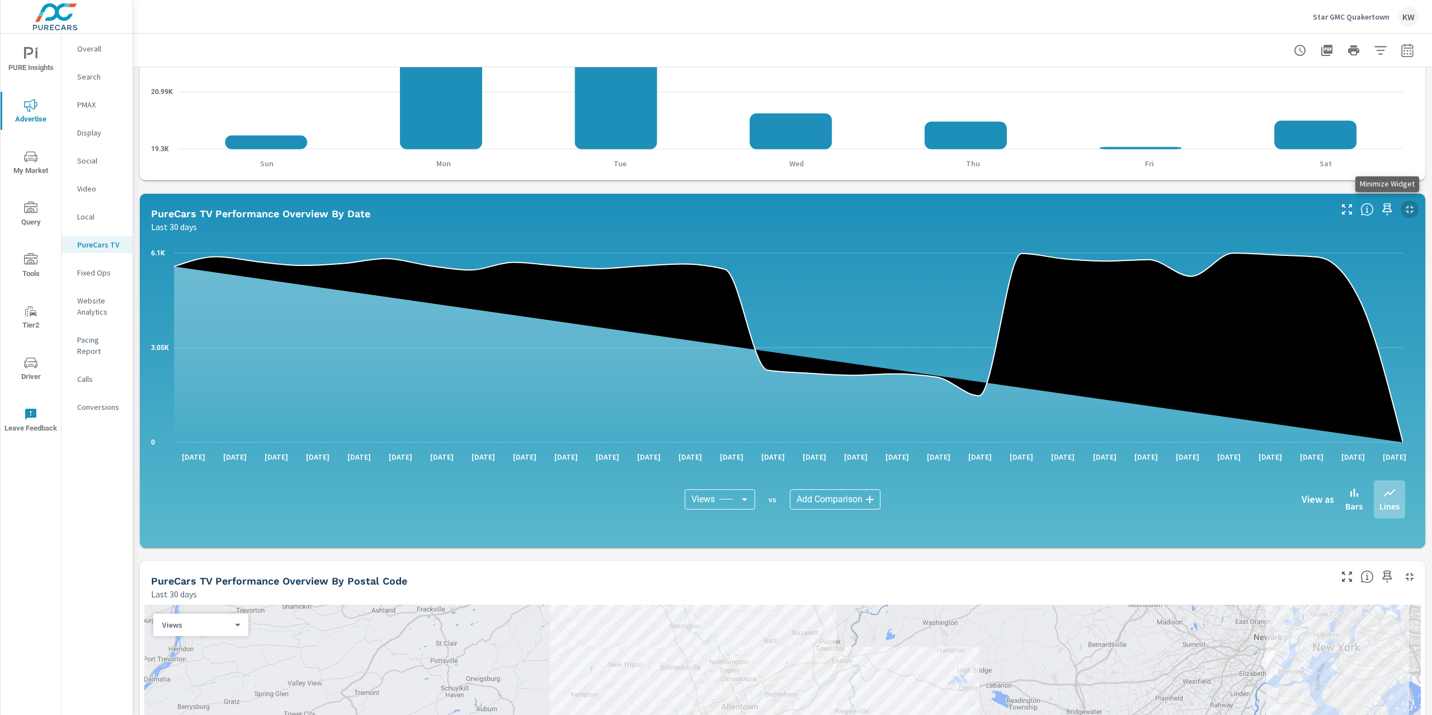
click at [1406, 210] on icon "button" at bounding box center [1410, 209] width 8 height 8
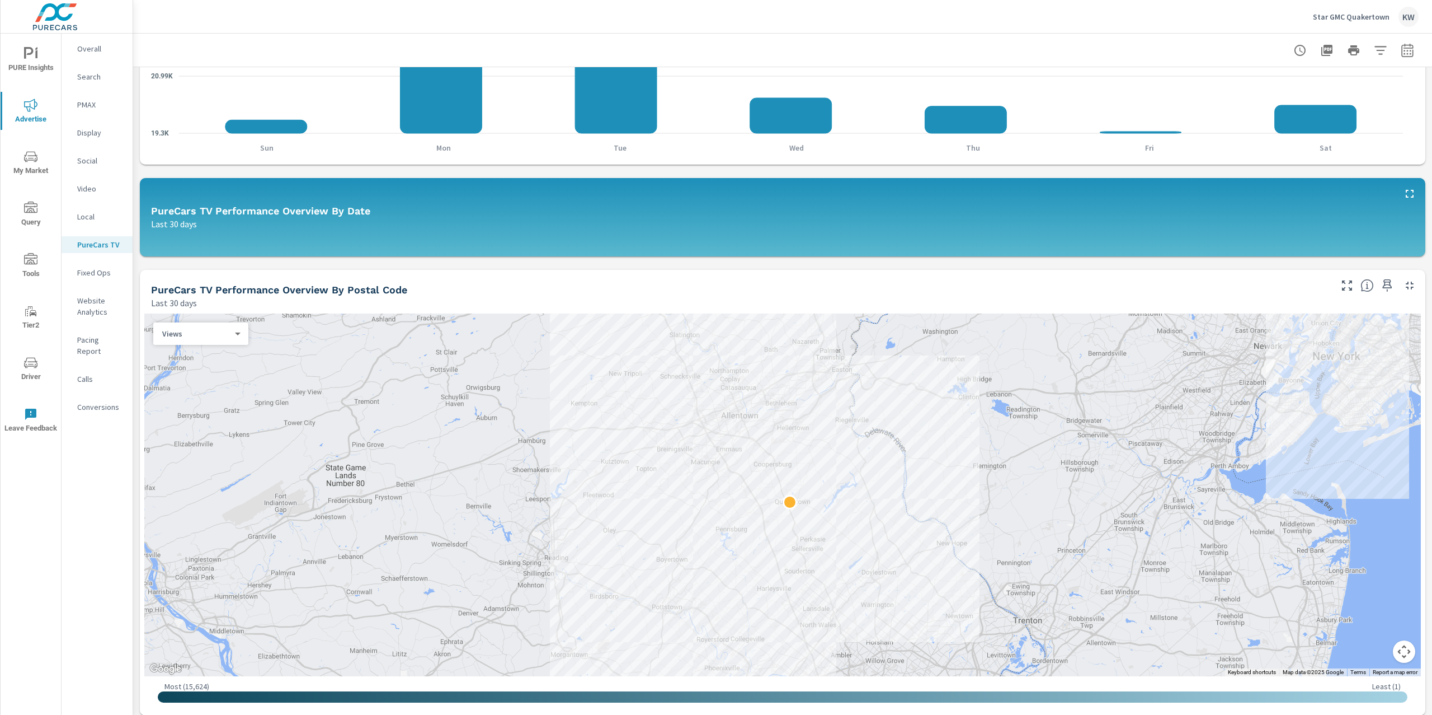
scroll to position [502, 0]
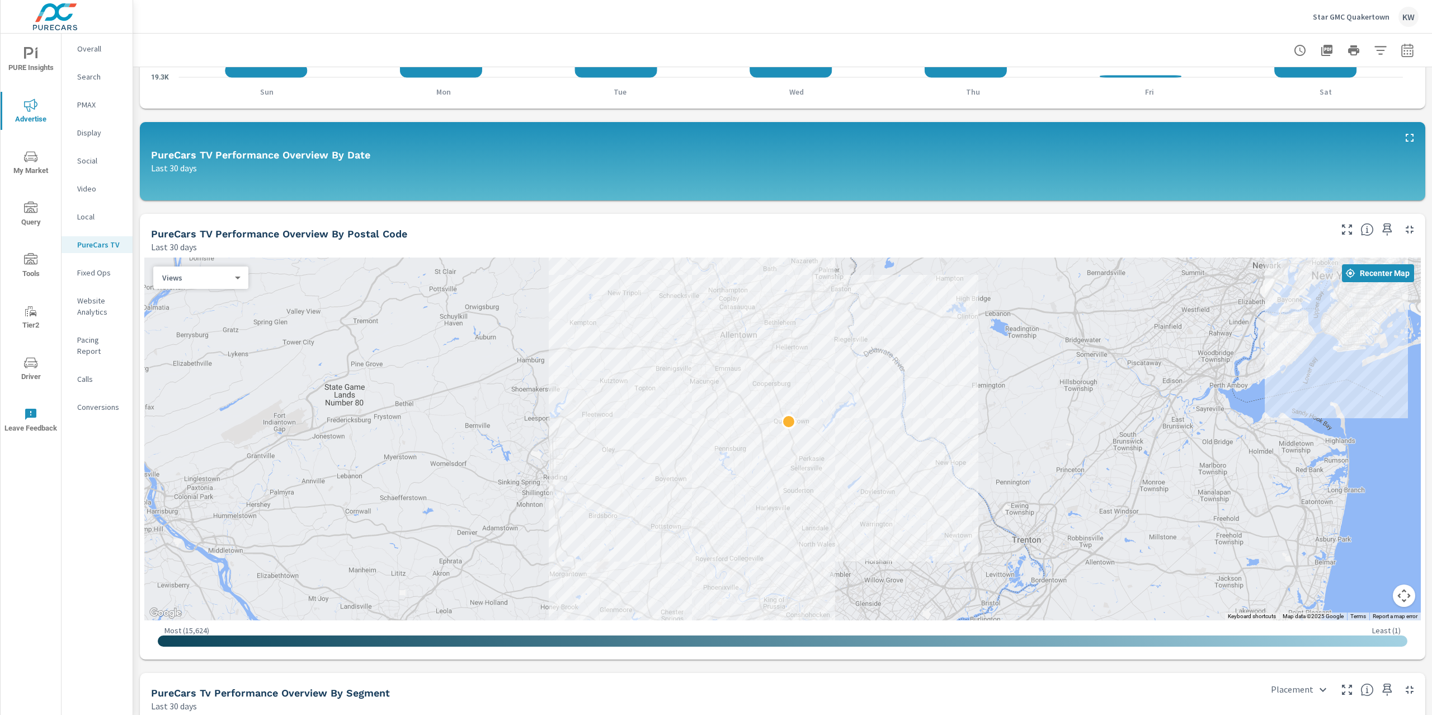
drag, startPoint x: 1109, startPoint y: 360, endPoint x: 1105, endPoint y: 334, distance: 27.1
click at [1105, 334] on div at bounding box center [782, 438] width 1277 height 363
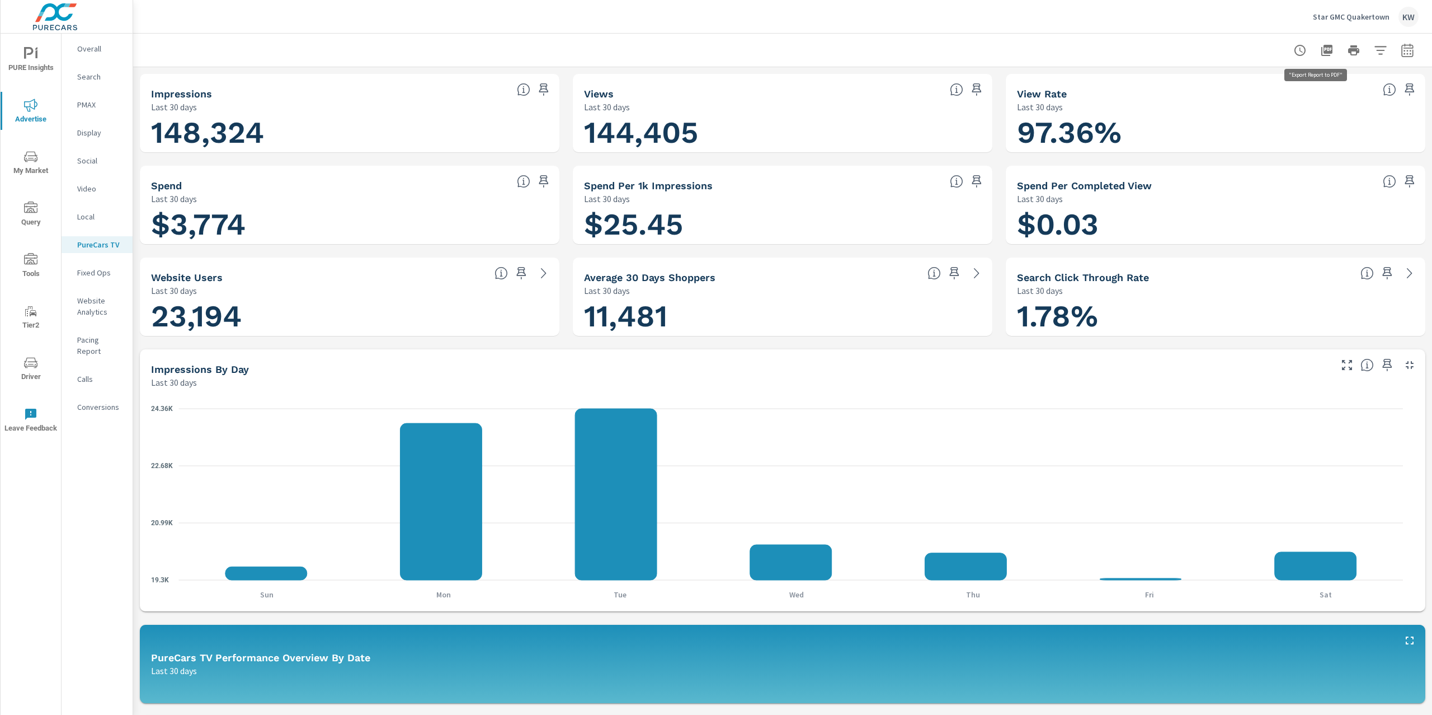
click at [1322, 51] on icon "button" at bounding box center [1327, 50] width 11 height 11
